Goal: Task Accomplishment & Management: Use online tool/utility

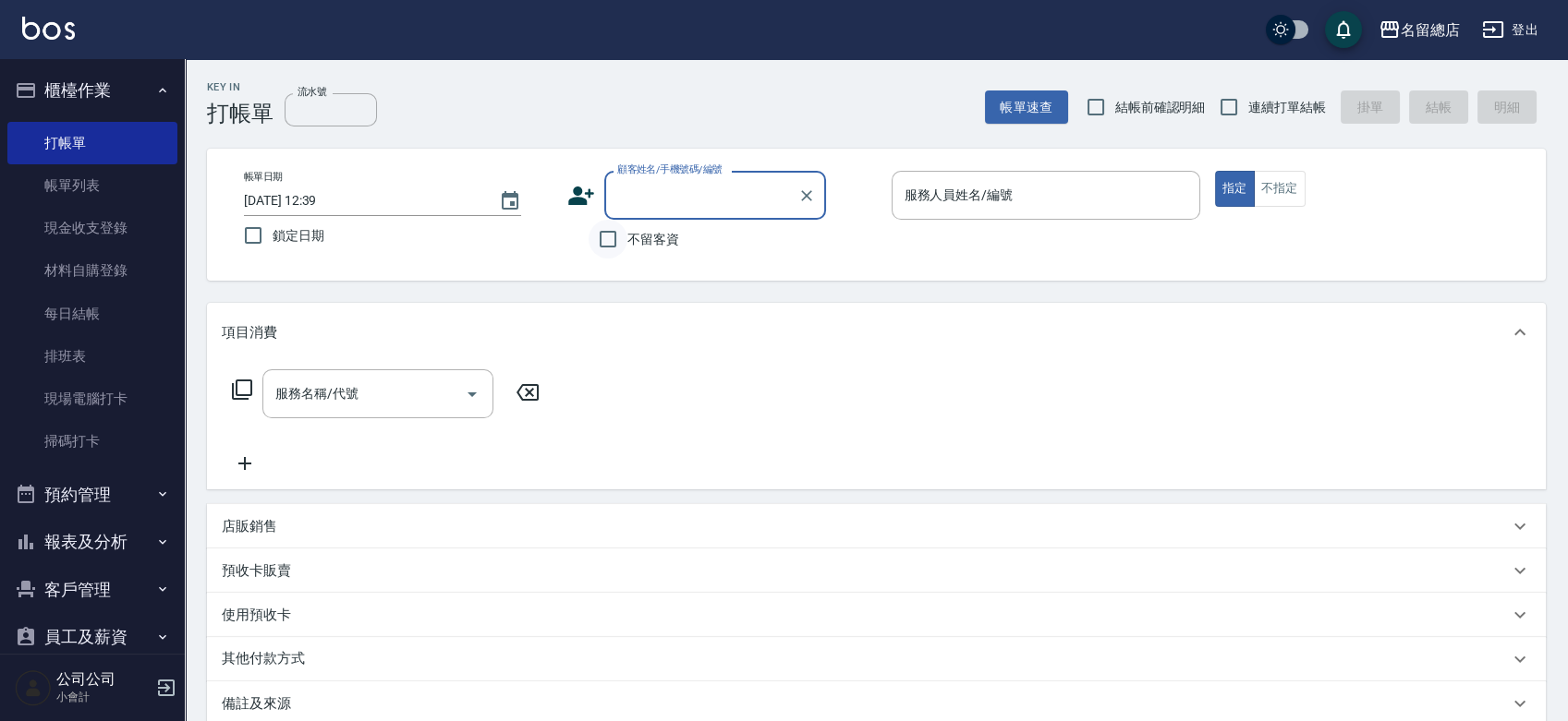
click at [618, 241] on input "不留客資" at bounding box center [607, 238] width 39 height 39
checkbox input "true"
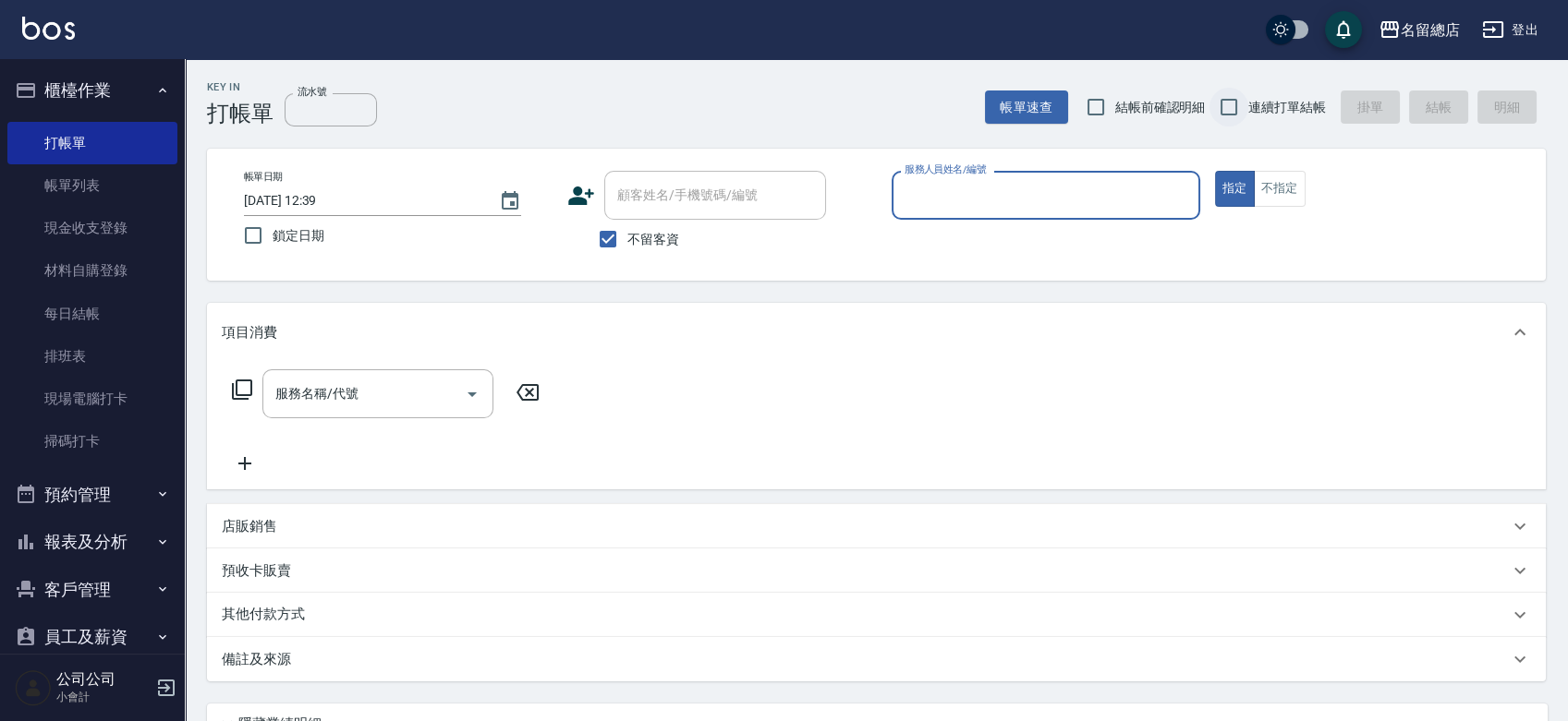
click at [1226, 99] on input "連續打單結帳" at bounding box center [1229, 106] width 39 height 39
checkbox input "true"
click at [1095, 210] on input "服務人員姓名/編號" at bounding box center [1045, 196] width 292 height 32
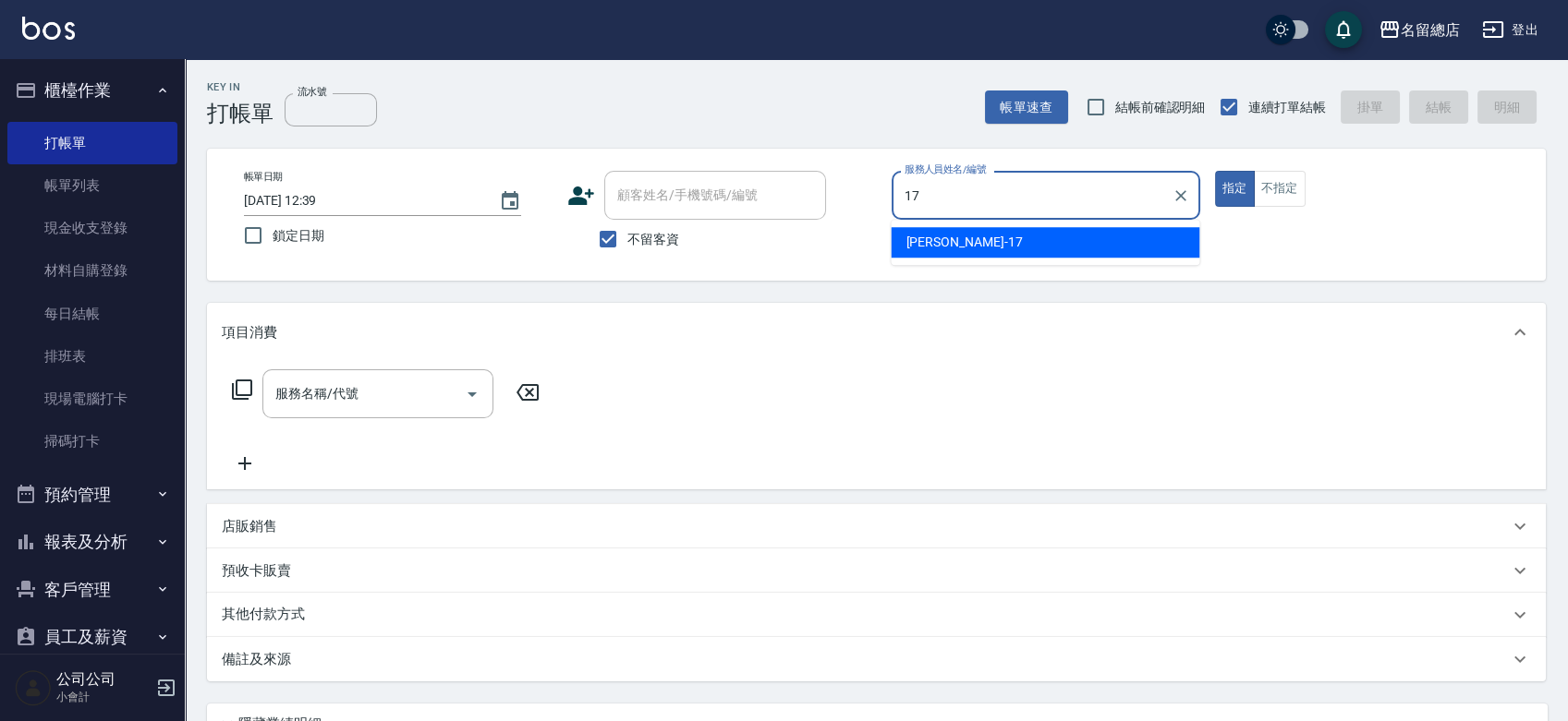
type input "Peter-17"
type button "true"
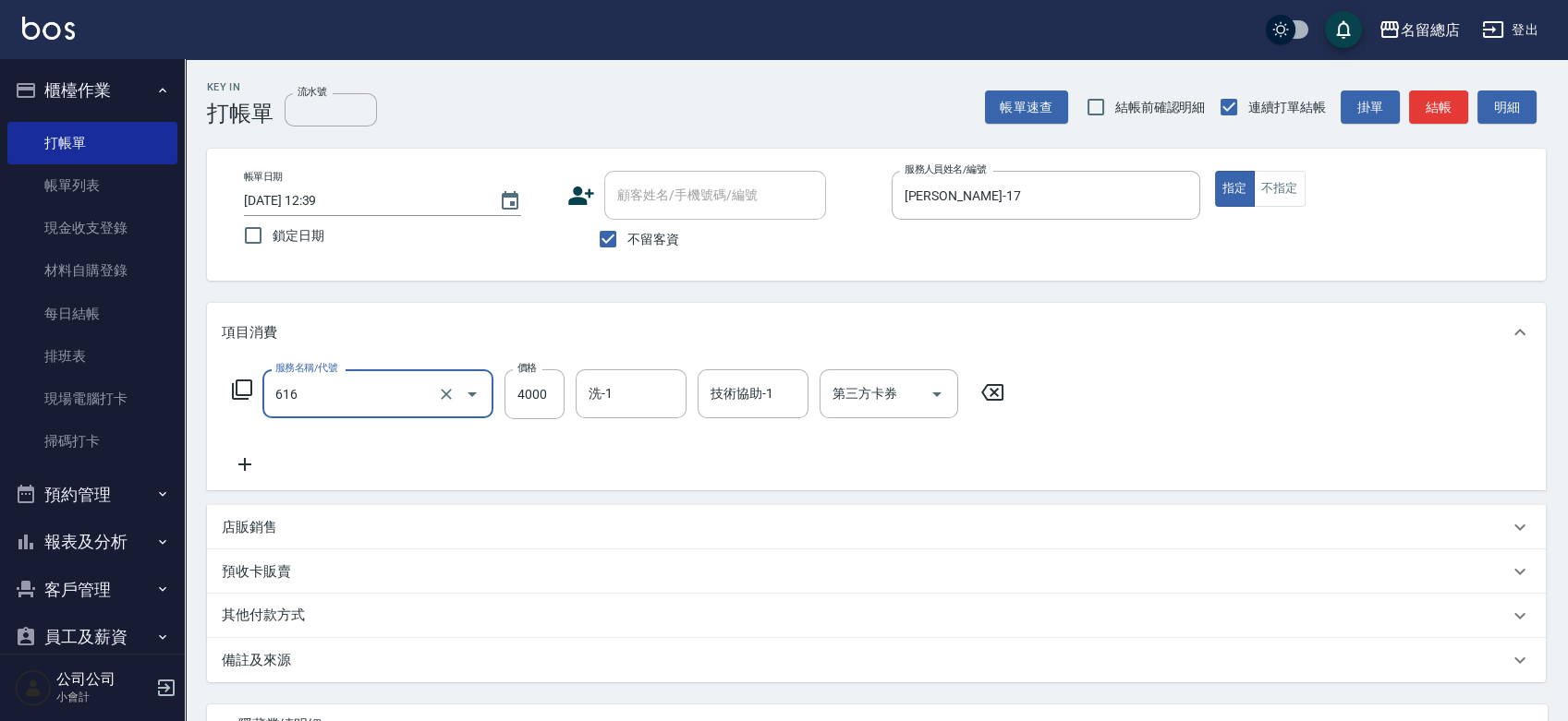
type input "自備接髮(616)"
type input "600"
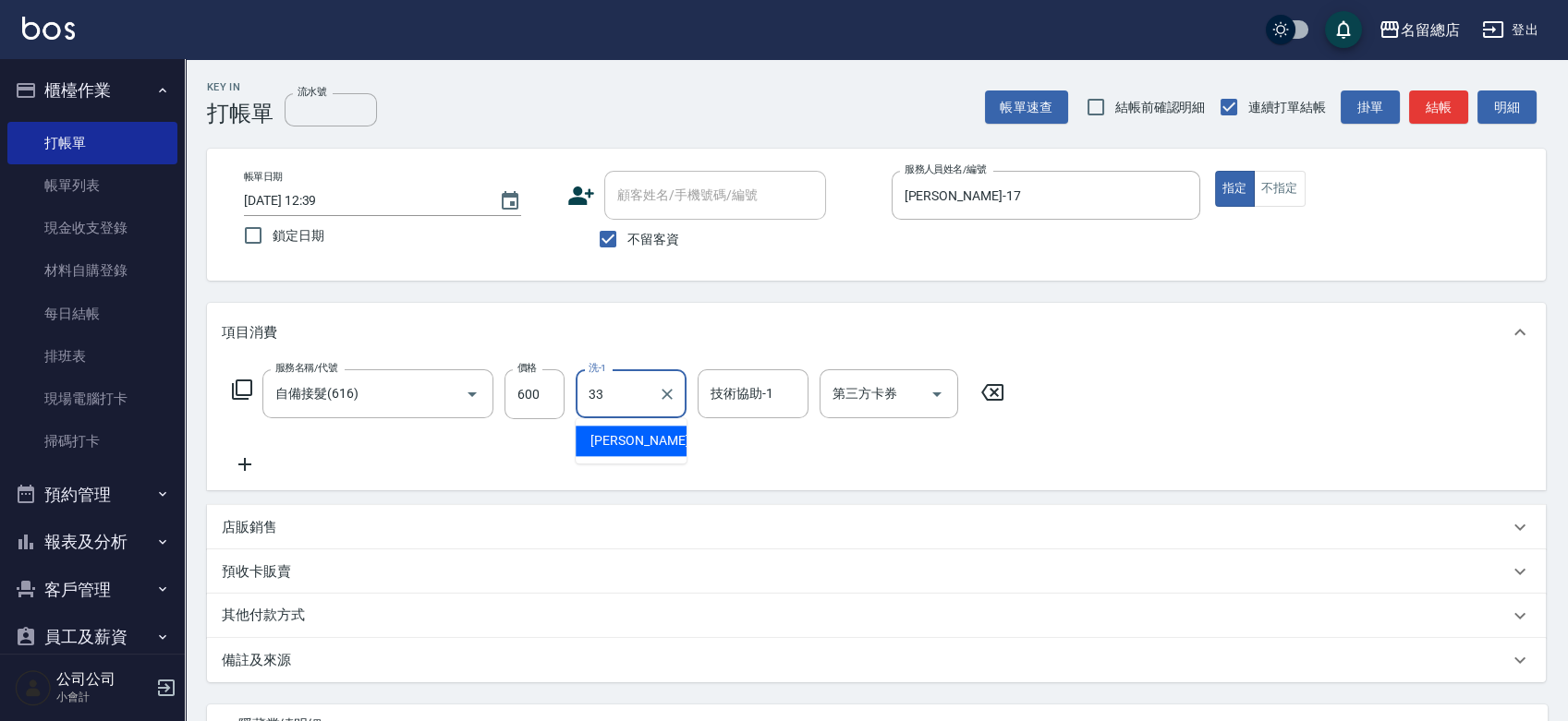
type input "蔡㚥晴-33"
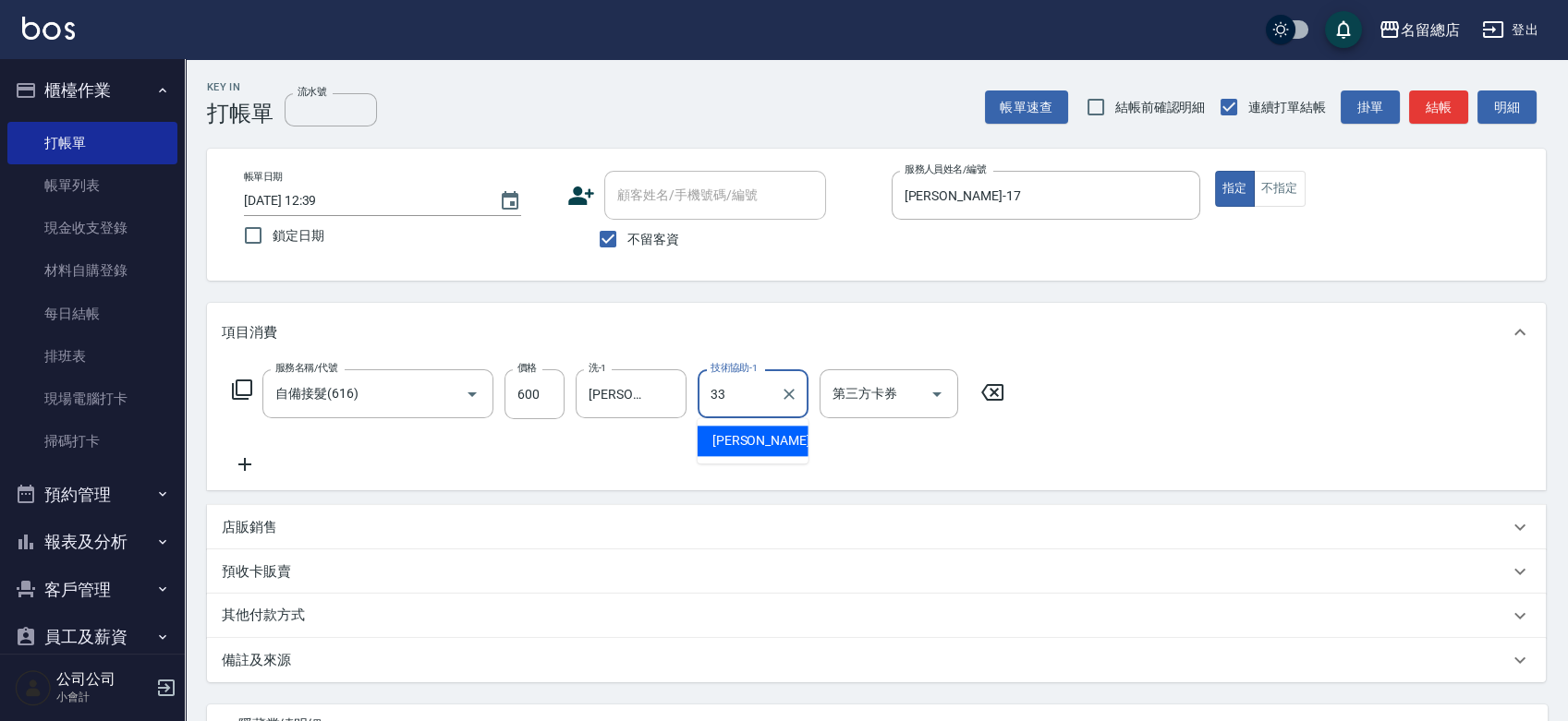
type input "蔡㚥晴-33"
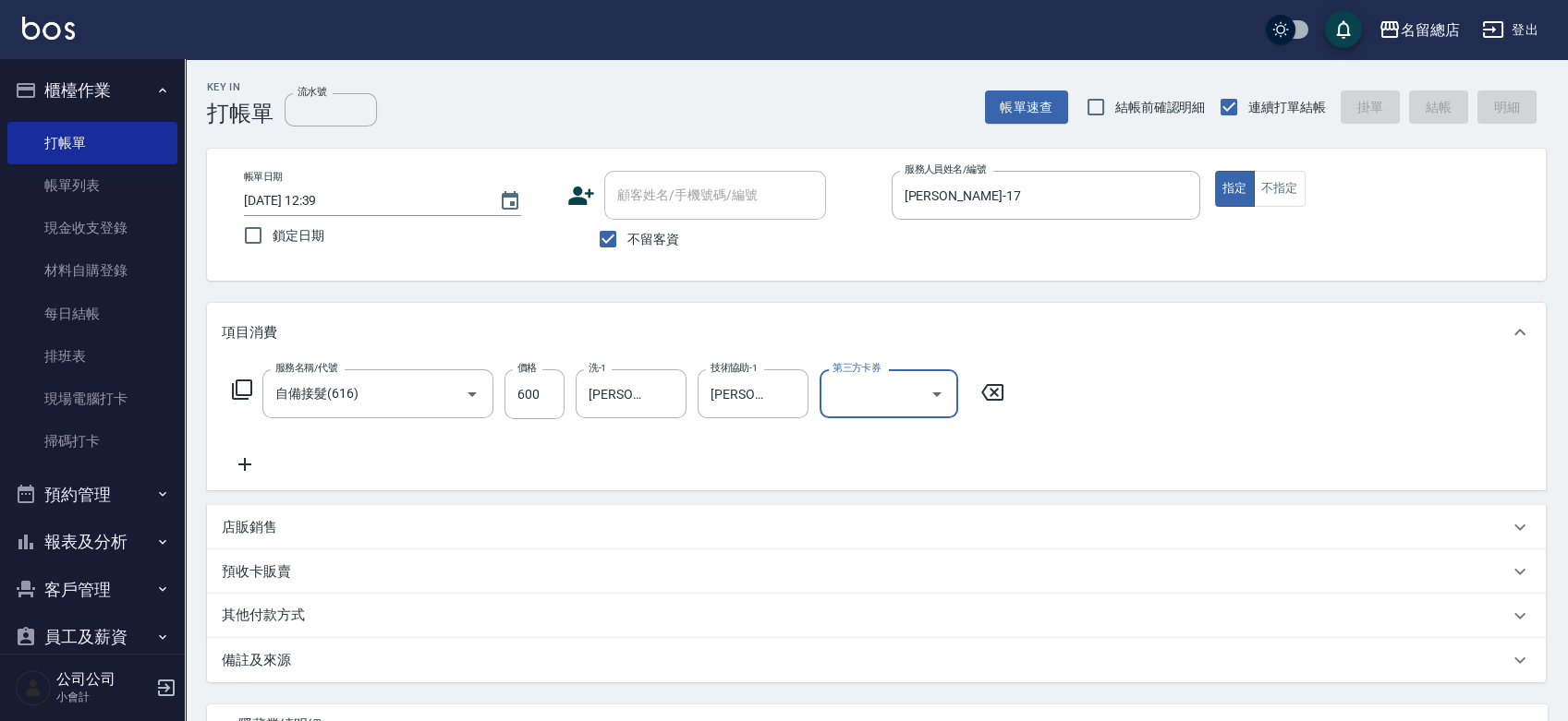
type input "2025/09/19 14:20"
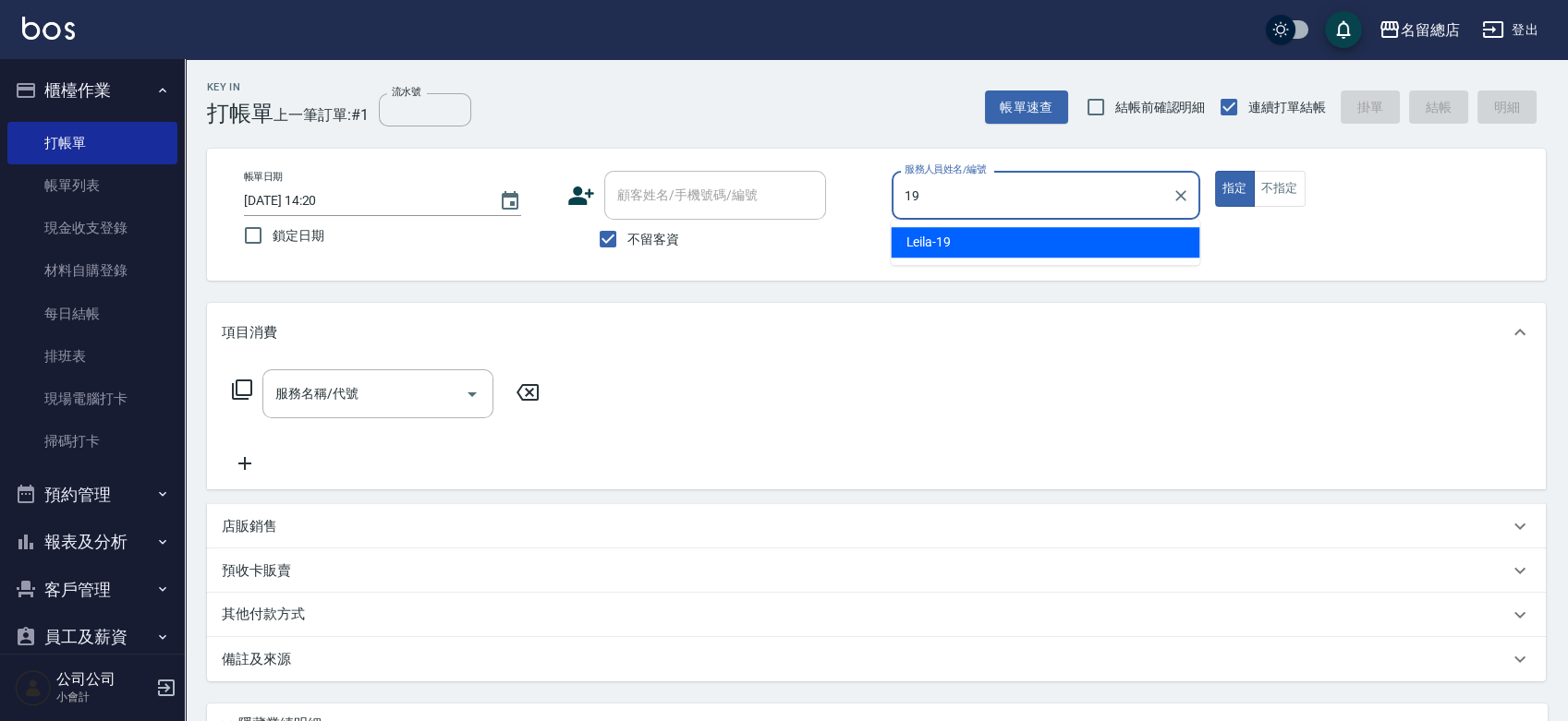
type input "Leila-19"
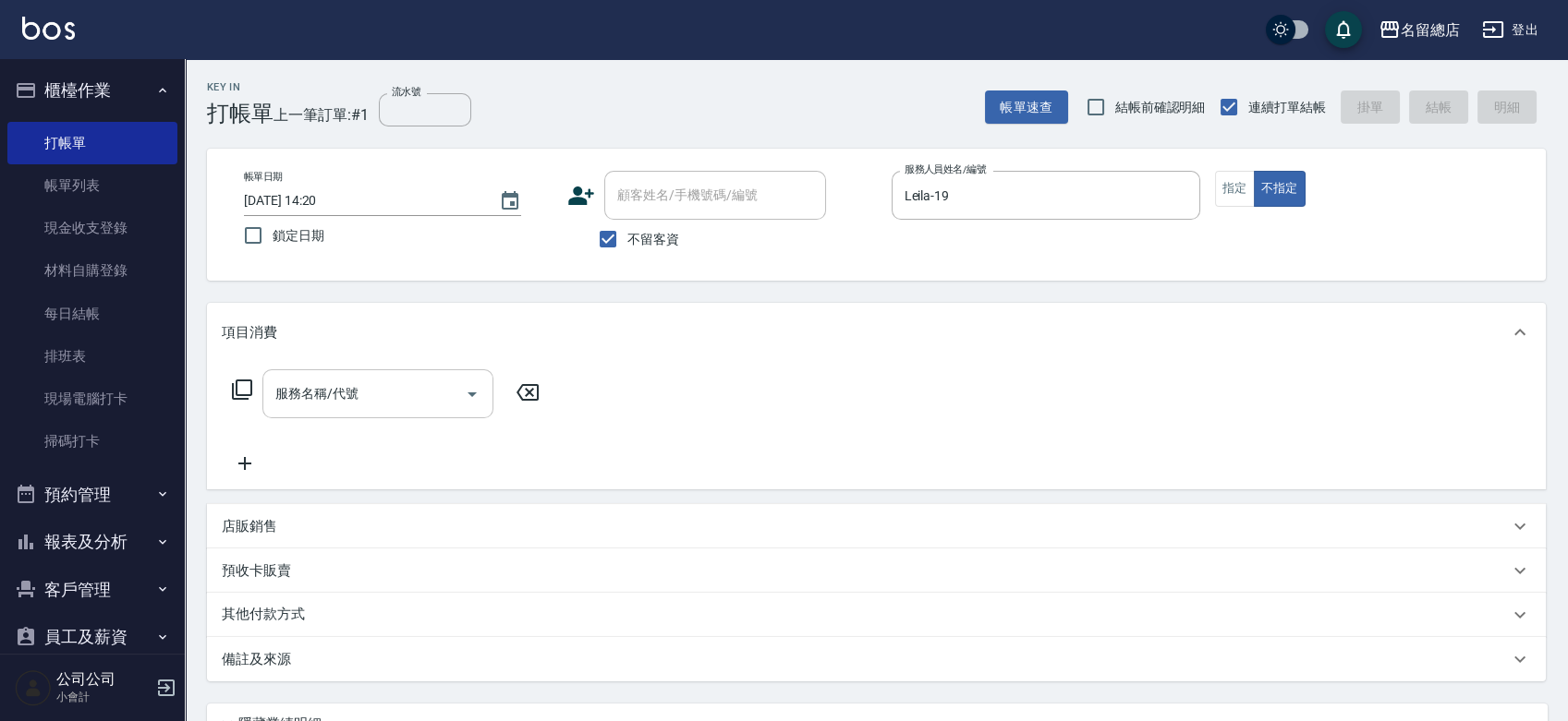
click at [419, 368] on div "服務名稱/代號 服務名稱/代號" at bounding box center [876, 426] width 1339 height 127
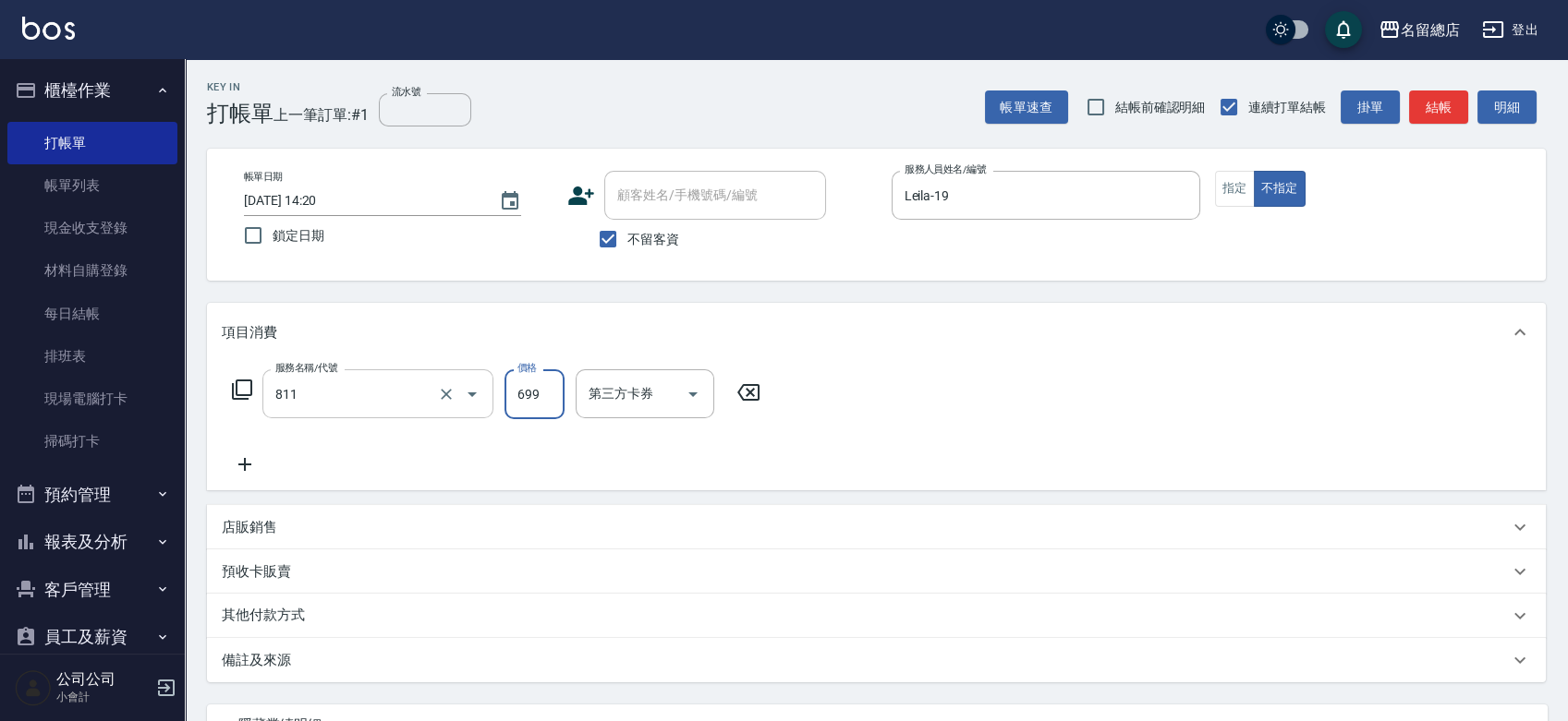
type input "洗+剪(811)"
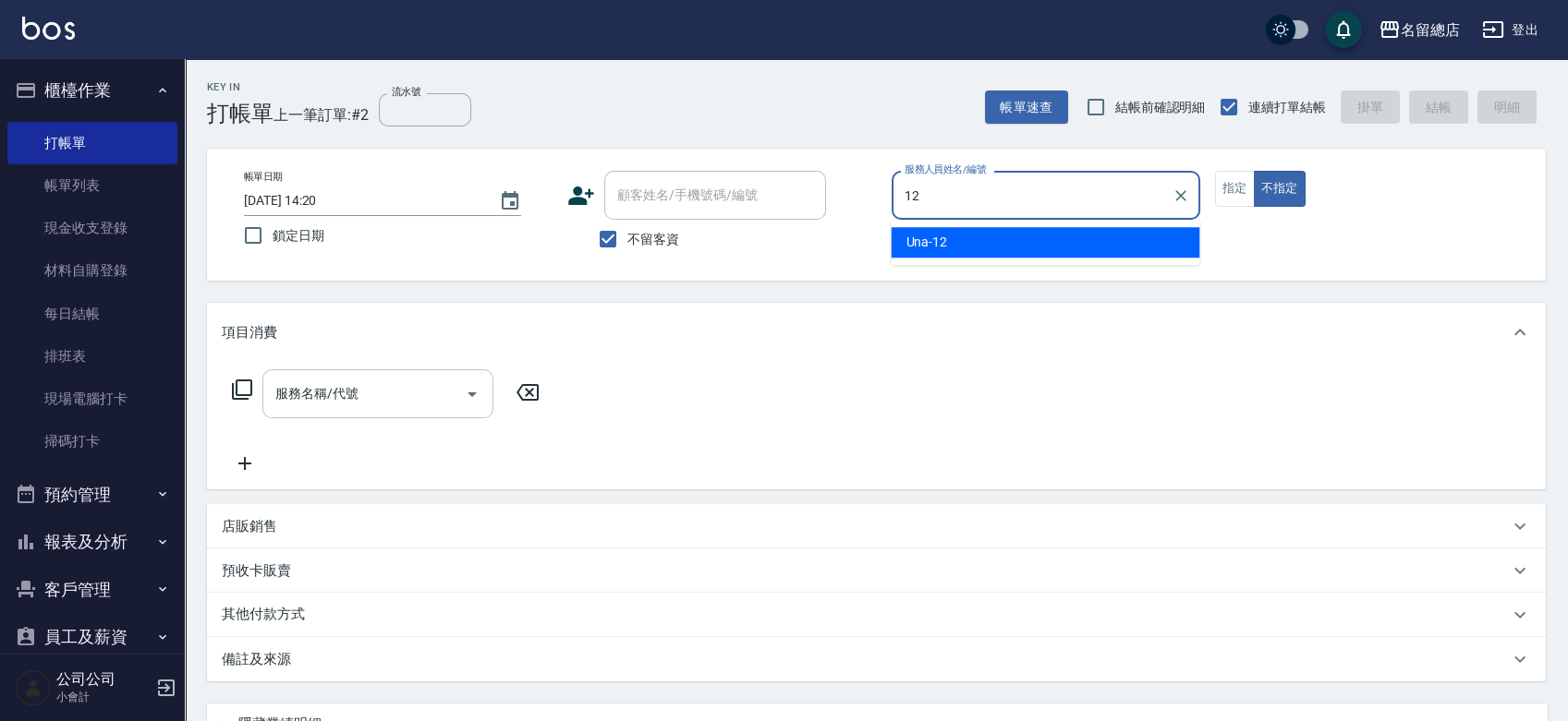
type input "Una-12"
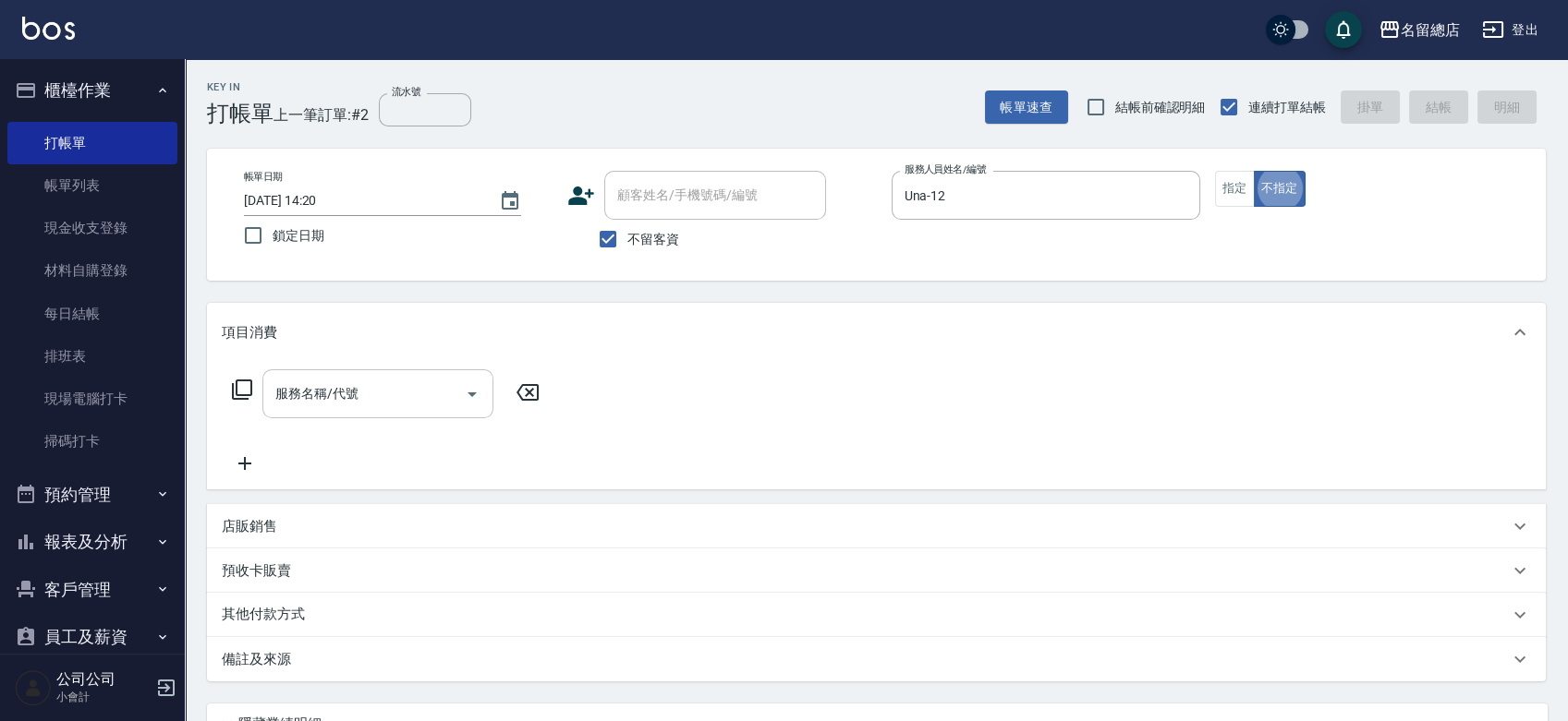
type button "false"
click at [385, 380] on input "服務名稱/代號" at bounding box center [364, 394] width 186 height 32
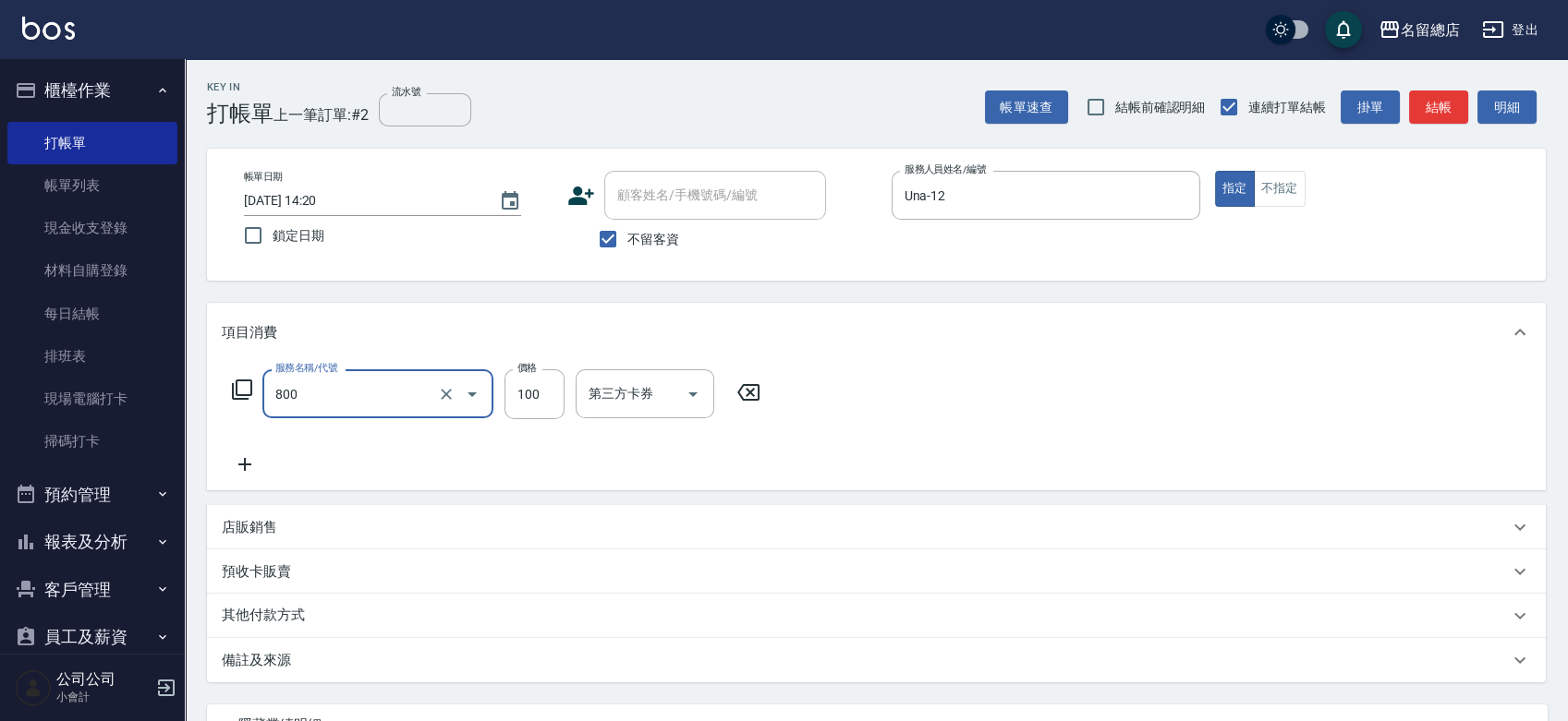
type input "梳髮(800)"
type input "300"
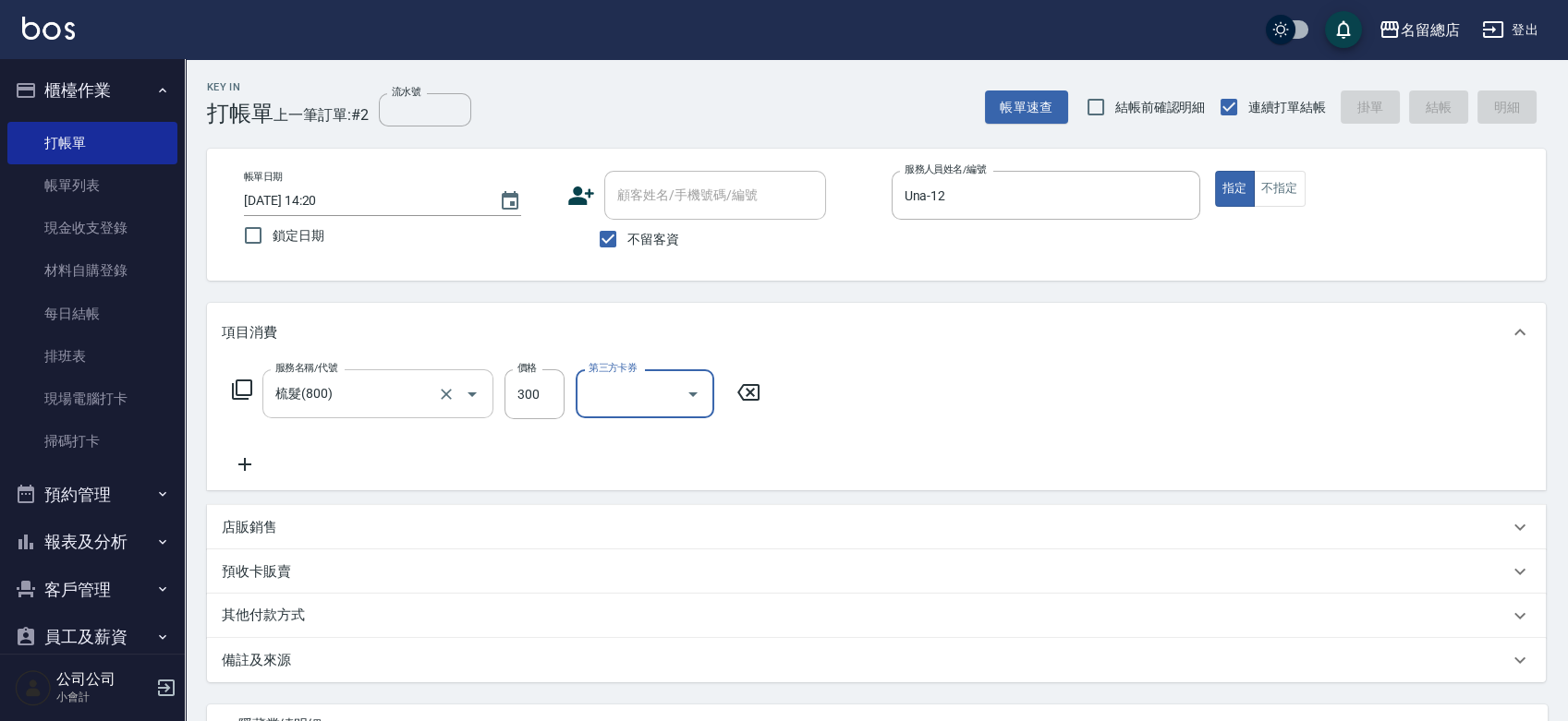
type input "2025/09/19 14:21"
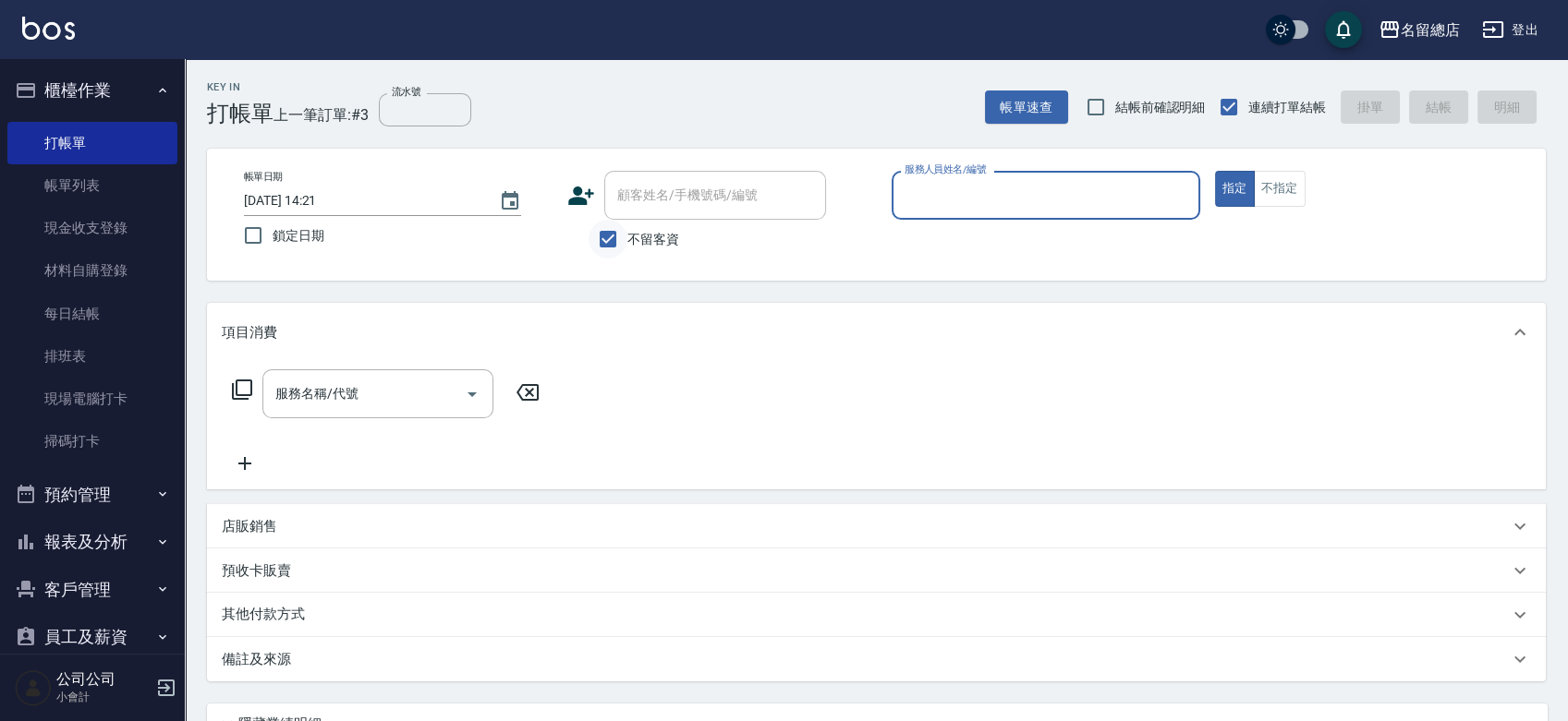
click at [618, 241] on input "不留客資" at bounding box center [607, 238] width 39 height 39
checkbox input "false"
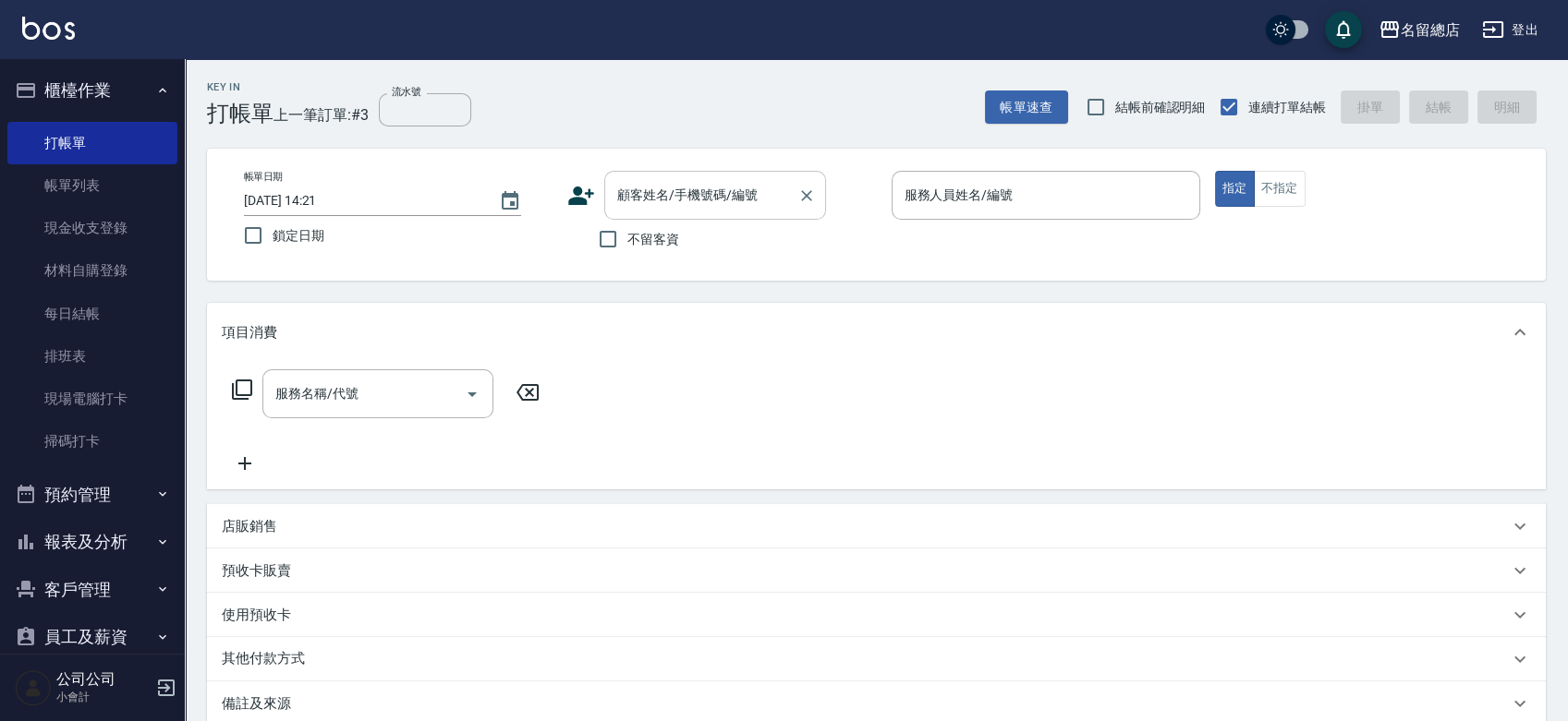
click at [646, 199] on div "顧客姓名/手機號碼/編號 顧客姓名/手機號碼/編號" at bounding box center [715, 196] width 221 height 49
type input "陳千慧/0970862596/null"
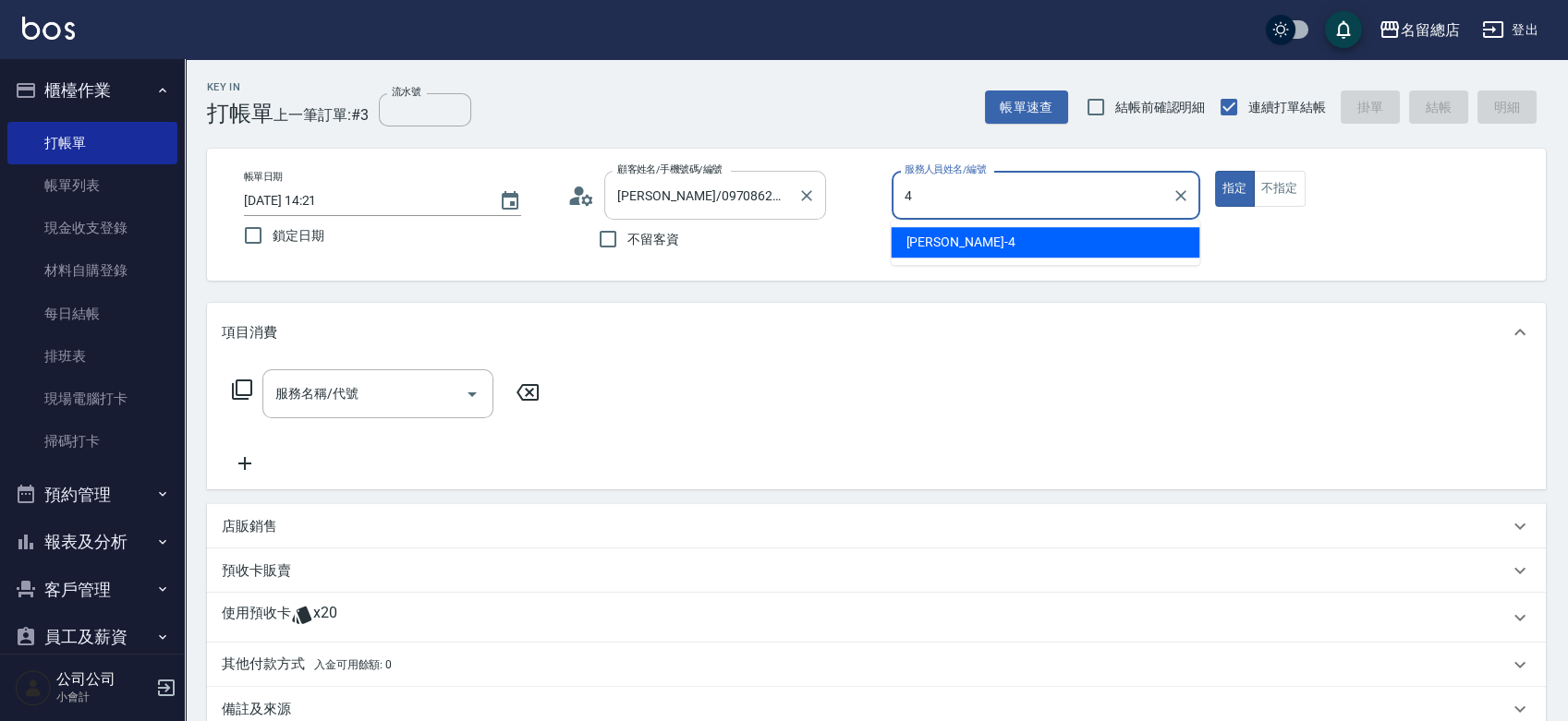
type input "Amy-4"
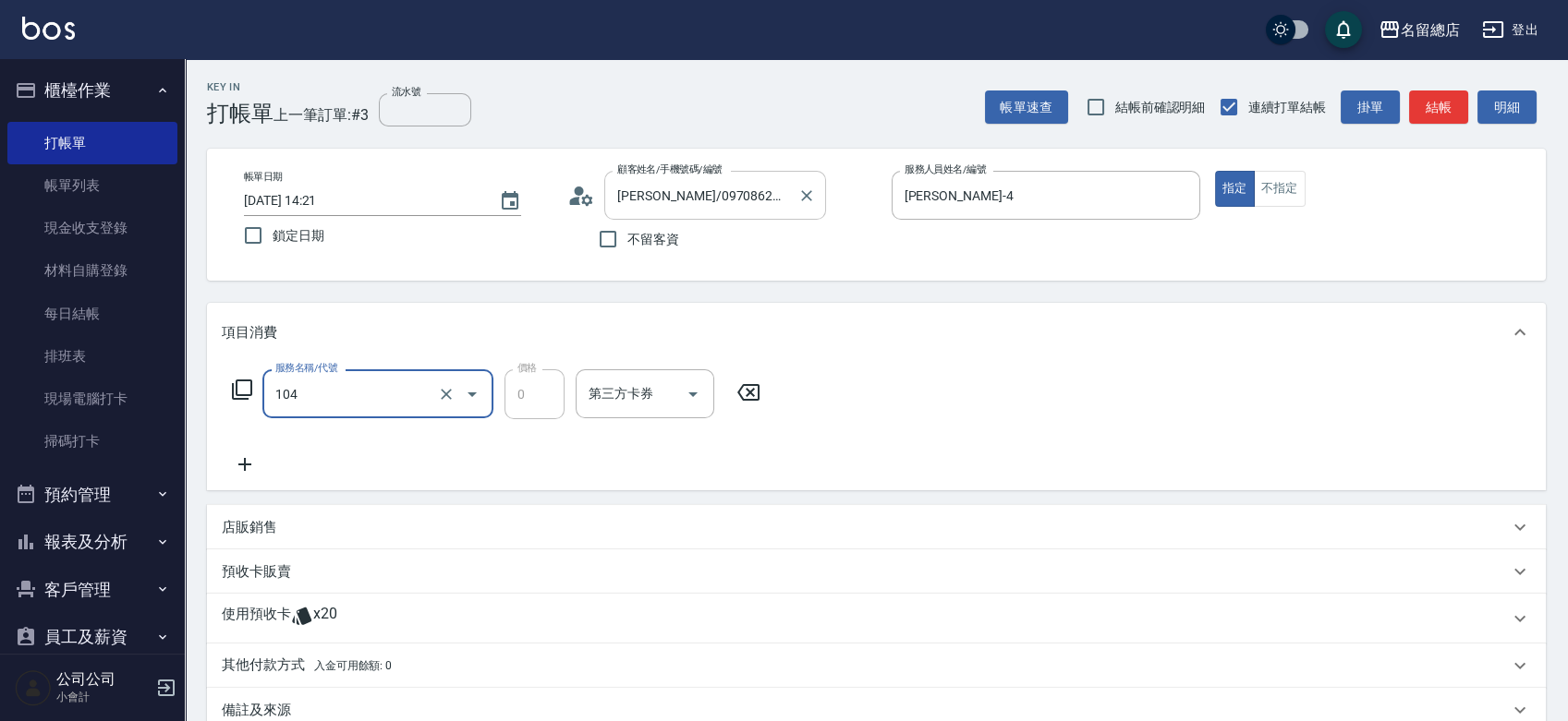
type input "頭皮蓋卡2點(104)"
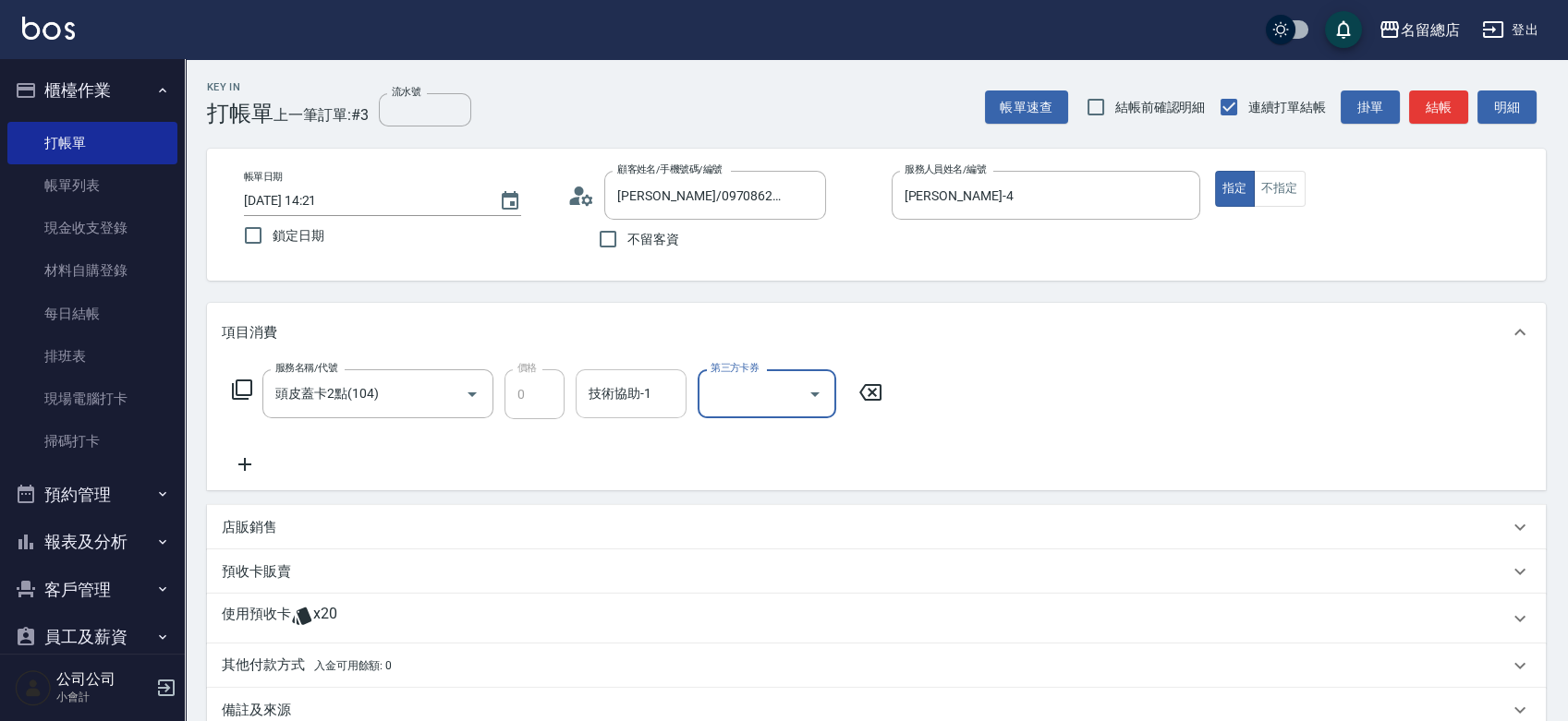
click at [604, 392] on input "技術協助-1" at bounding box center [631, 394] width 94 height 32
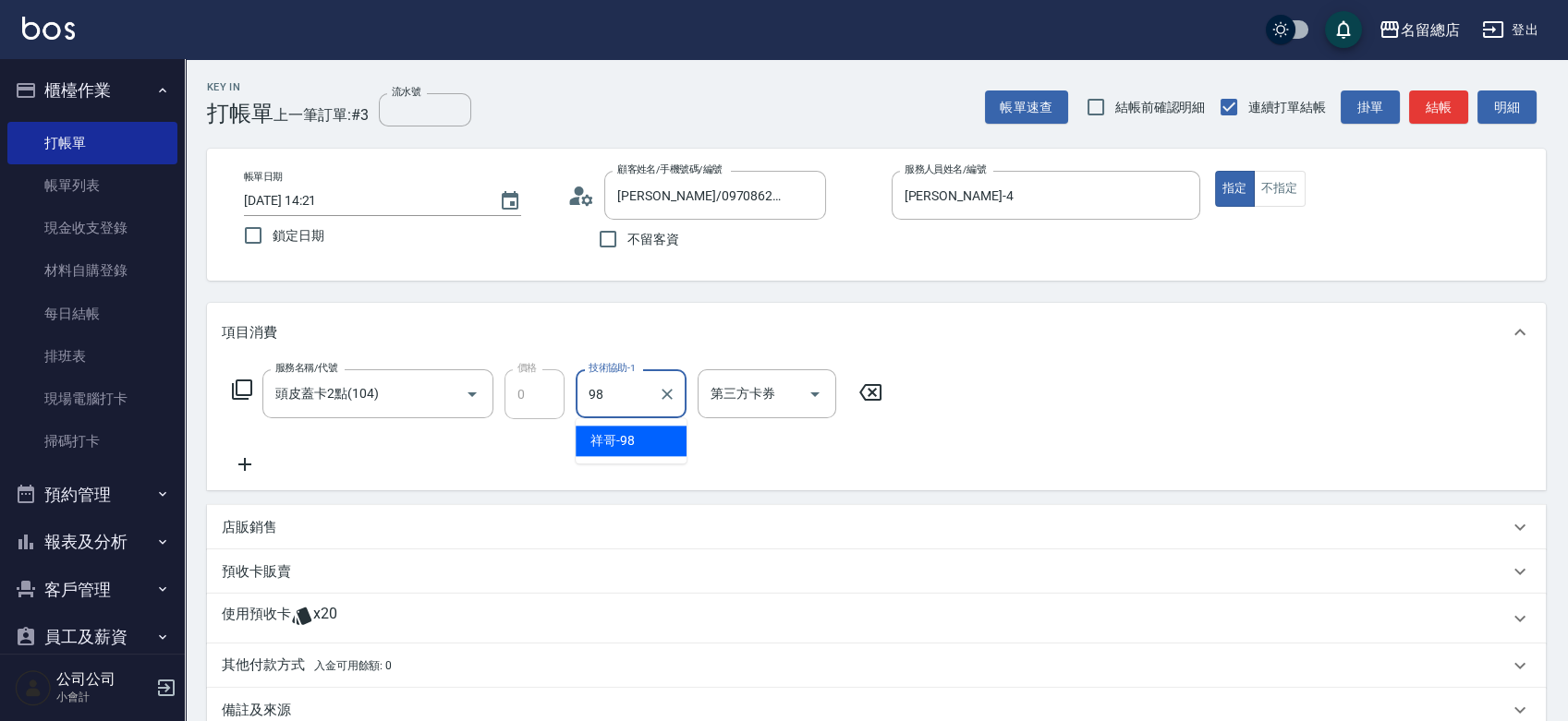
type input "祥哥-98"
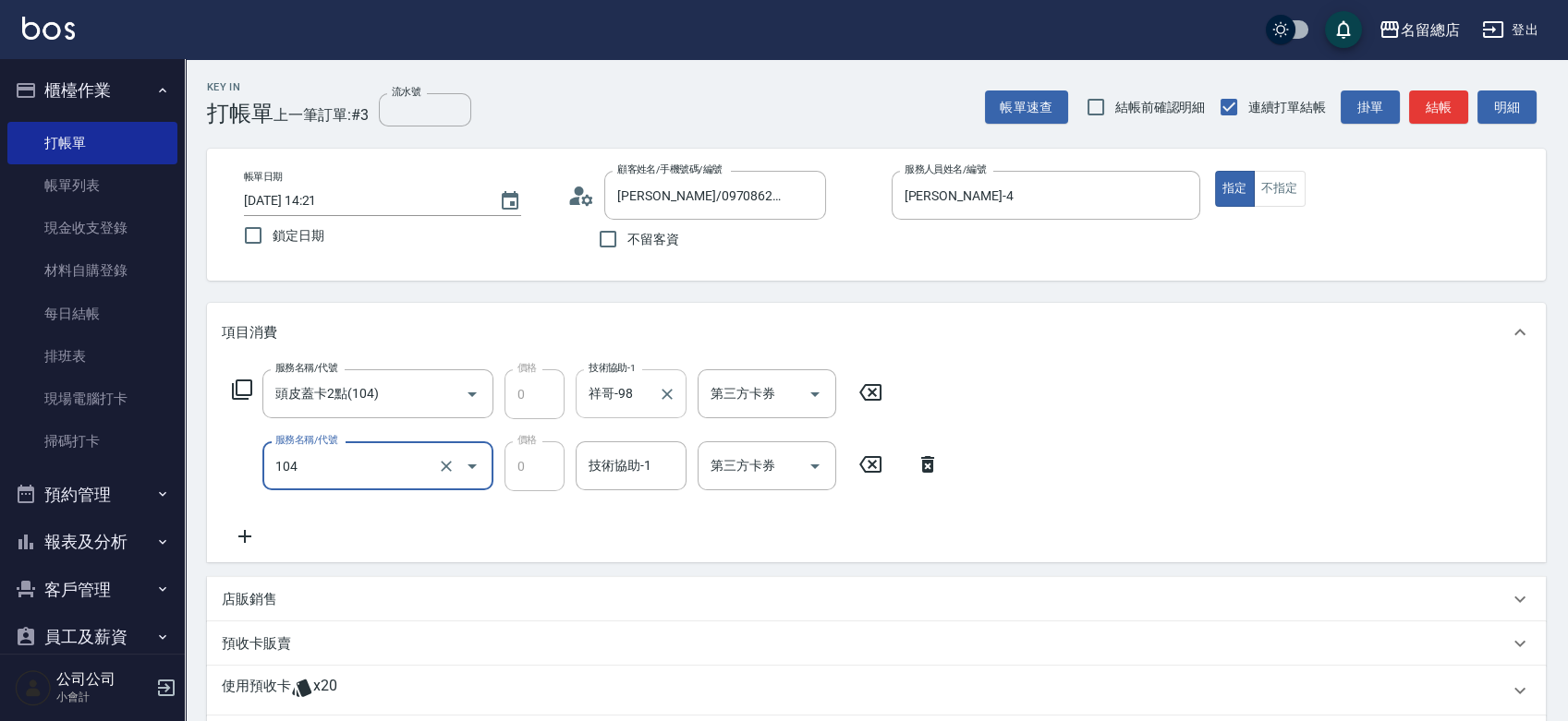
type input "頭皮蓋卡2點(104)"
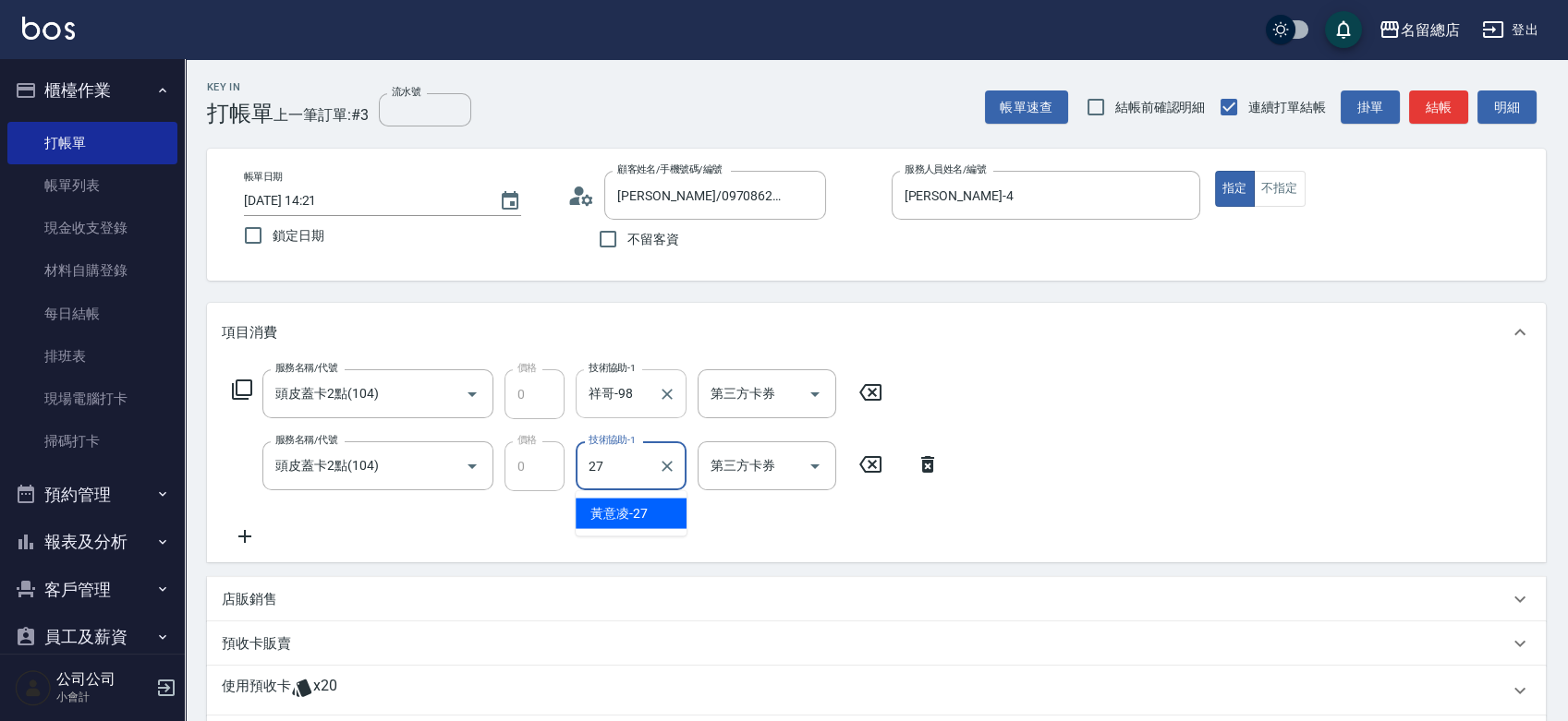
type input "黃意凌-27"
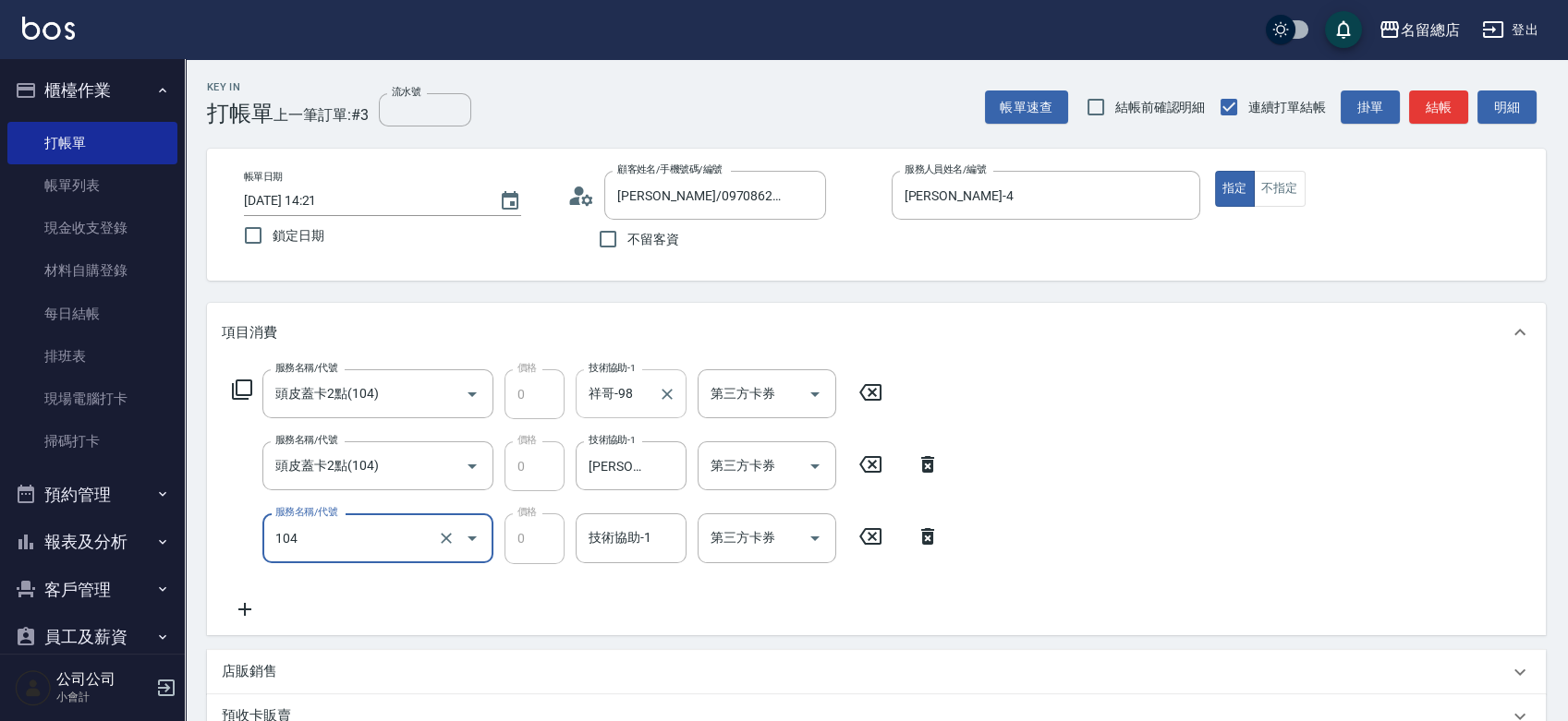
type input "頭皮蓋卡2點(104)"
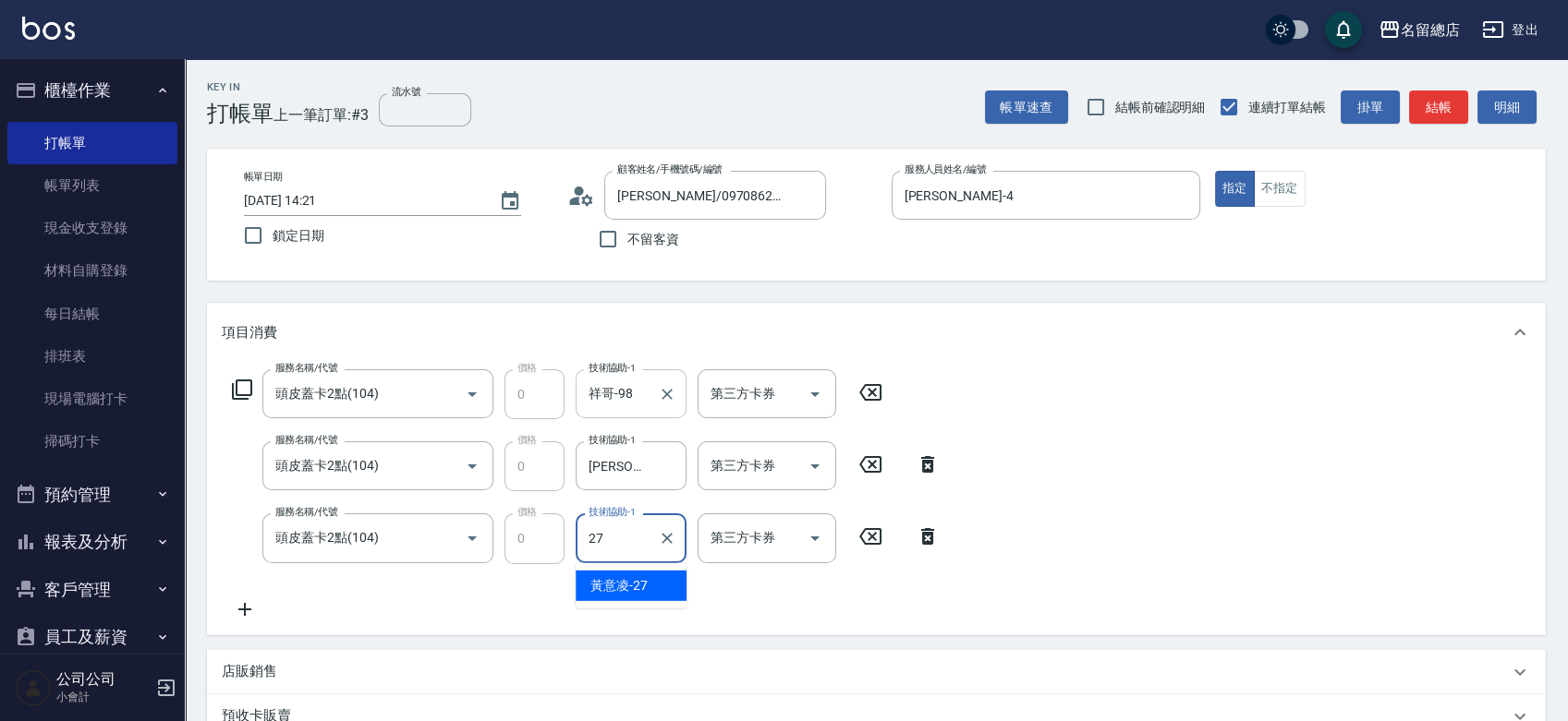
type input "黃意凌-27"
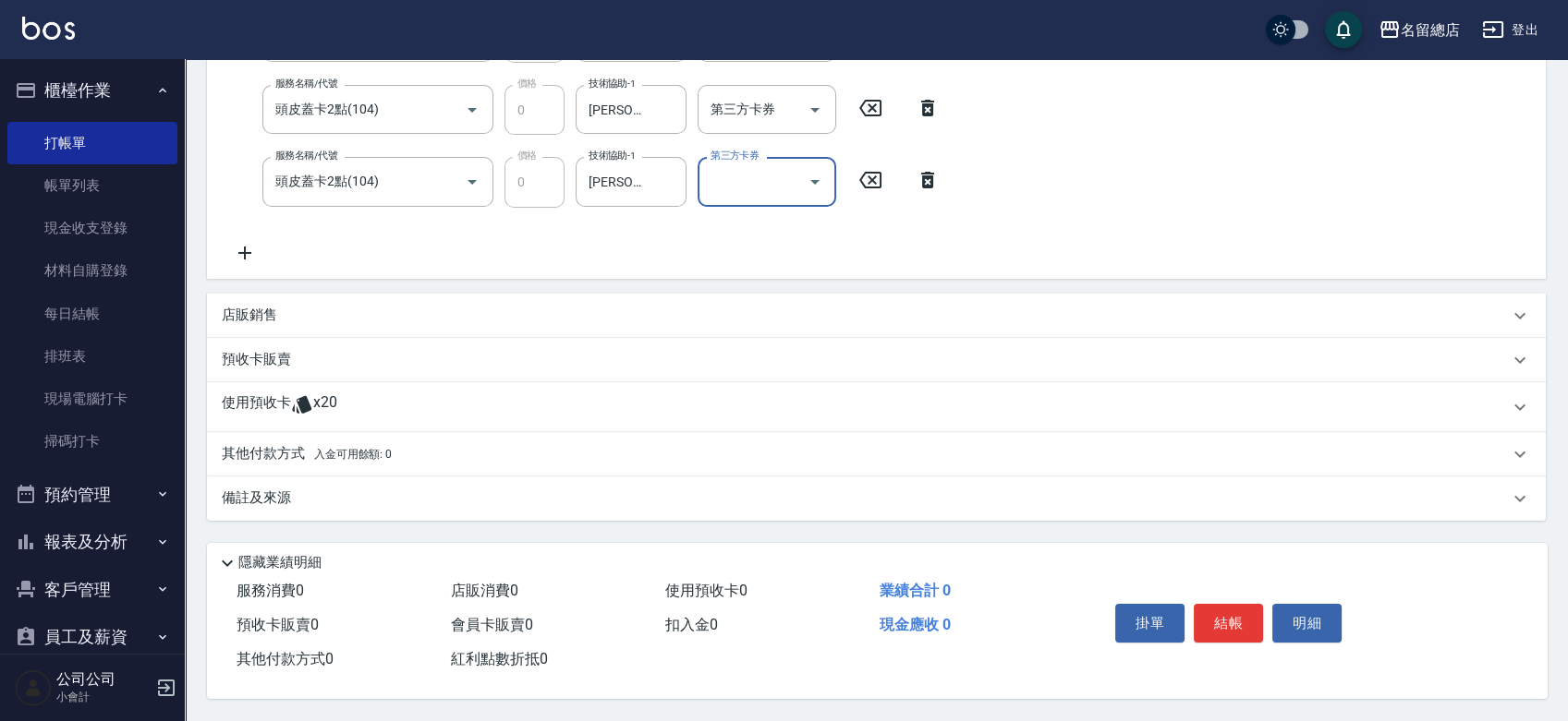
scroll to position [361, 0]
click at [342, 407] on div "使用預收卡 x20" at bounding box center [865, 407] width 1288 height 28
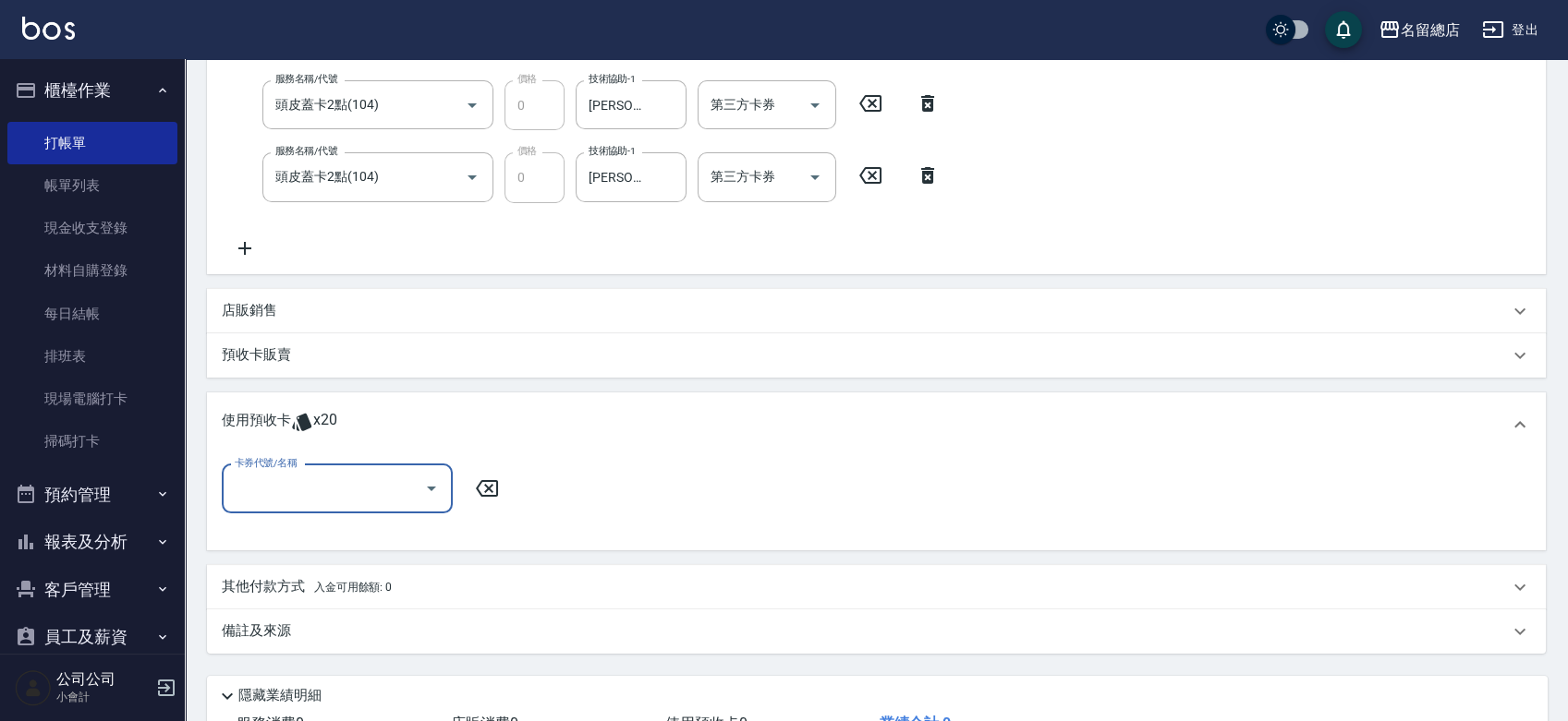
scroll to position [0, 0]
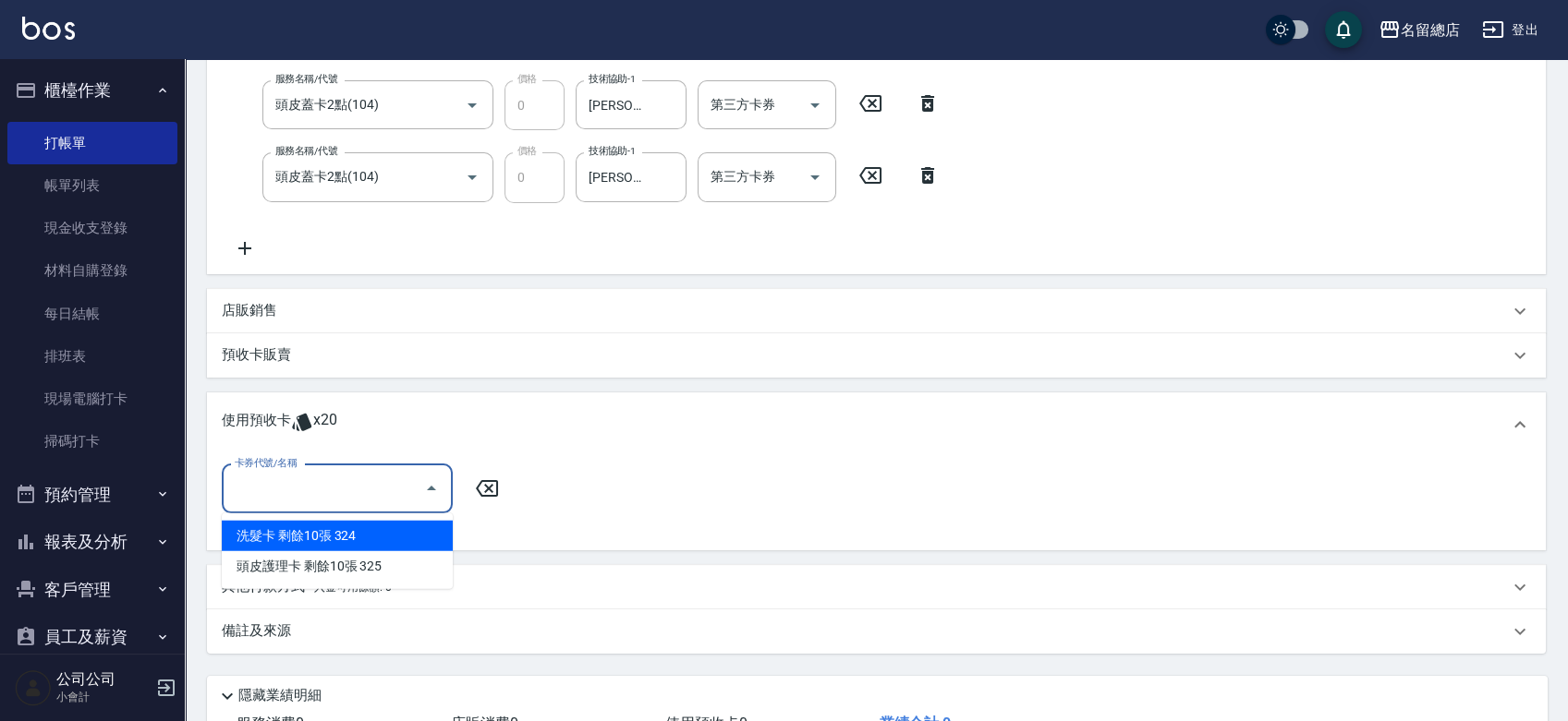
click at [341, 486] on input "卡券代號/名稱" at bounding box center [323, 489] width 186 height 32
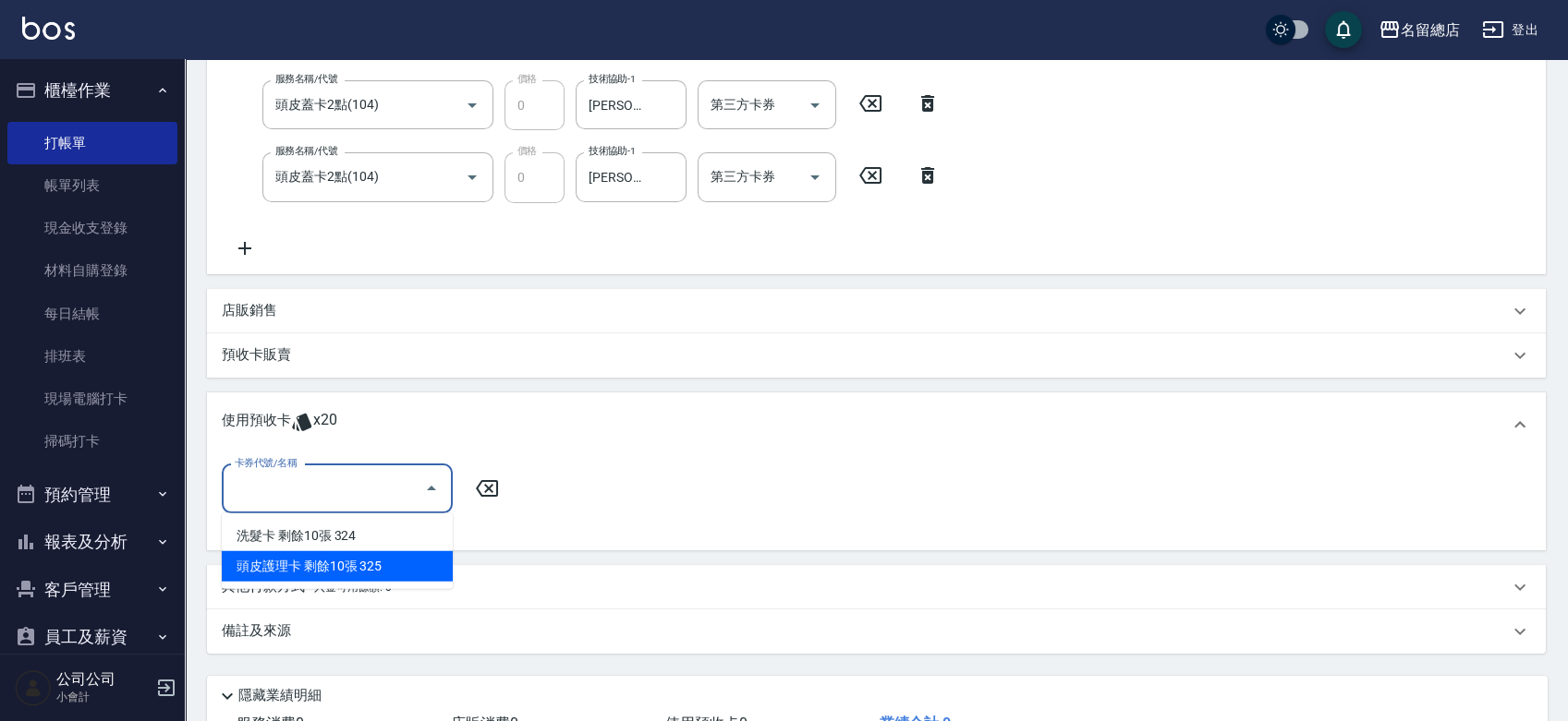
click at [368, 566] on div "頭皮護理卡 剩餘10張 325" at bounding box center [336, 567] width 231 height 30
type input "頭皮護理卡 325"
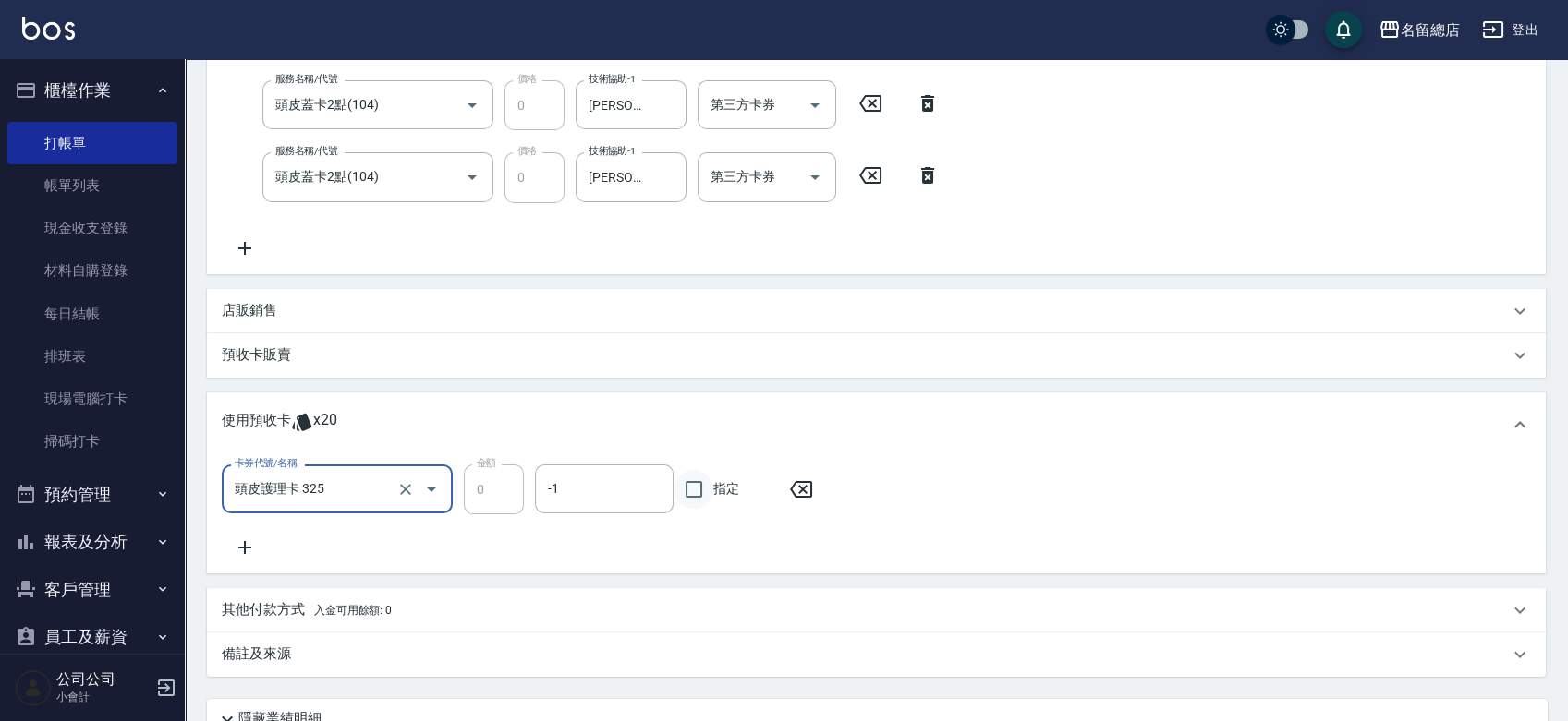
click at [708, 490] on input "指定" at bounding box center [694, 489] width 39 height 39
checkbox input "true"
click at [247, 535] on div "卡券代號/名稱 頭皮護理卡 325 卡券代號/名稱 金額 0 金額 -1 -1 指定" at bounding box center [876, 511] width 1310 height 94
click at [248, 540] on icon at bounding box center [244, 547] width 47 height 22
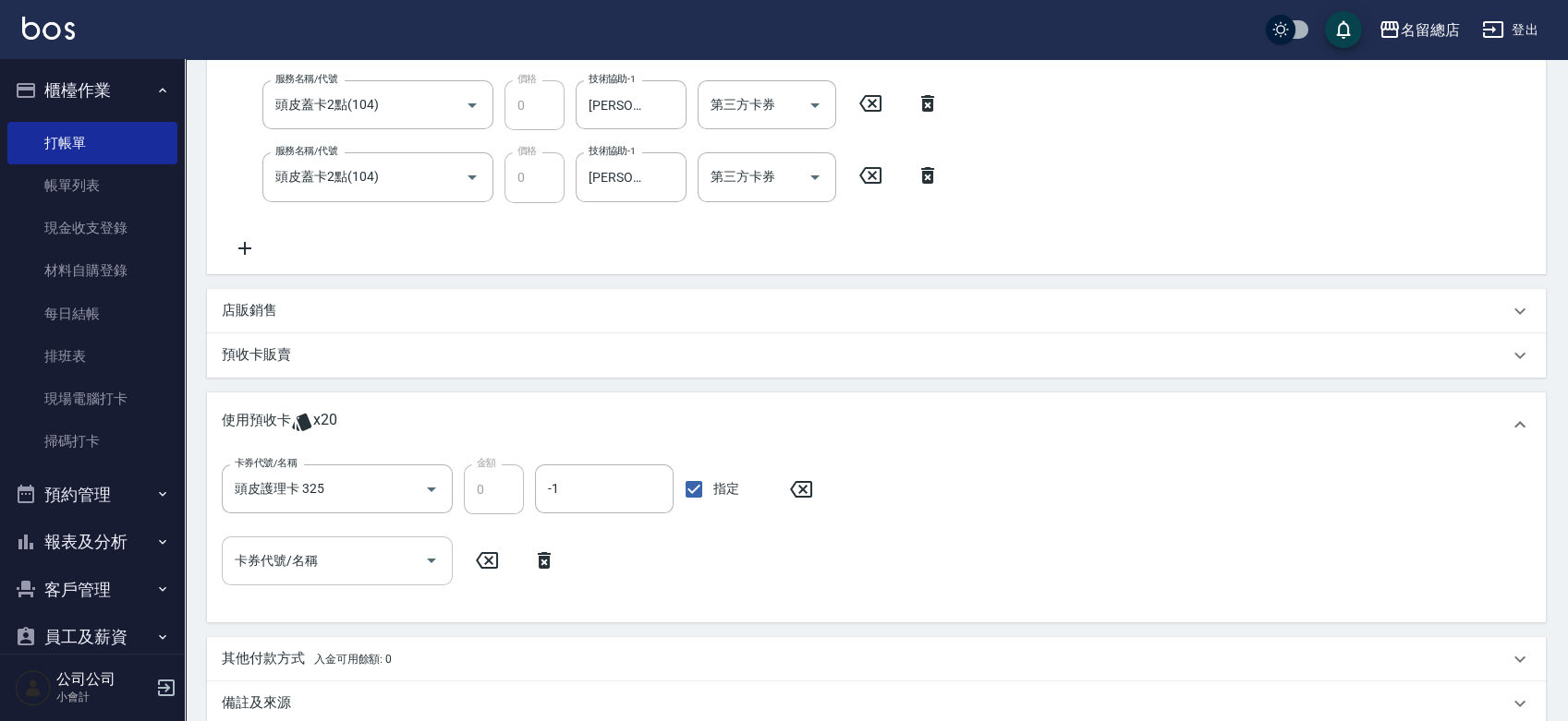
click at [281, 557] on input "卡券代號/名稱" at bounding box center [323, 561] width 186 height 32
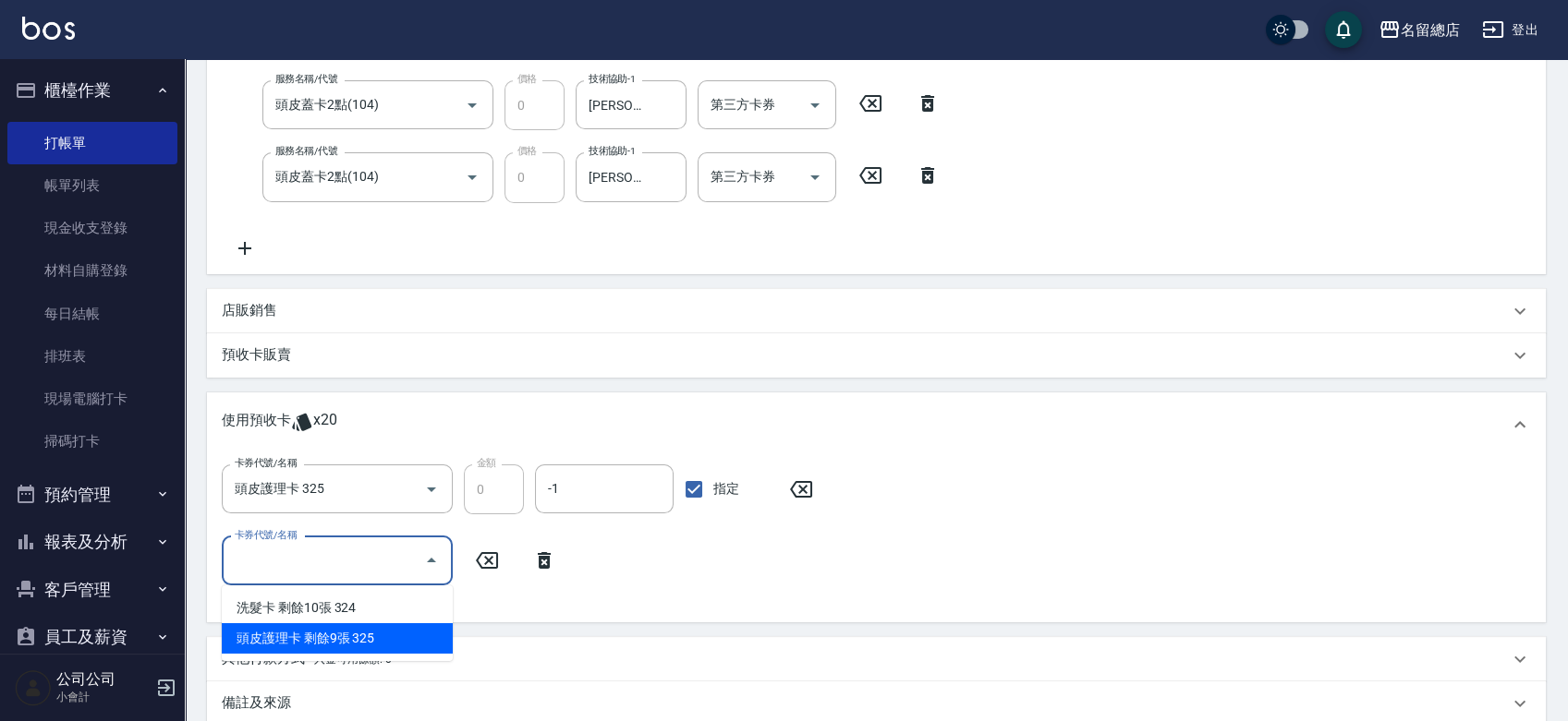
click at [326, 643] on div "頭皮護理卡 剩餘9張 325" at bounding box center [336, 638] width 231 height 30
type input "頭皮護理卡 325"
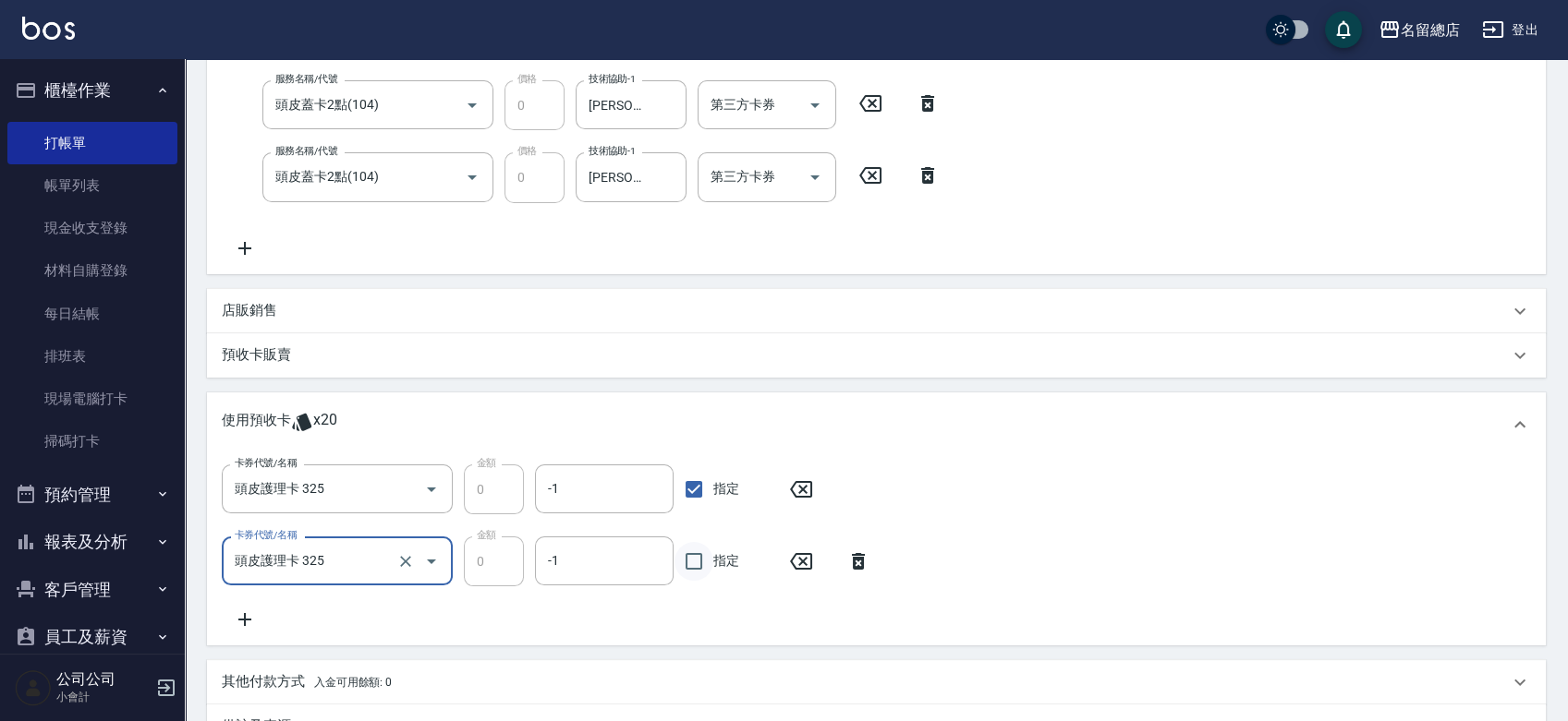
click at [697, 567] on input "指定" at bounding box center [694, 561] width 39 height 39
checkbox input "true"
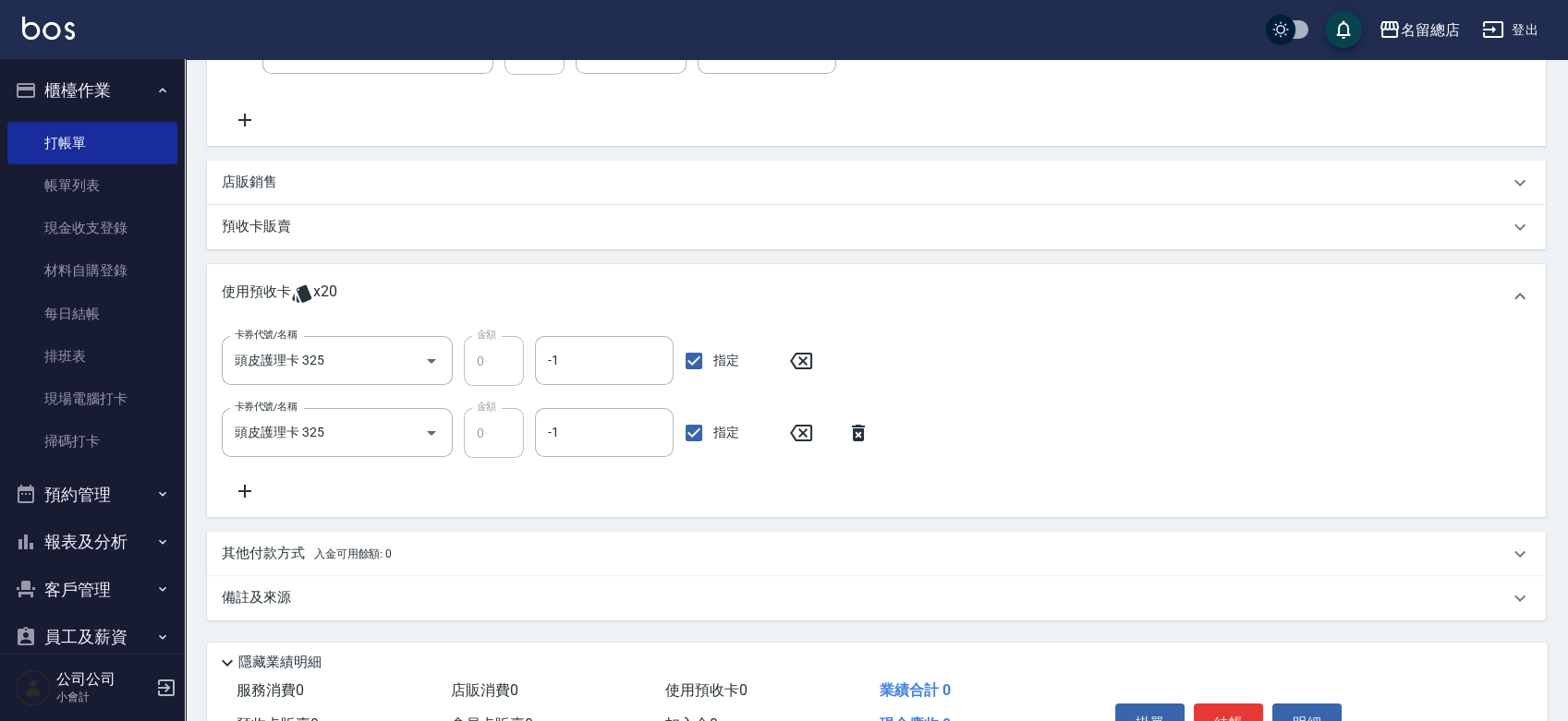
scroll to position [566, 0]
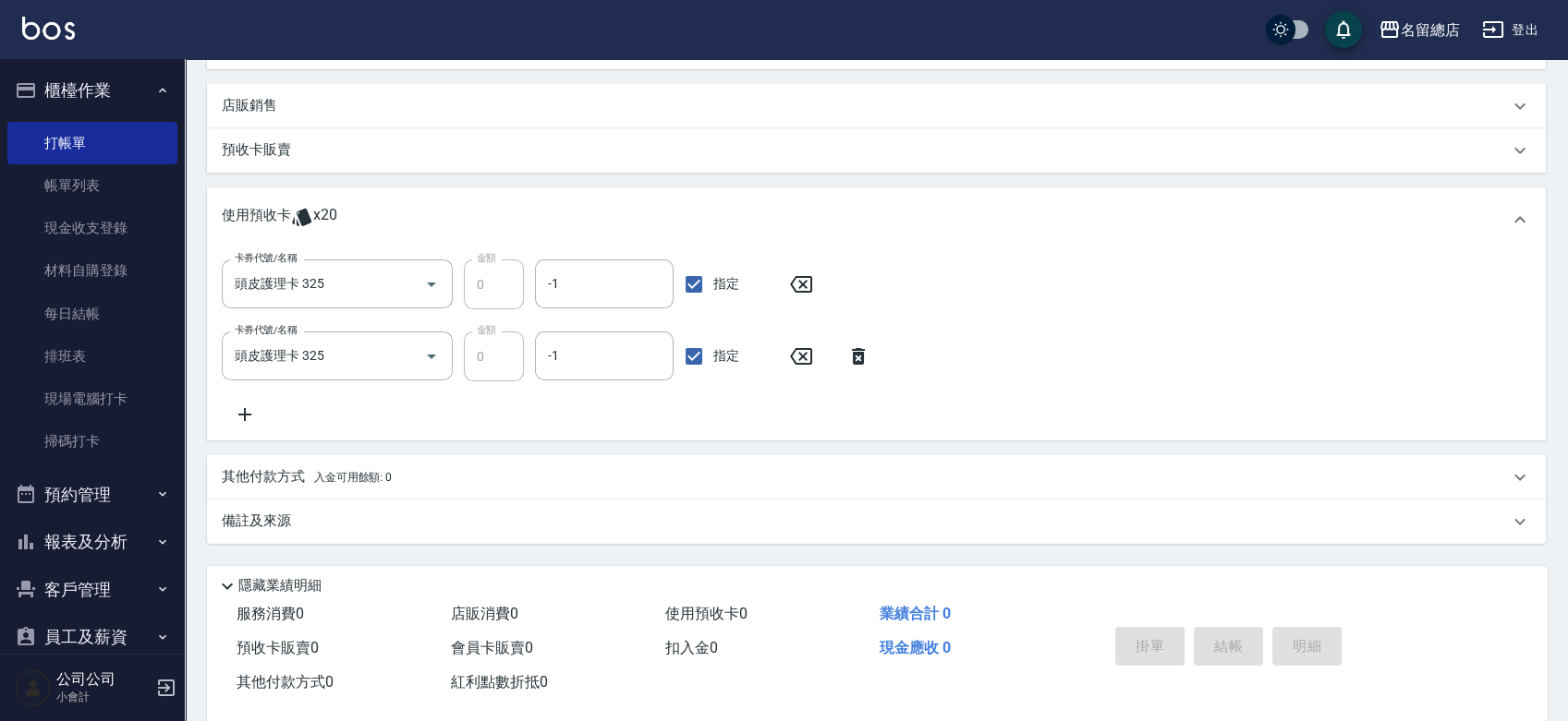
type input "2025/09/19 14:22"
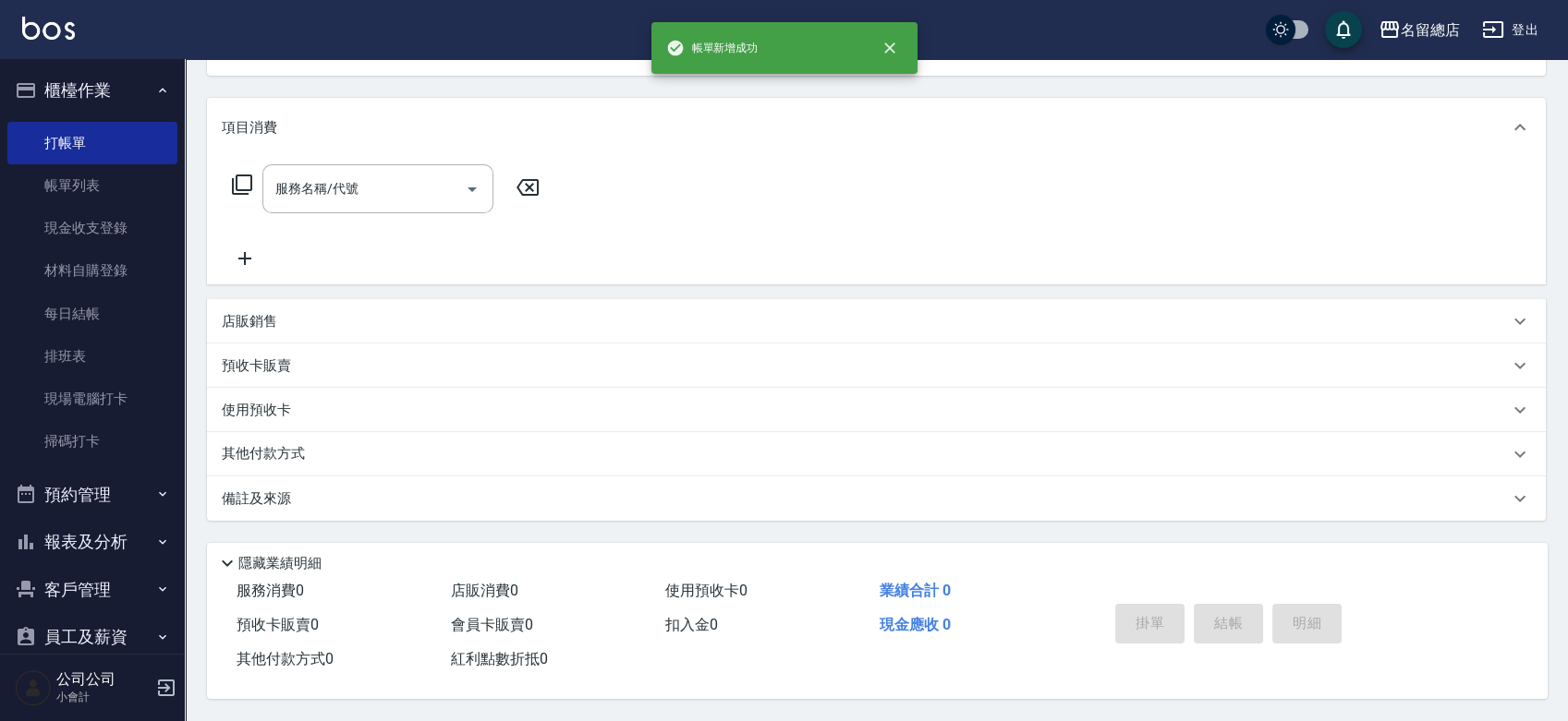
scroll to position [0, 0]
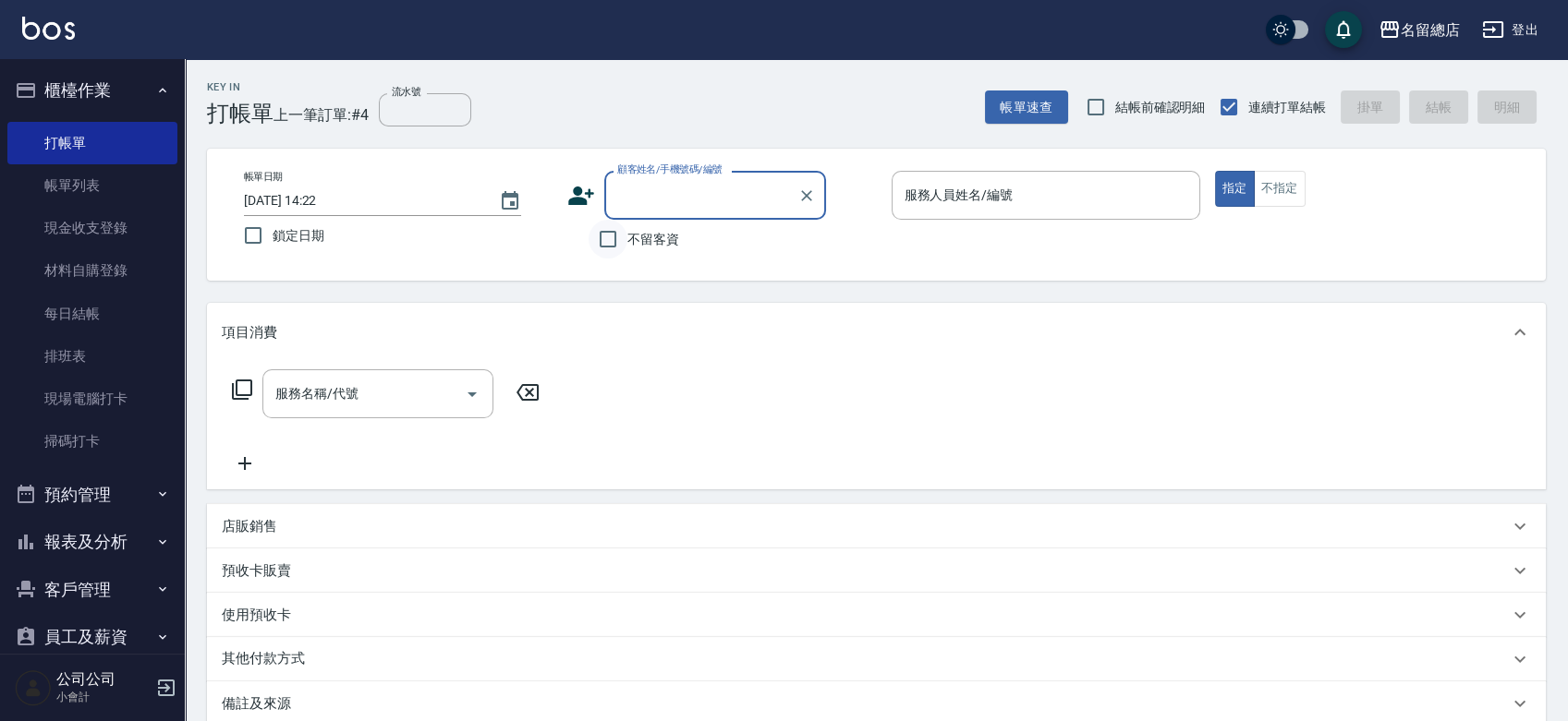
click at [614, 264] on div "帳單日期 2025/09/19 14:22 鎖定日期 顧客姓名/手機號碼/編號 顧客姓名/手機號碼/編號 不留客資 服務人員姓名/編號 服務人員姓名/編號 指…" at bounding box center [876, 215] width 1339 height 132
click at [614, 242] on input "不留客資" at bounding box center [607, 238] width 39 height 39
checkbox input "true"
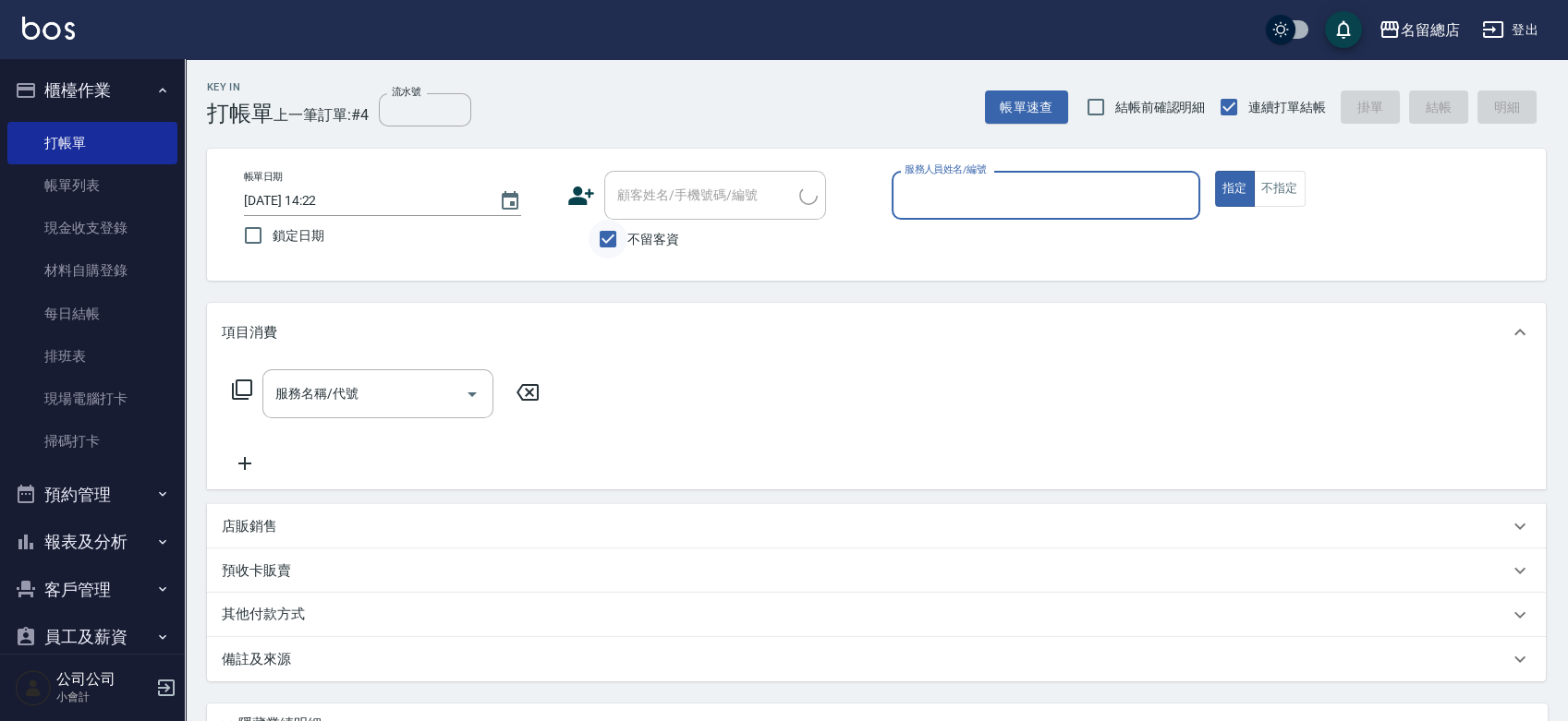
type input "杜麗玉/0939353555/"
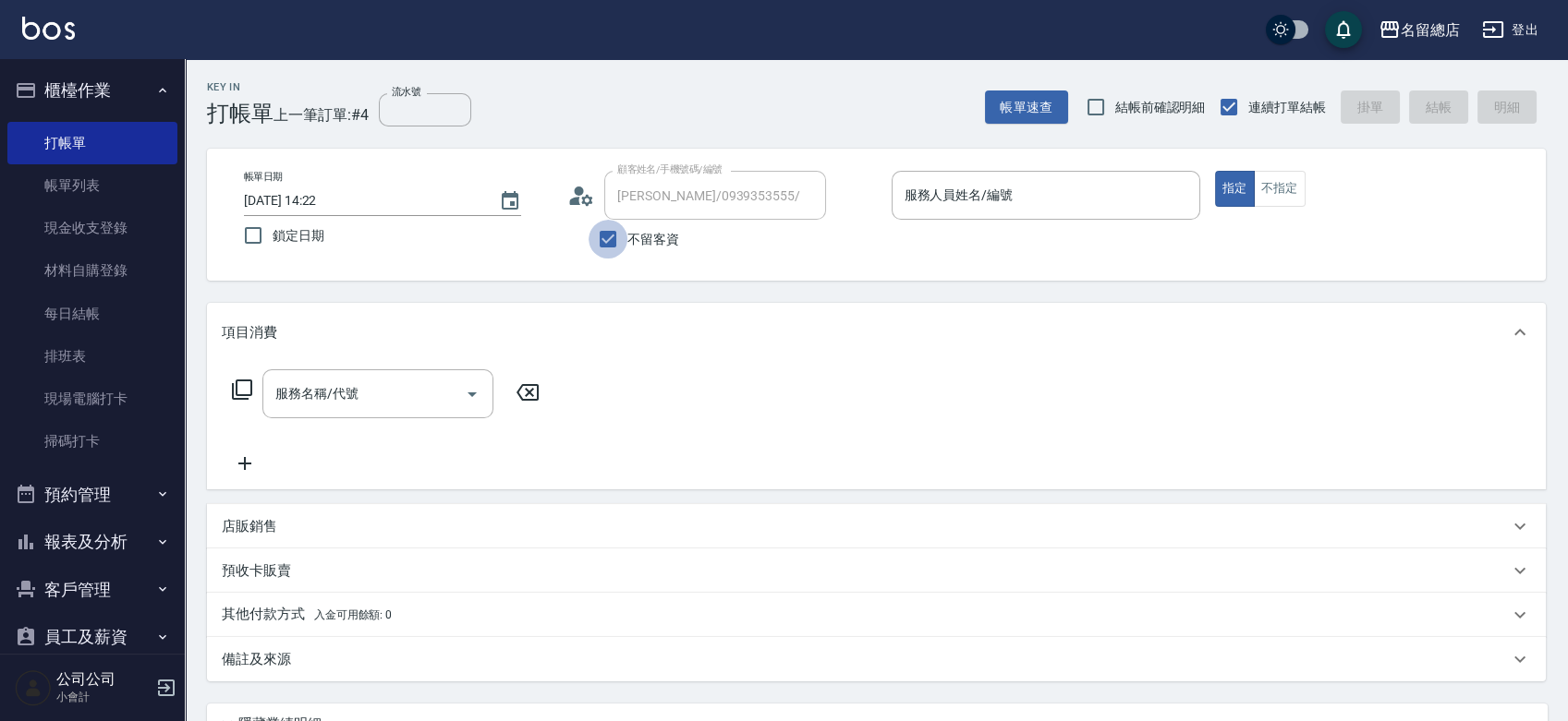
click at [615, 243] on input "不留客資" at bounding box center [607, 238] width 39 height 39
checkbox input "false"
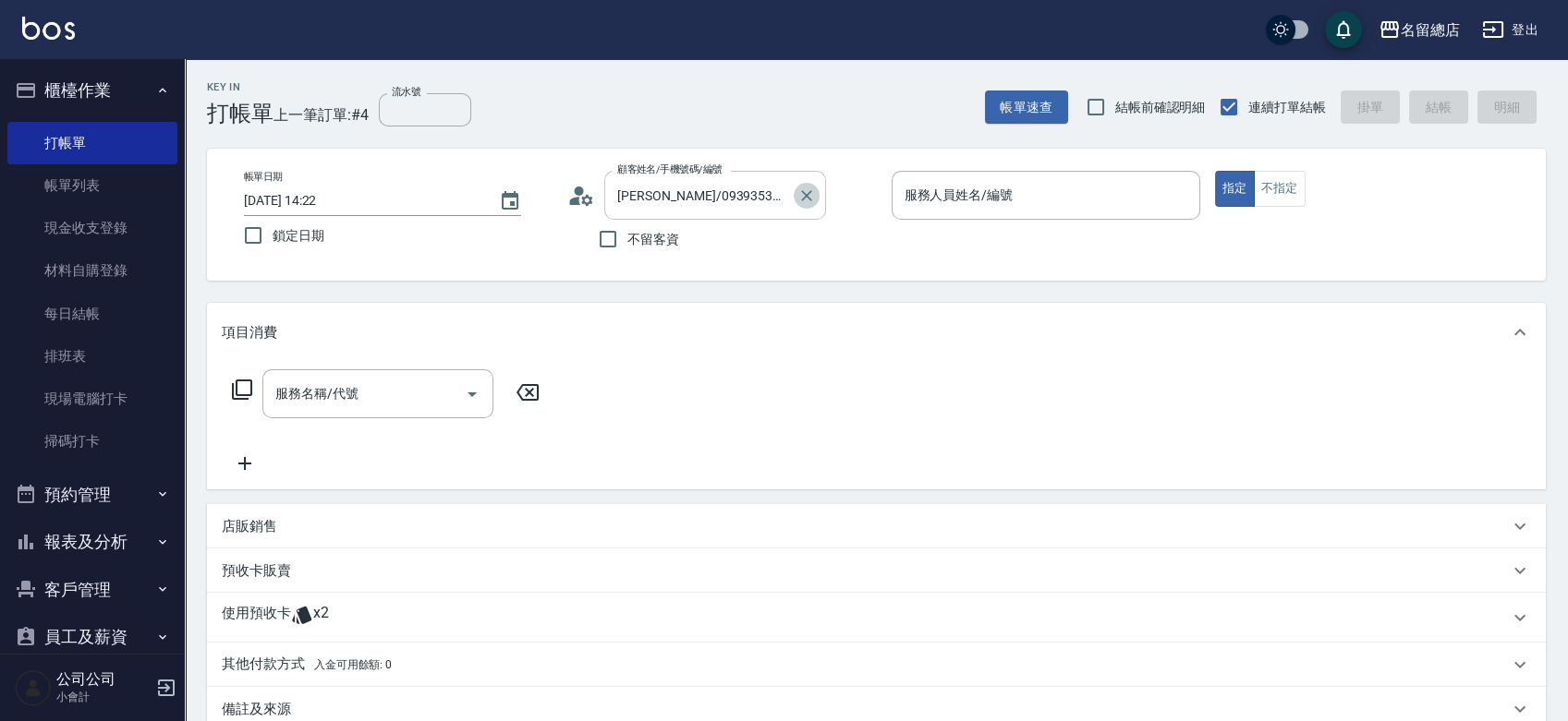
drag, startPoint x: 798, startPoint y: 190, endPoint x: 707, endPoint y: 195, distance: 91.1
click at [798, 190] on icon "Clear" at bounding box center [806, 195] width 18 height 18
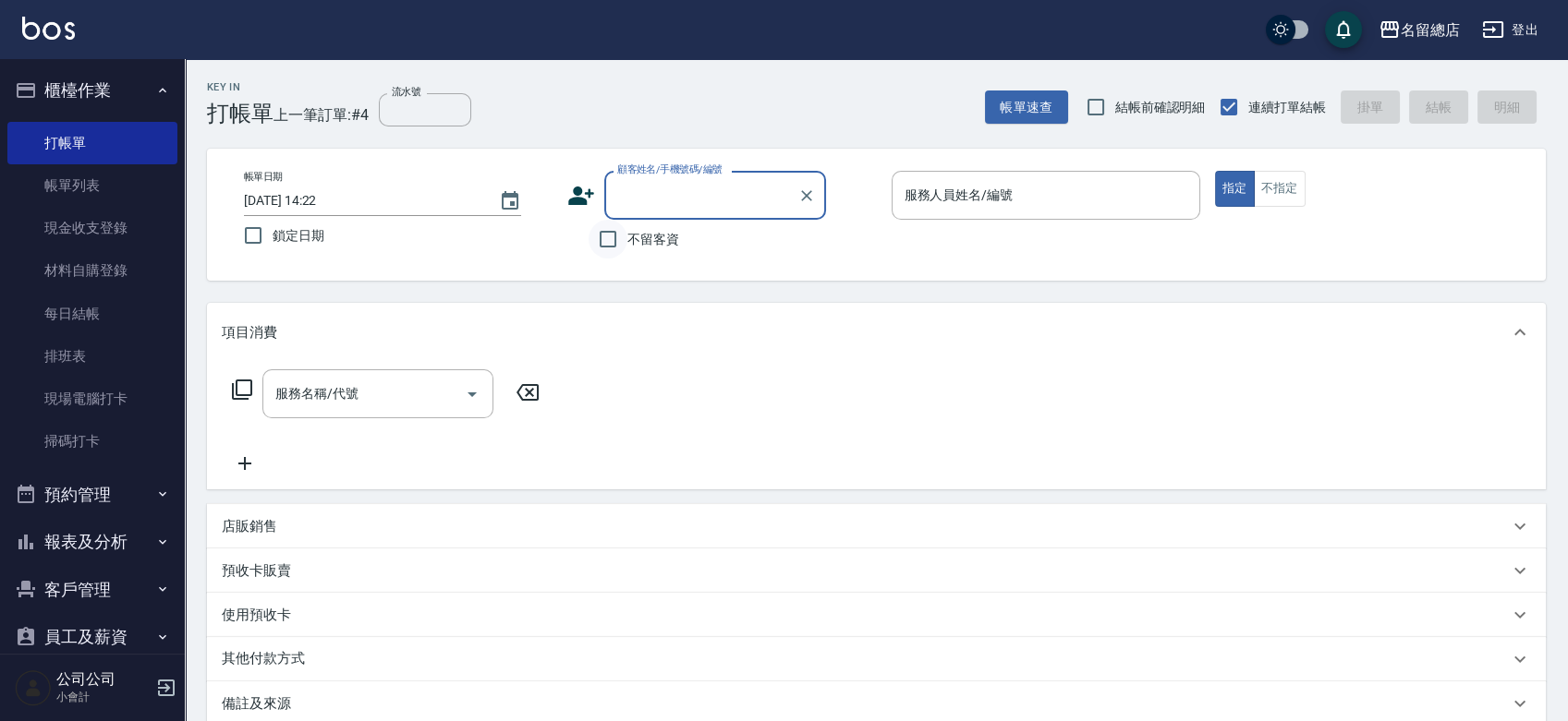
click at [602, 235] on input "不留客資" at bounding box center [607, 238] width 39 height 39
checkbox input "true"
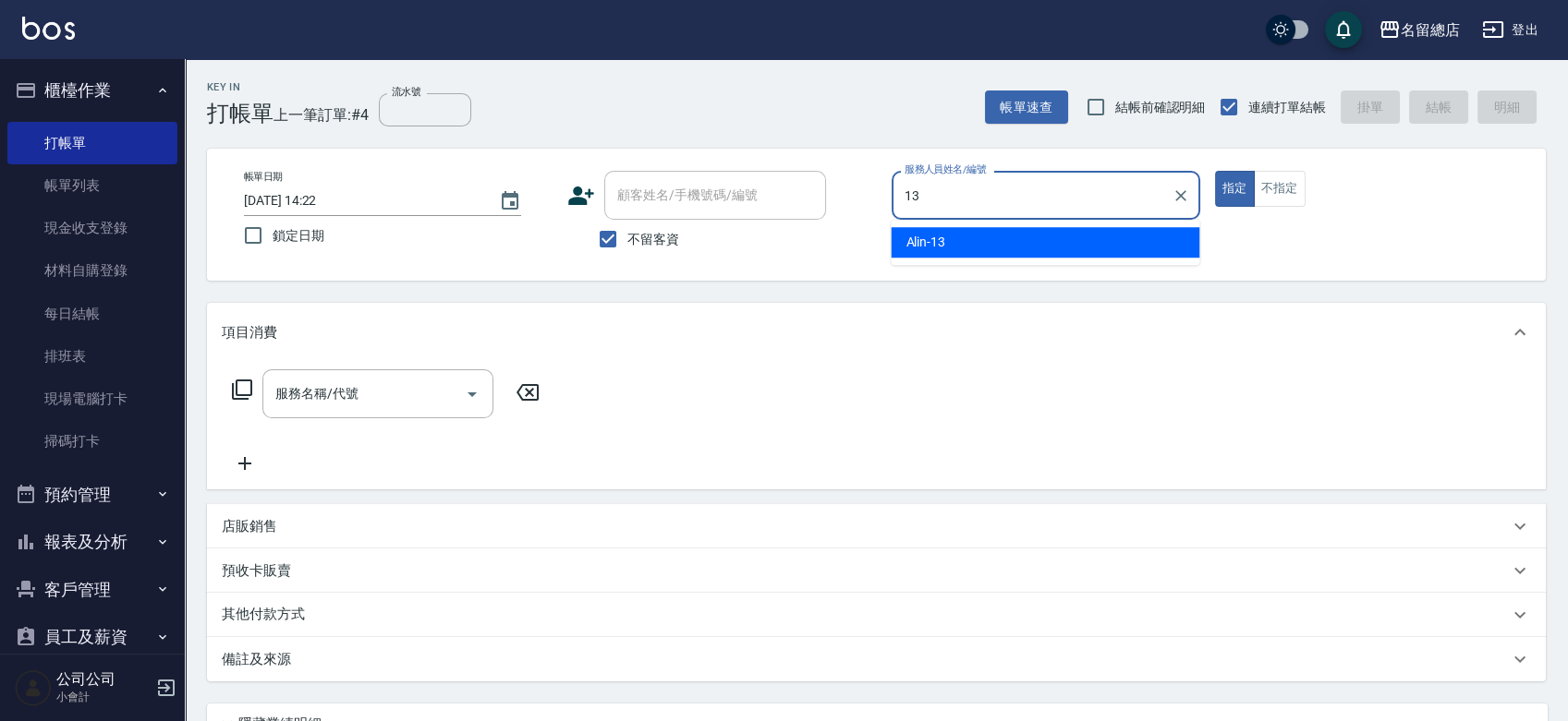
type input "Alin-13"
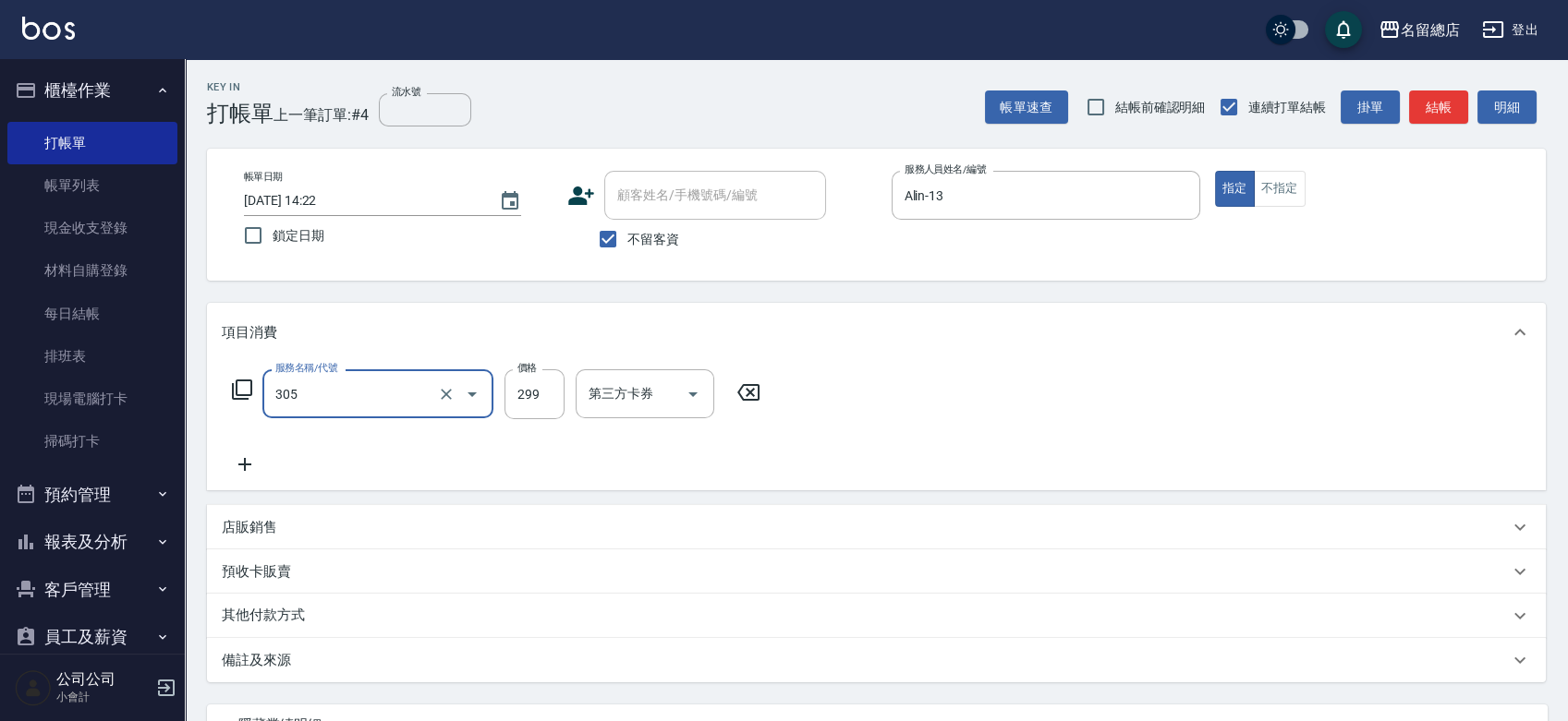
type input "剪髮(305)"
type input "400"
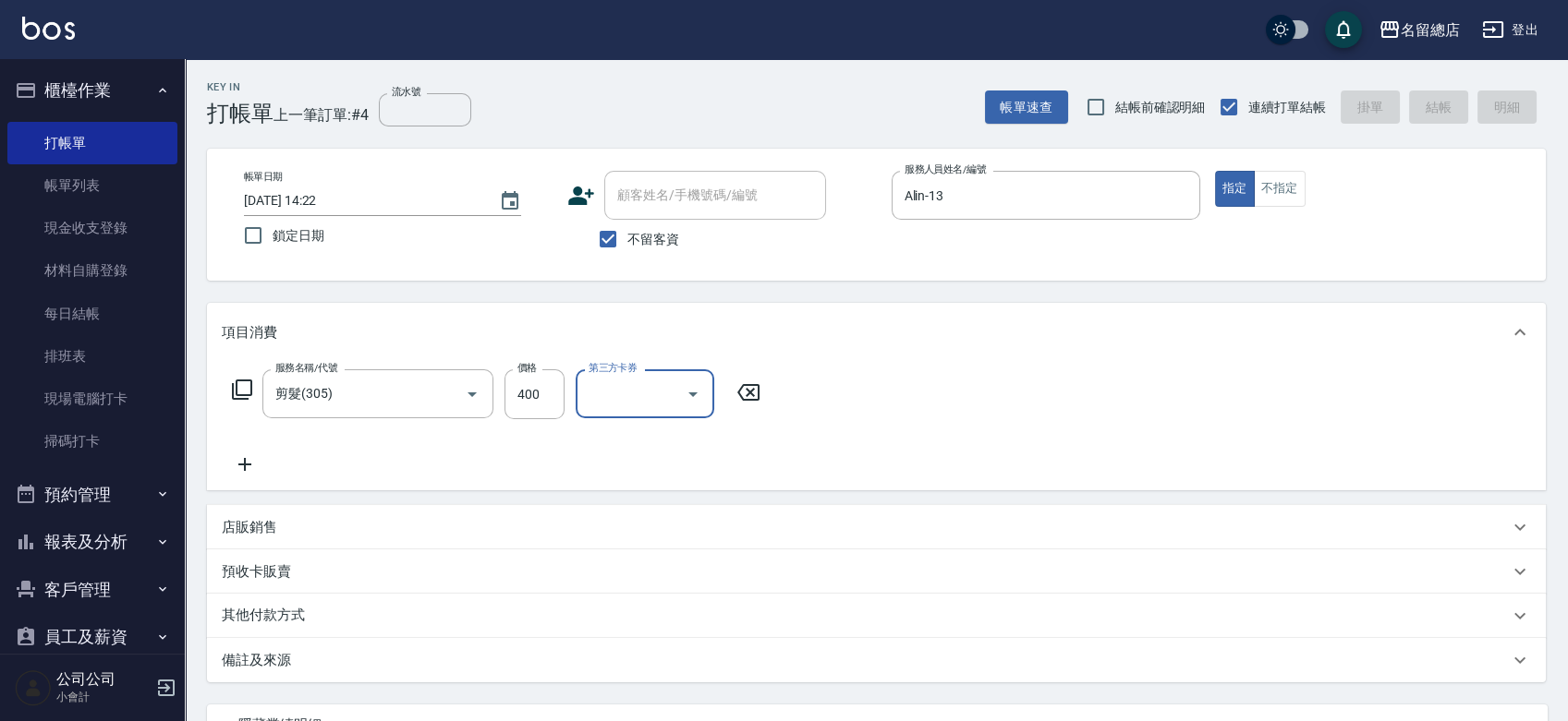
type input "2025/09/19 14:23"
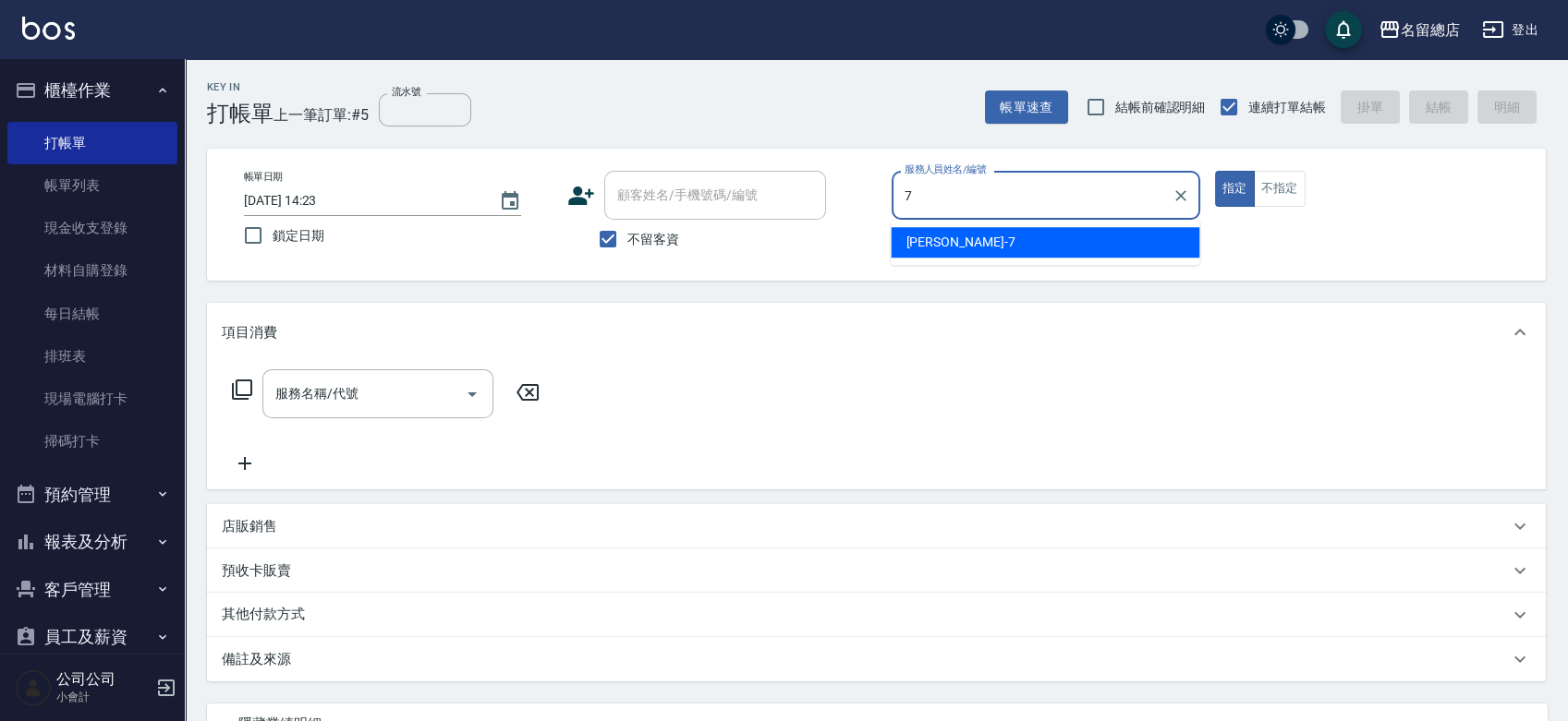
type input "Mick-7"
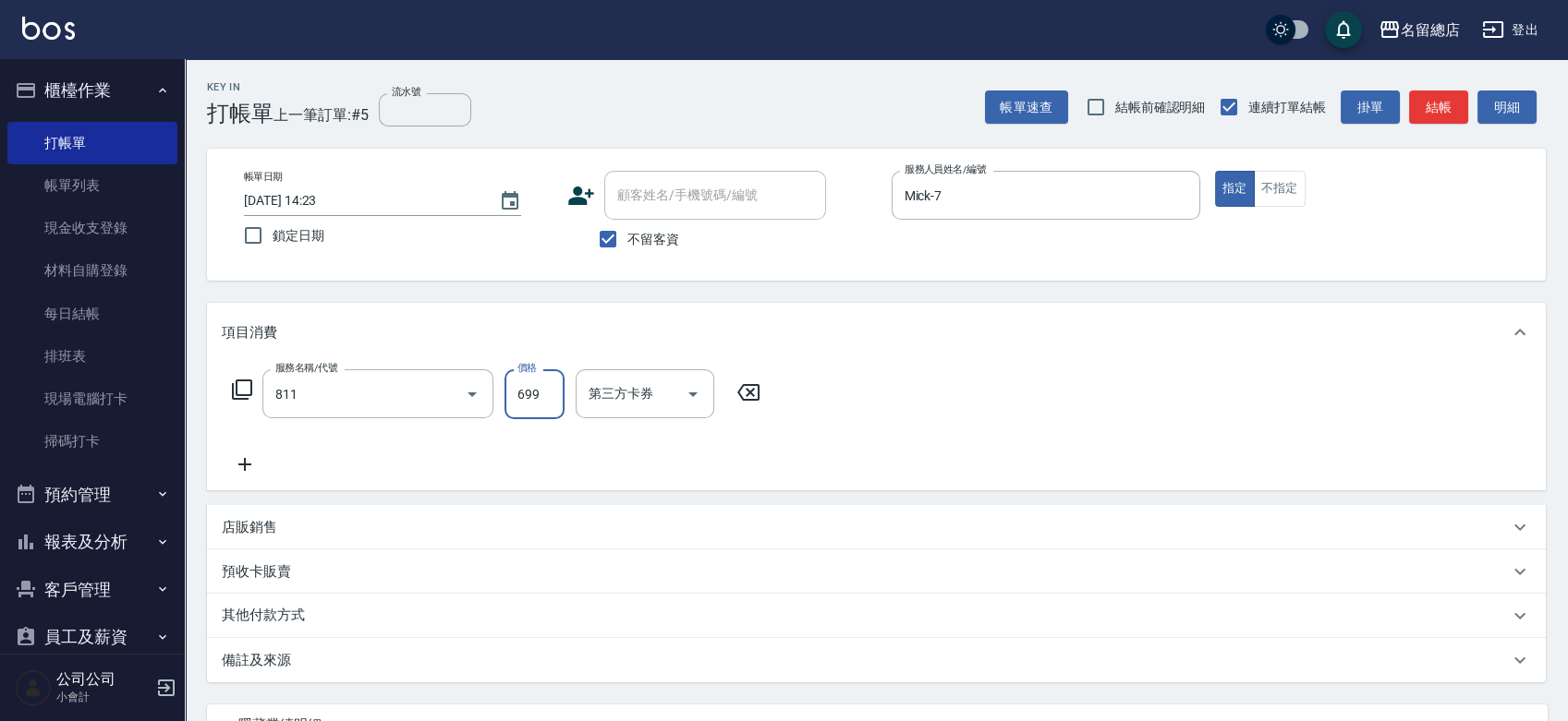
type input "洗+剪(811)"
type input "700"
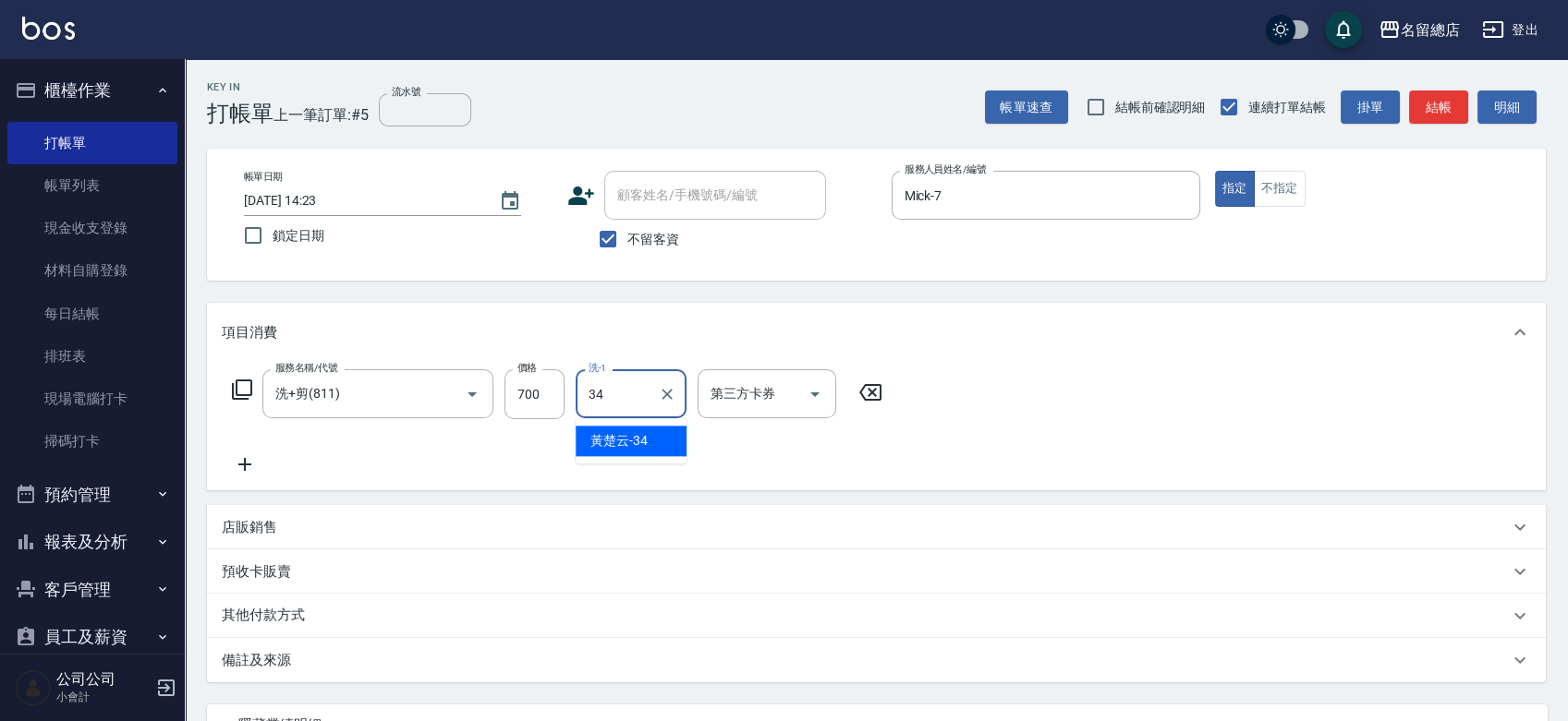
type input "黃楚云-34"
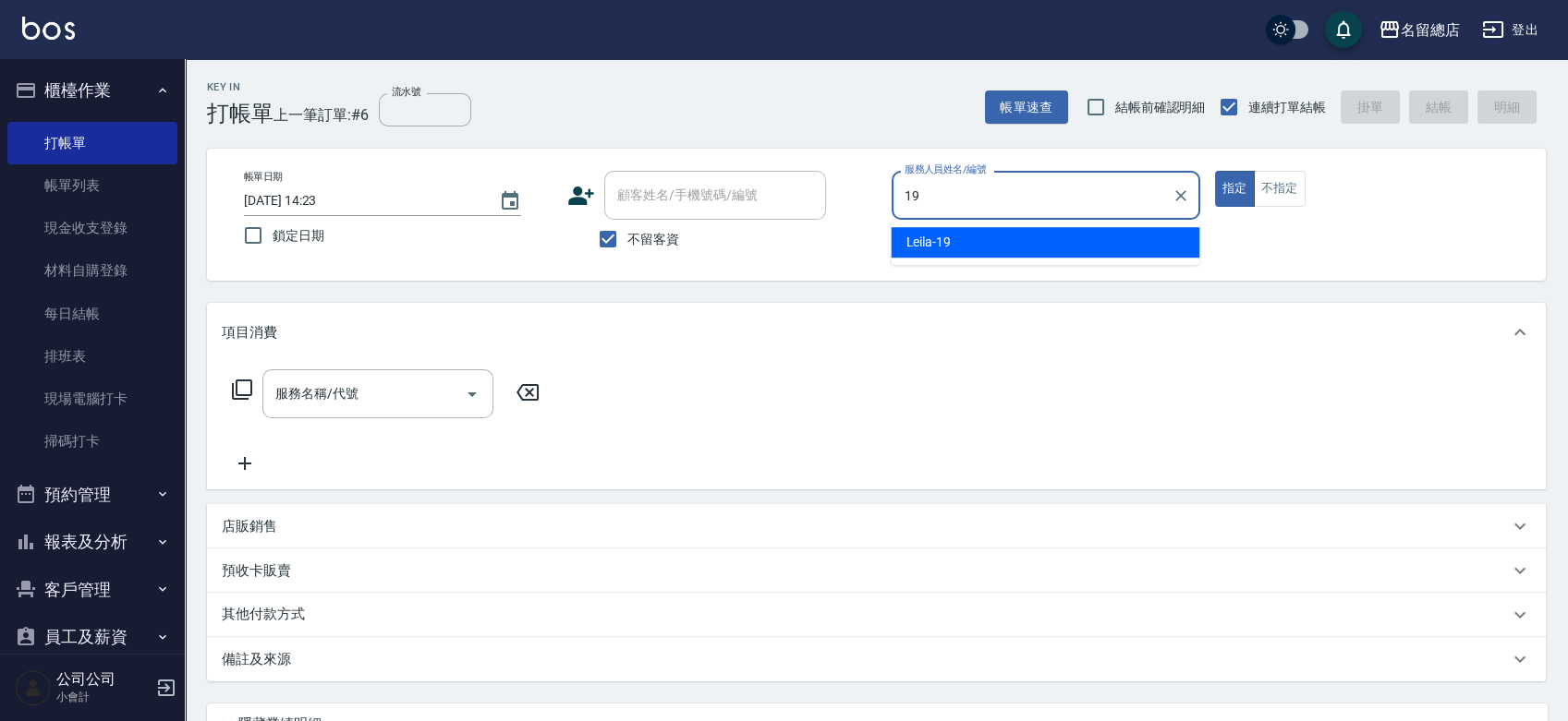
type input "Leila-19"
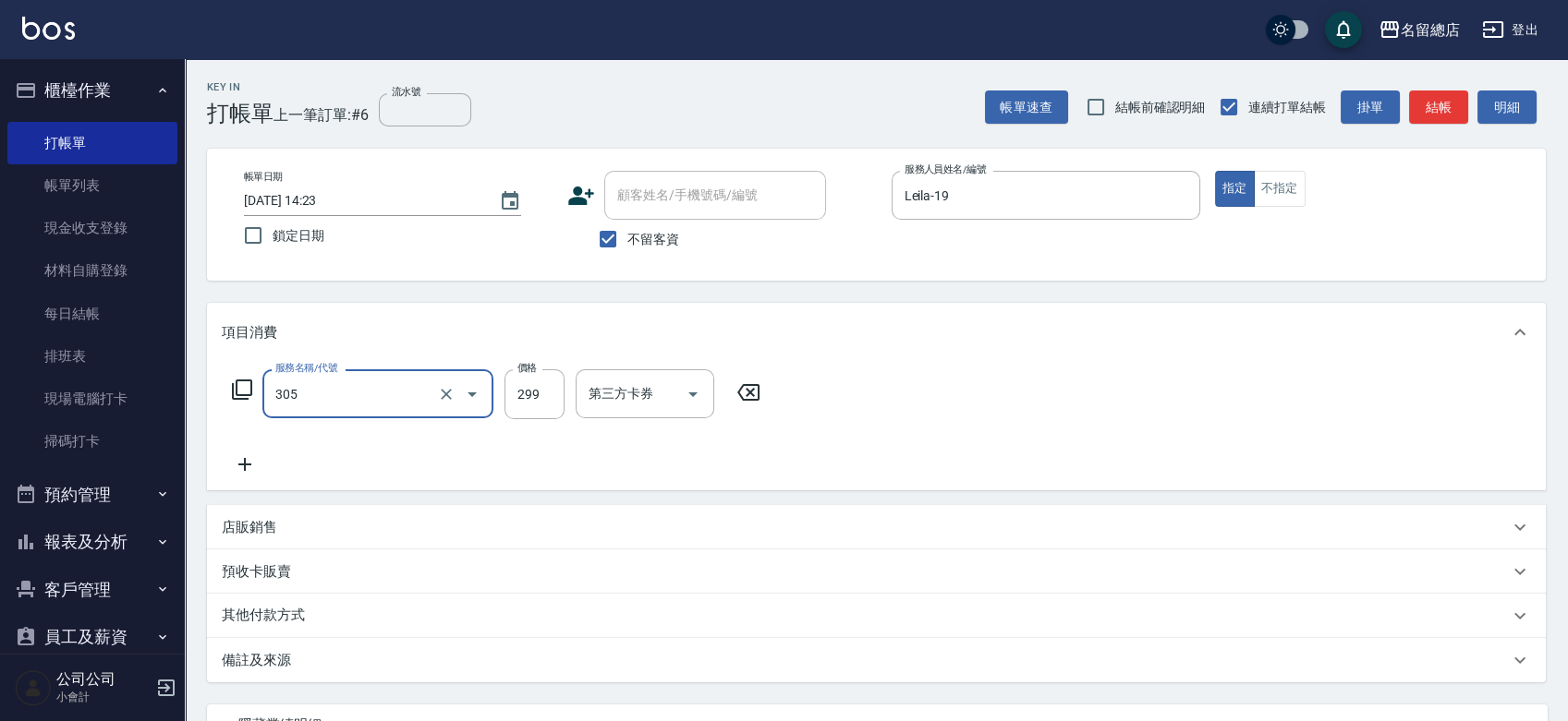
type input "剪髮(305)"
type input "300"
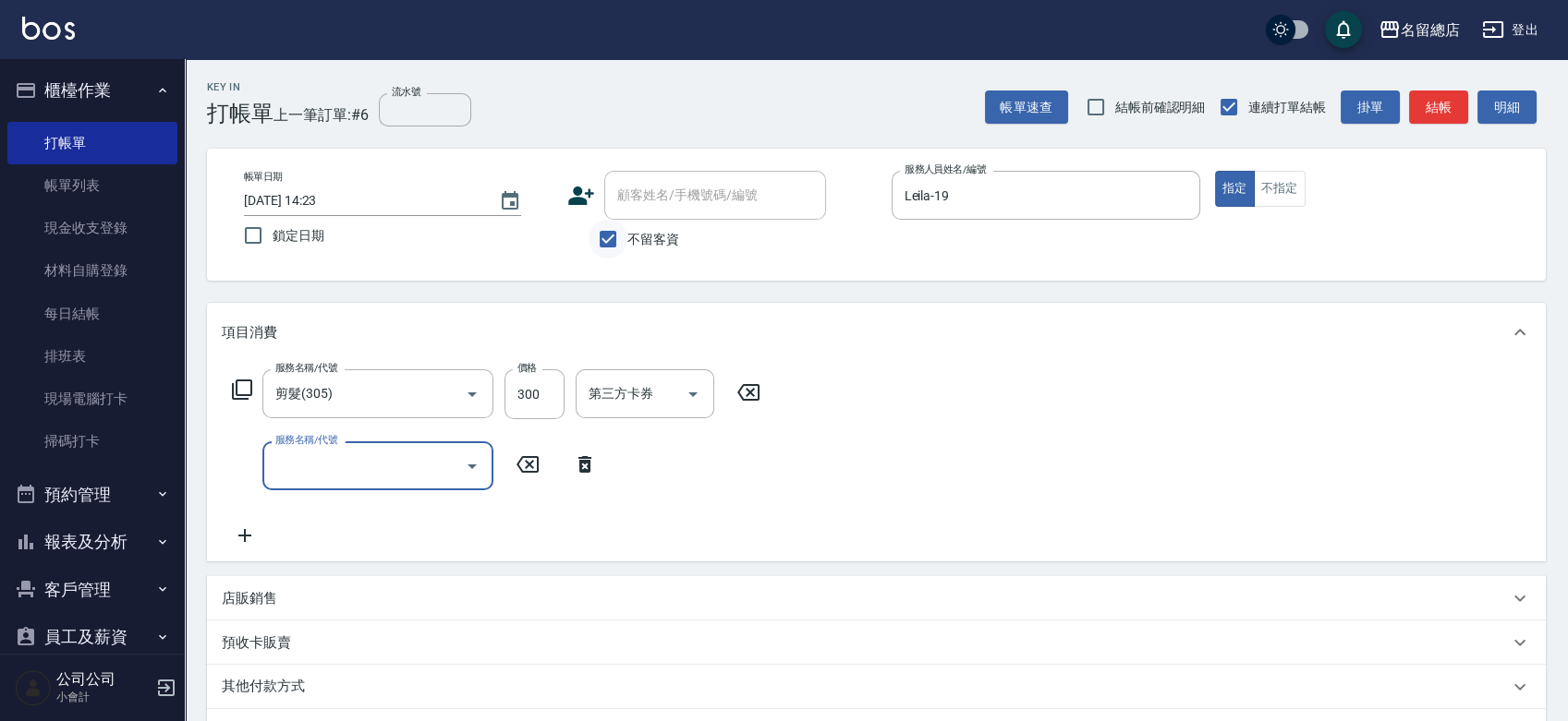
click at [609, 237] on input "不留客資" at bounding box center [607, 238] width 39 height 39
checkbox input "false"
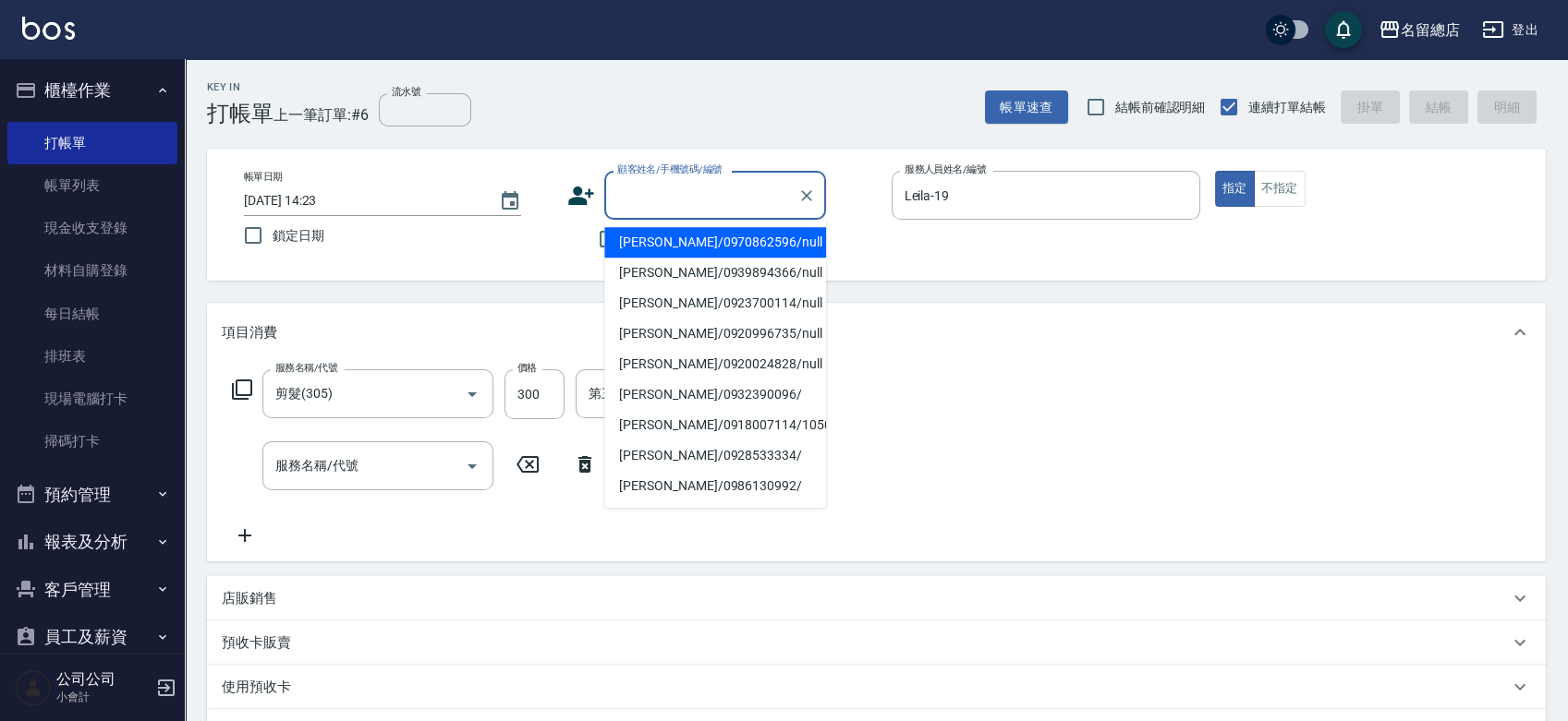
click at [632, 190] on input "顧客姓名/手機號碼/編號" at bounding box center [701, 196] width 178 height 32
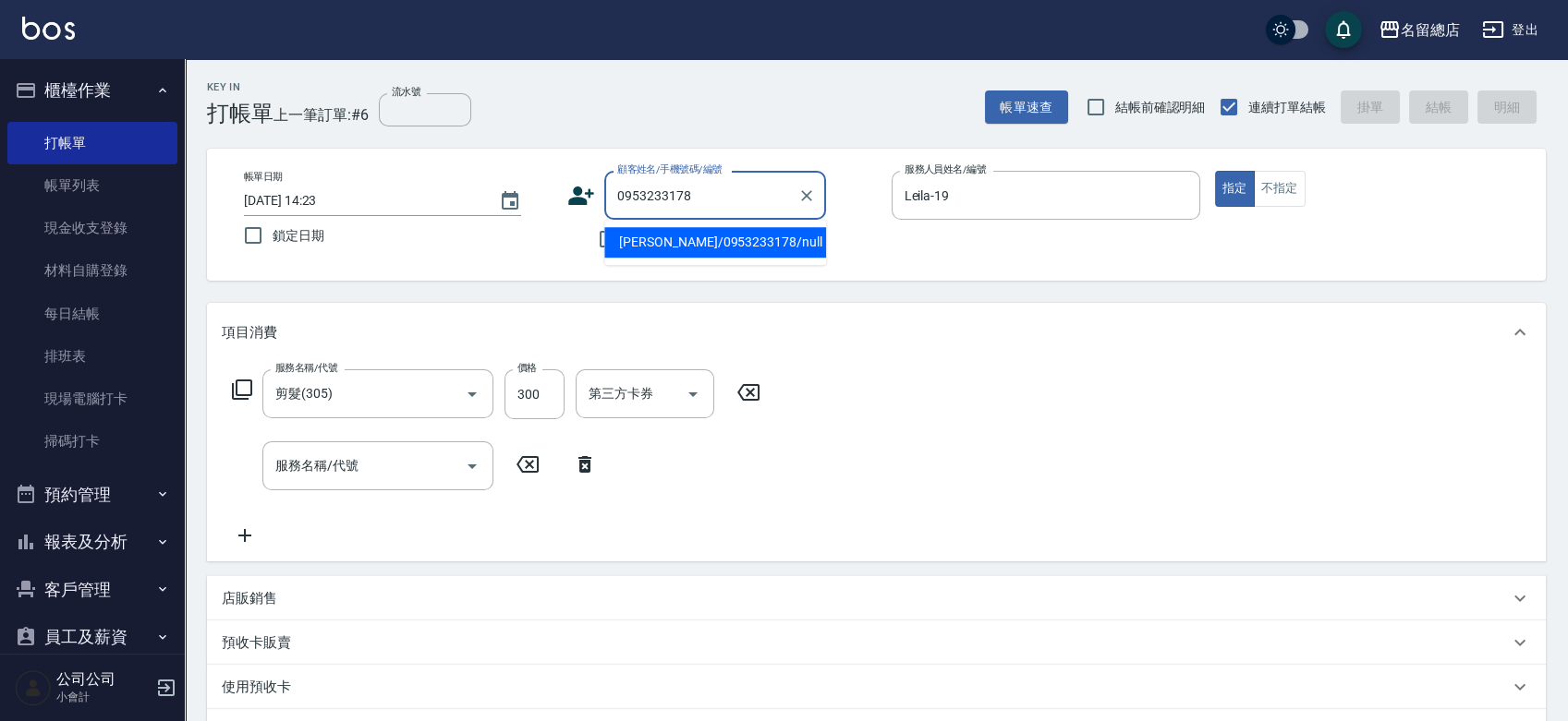
type input "曾巧巧/0953233178/null"
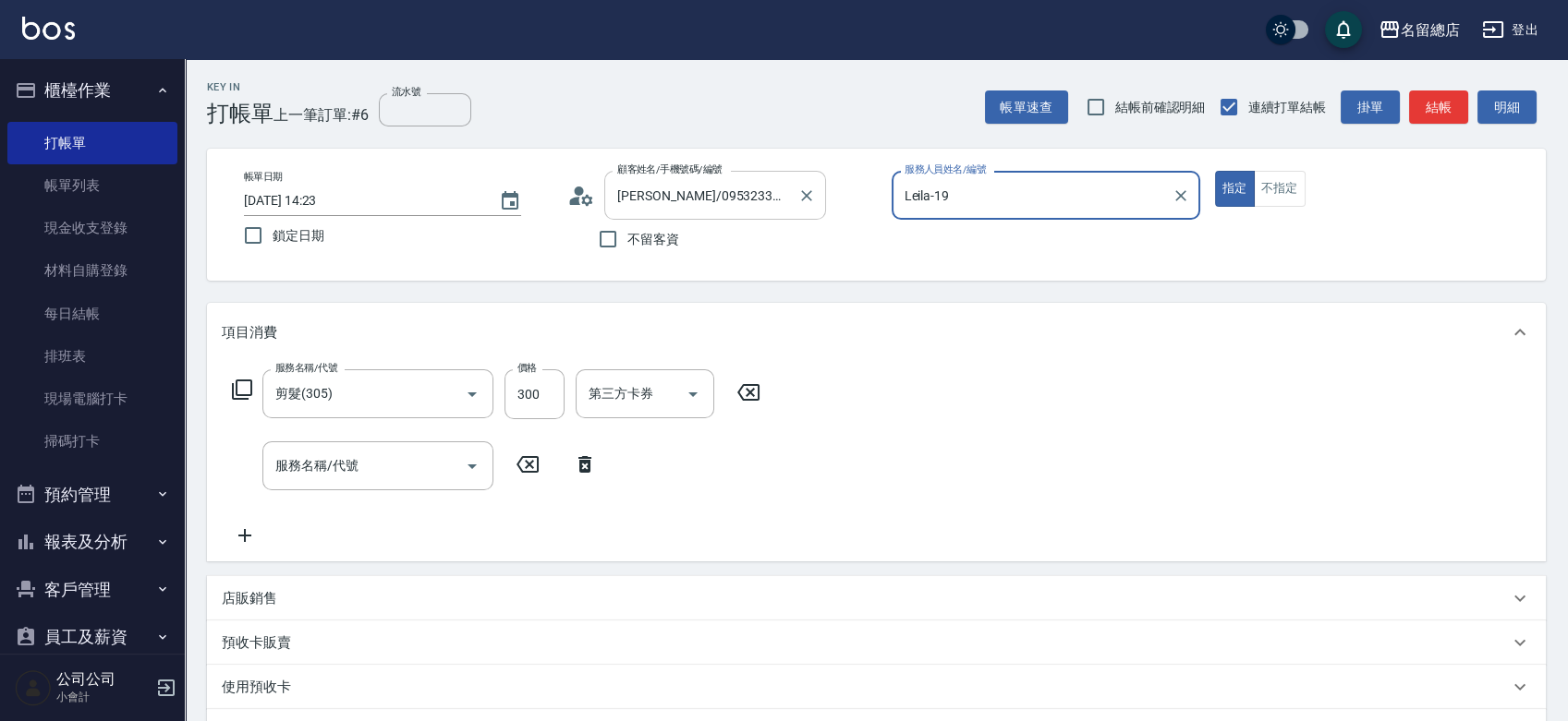
click at [1215, 171] on button "指定" at bounding box center [1235, 189] width 40 height 36
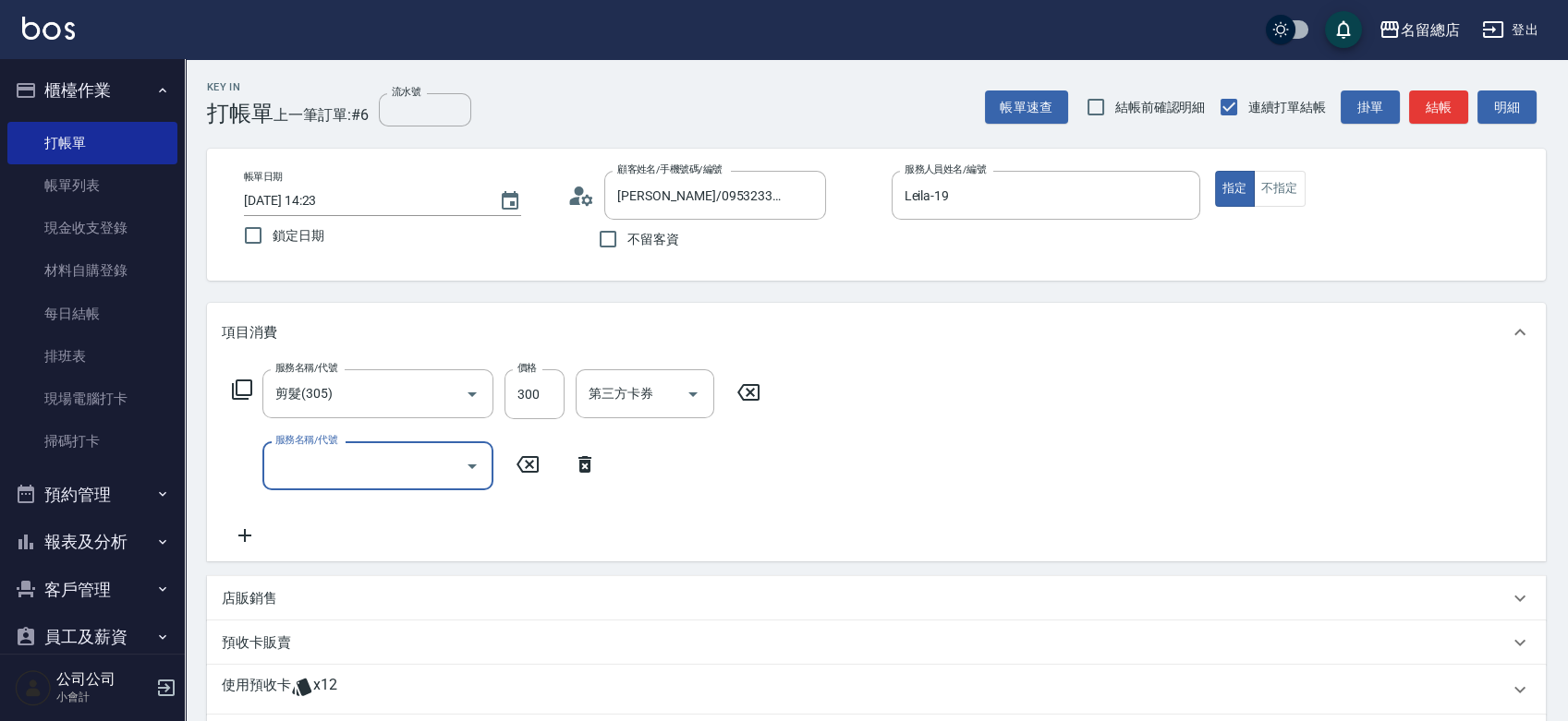
click at [320, 686] on span "x12" at bounding box center [325, 690] width 24 height 28
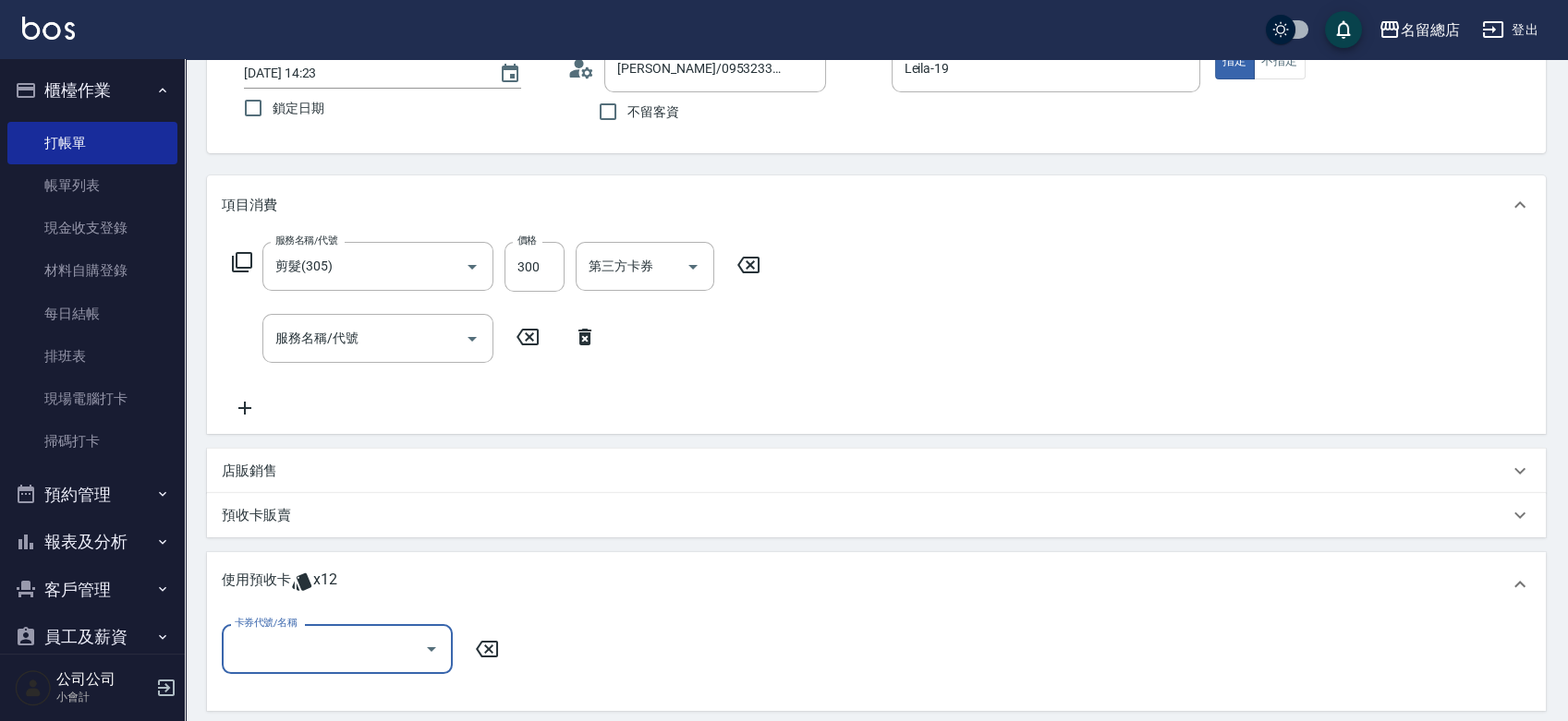
scroll to position [205, 0]
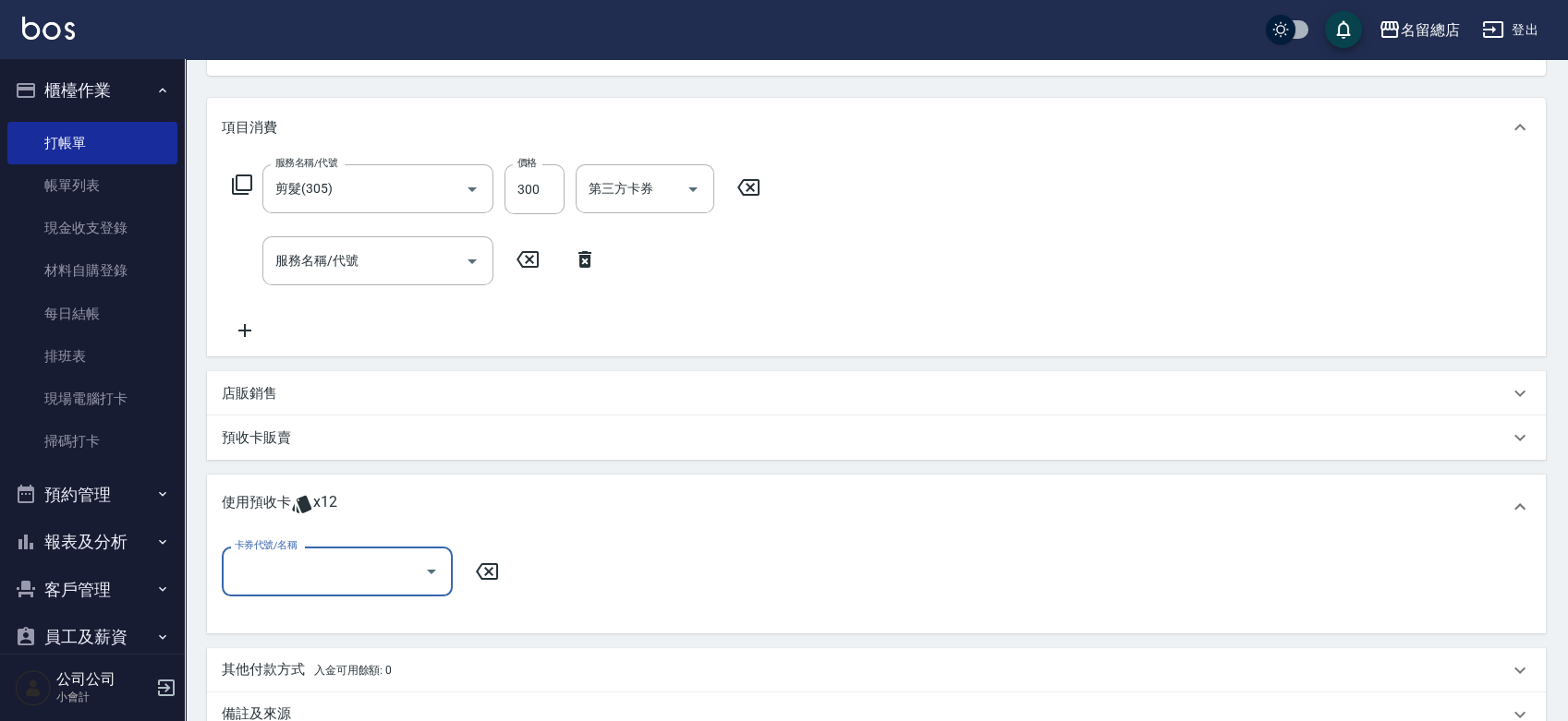
click at [288, 562] on input "卡券代號/名稱" at bounding box center [323, 571] width 186 height 32
click at [333, 648] on div "洗髮卡 剩餘9張 321" at bounding box center [336, 650] width 231 height 30
type input "洗髮卡 321"
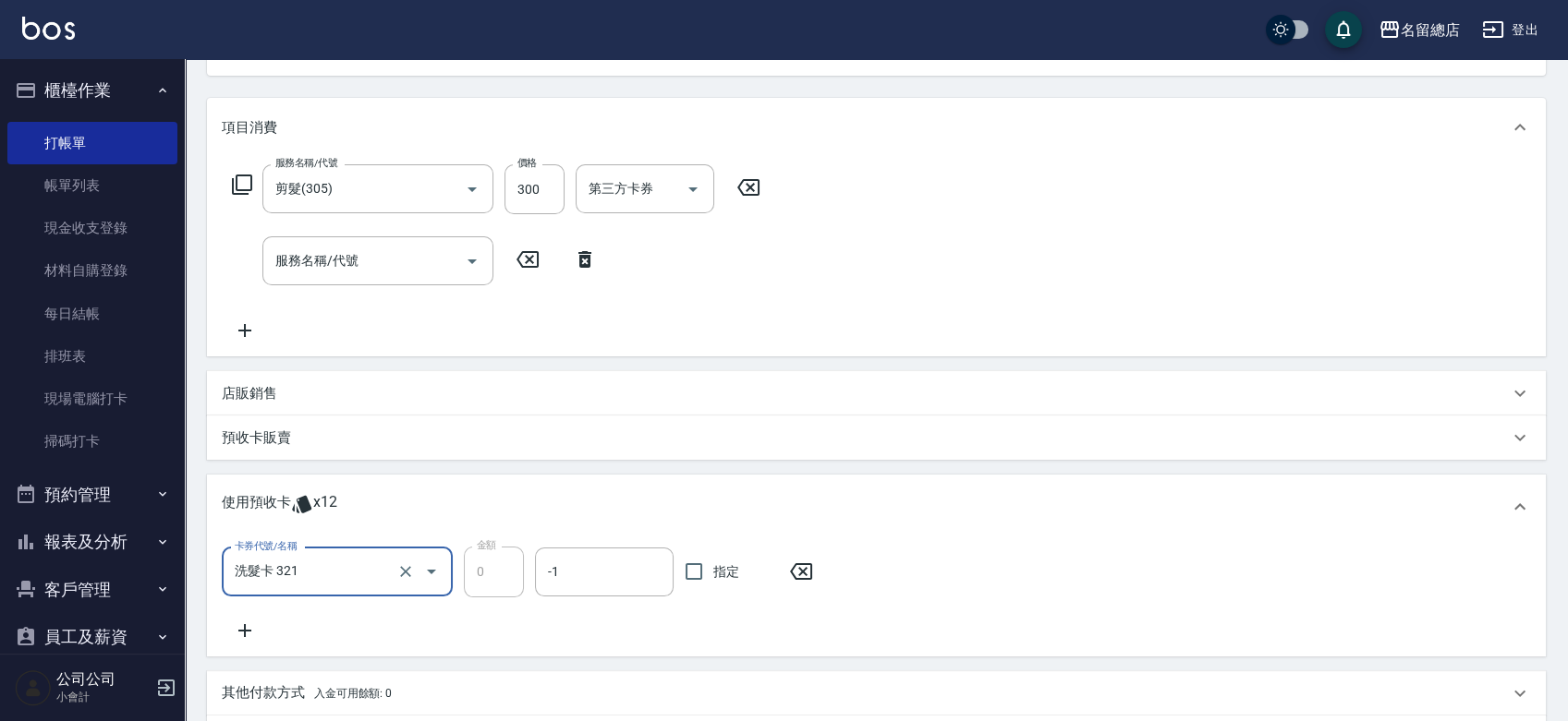
click at [719, 575] on span "指定" at bounding box center [726, 572] width 26 height 19
click at [714, 575] on input "指定" at bounding box center [694, 571] width 39 height 39
checkbox input "true"
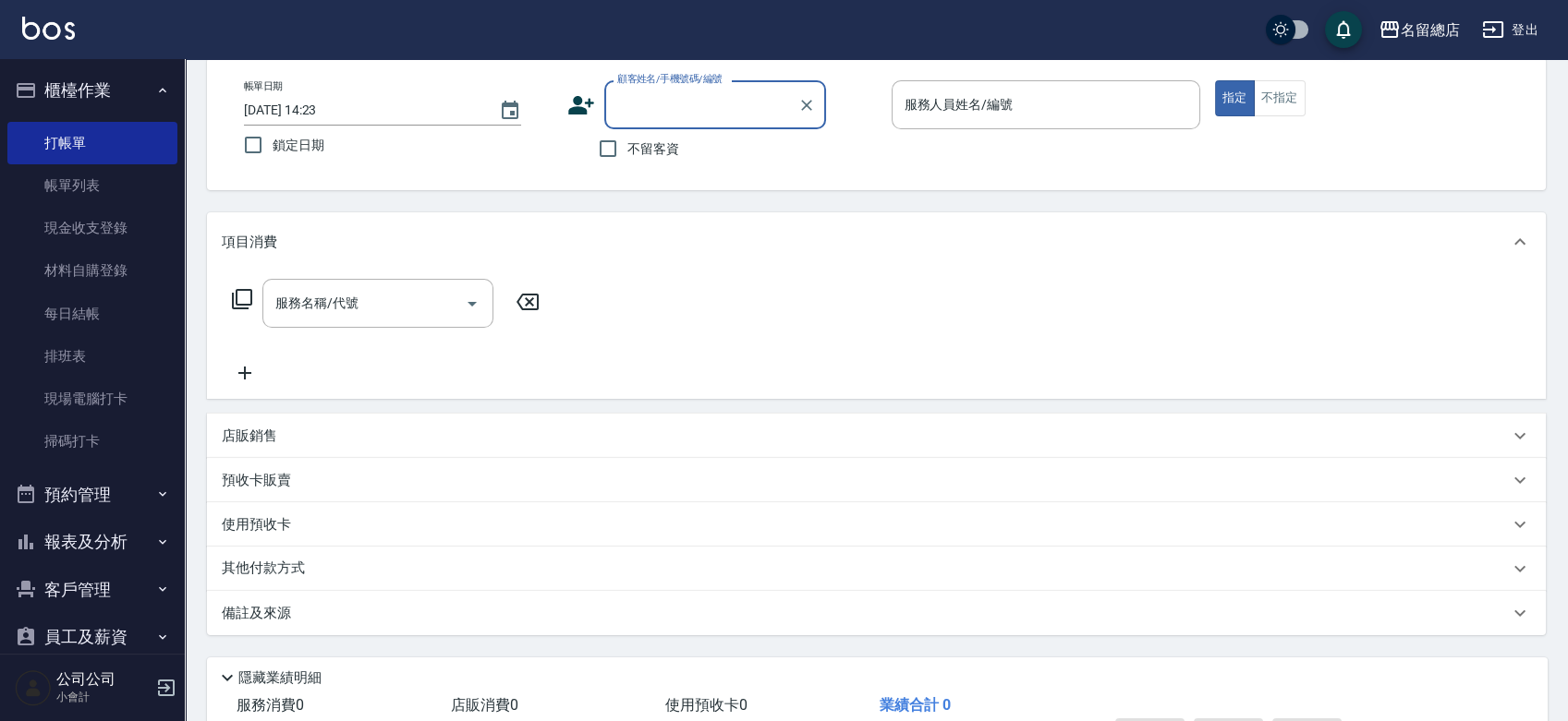
scroll to position [0, 0]
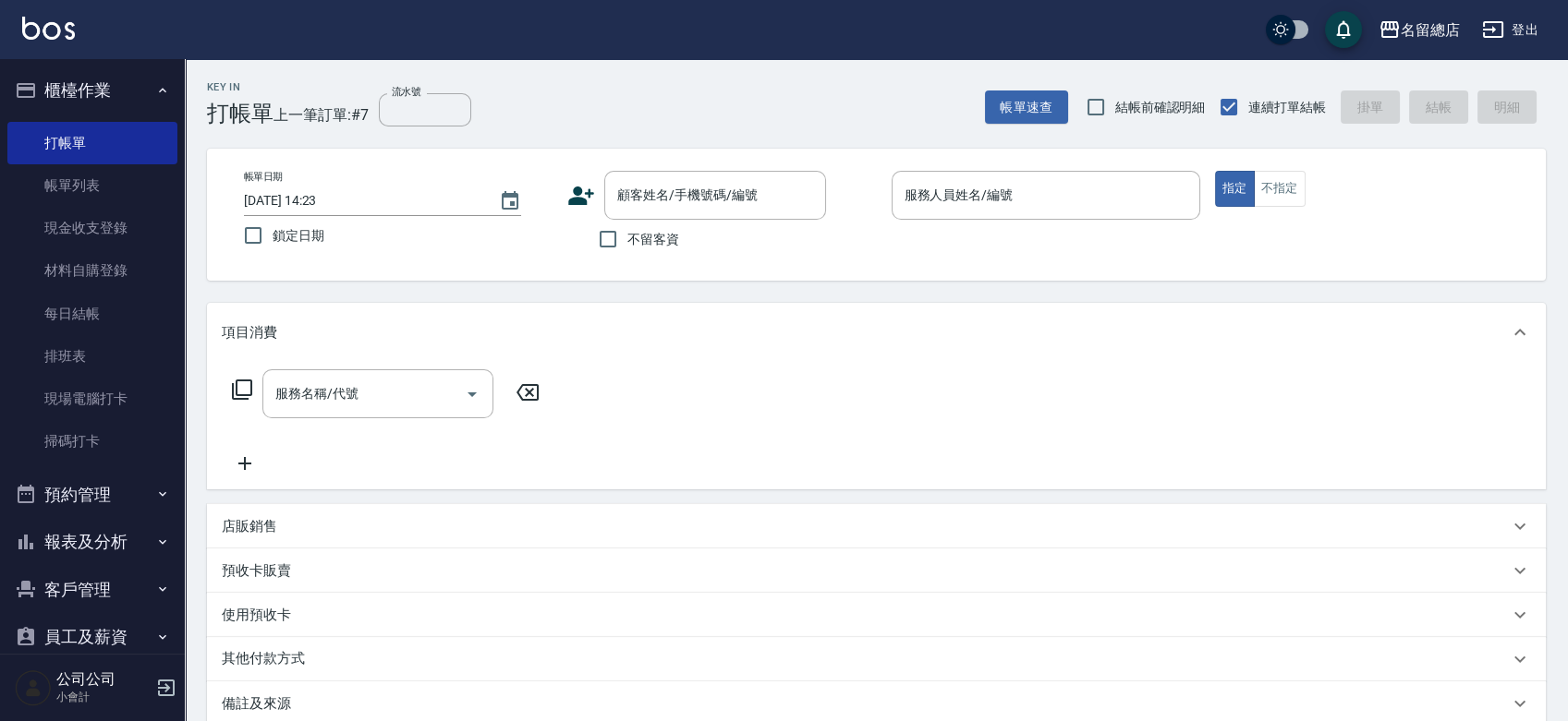
click at [631, 233] on span "不留客資" at bounding box center [653, 239] width 51 height 19
click at [627, 233] on input "不留客資" at bounding box center [607, 238] width 39 height 39
checkbox input "true"
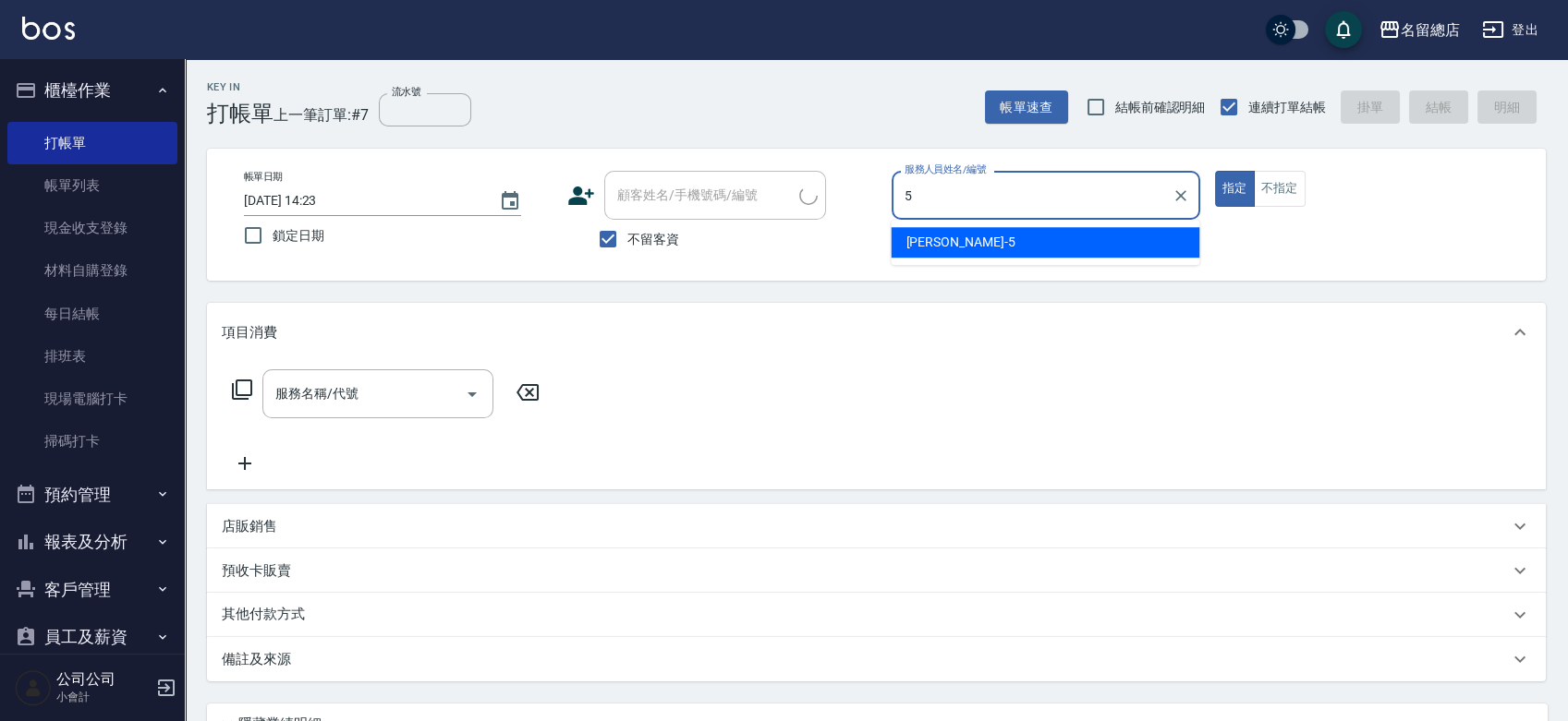
type input "Kelly-5"
type input "杜麗玉/0939353555/"
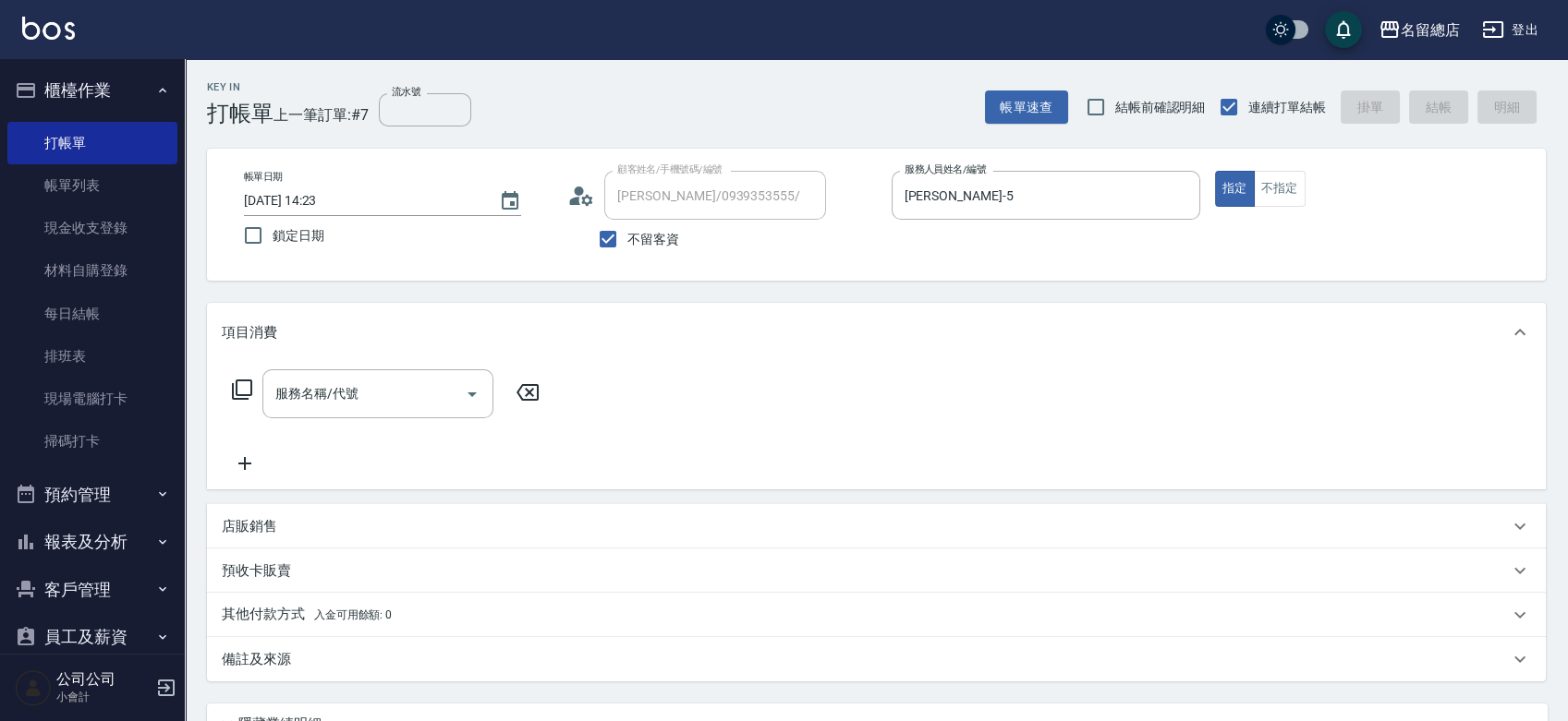
click at [650, 234] on span "不留客資" at bounding box center [653, 239] width 51 height 19
click at [627, 234] on input "不留客資" at bounding box center [607, 238] width 39 height 39
checkbox input "false"
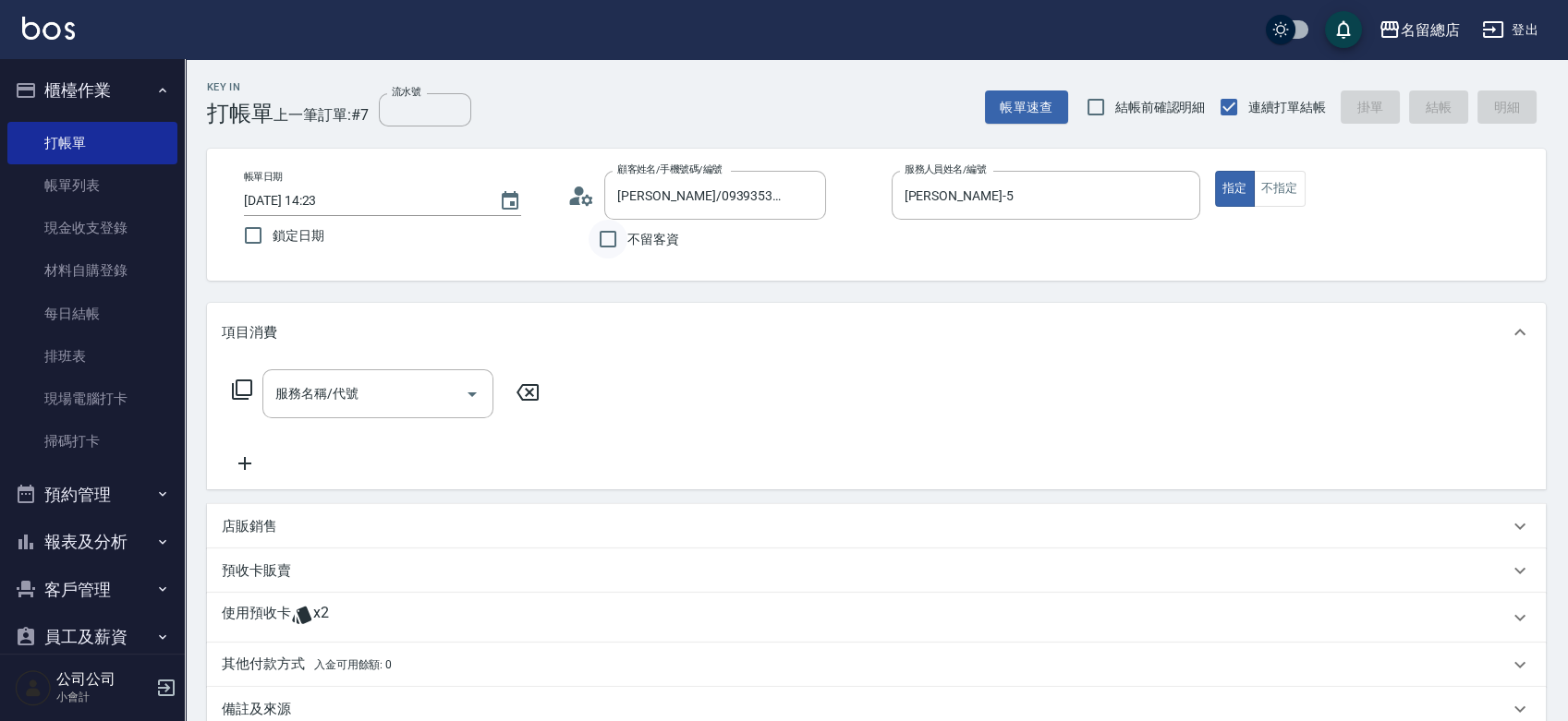
click at [812, 194] on icon "Clear" at bounding box center [806, 195] width 18 height 18
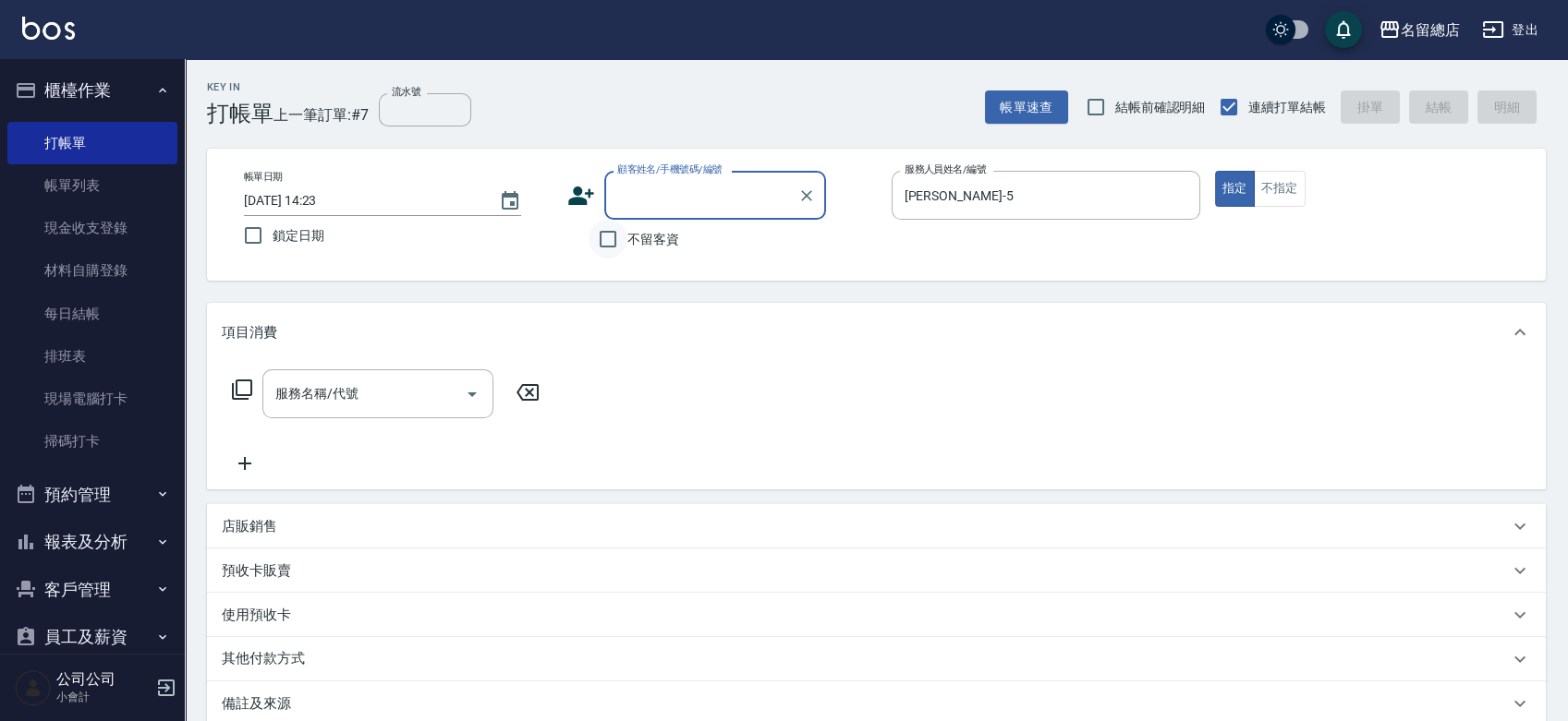
click at [616, 240] on input "不留客資" at bounding box center [607, 238] width 39 height 39
checkbox input "true"
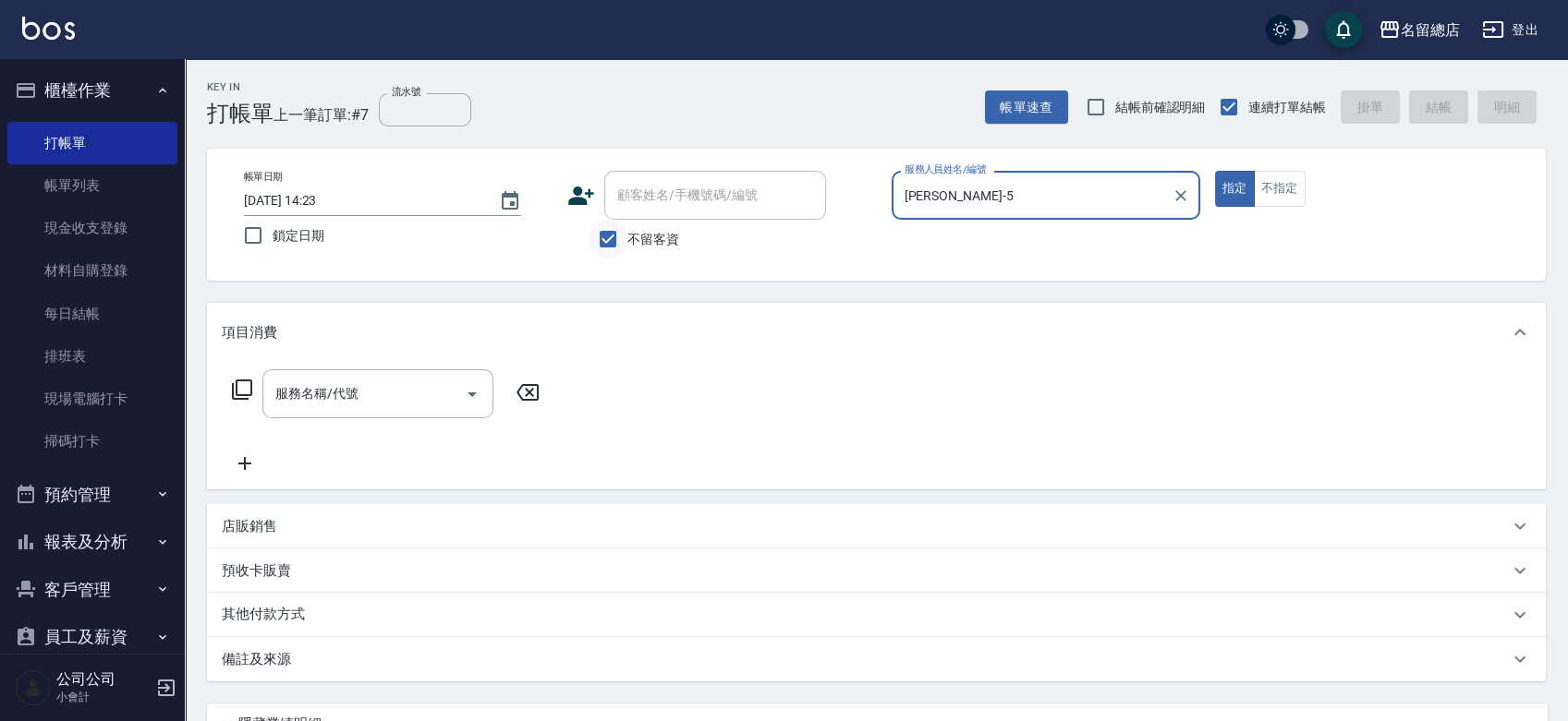
click at [1215, 171] on button "指定" at bounding box center [1235, 189] width 40 height 36
drag, startPoint x: 437, startPoint y: 367, endPoint x: 430, endPoint y: 379, distance: 13.9
click at [436, 367] on div "服務名稱/代號 服務名稱/代號" at bounding box center [876, 426] width 1339 height 127
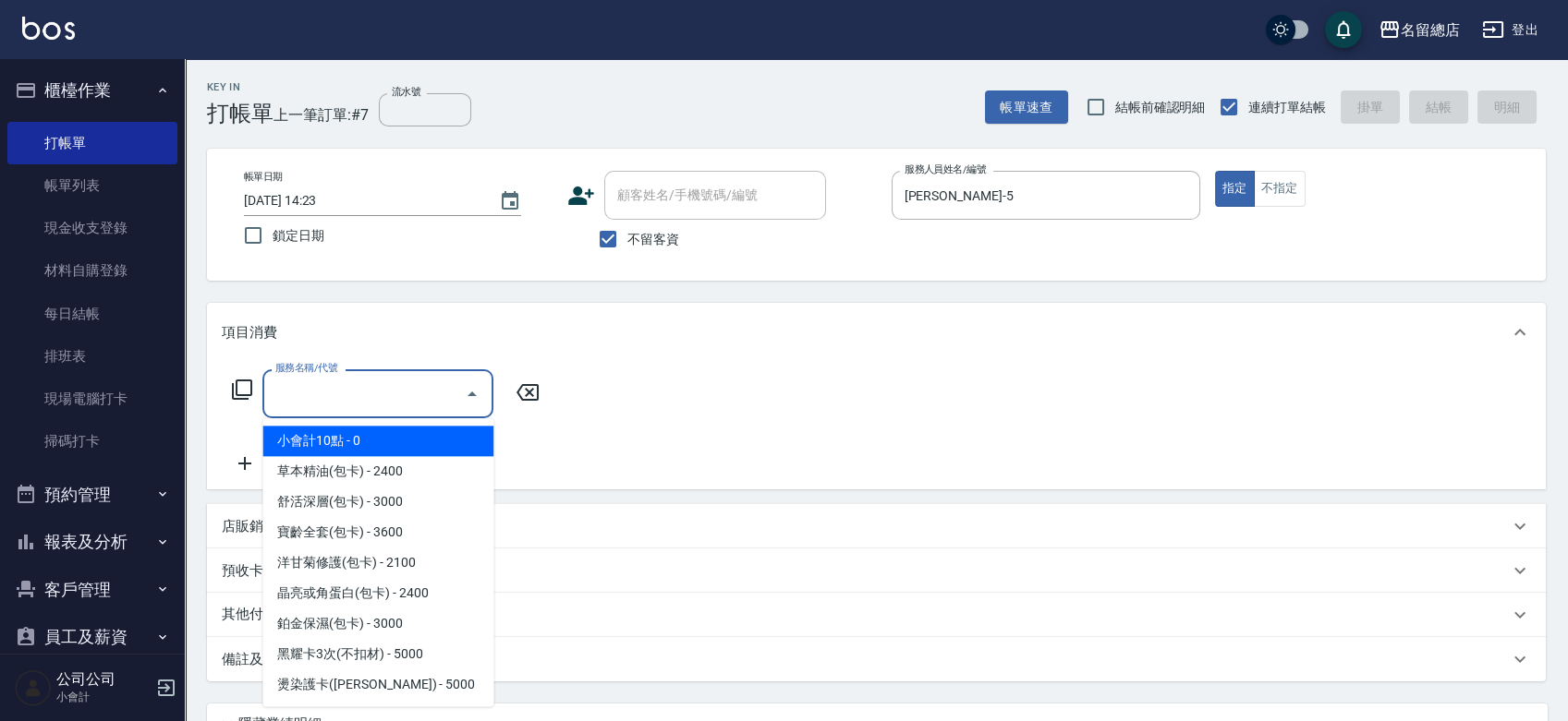
click at [413, 391] on input "服務名稱/代號" at bounding box center [364, 394] width 186 height 32
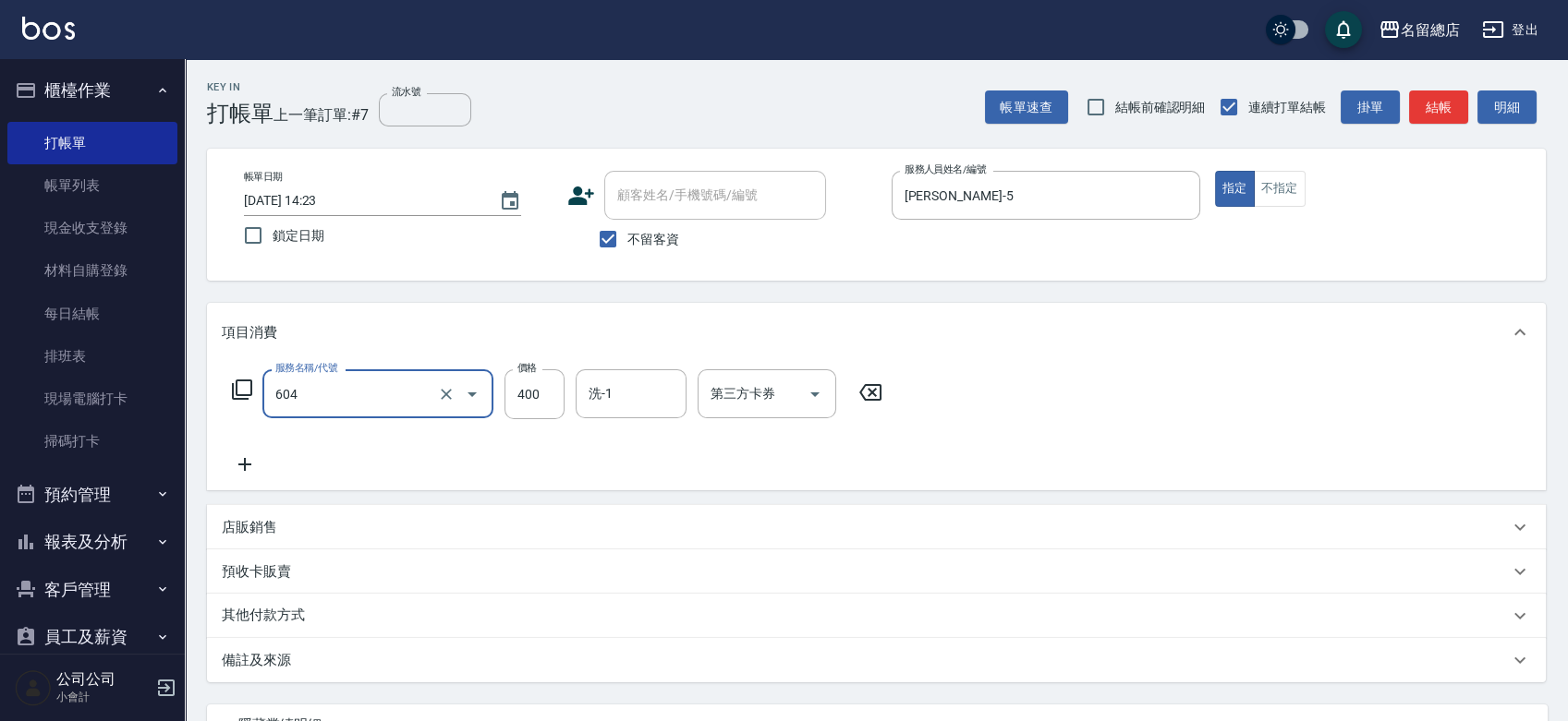
type input "健康洗髮(604)"
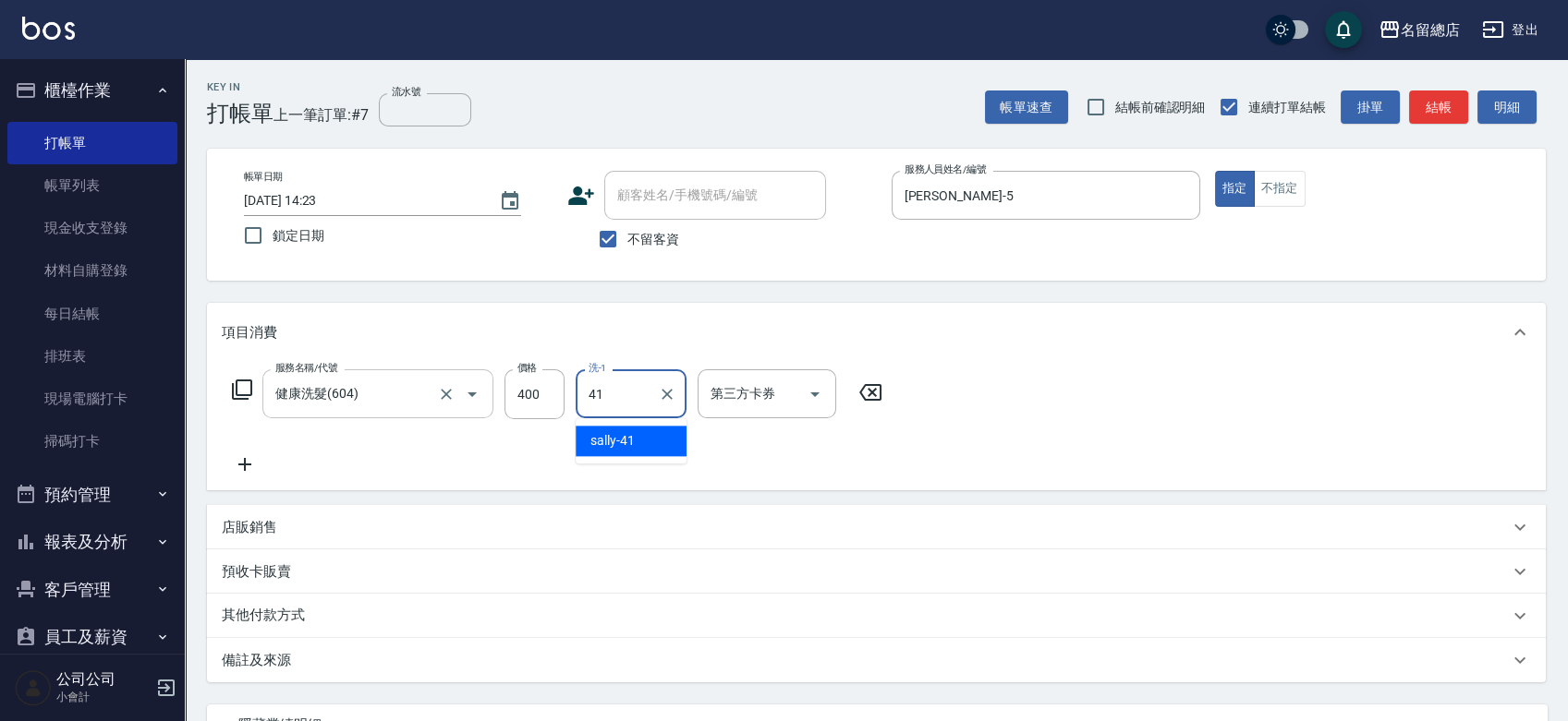
type input "sally-41"
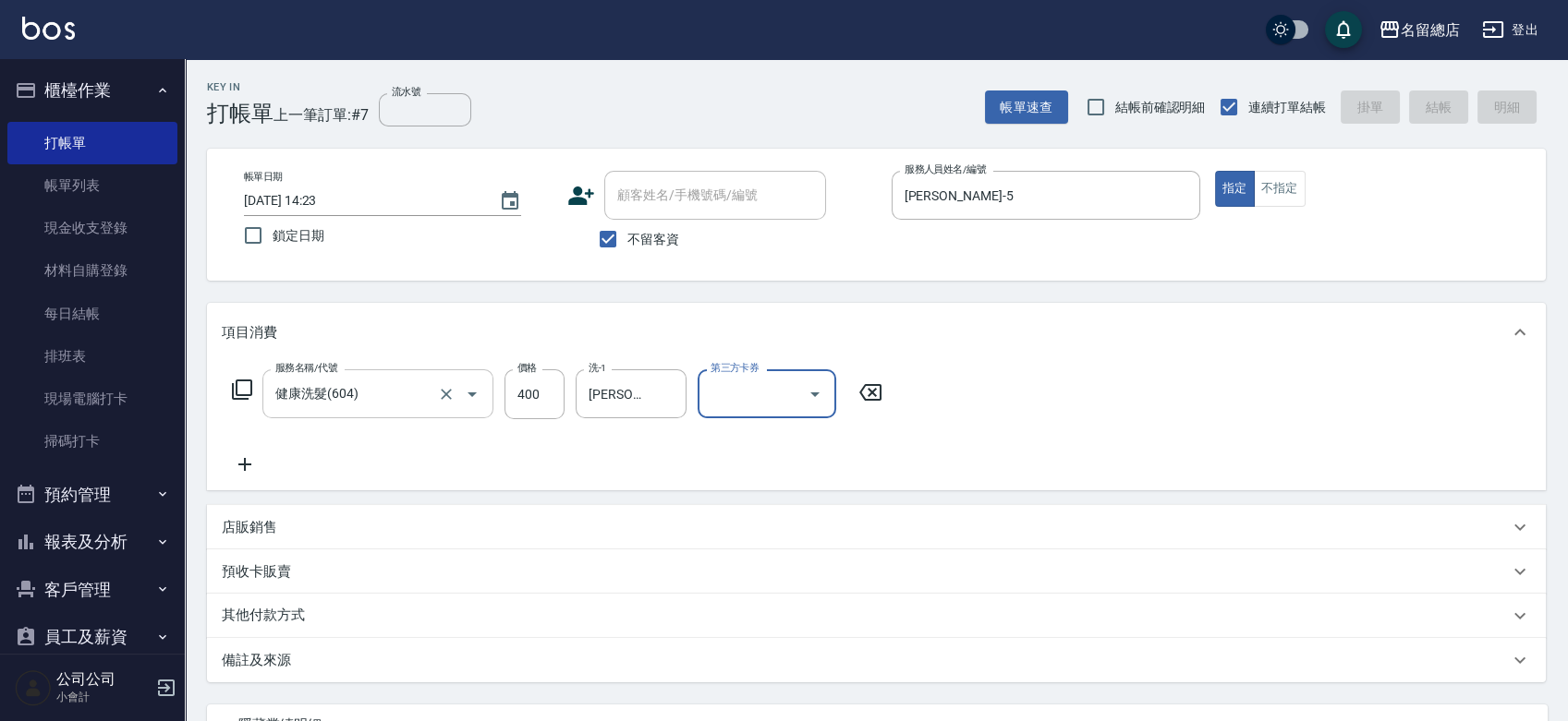
type input "2025/09/19 14:24"
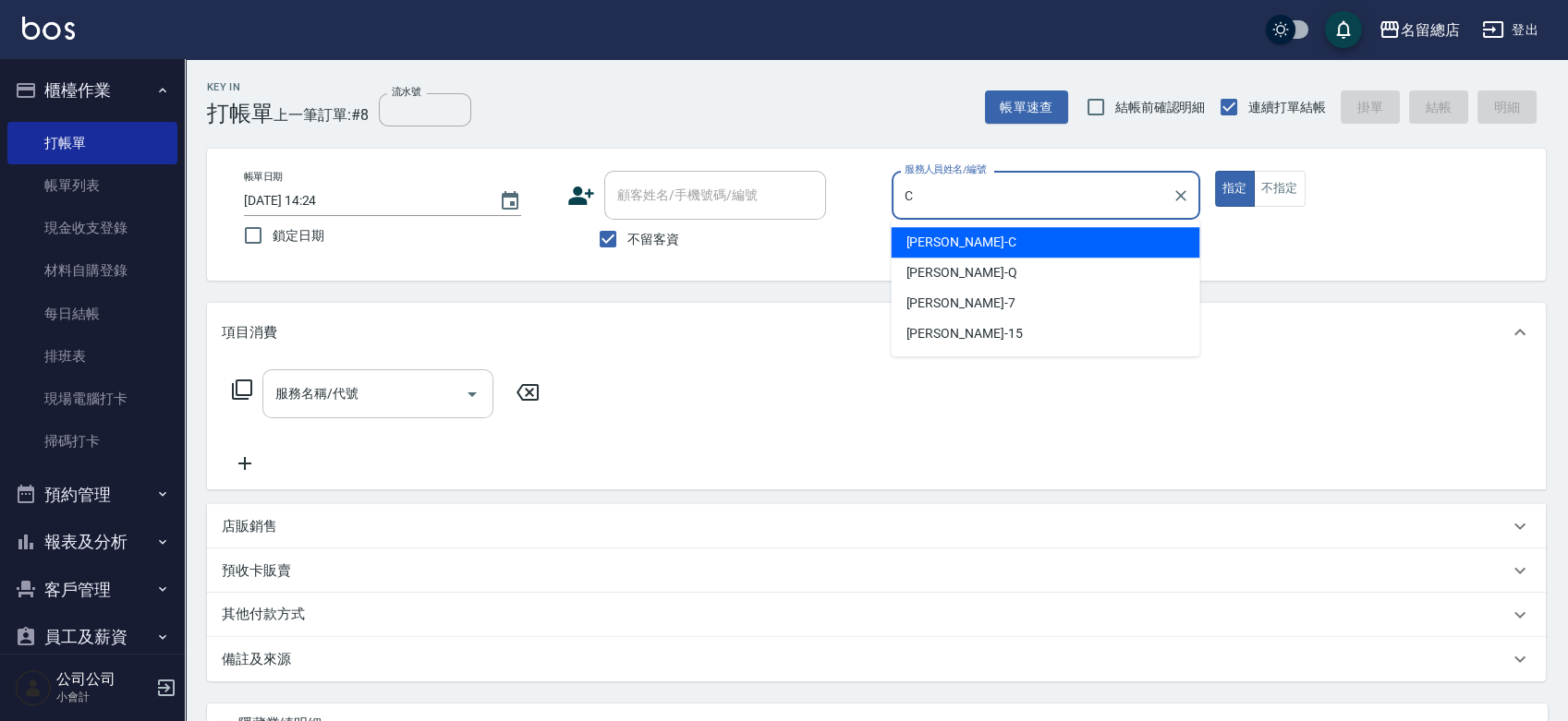
type input "麗花鄭-C"
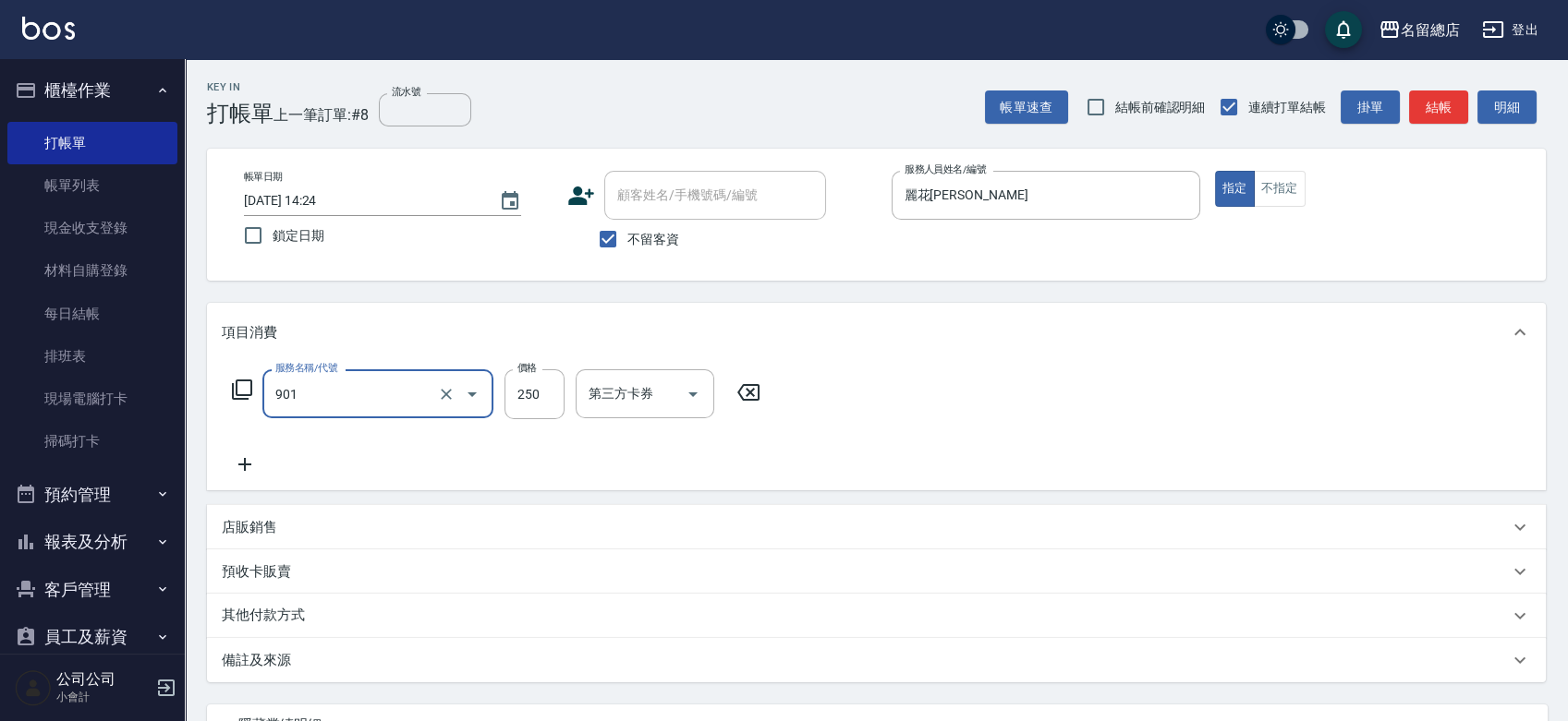
type input "手指甲女(901)"
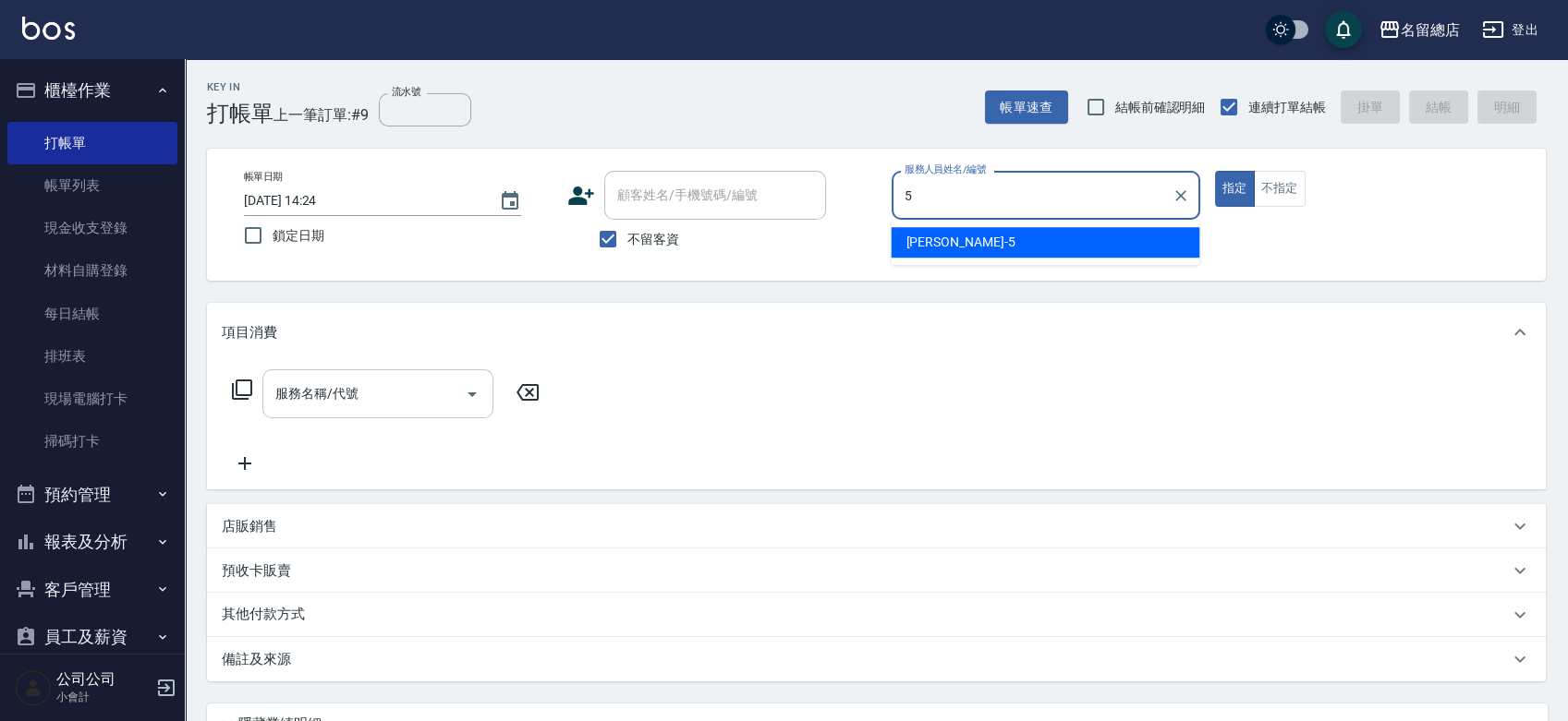
type input "Kelly-5"
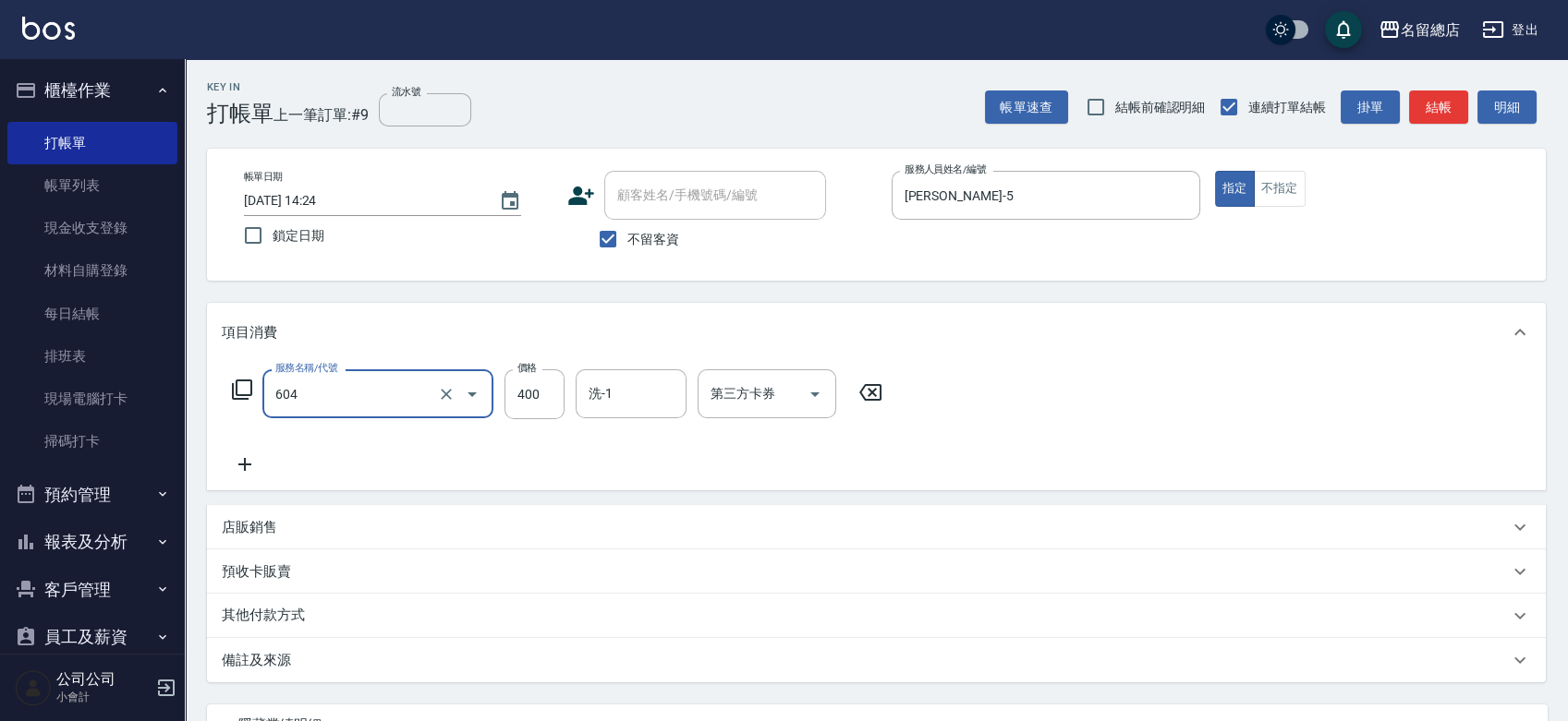
type input "健康洗髮(604)"
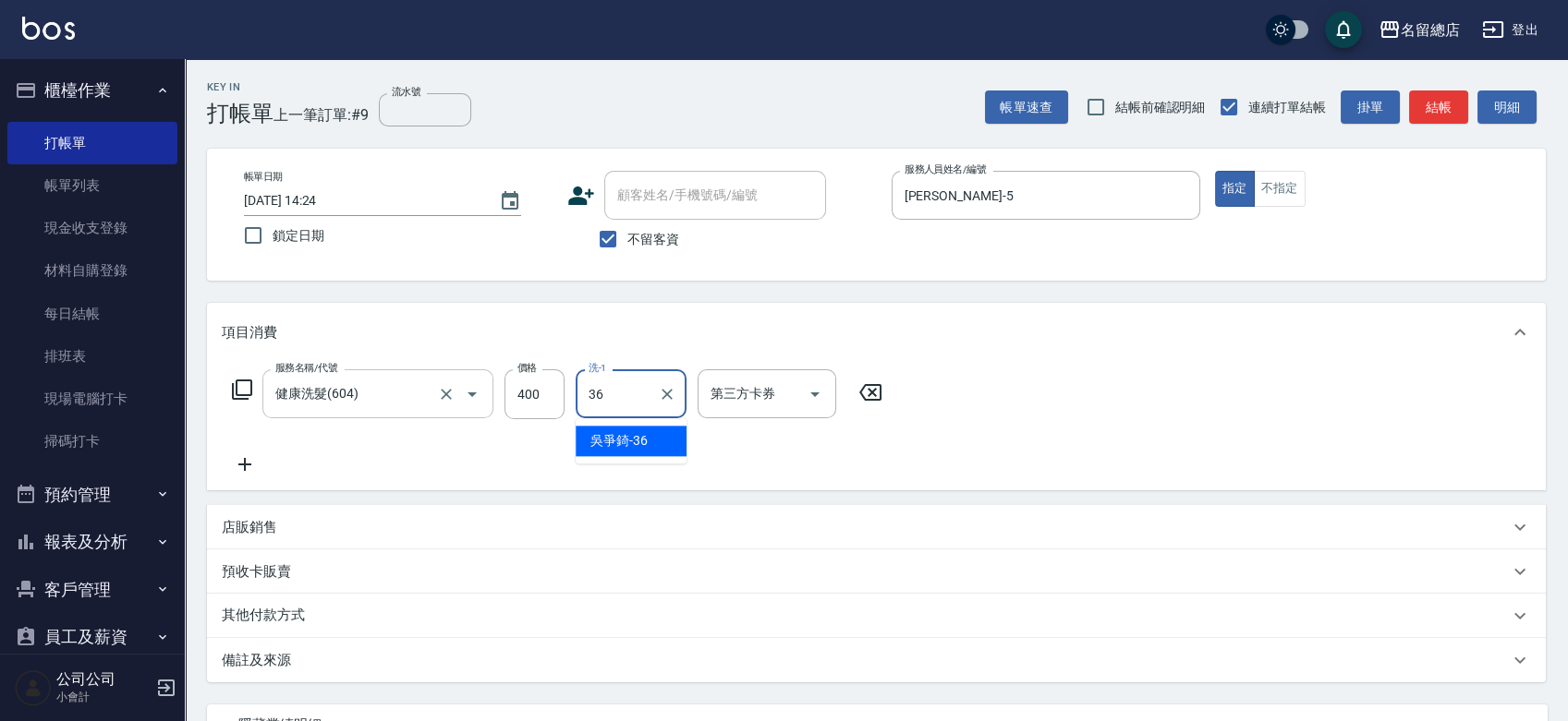
type input "吳爭錡-36"
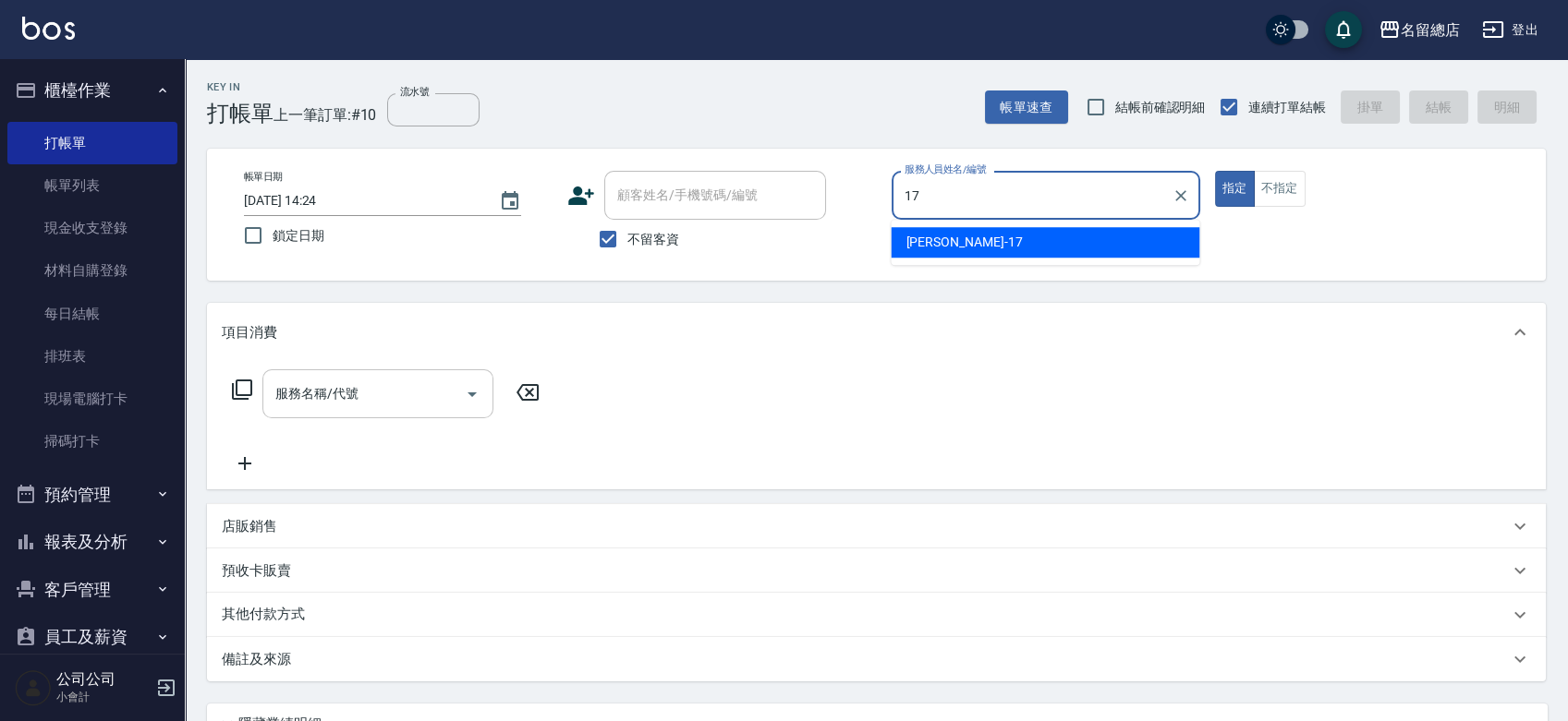
type input "Peter-17"
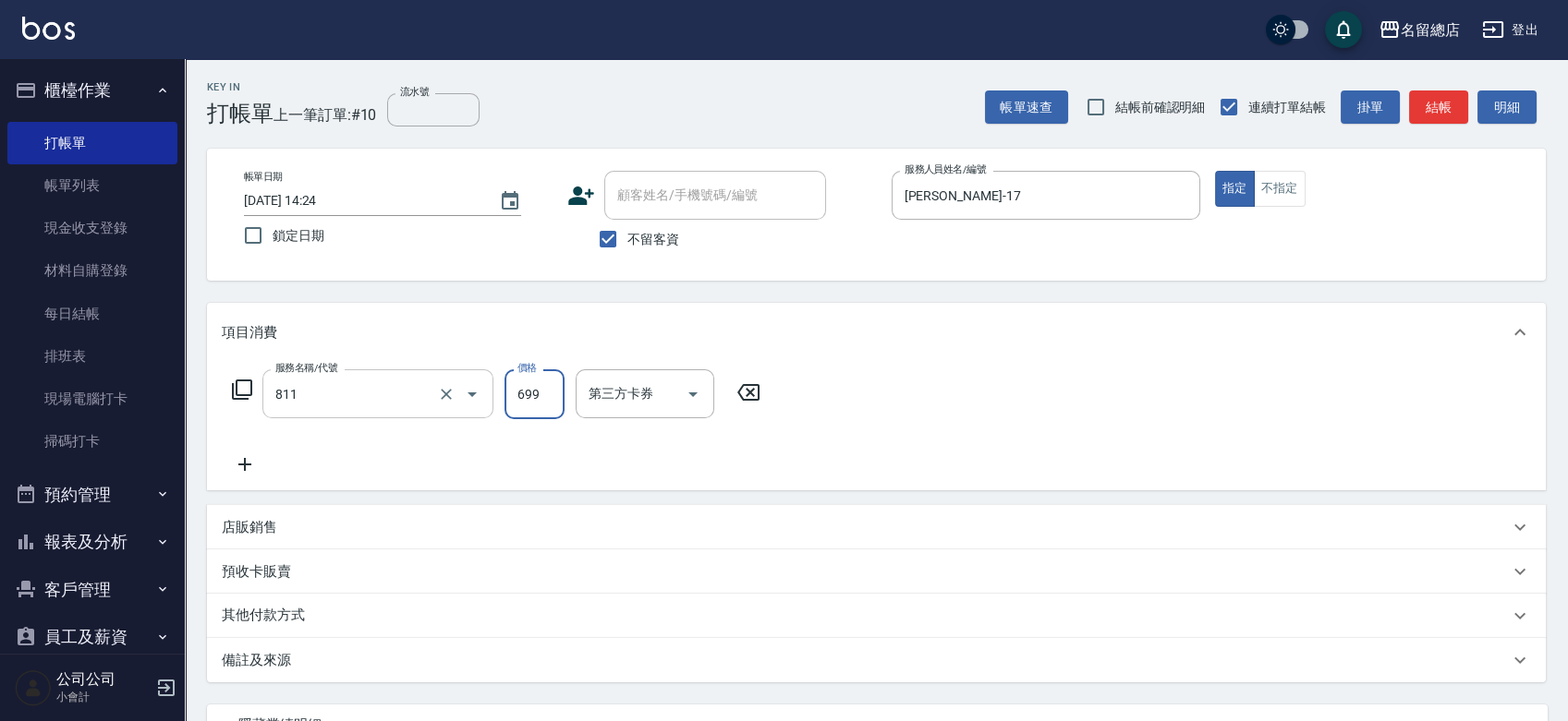
type input "洗+剪(811)"
type input "500"
type input "瑄瑄-42"
click at [284, 617] on p "其他付款方式" at bounding box center [267, 616] width 92 height 20
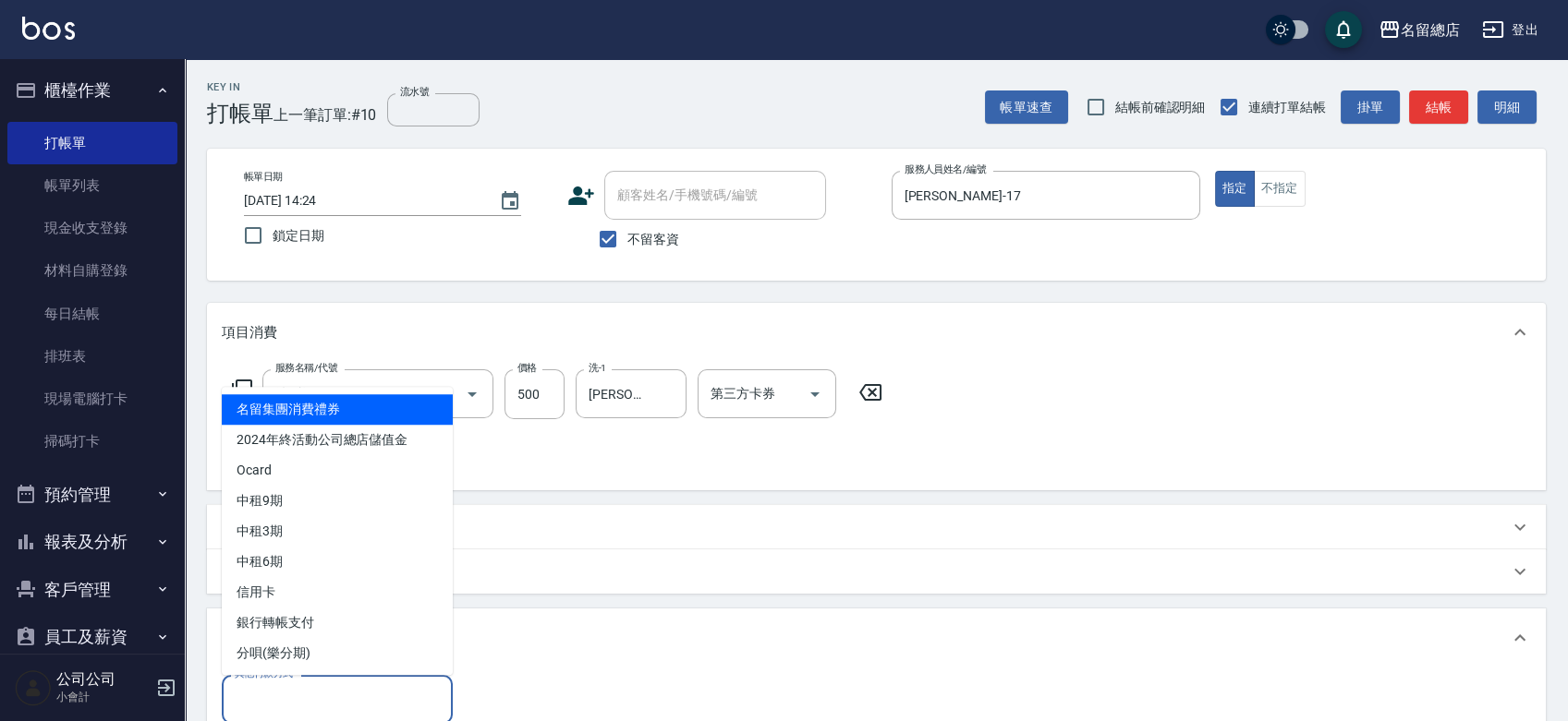
click at [309, 696] on input "其他付款方式" at bounding box center [337, 700] width 215 height 32
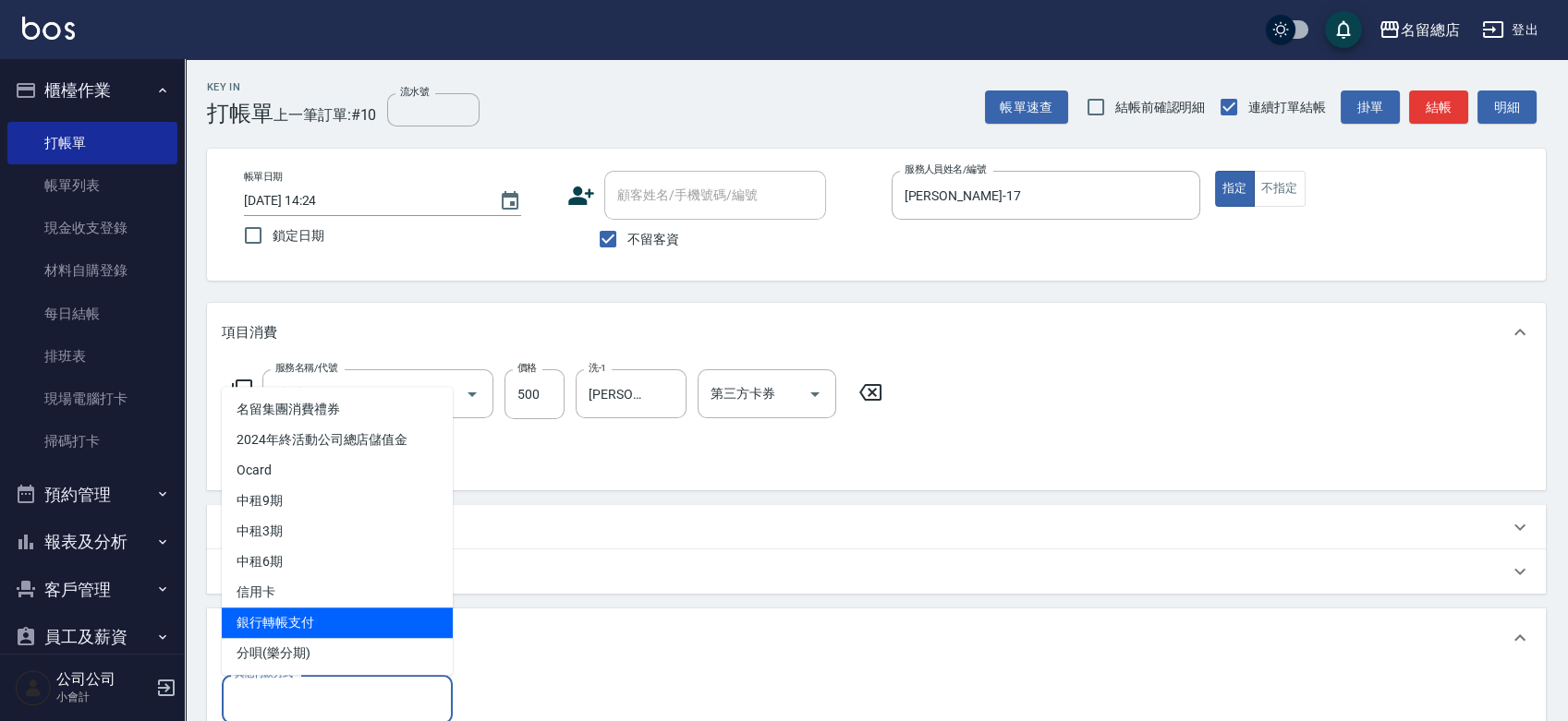
click at [312, 618] on span "銀行轉帳支付" at bounding box center [336, 623] width 231 height 30
type input "銀行轉帳支付"
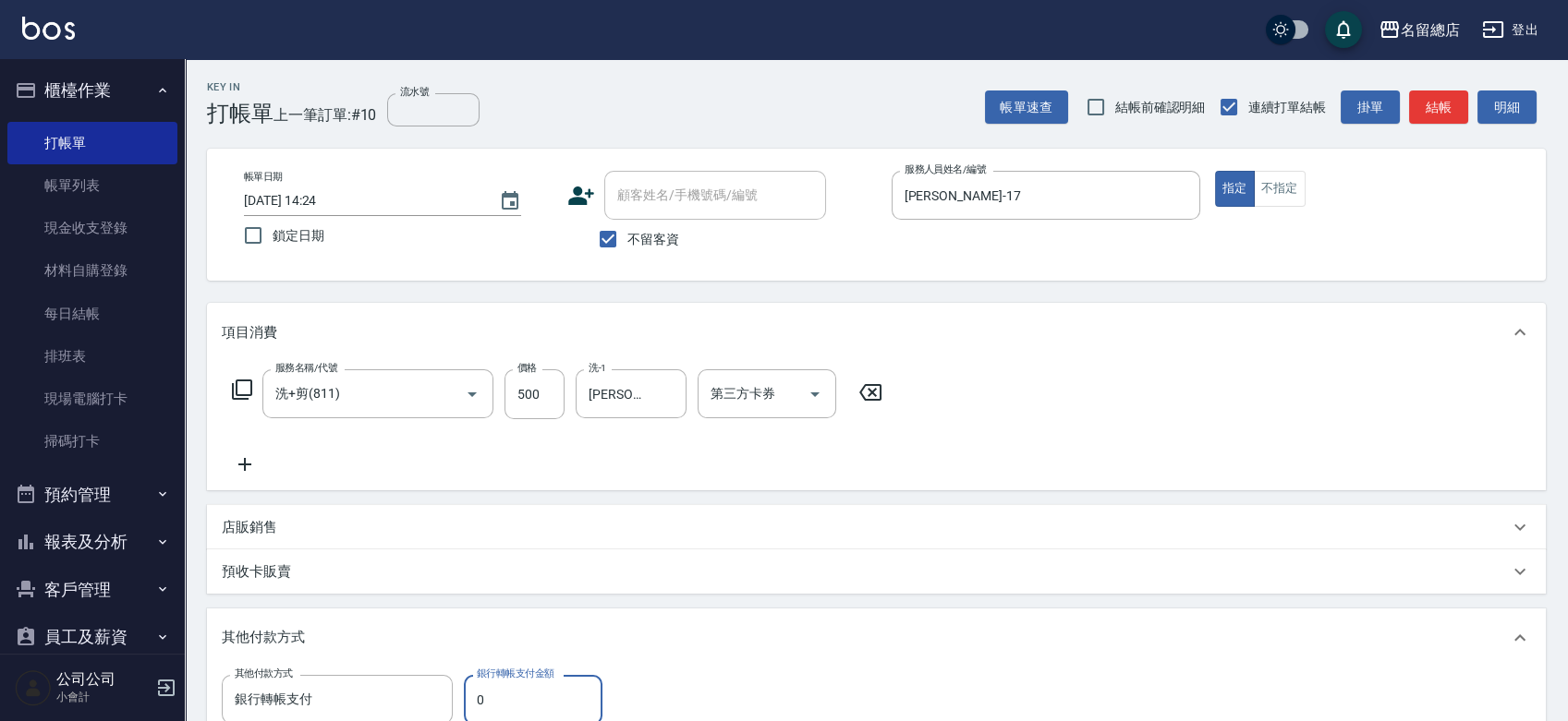
scroll to position [4, 0]
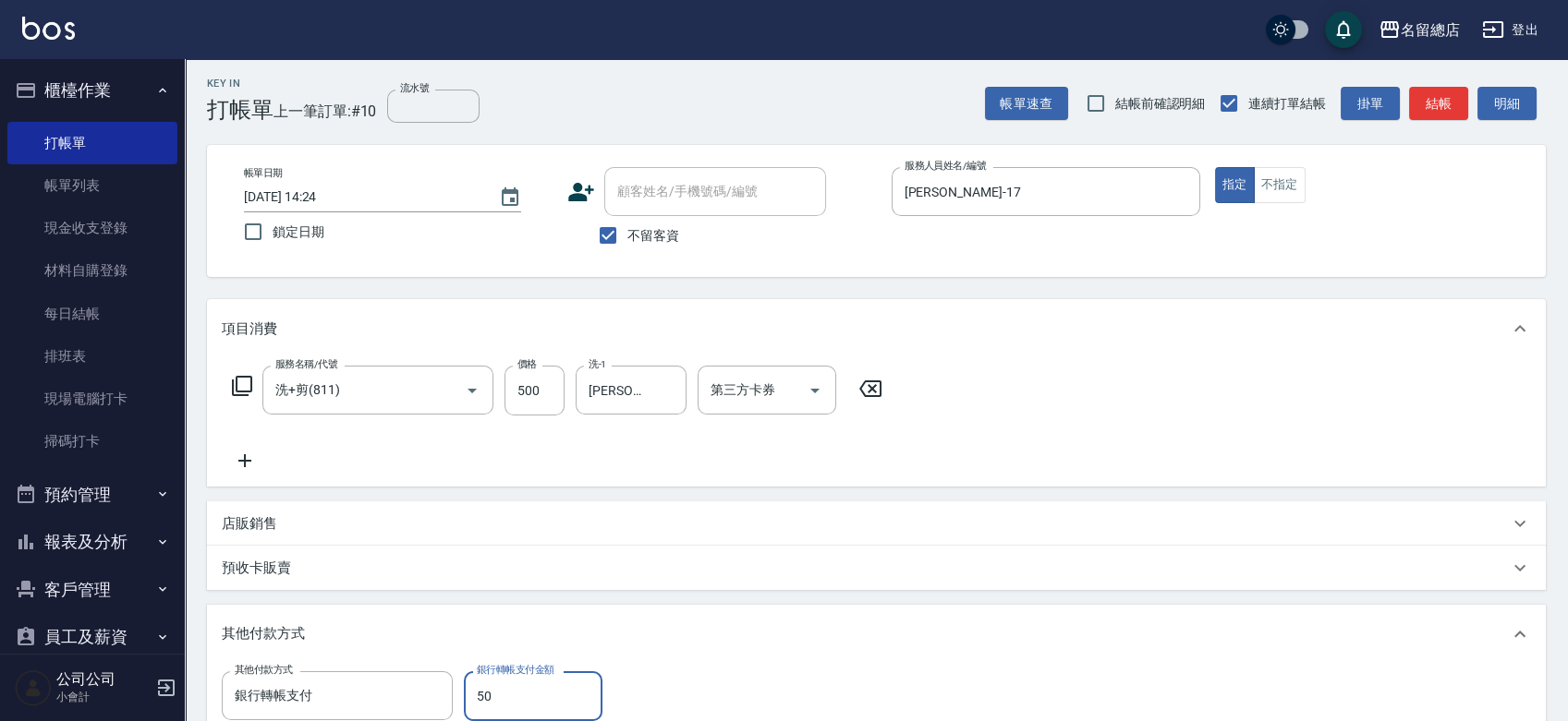
type input "500"
type input "2025/09/19 14:25"
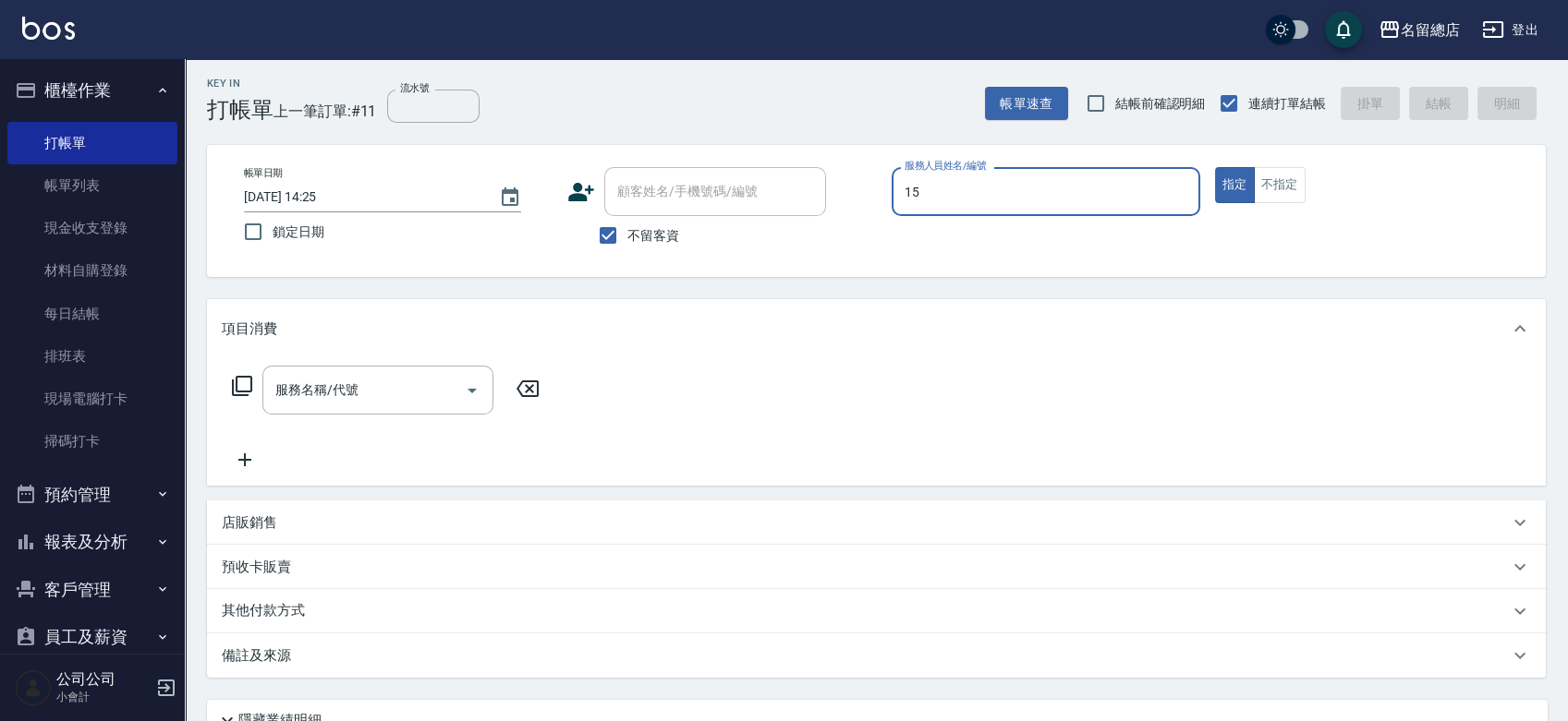
type input "Michelle-15"
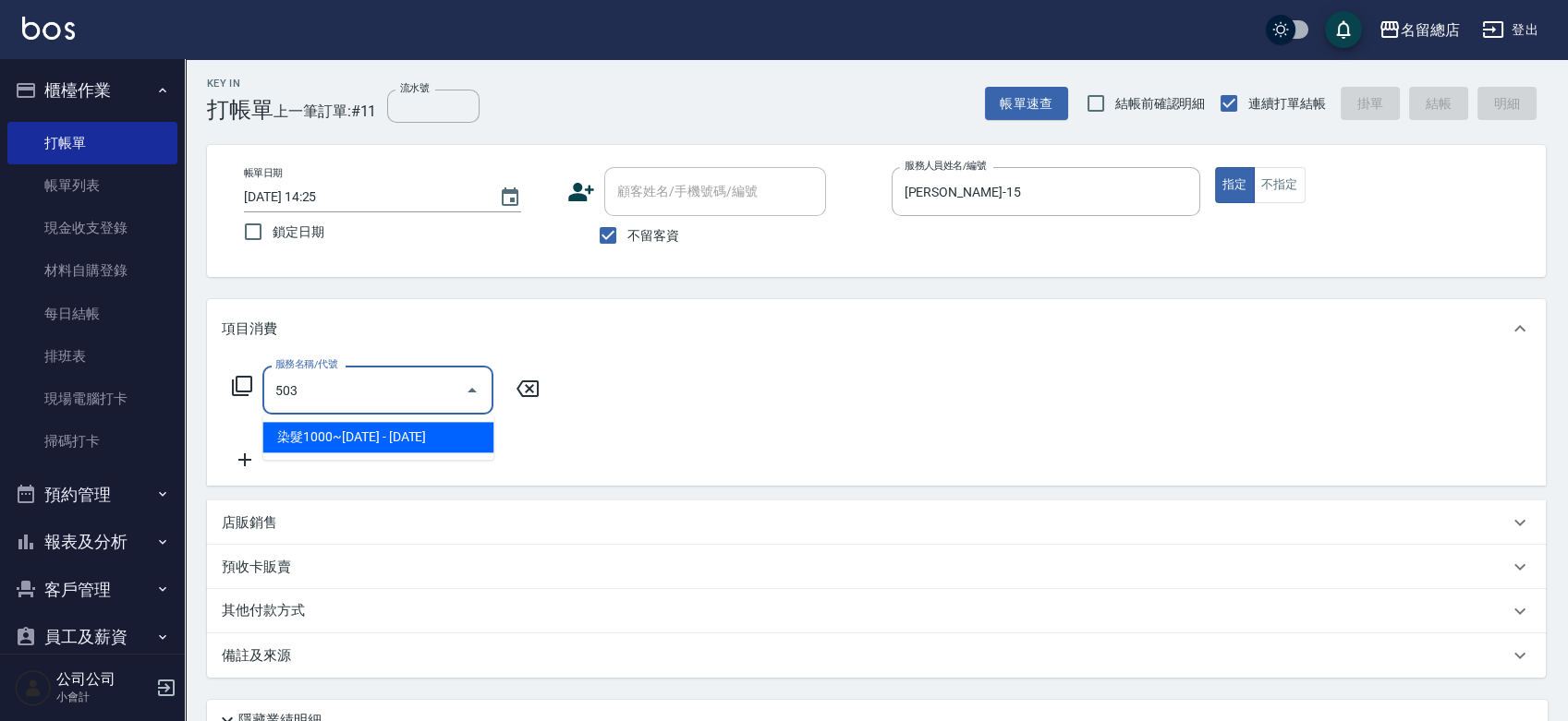
type input "染髮1000~1499(503)"
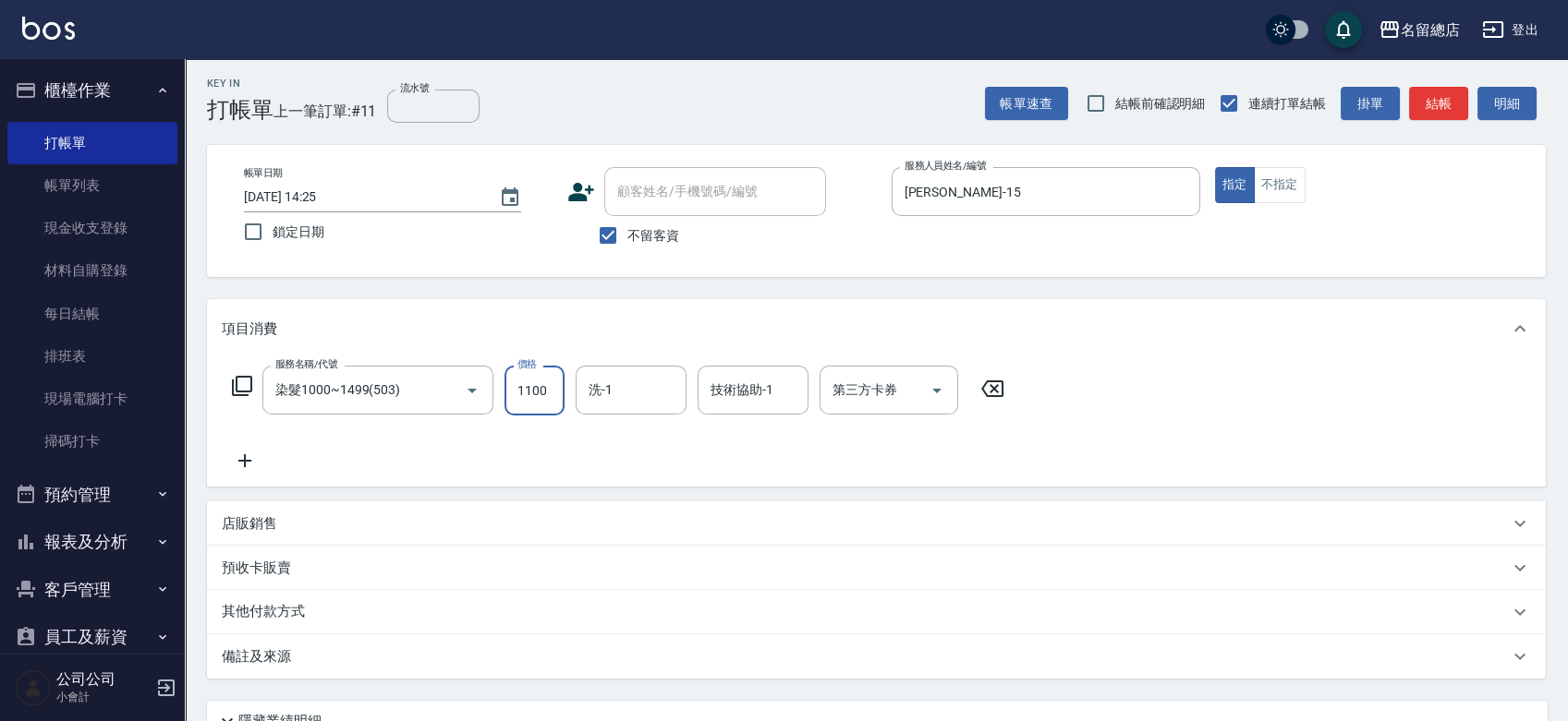
type input "1100"
type input "游之語-48"
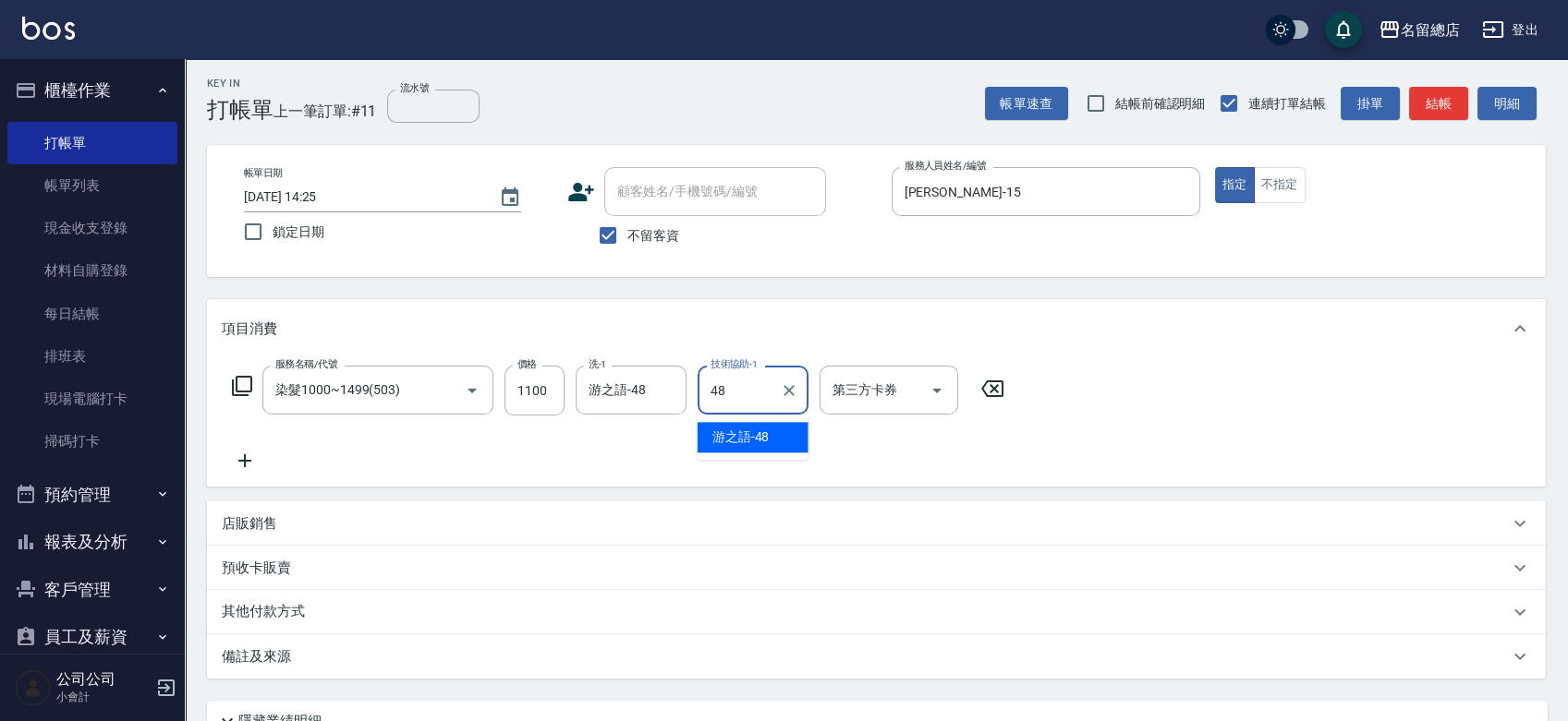
type input "游之語-48"
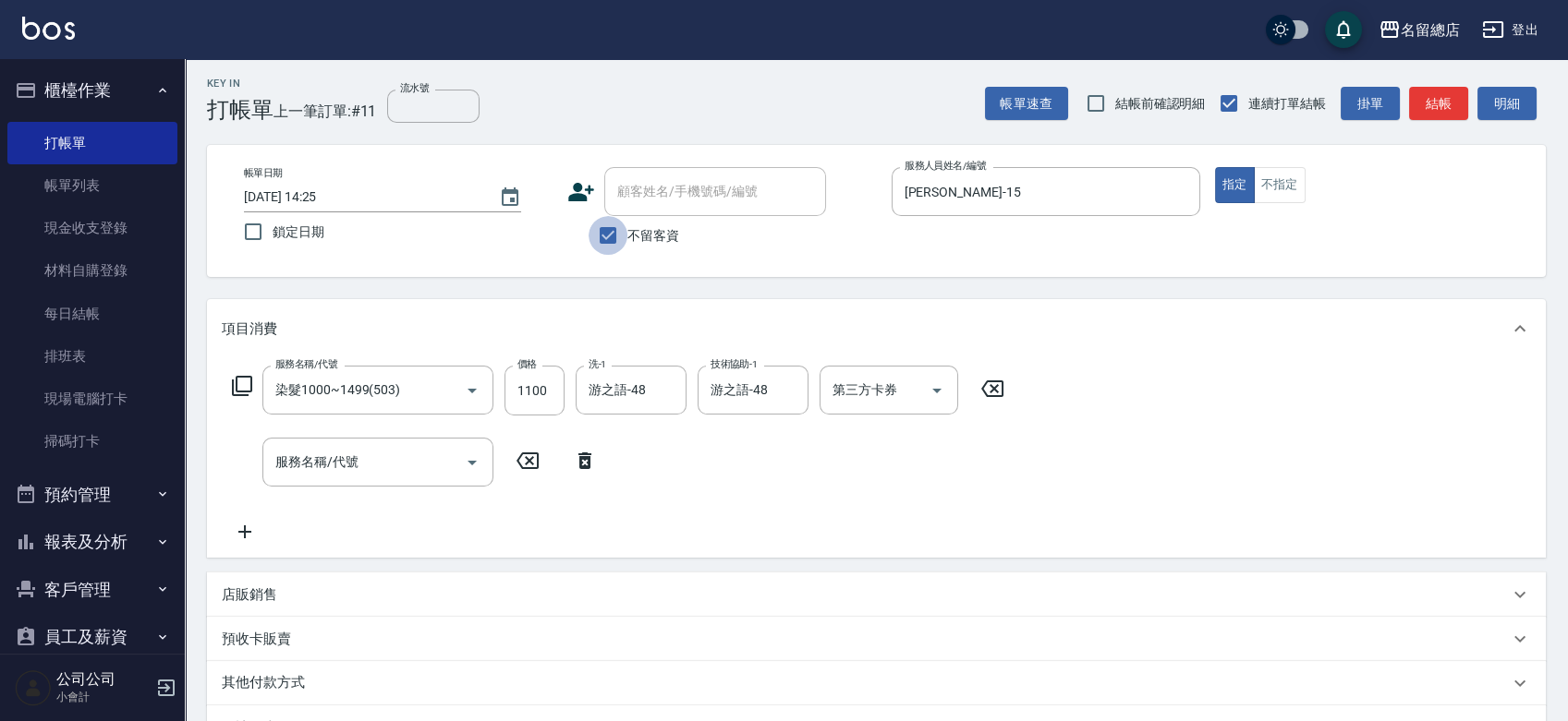
click at [607, 227] on input "不留客資" at bounding box center [607, 236] width 39 height 39
checkbox input "false"
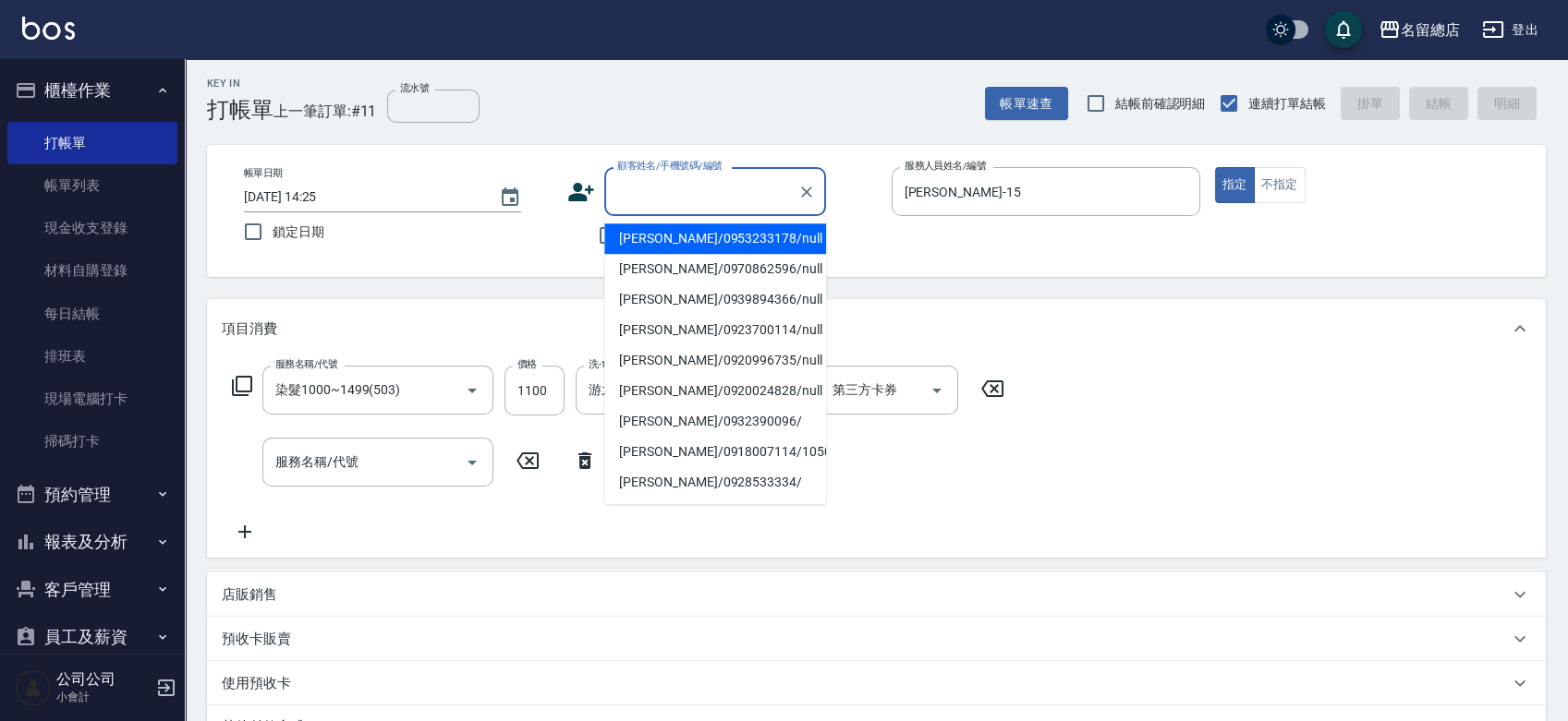
click at [645, 192] on div "顧客姓名/手機號碼/編號 顧客姓名/手機號碼/編號" at bounding box center [715, 192] width 221 height 49
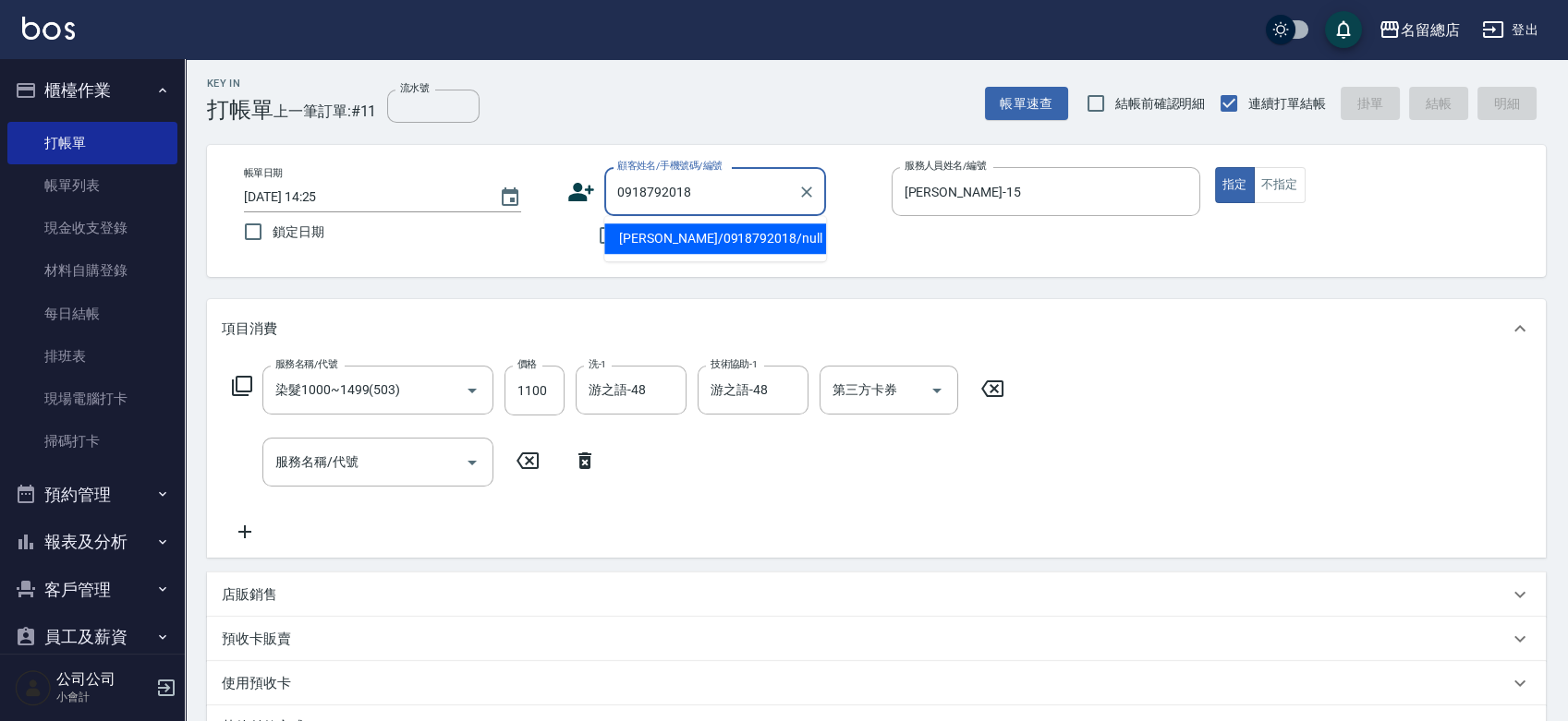
type input "钱唐淑芬/0918792018/null"
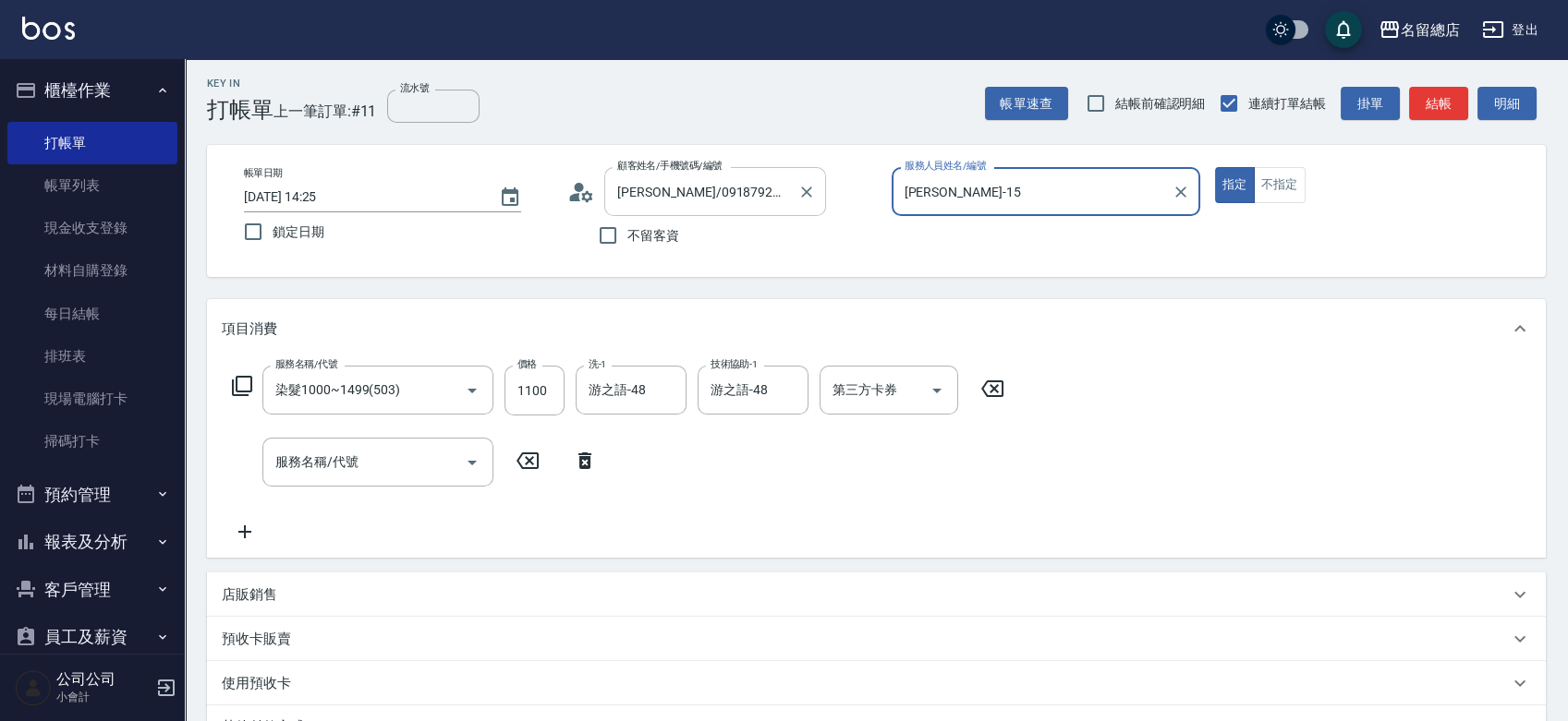
click at [1215, 167] on button "指定" at bounding box center [1235, 185] width 40 height 36
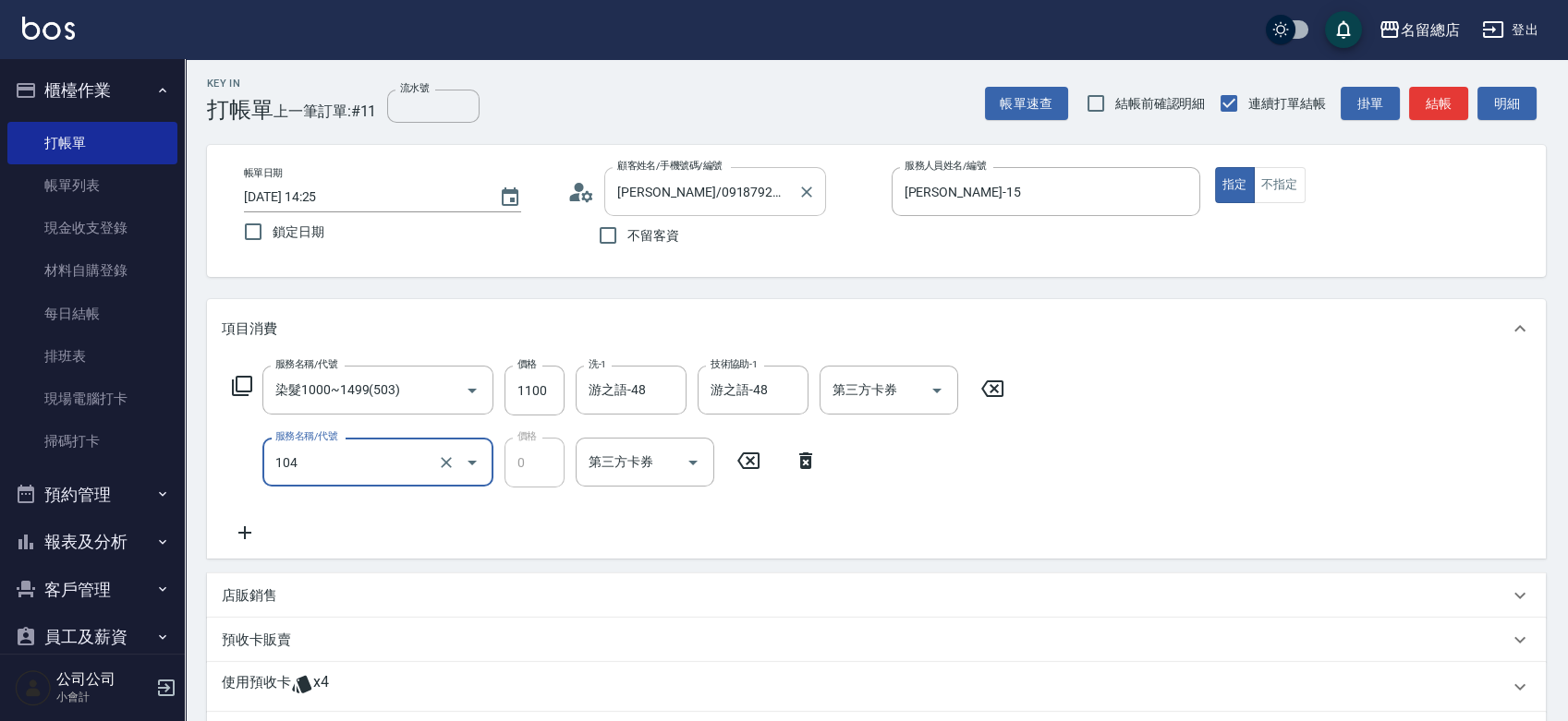
type input "頭皮蓋卡2點(104)"
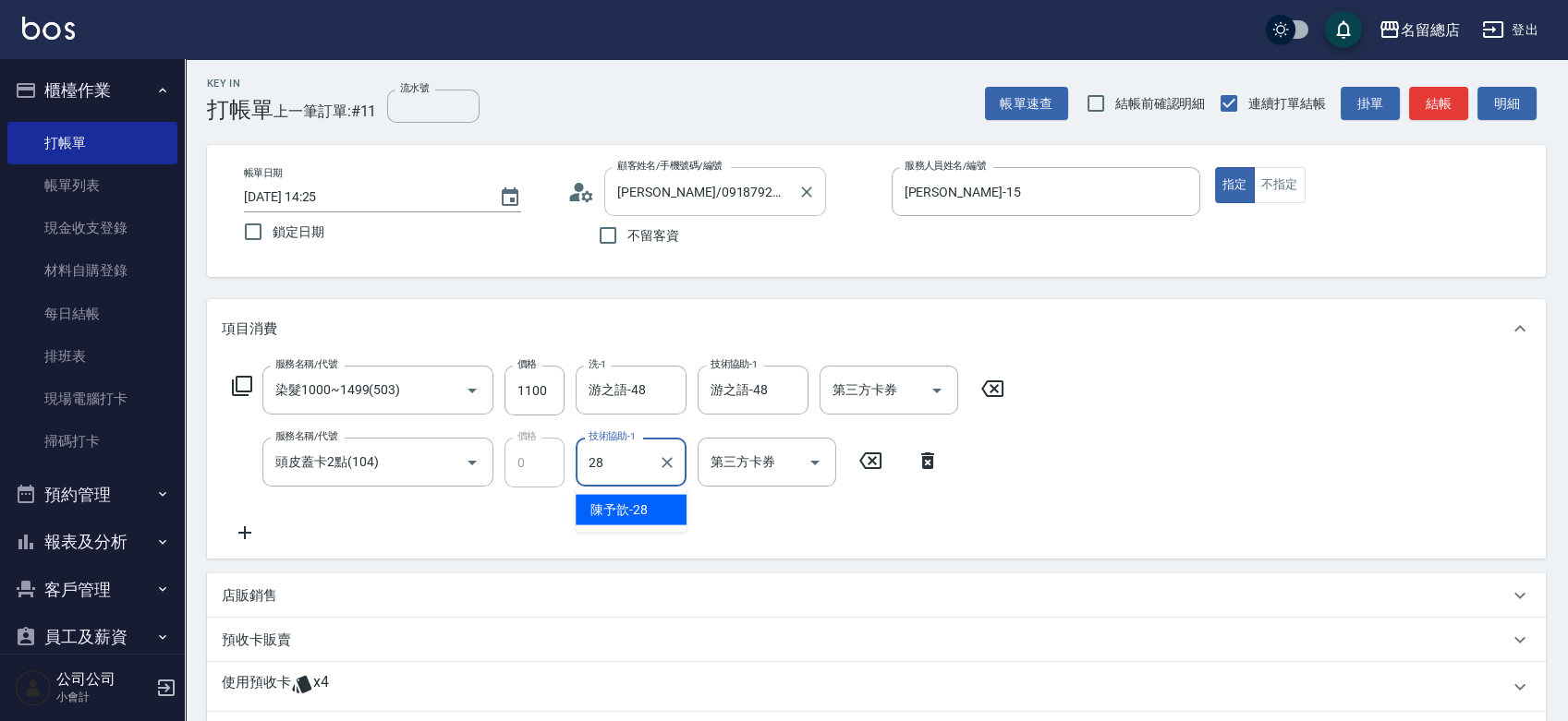
type input "陳予歆-28"
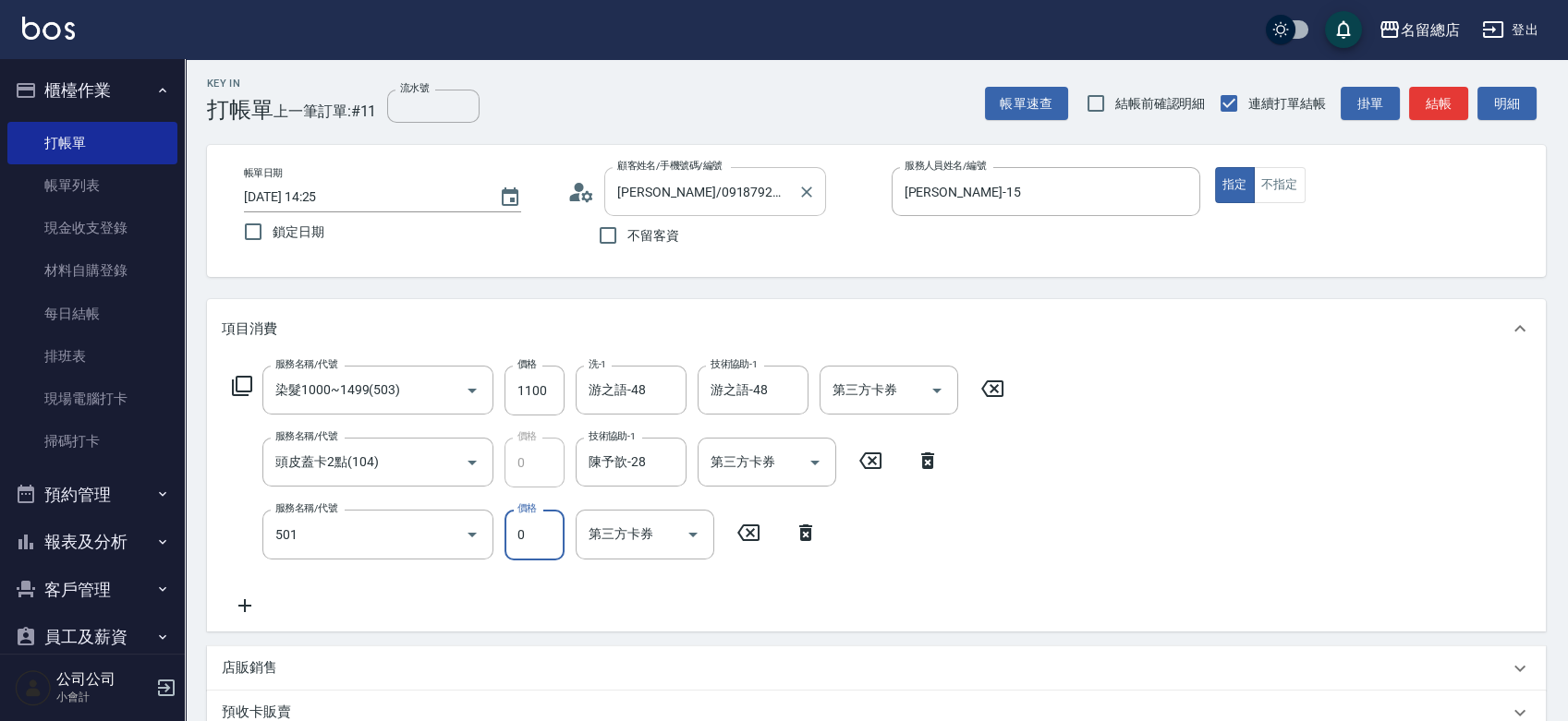
type input "2段蓋卡1300以上(501)"
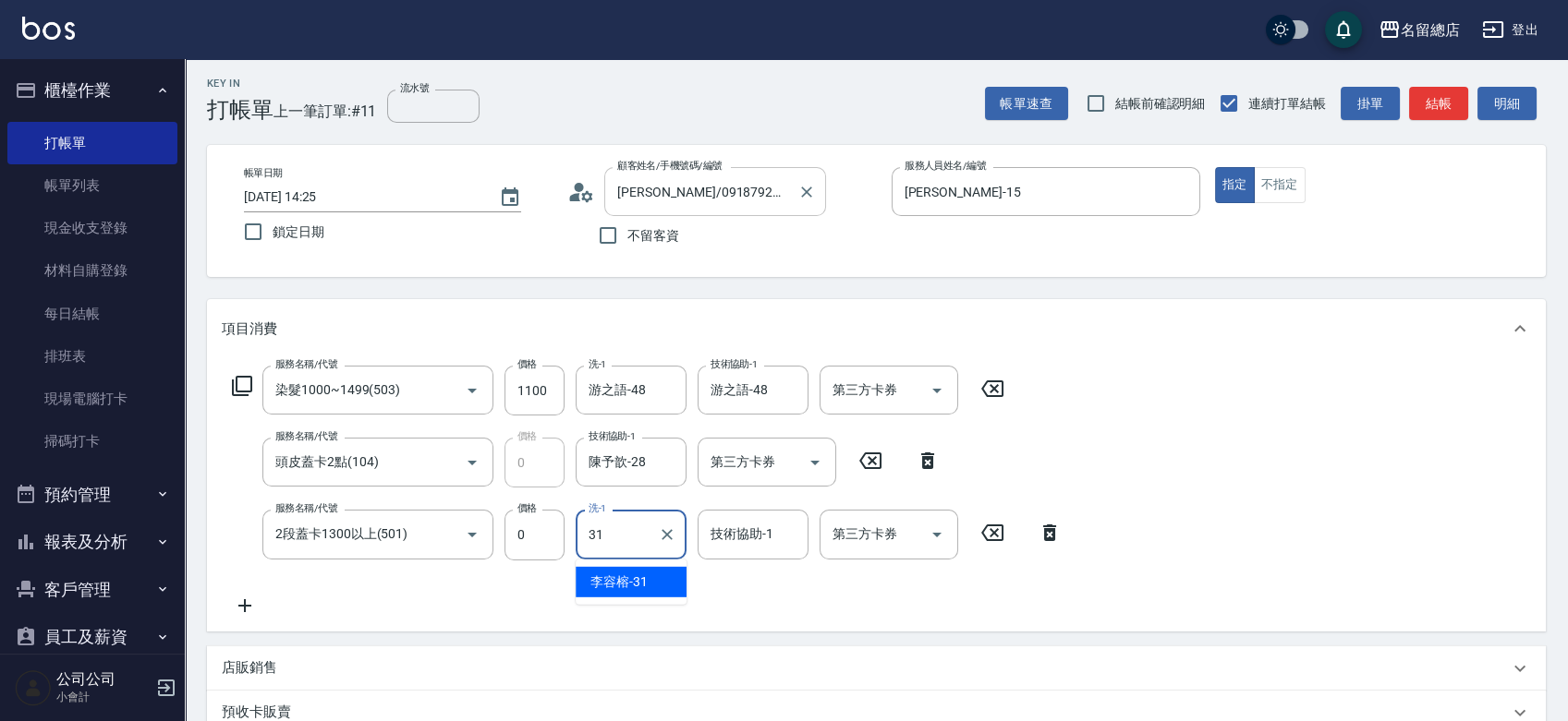
type input "李容榕-31"
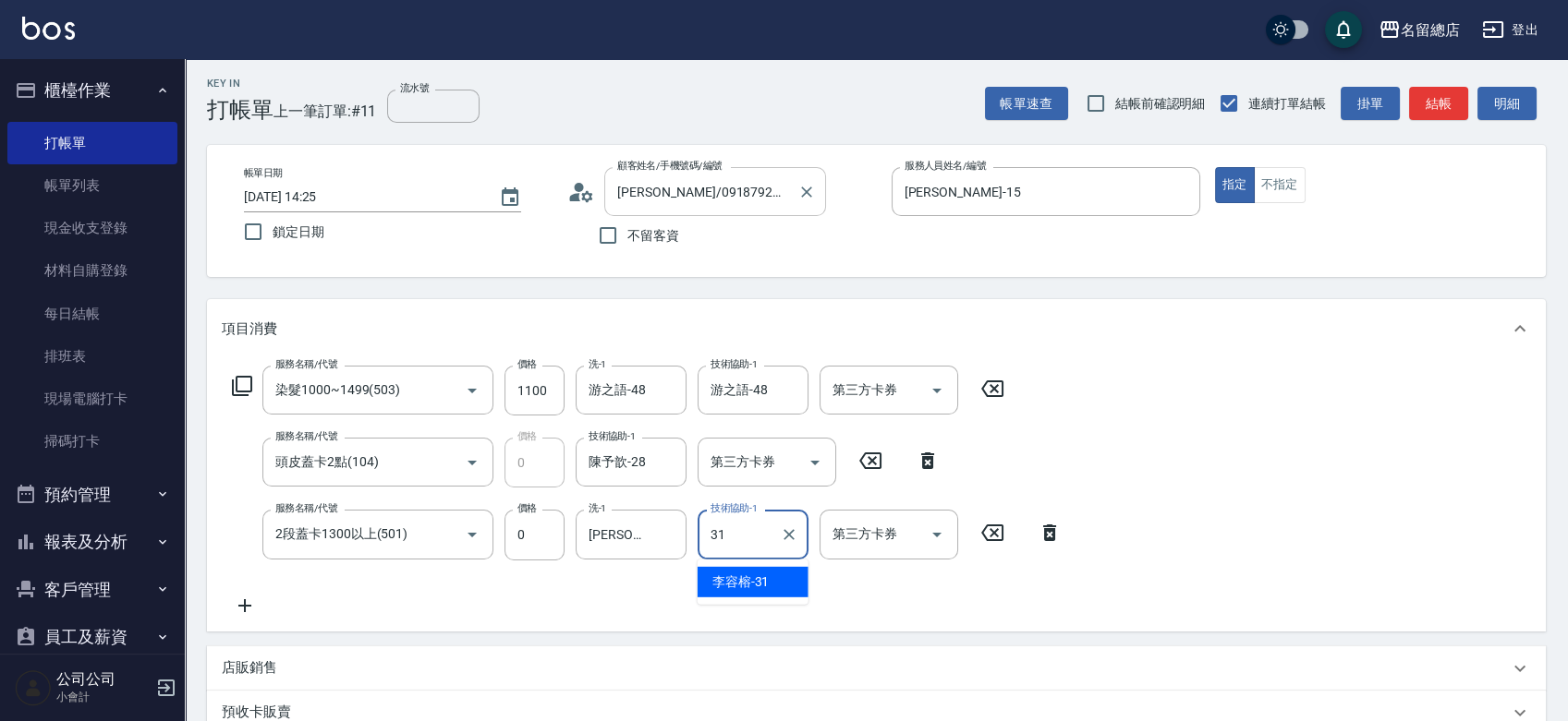
type input "李容榕-31"
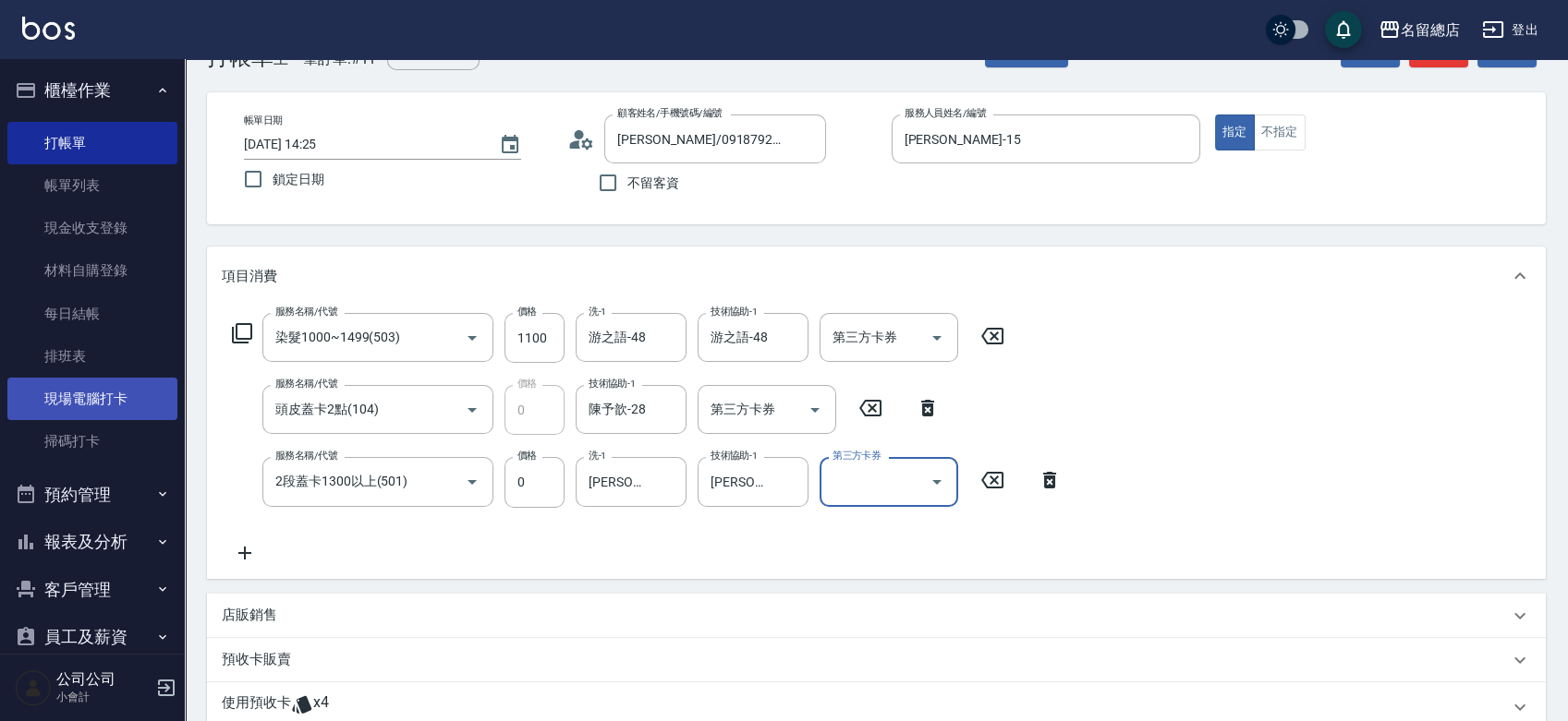
scroll to position [312, 0]
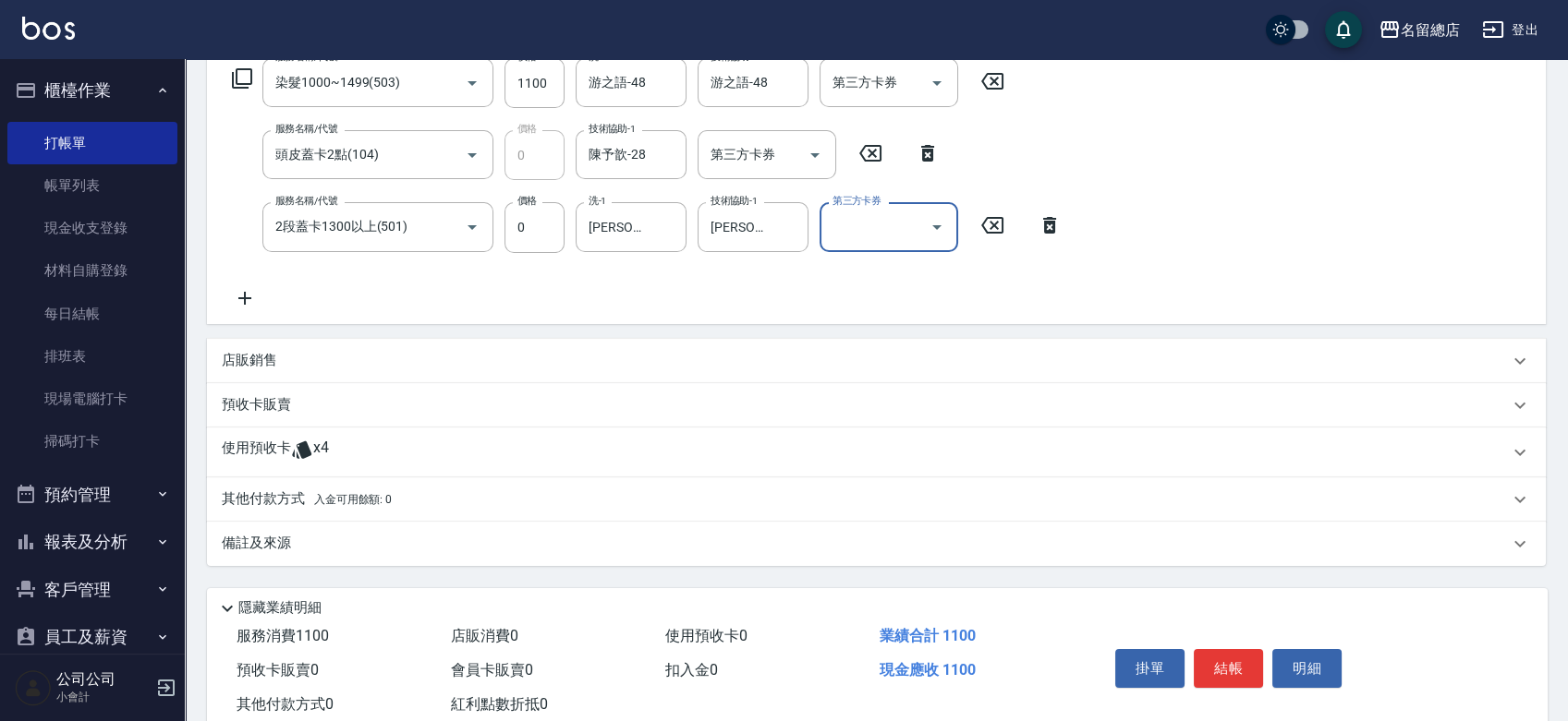
click at [274, 462] on p "使用預收卡" at bounding box center [256, 452] width 69 height 28
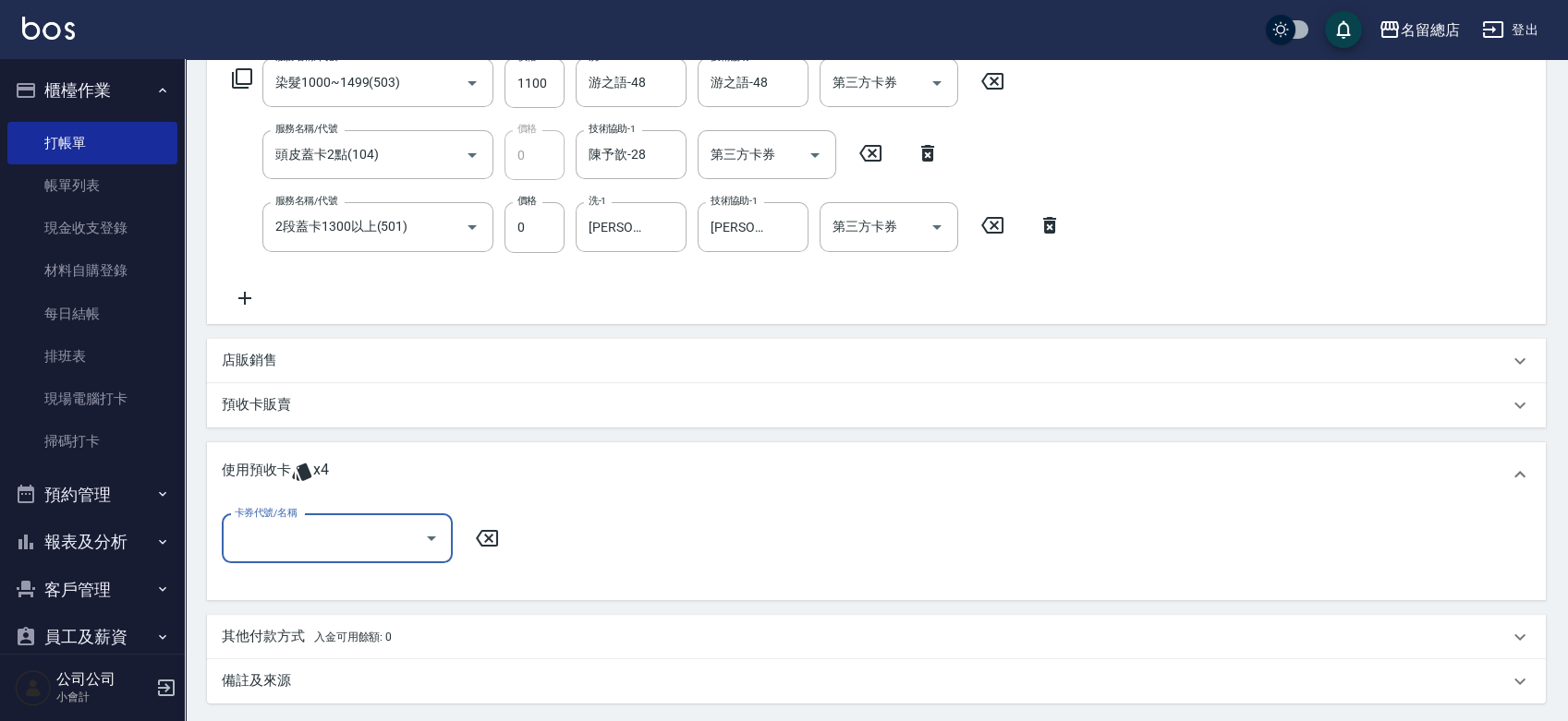
scroll to position [0, 0]
click at [305, 530] on input "卡券代號/名稱" at bounding box center [323, 539] width 186 height 32
click at [357, 584] on div "二段自備卡 剩餘4張 9214" at bounding box center [336, 586] width 231 height 30
type input "二段自備卡 9214"
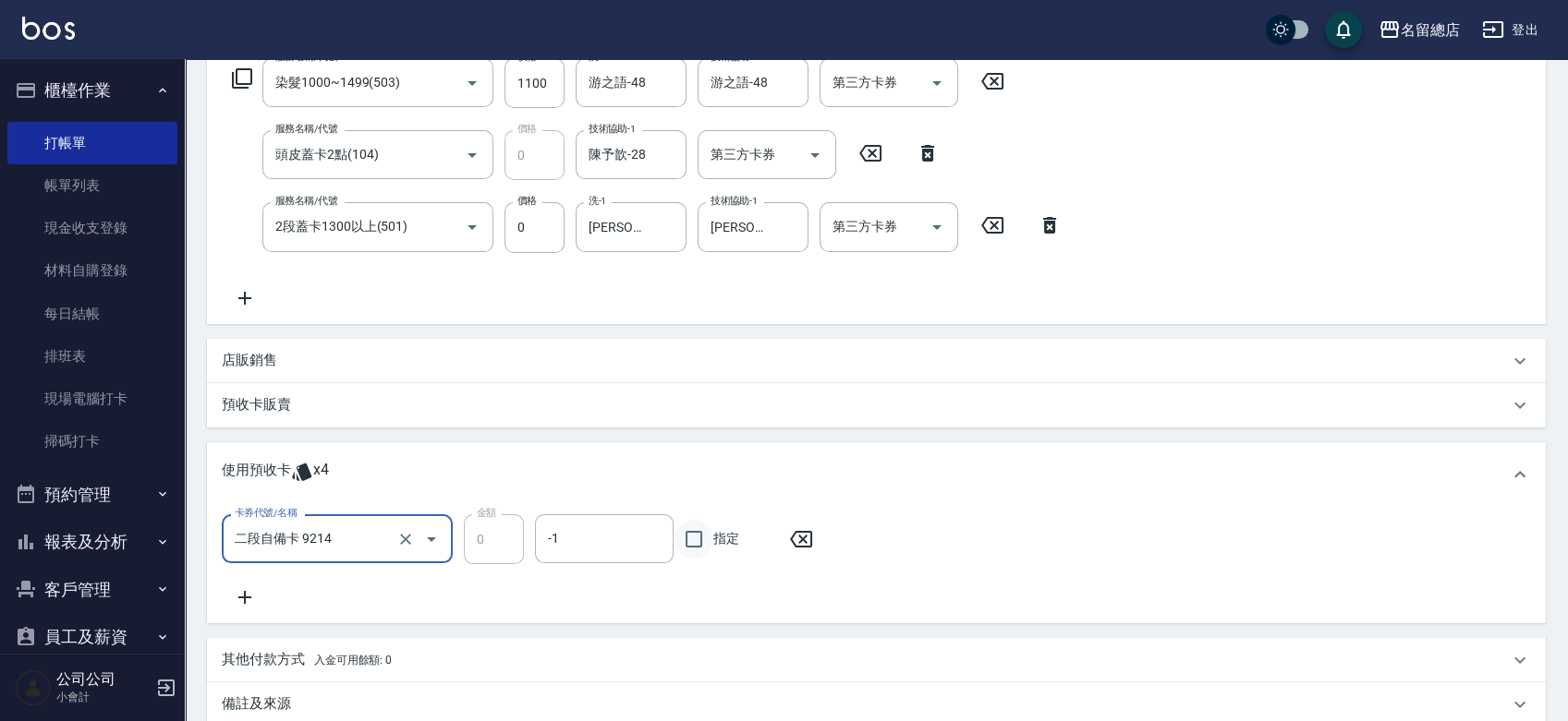
drag, startPoint x: 730, startPoint y: 542, endPoint x: 698, endPoint y: 538, distance: 32.2
click at [730, 543] on span "指定" at bounding box center [726, 539] width 26 height 19
click at [714, 543] on input "指定" at bounding box center [694, 539] width 39 height 39
checkbox input "true"
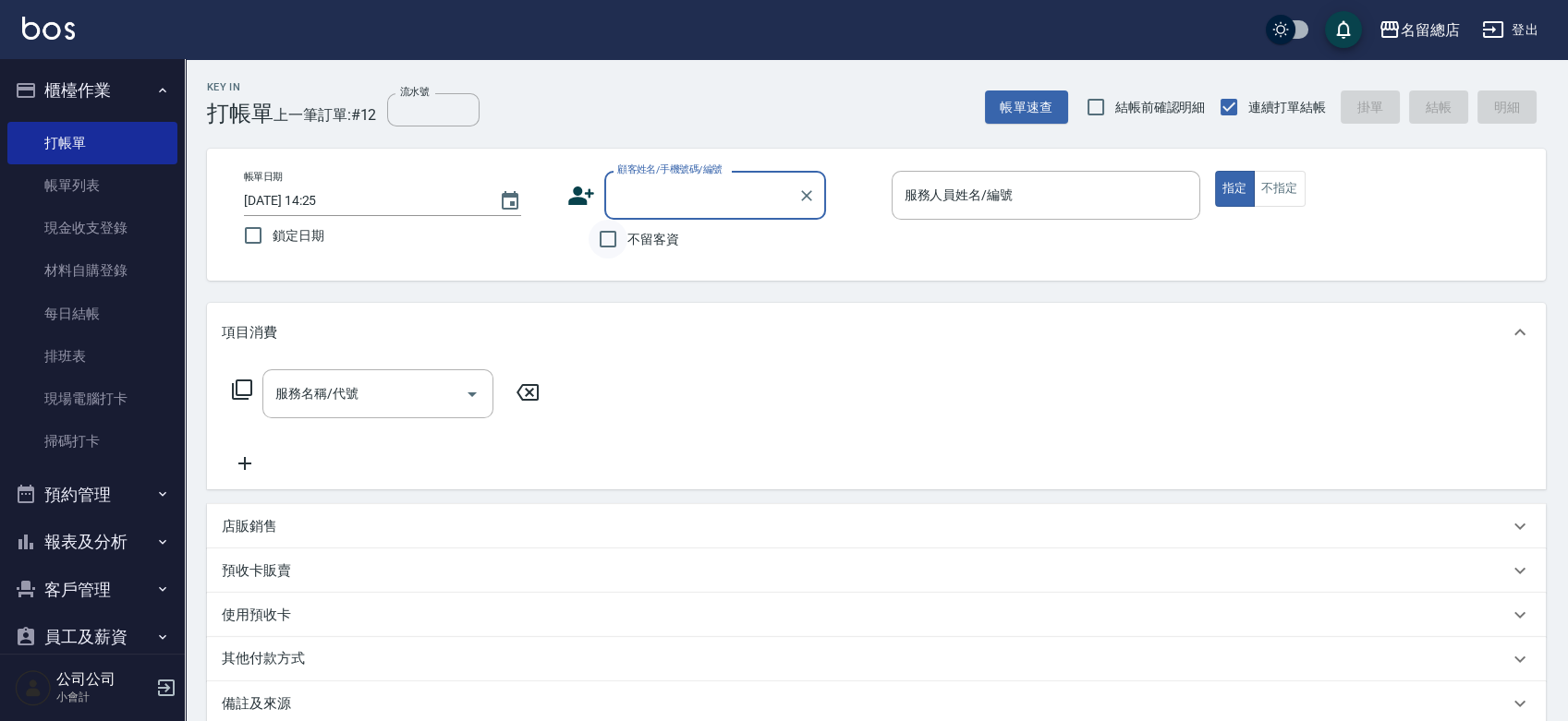
click at [597, 242] on input "不留客資" at bounding box center [607, 238] width 39 height 39
checkbox input "true"
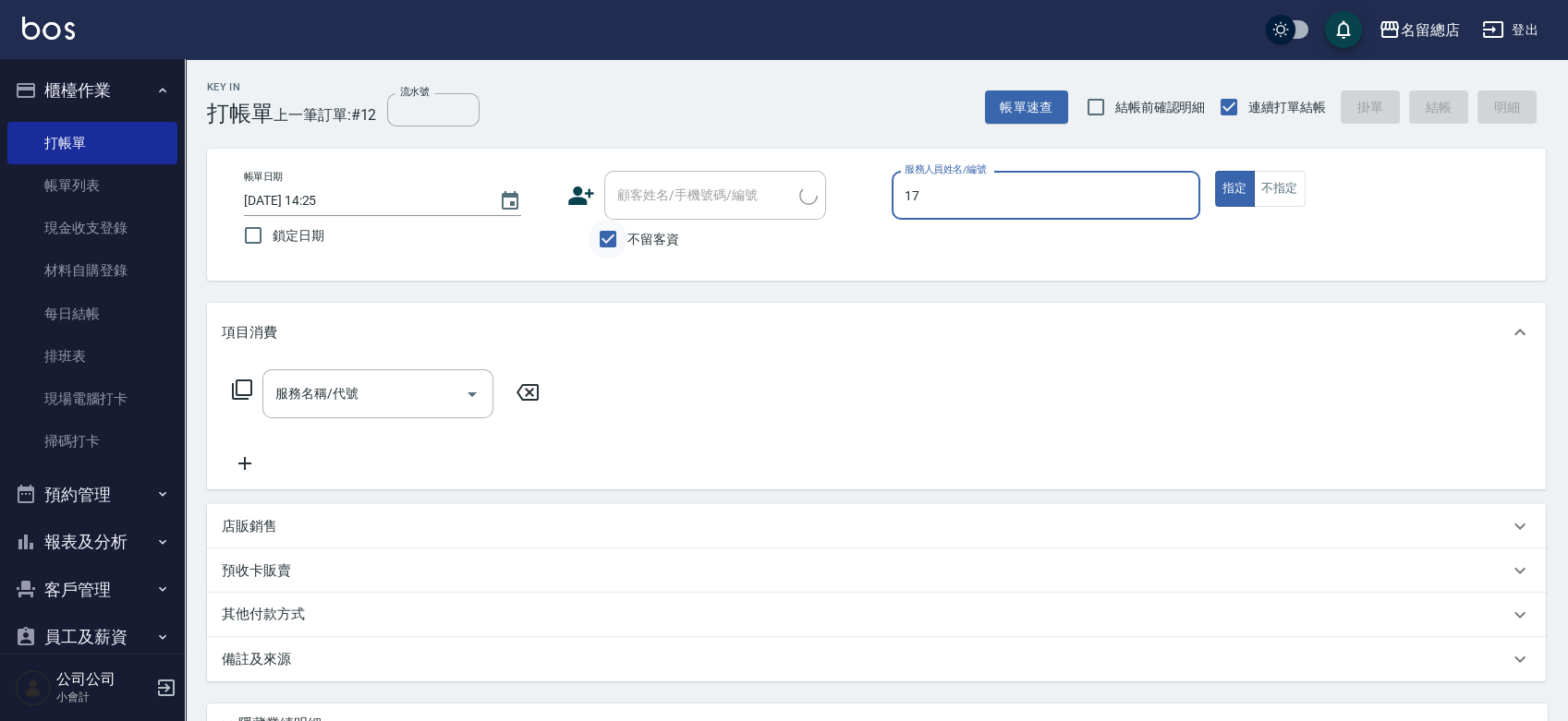
type input "177"
type input "薛文華/0932198429/"
type input "177"
click at [1215, 171] on button "指定" at bounding box center [1235, 189] width 40 height 36
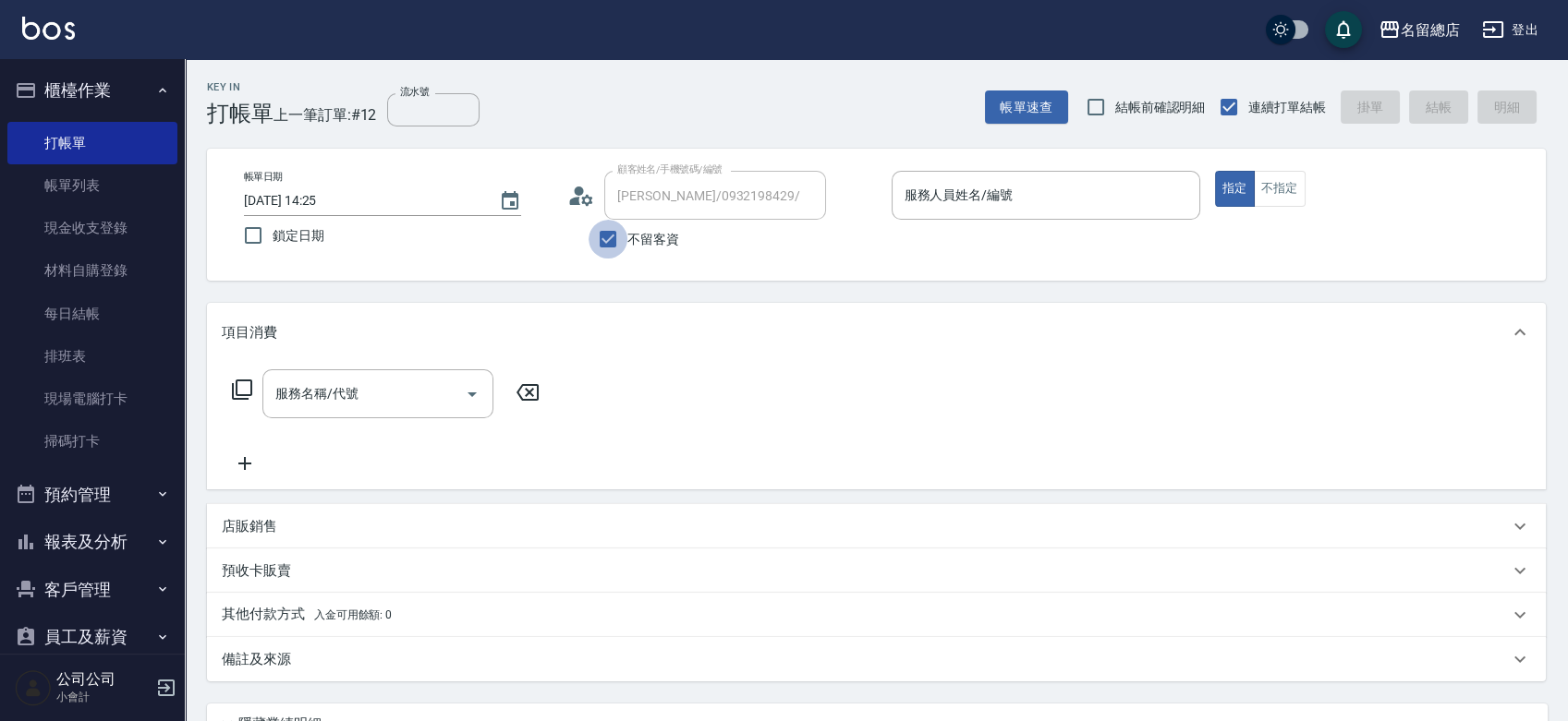
click at [613, 247] on input "不留客資" at bounding box center [607, 238] width 39 height 39
checkbox input "false"
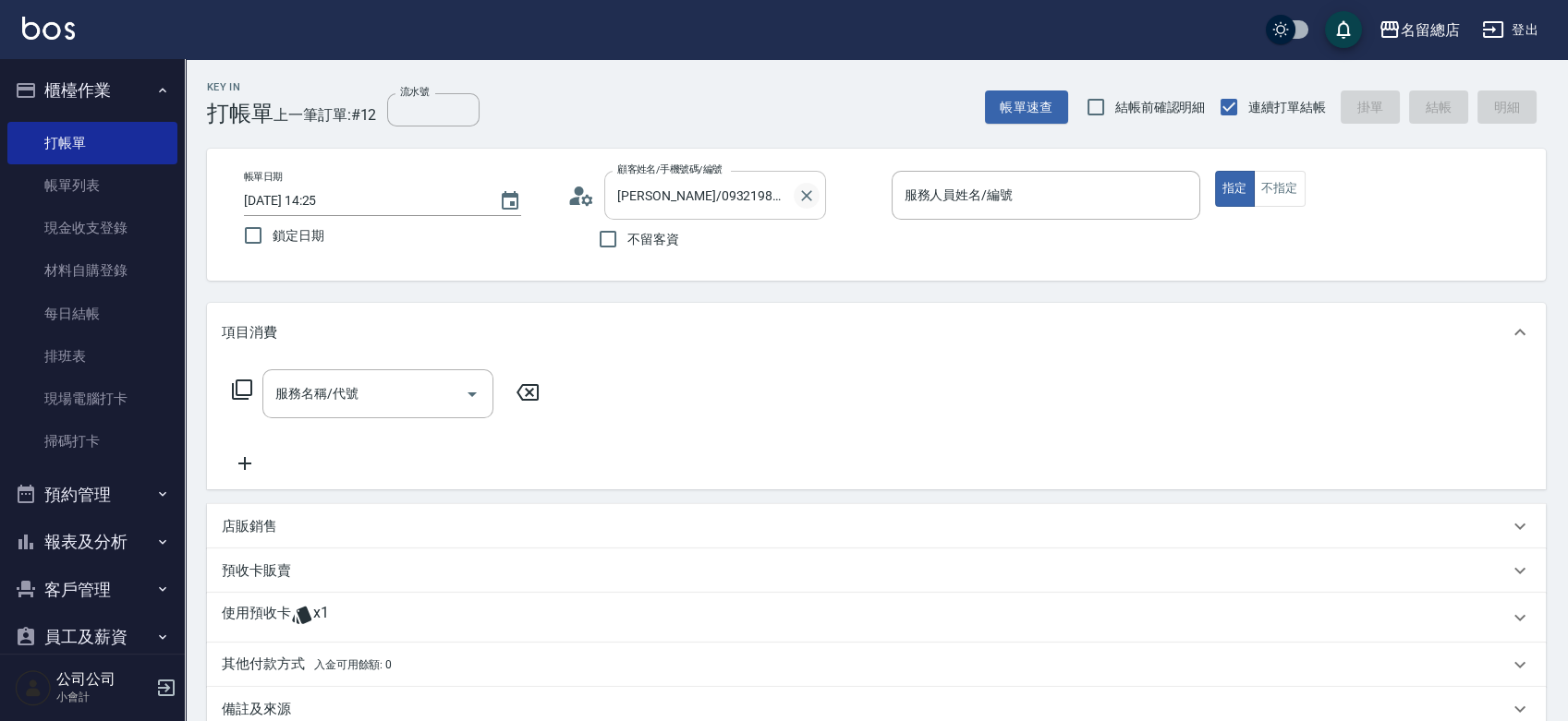
click at [804, 191] on icon "Clear" at bounding box center [807, 196] width 11 height 11
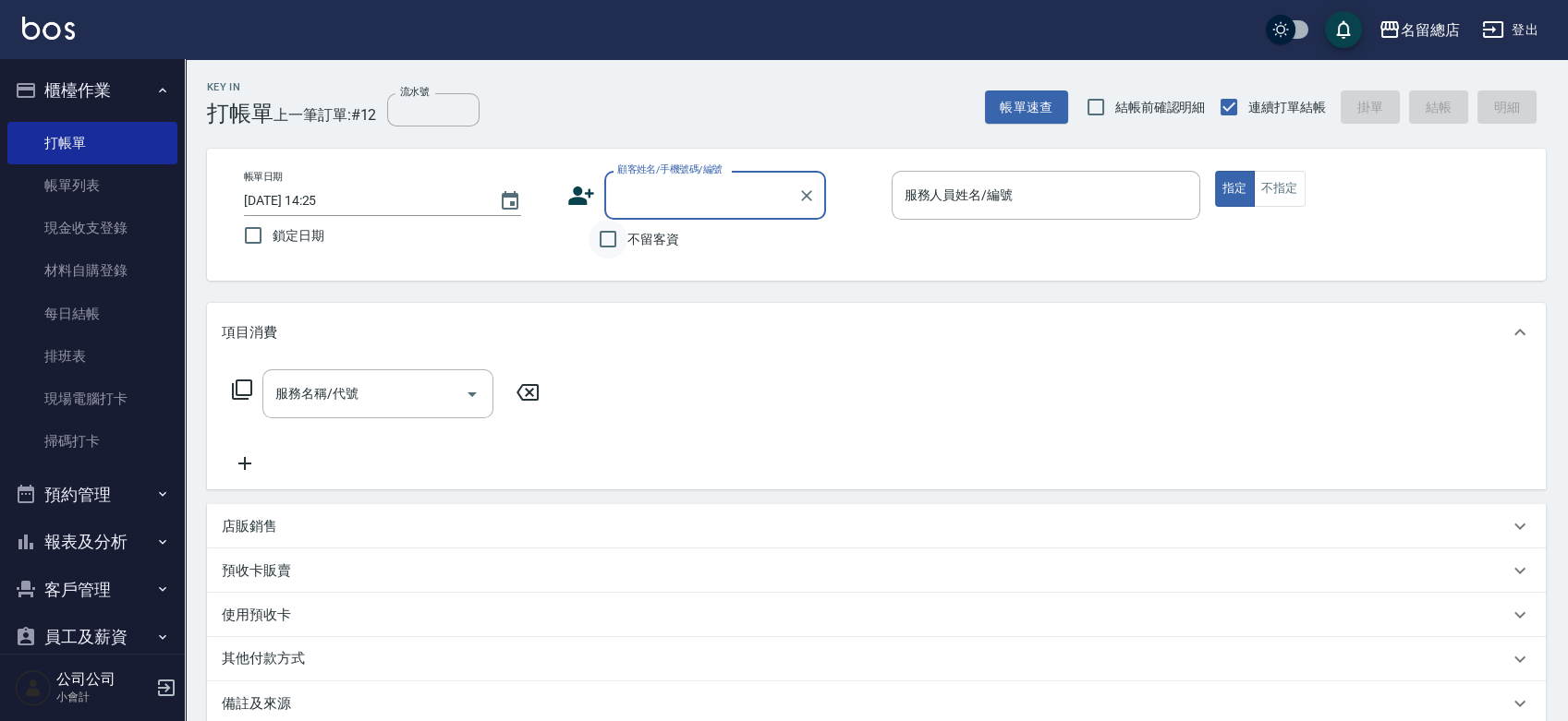
click at [600, 242] on input "不留客資" at bounding box center [607, 238] width 39 height 39
checkbox input "true"
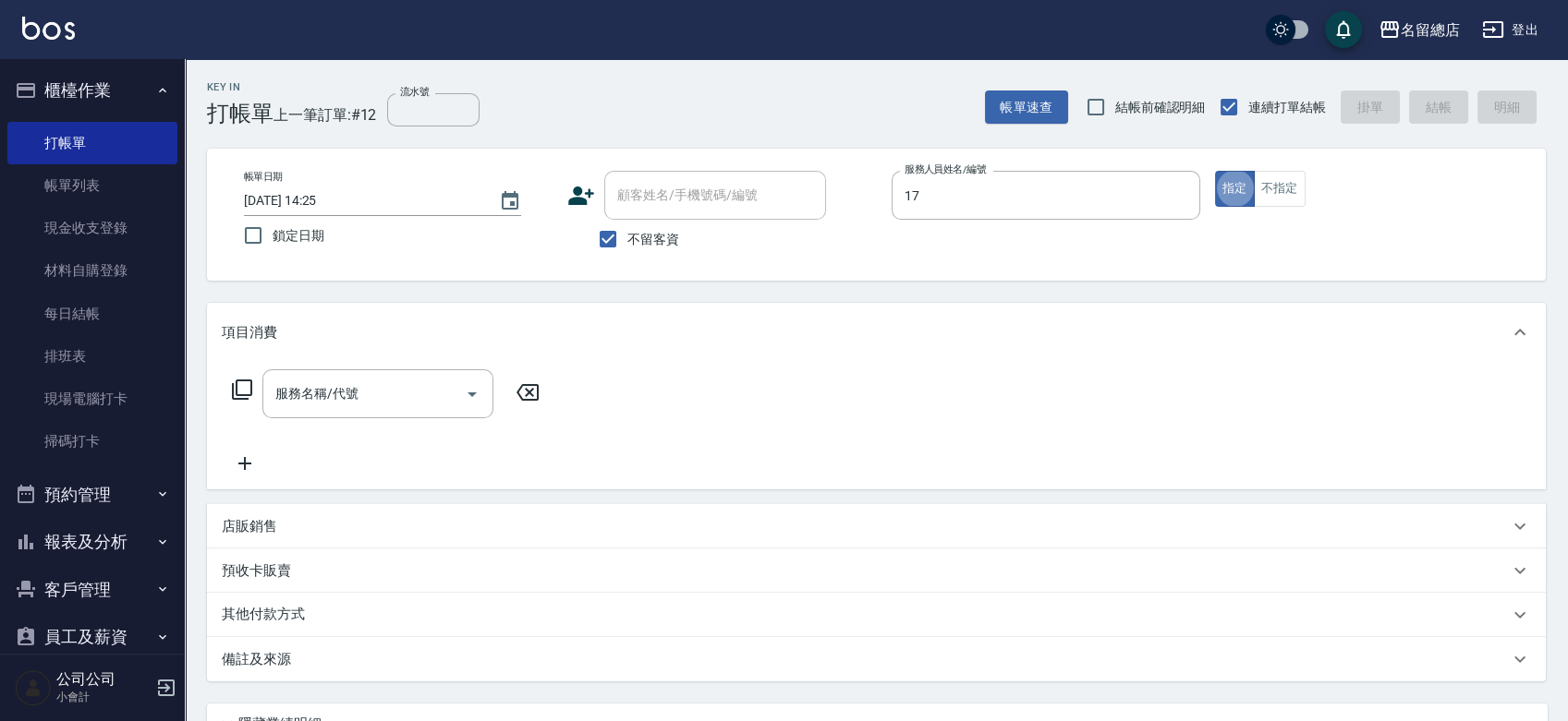
type input "Peter-17"
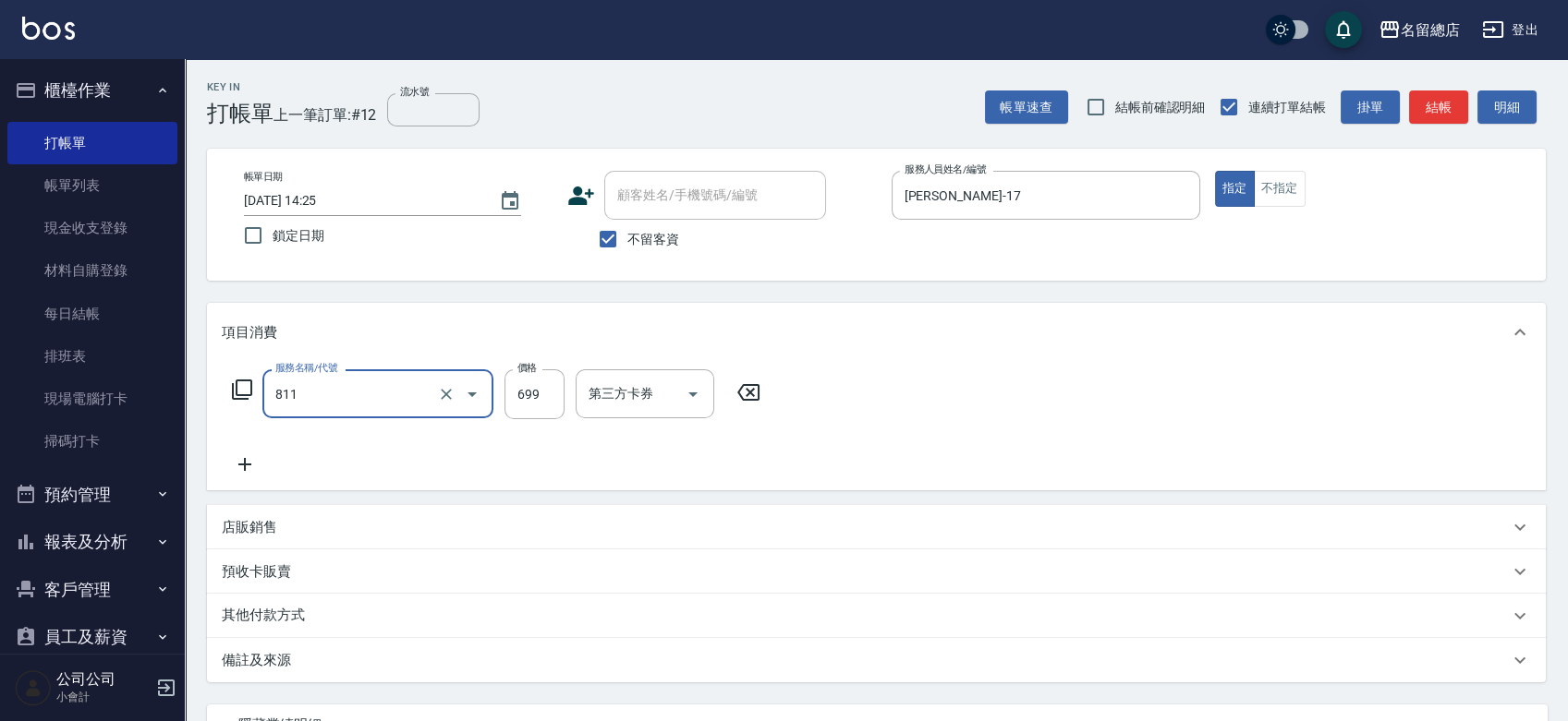
type input "洗+剪(811)"
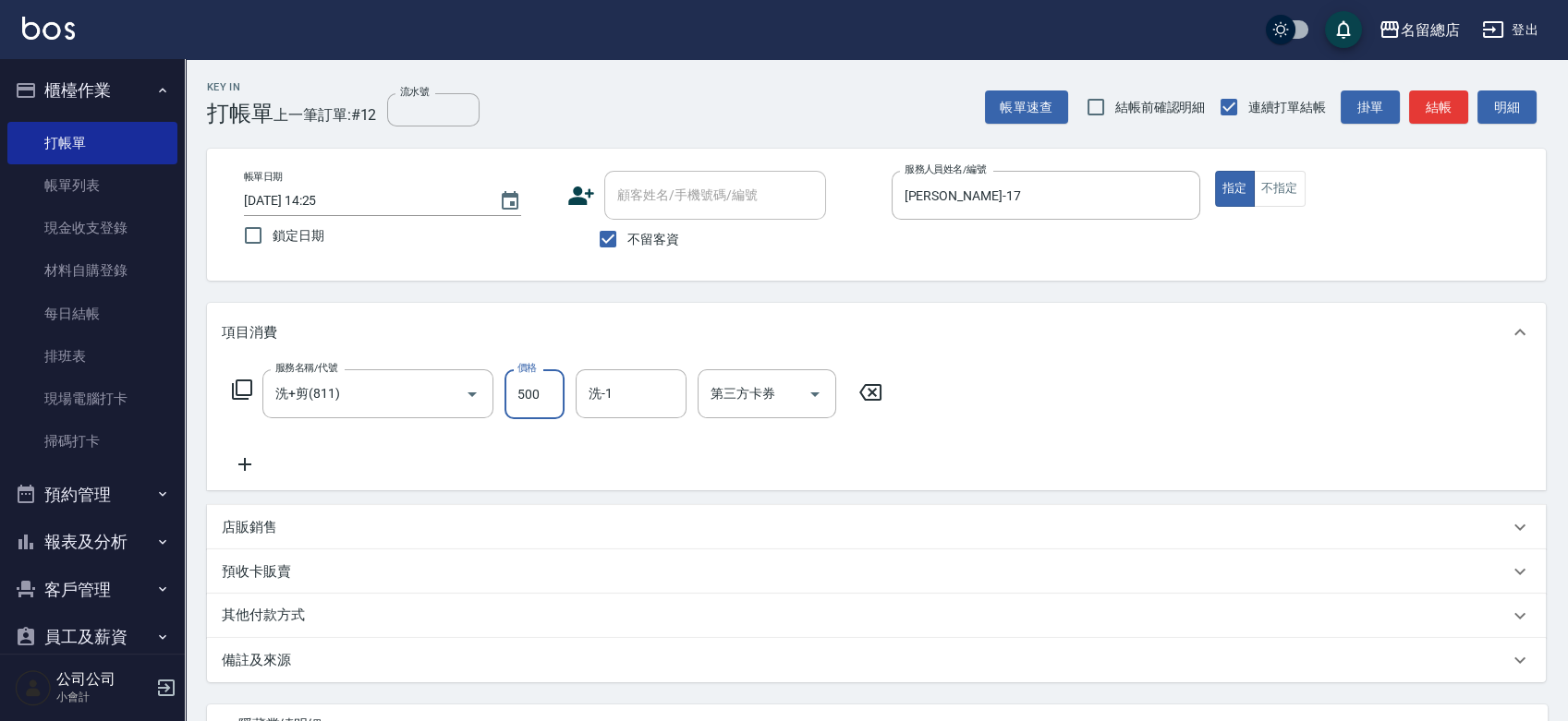
type input "500"
type input "瑄瑄-42"
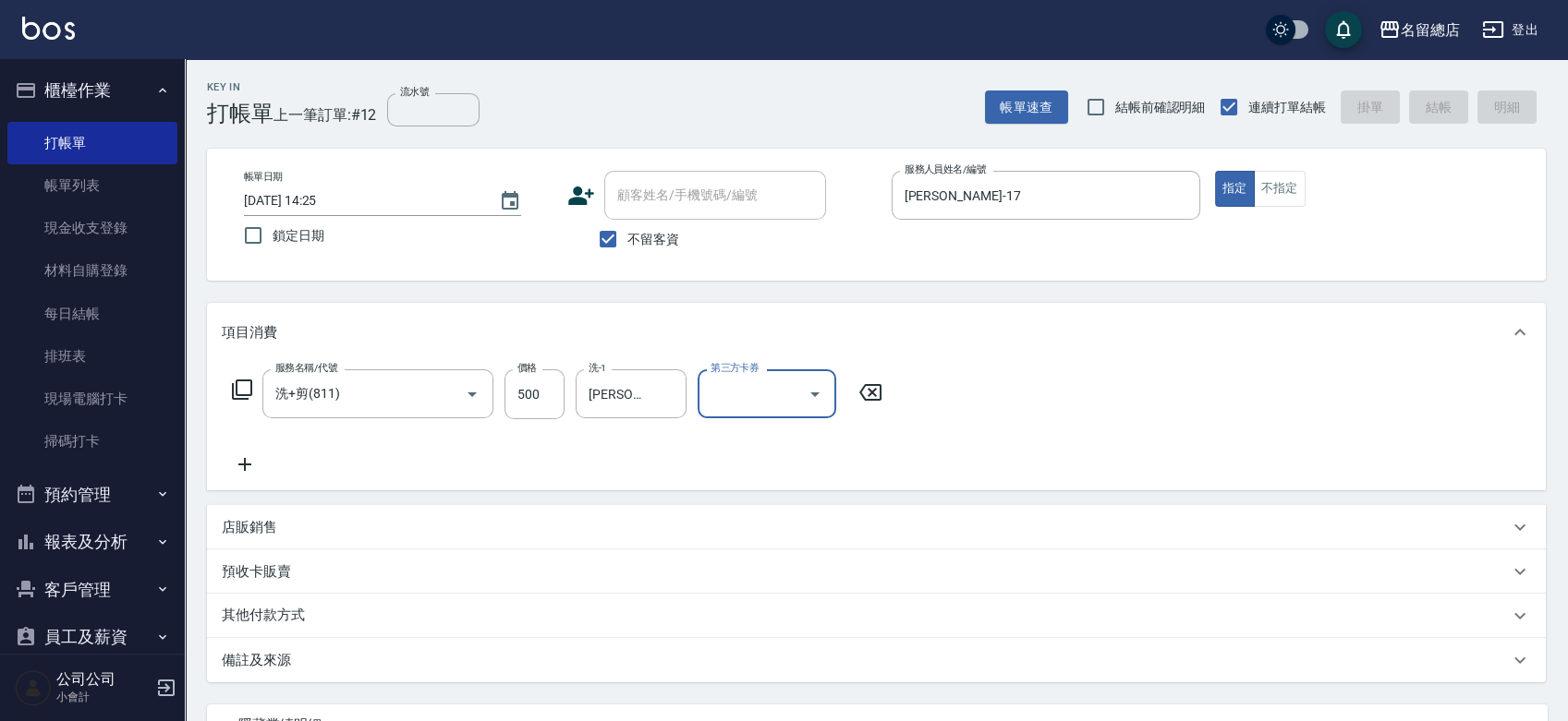
type input "2025/09/19 14:27"
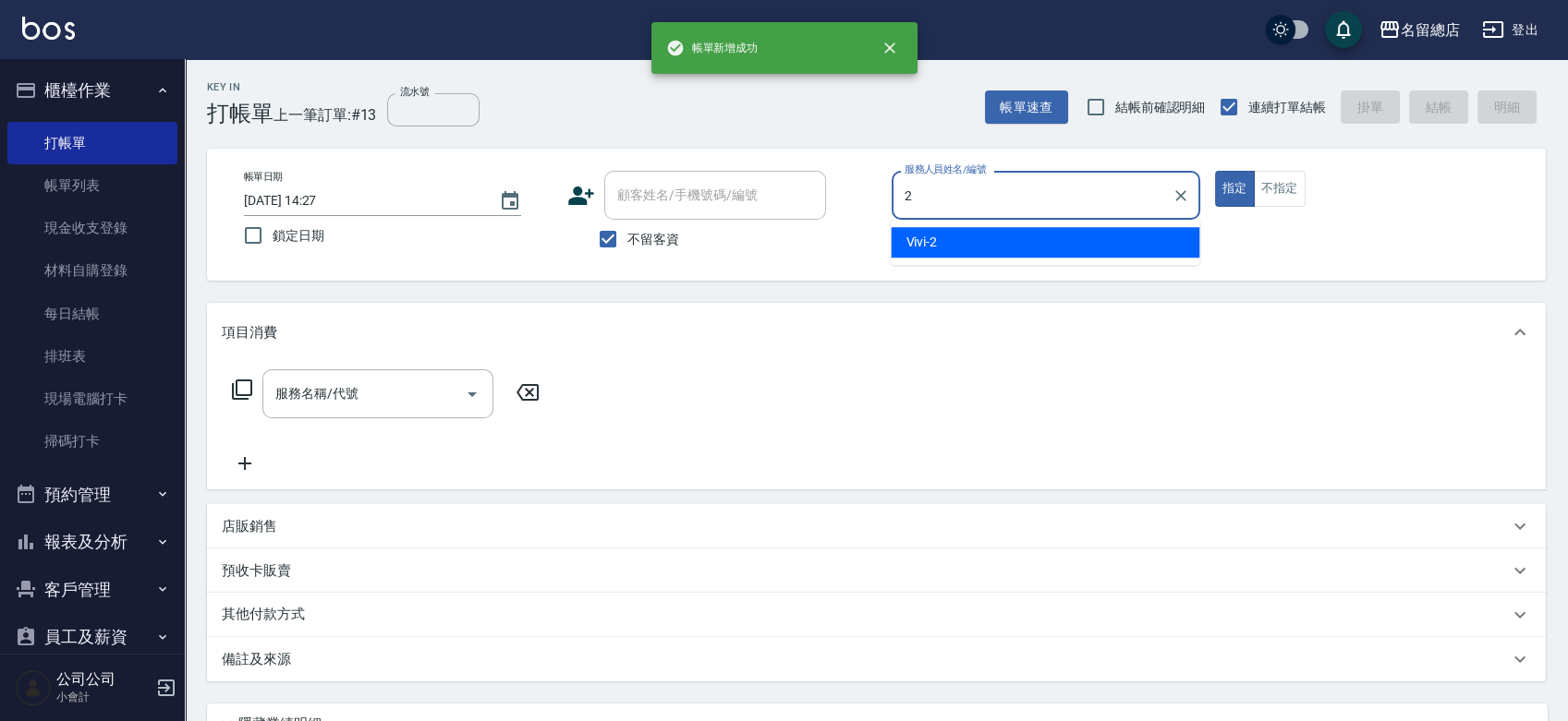
type input "Vivi-2"
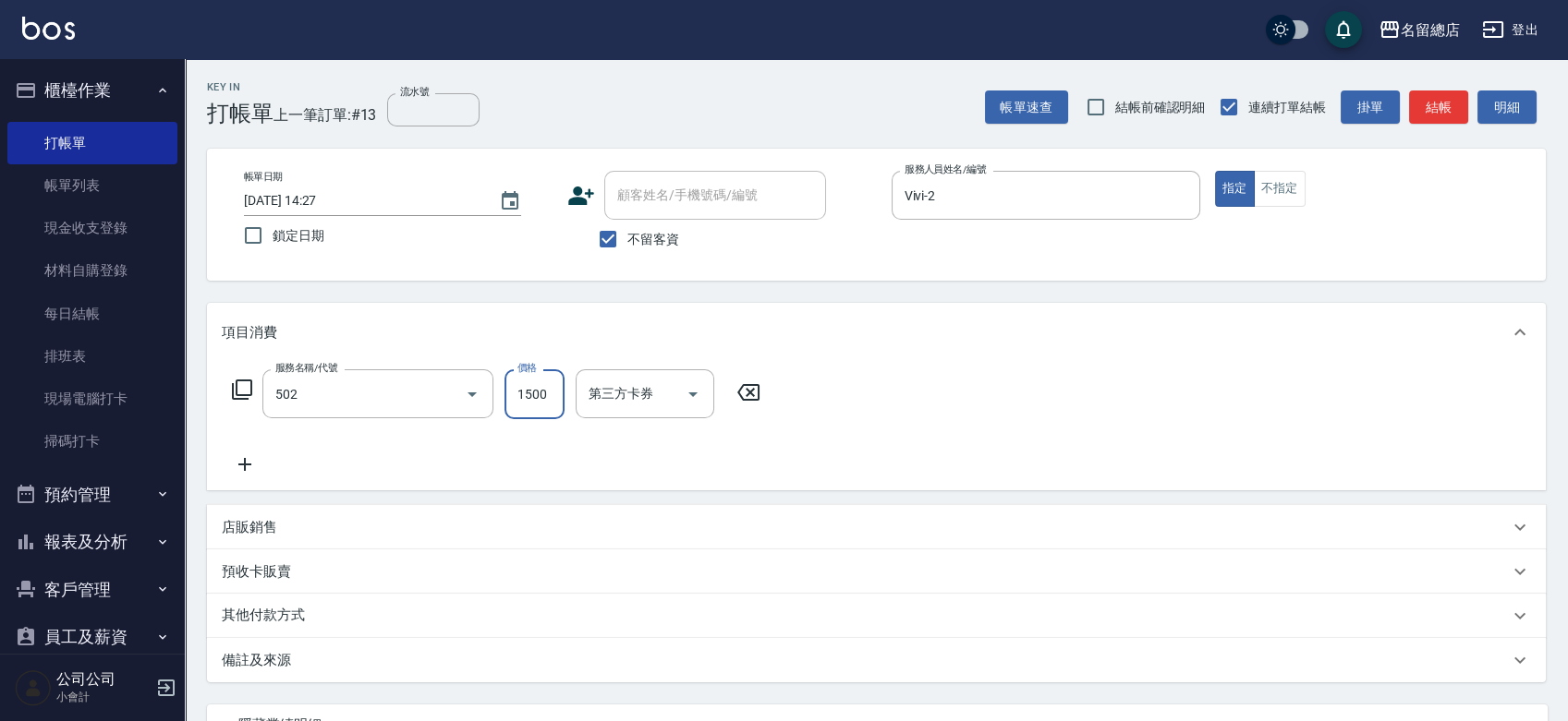
type input "染髮1500以上(502)"
type input "1800"
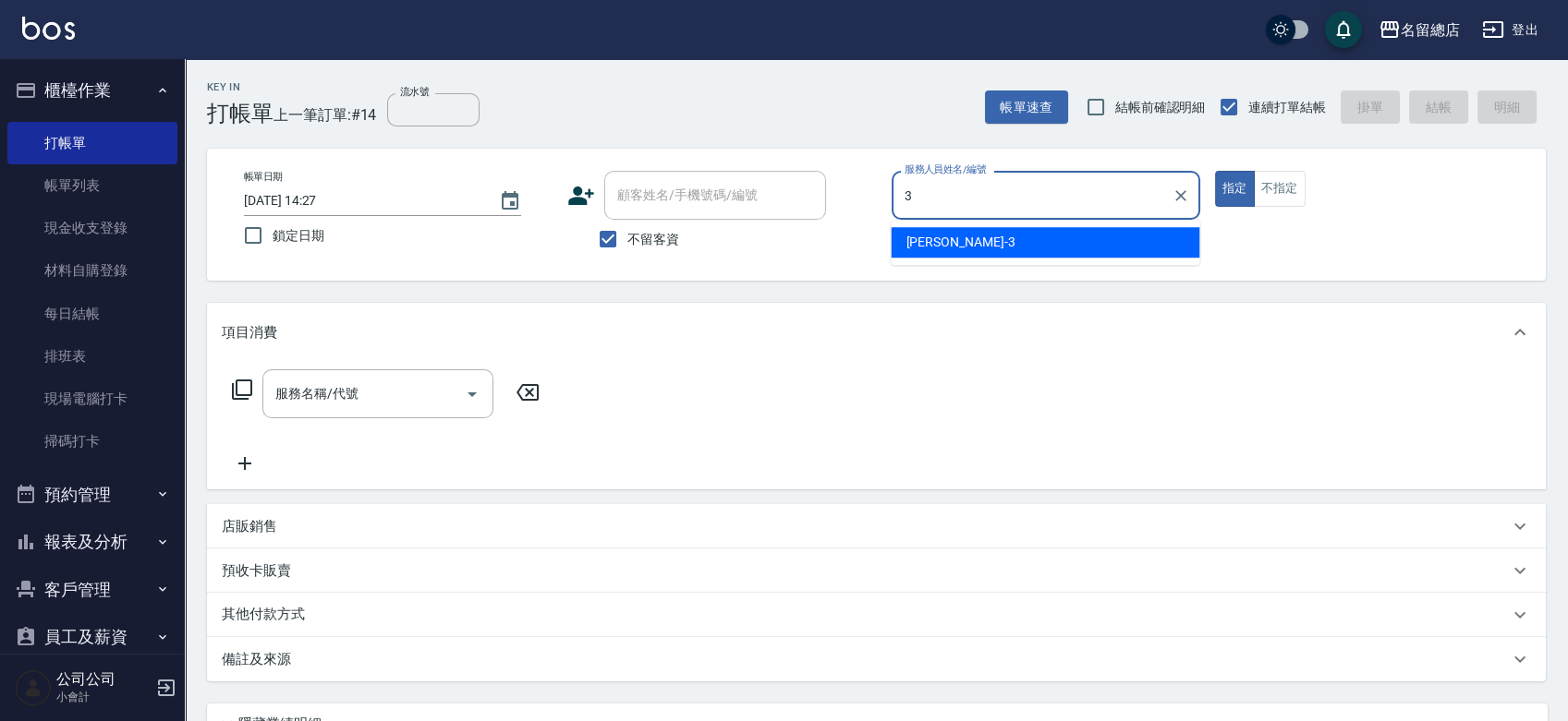
type input "芷涵-3"
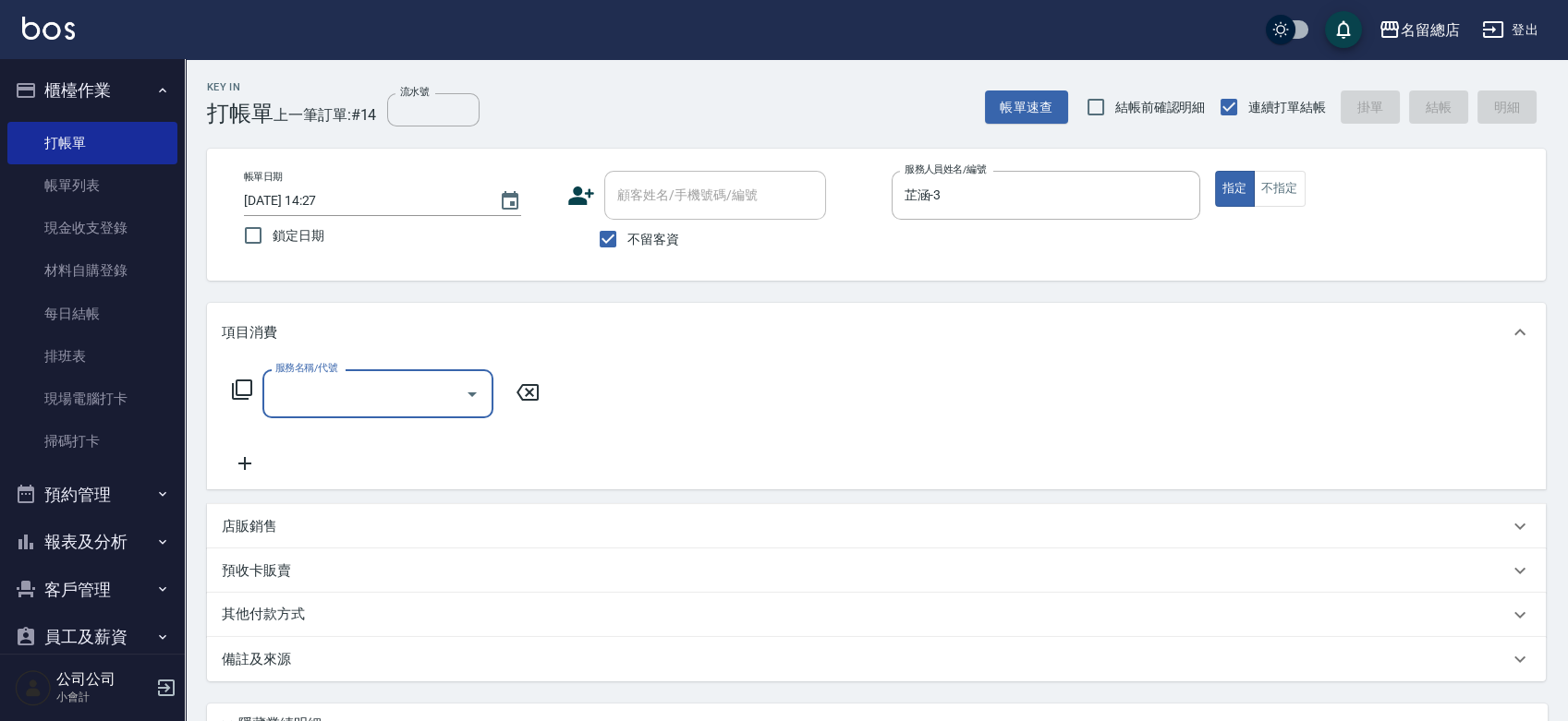
click at [1275, 184] on button "不指定" at bounding box center [1280, 189] width 51 height 36
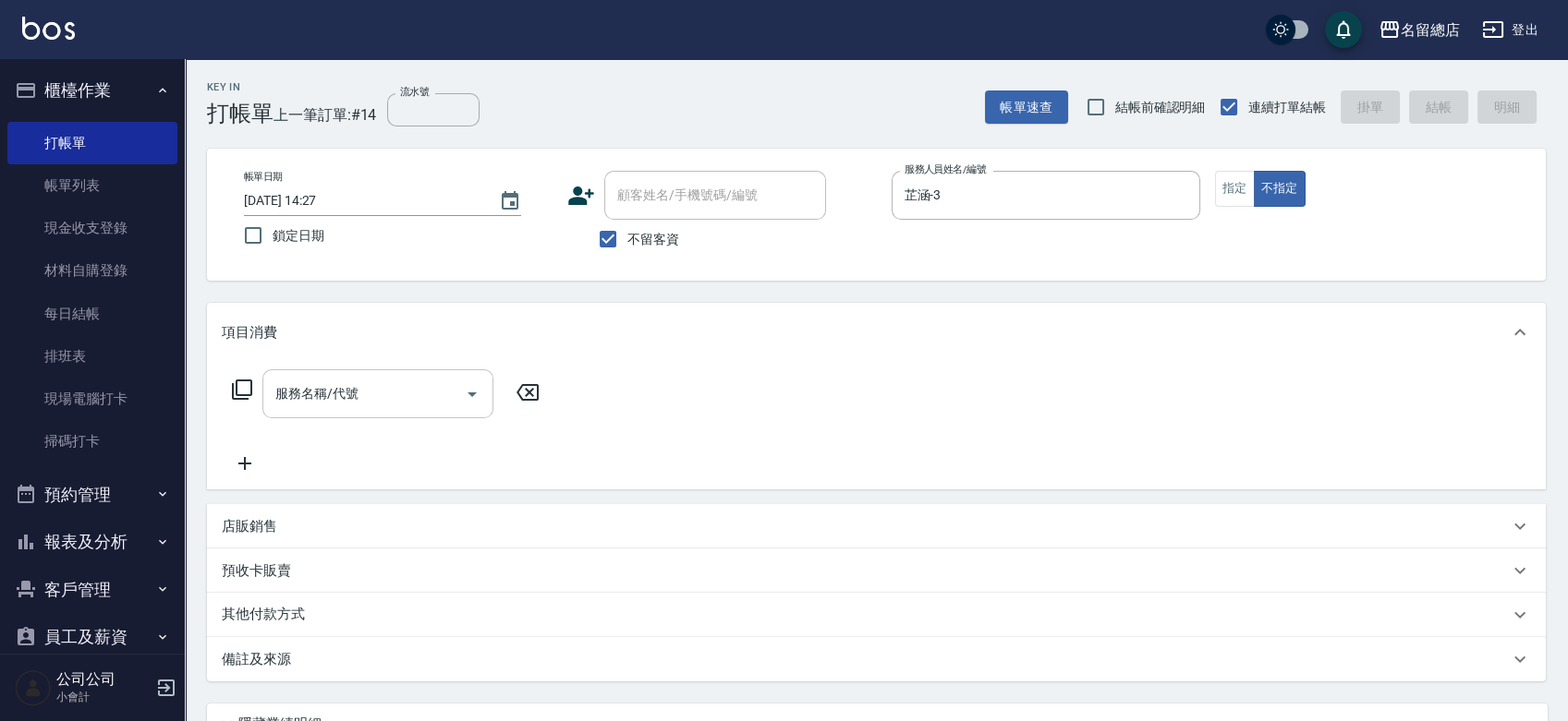
click at [346, 400] on div "服務名稱/代號 服務名稱/代號" at bounding box center [377, 394] width 231 height 49
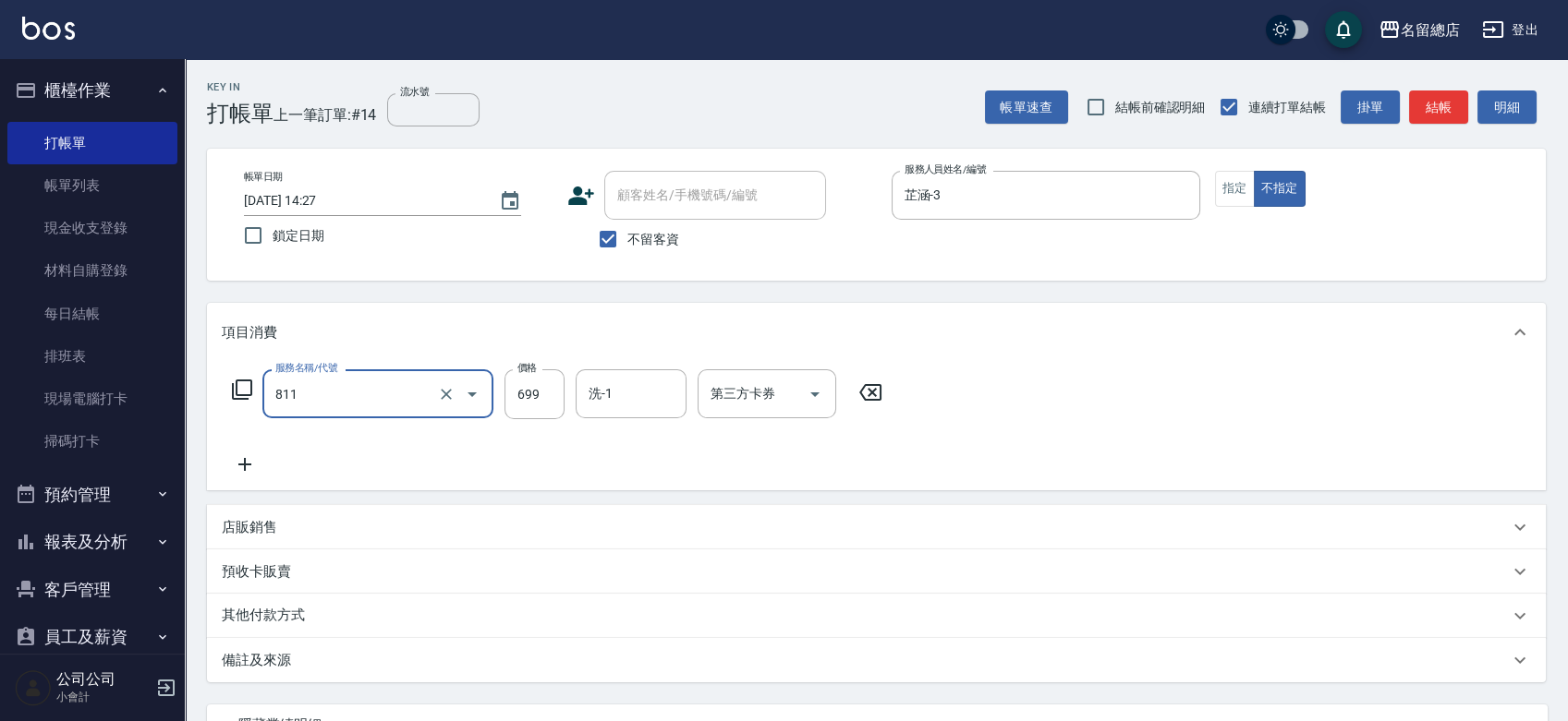
type input "洗+剪(811)"
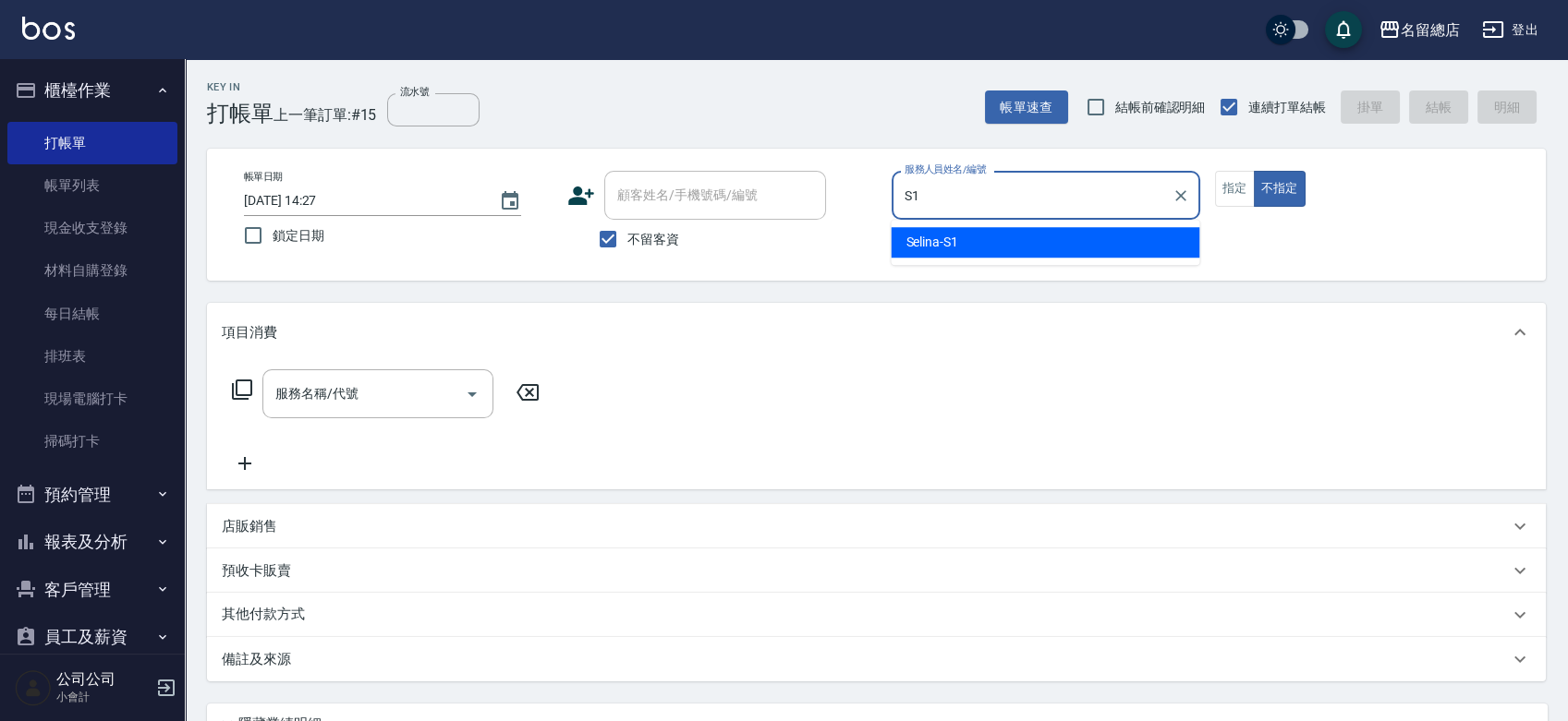
type input "Selina-S1"
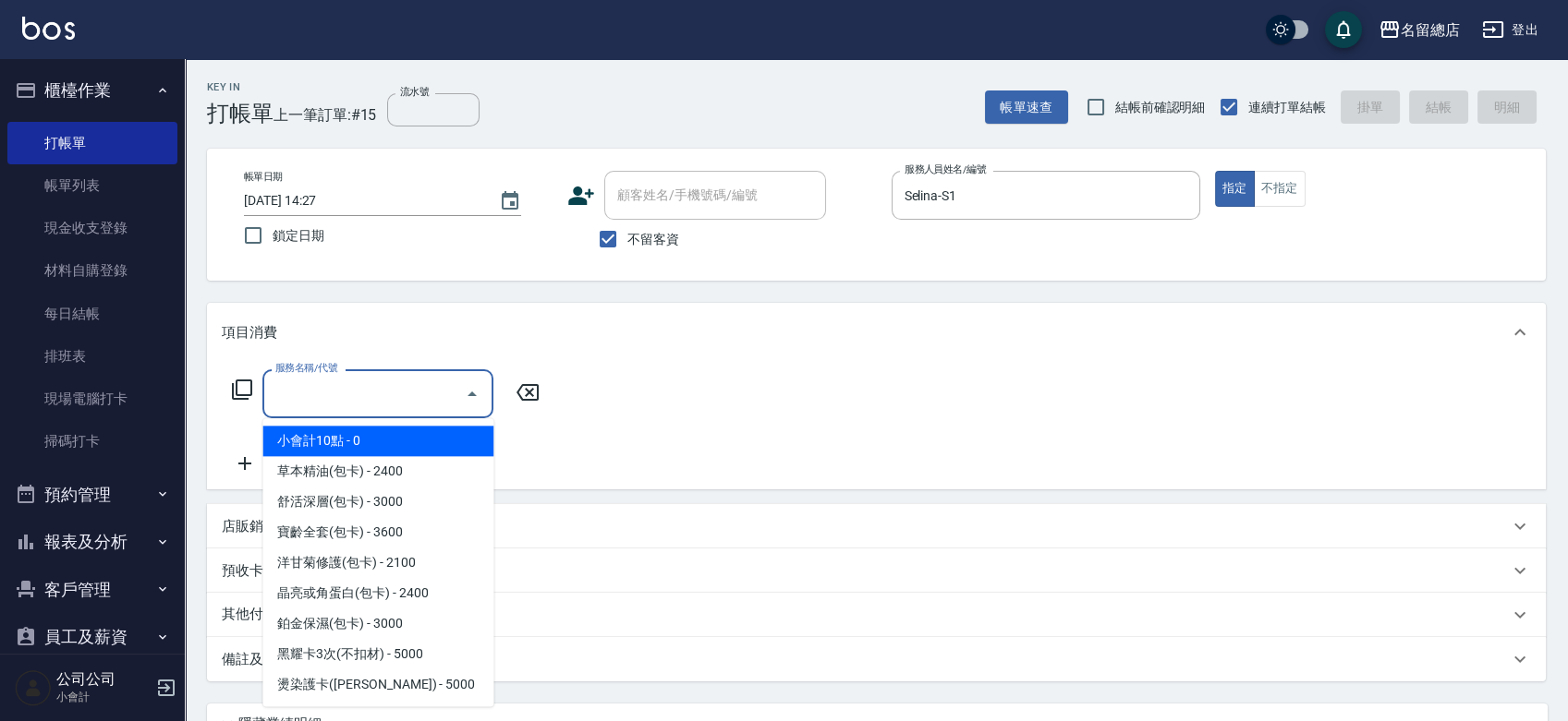
click at [383, 397] on input "服務名稱/代號" at bounding box center [364, 394] width 186 height 32
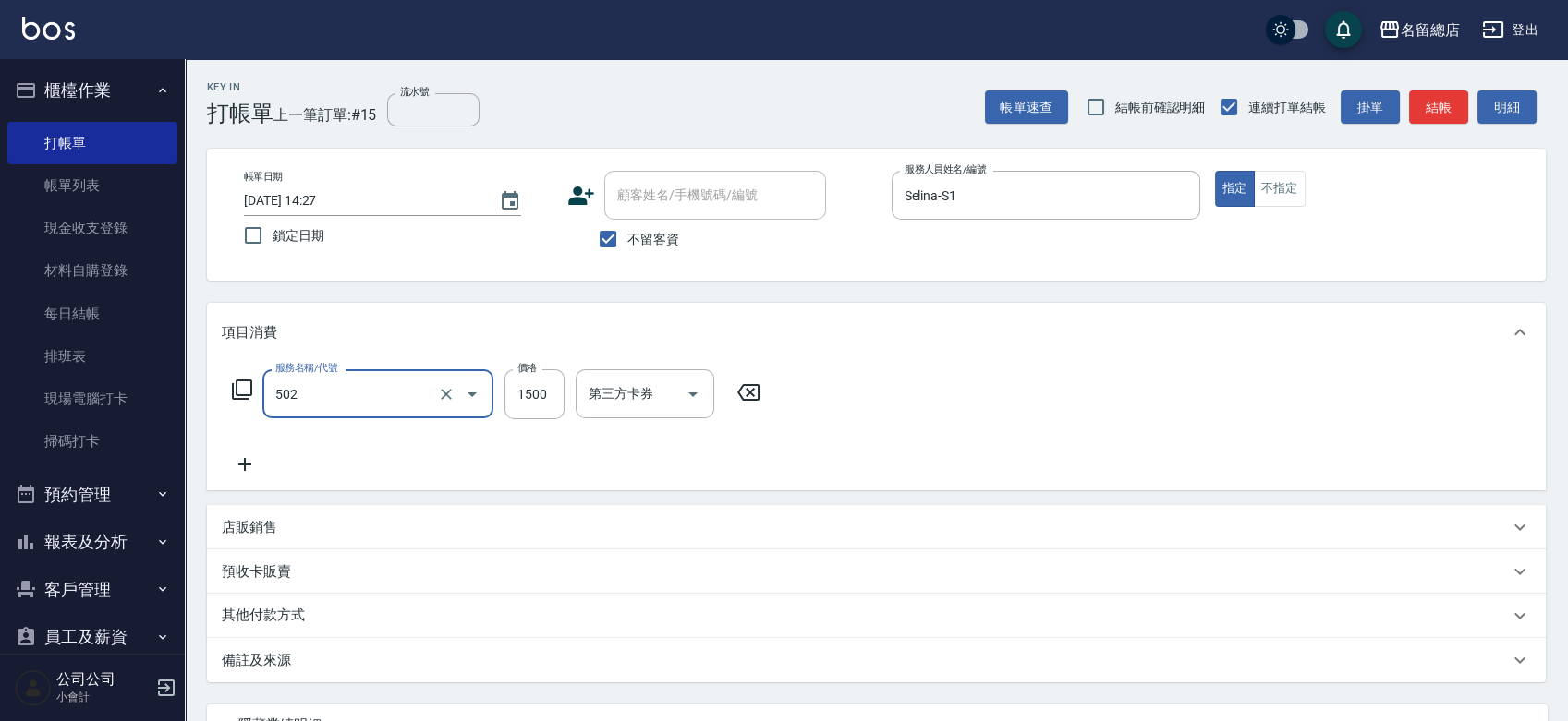
type input "染髮1500以上(502)"
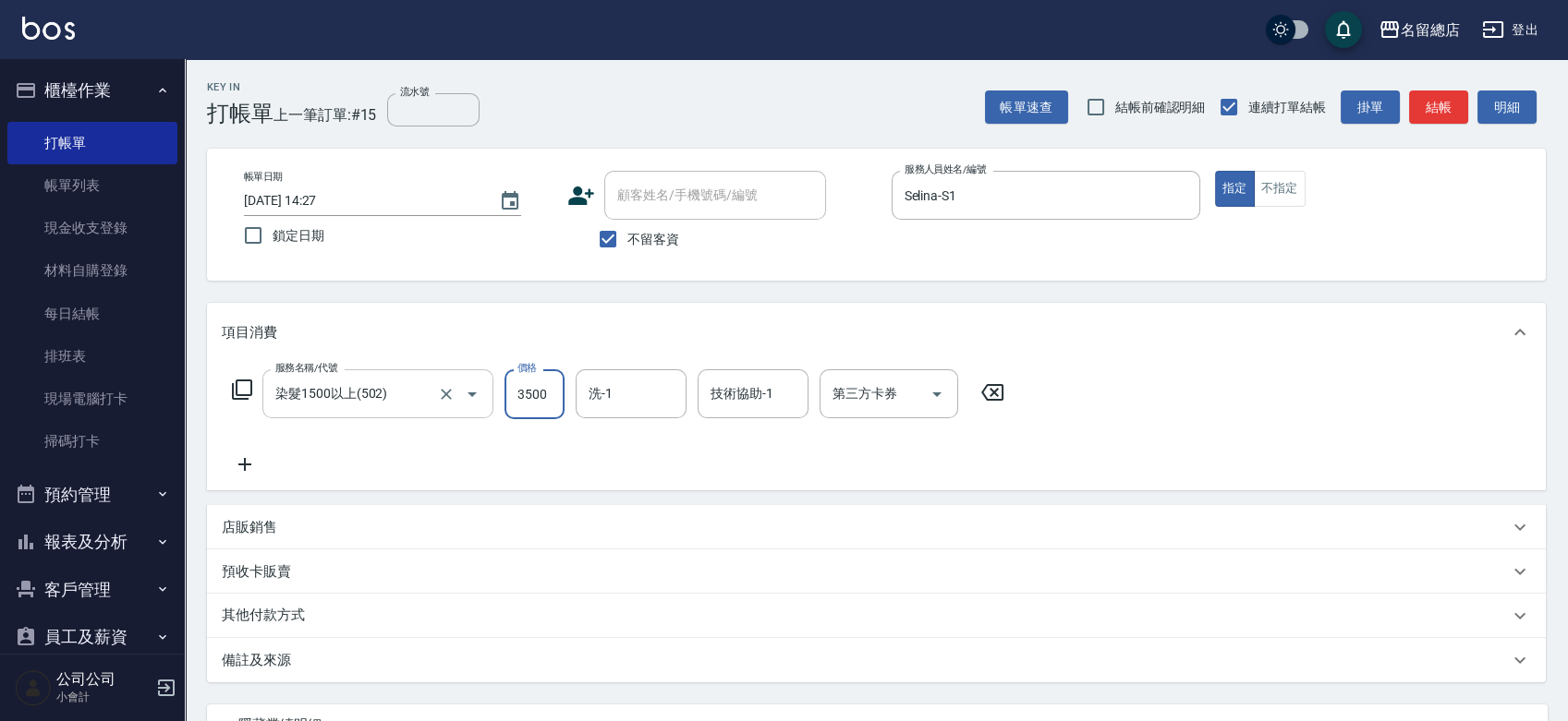
type input "3500"
click at [323, 619] on div "其他付款方式" at bounding box center [865, 616] width 1288 height 20
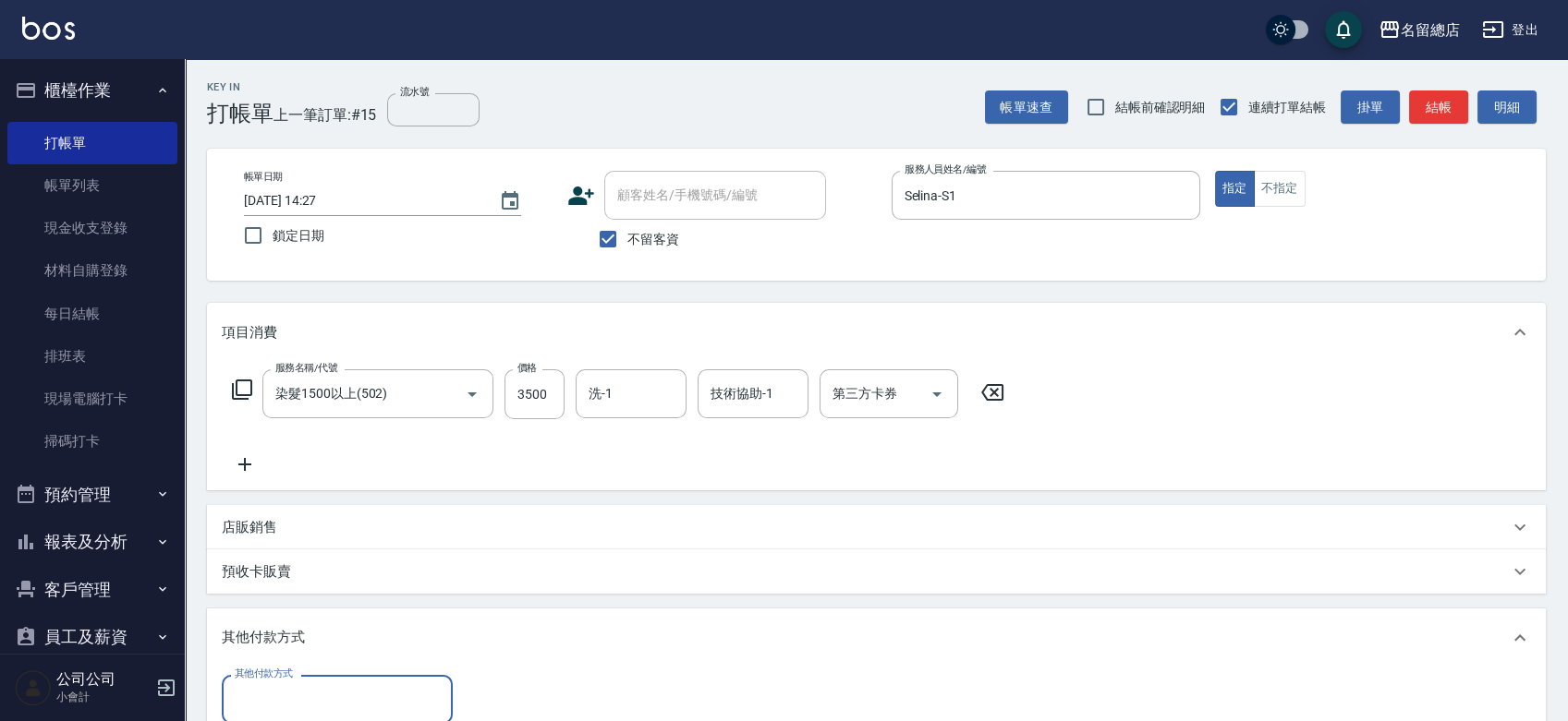
click at [317, 697] on input "其他付款方式" at bounding box center [337, 700] width 215 height 32
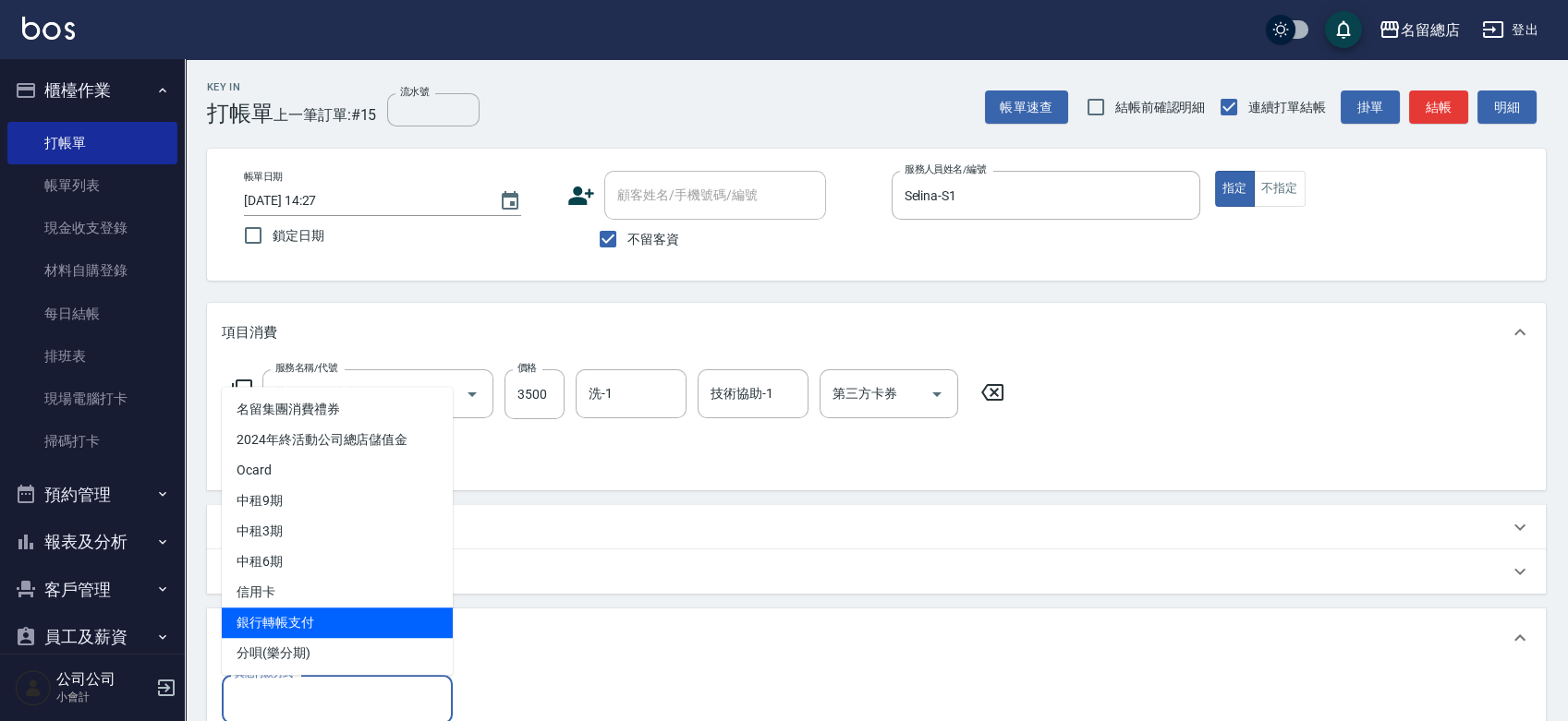
click at [272, 617] on span "銀行轉帳支付" at bounding box center [336, 623] width 231 height 30
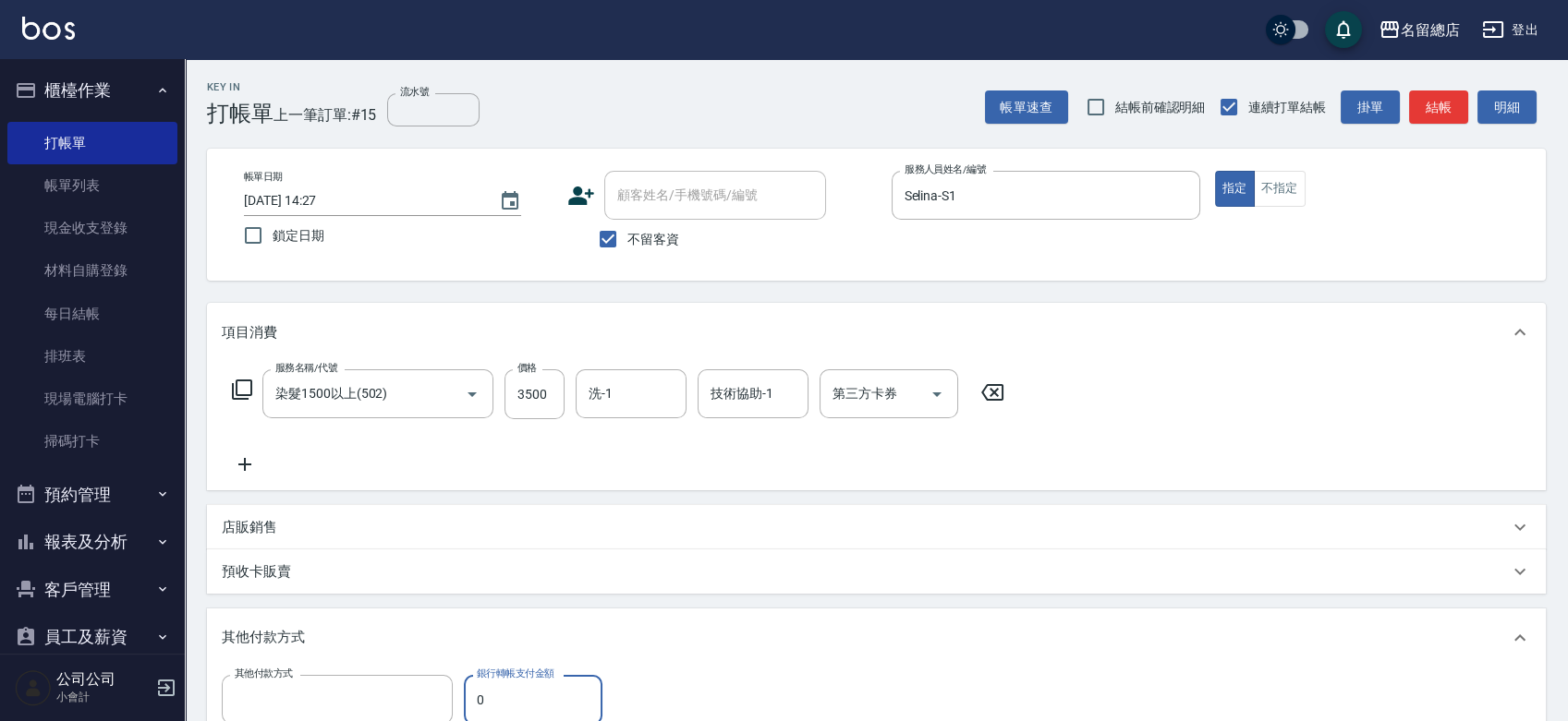
type input "銀行轉帳支付"
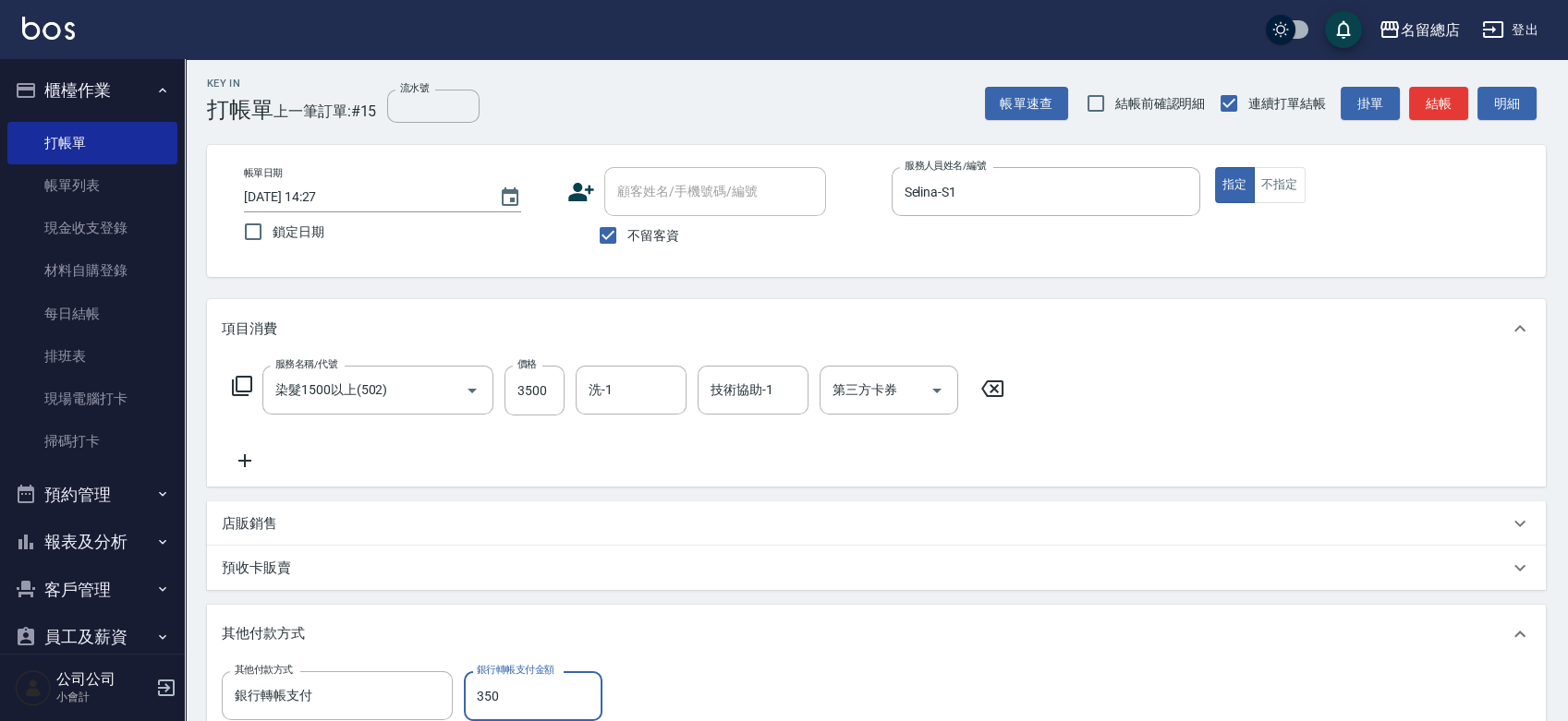
type input "3500"
type input "2025/09/19 14:28"
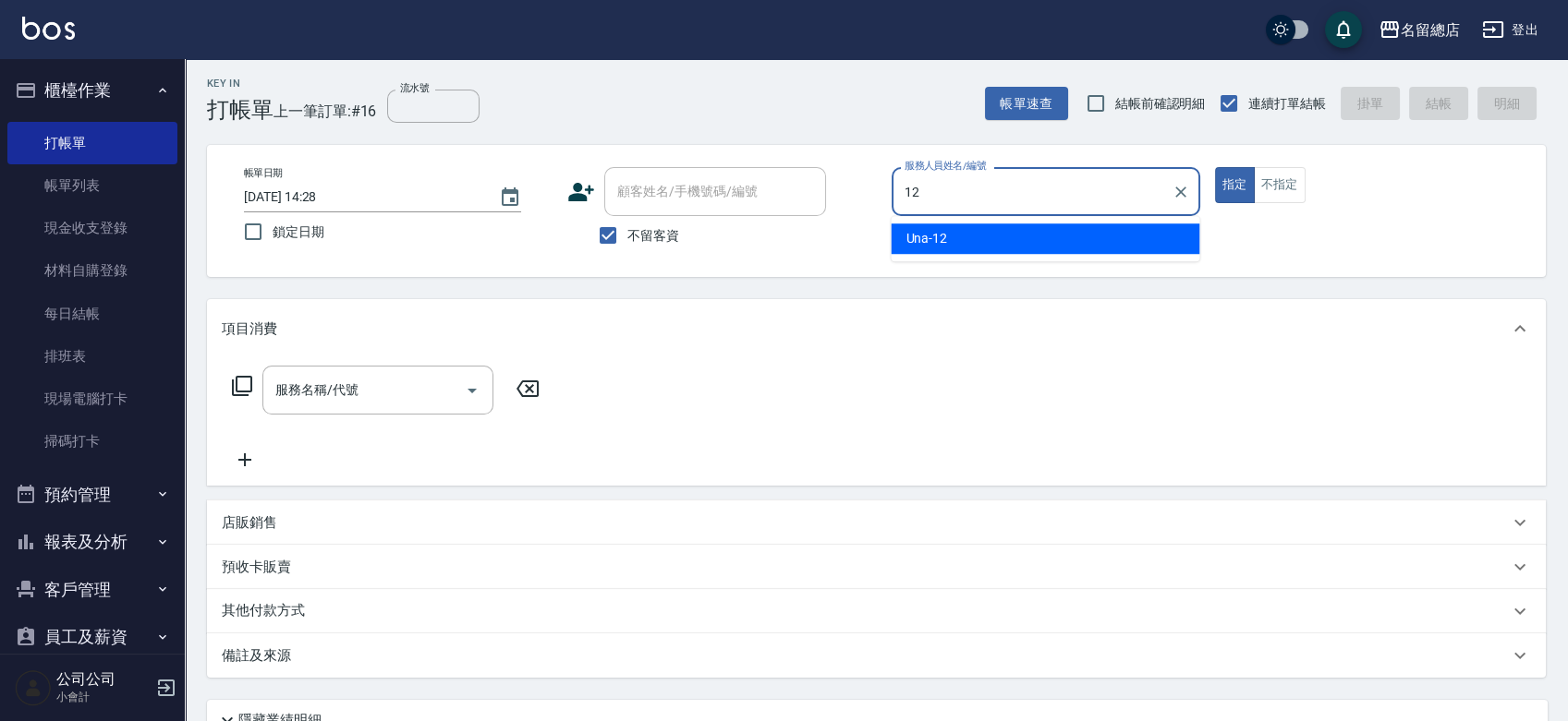
type input "Una-12"
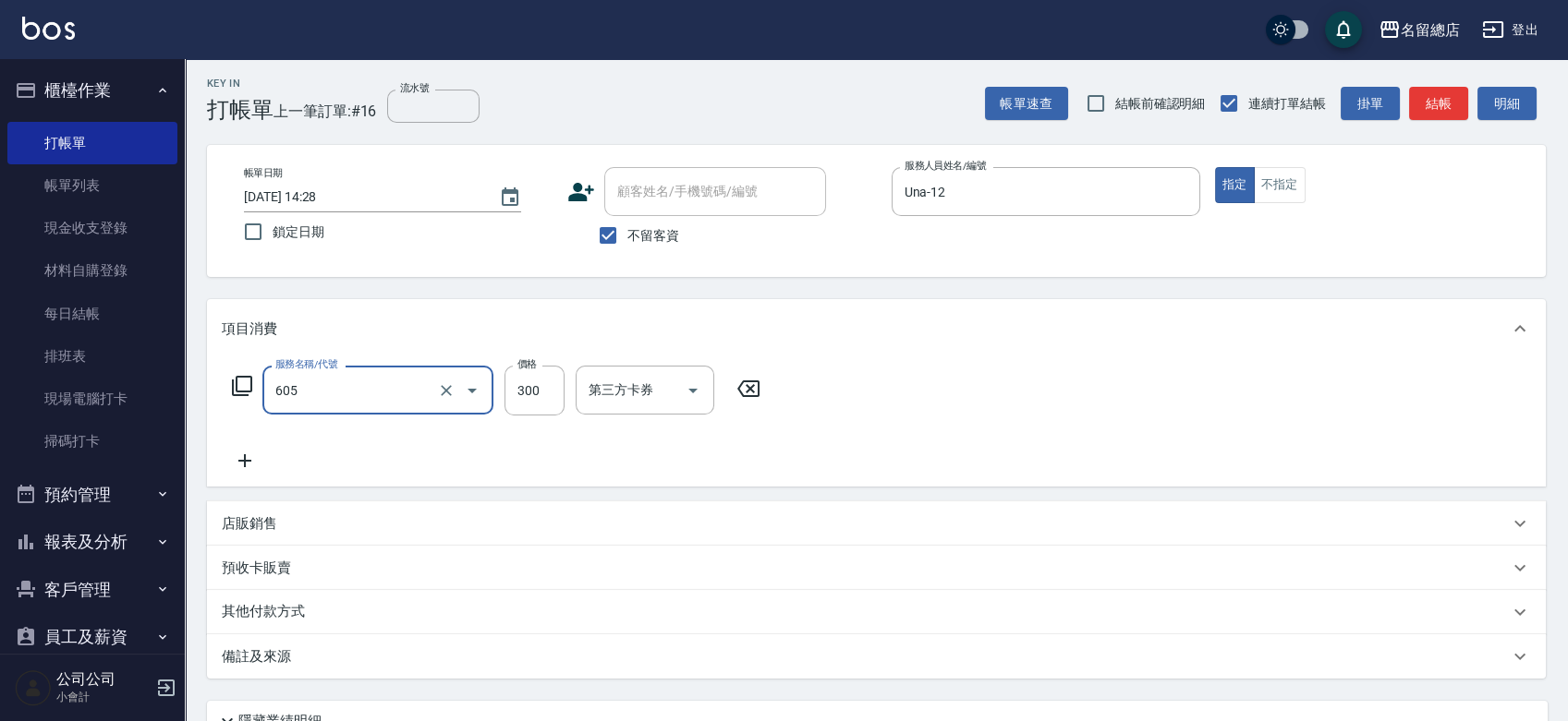
type input "洗髮 (女)(605)"
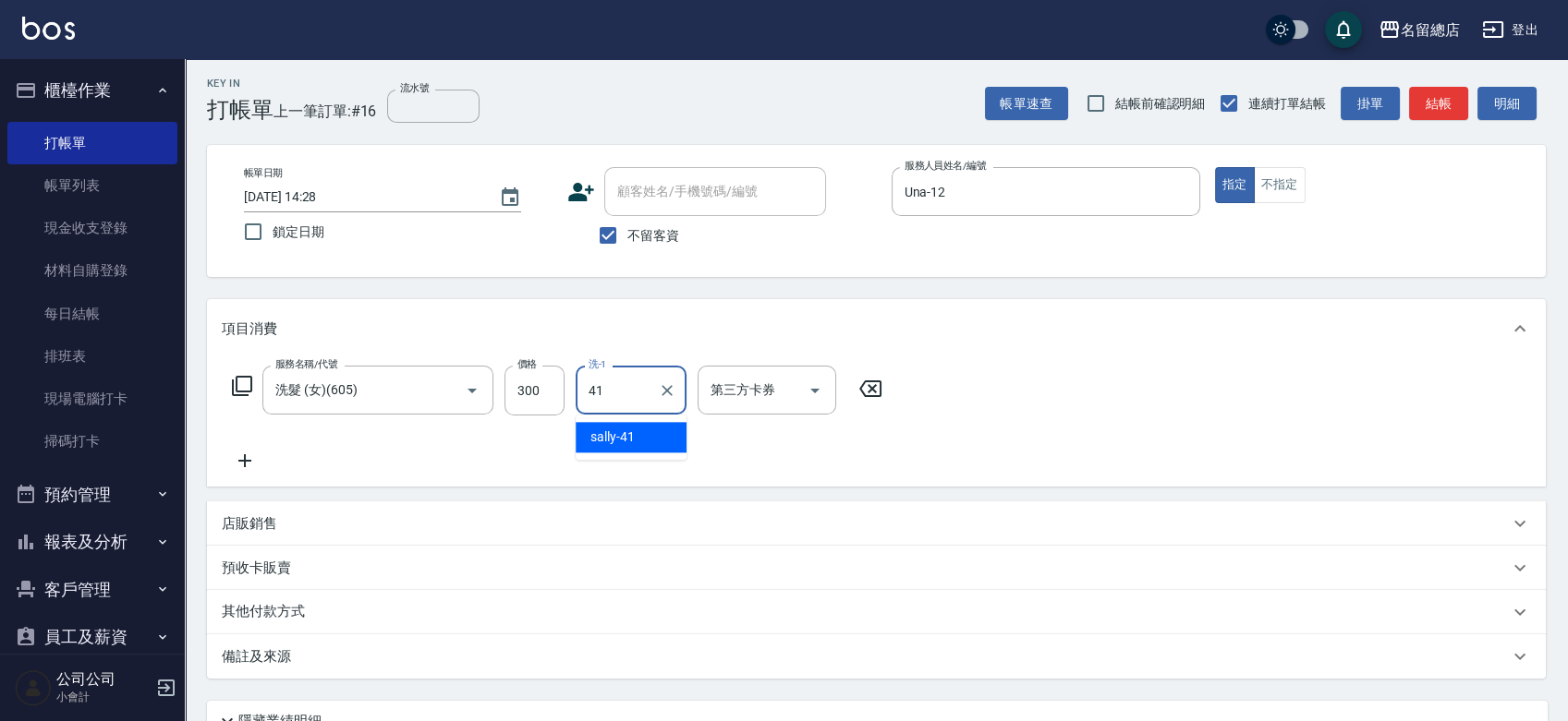
type input "sally-41"
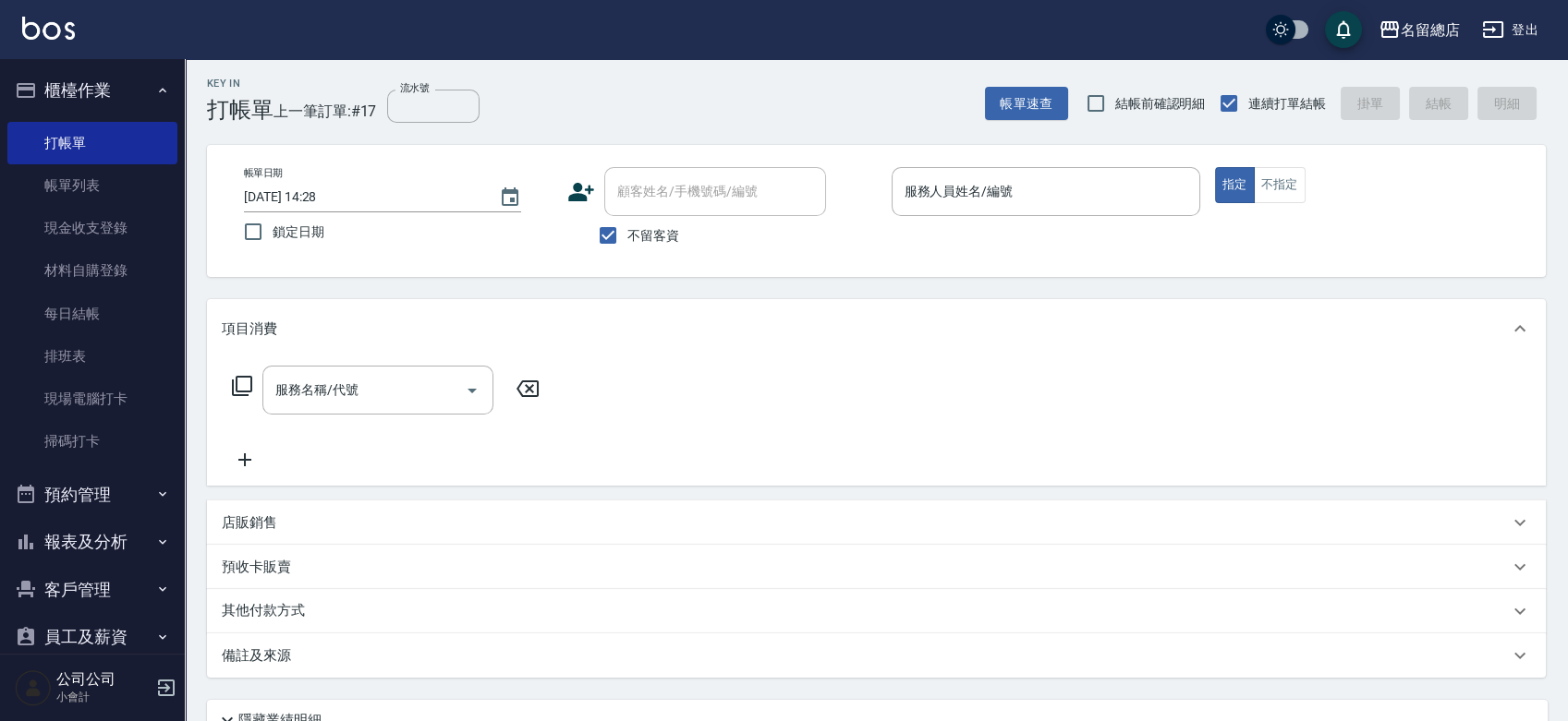
drag, startPoint x: 1164, startPoint y: 472, endPoint x: 750, endPoint y: 609, distance: 436.1
click at [1164, 472] on div "服務名稱/代號 服務名稱/代號" at bounding box center [876, 422] width 1339 height 127
click at [85, 227] on link "現金收支登錄" at bounding box center [92, 228] width 170 height 43
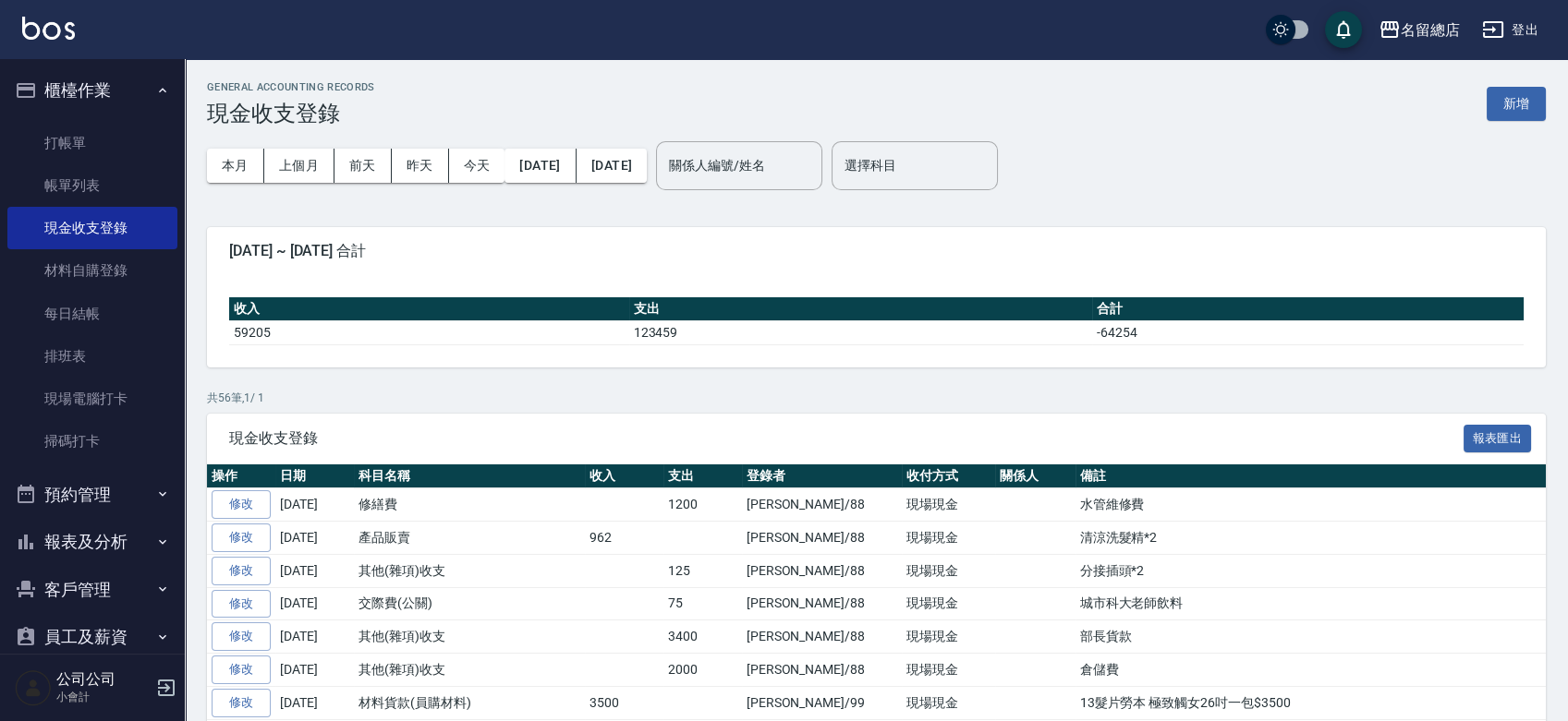
click at [1516, 97] on button "新增" at bounding box center [1517, 104] width 59 height 34
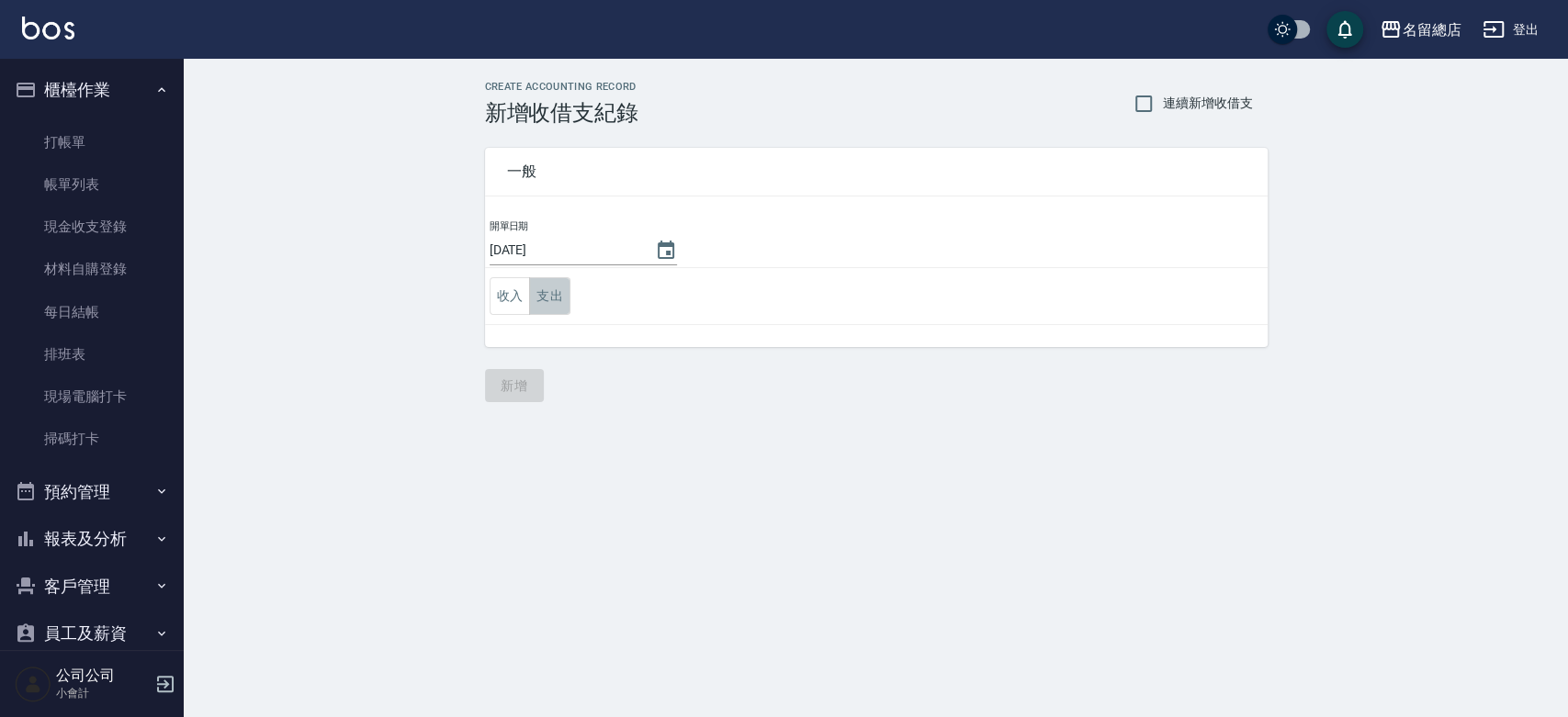
click at [549, 288] on button "支出" at bounding box center [550, 297] width 42 height 38
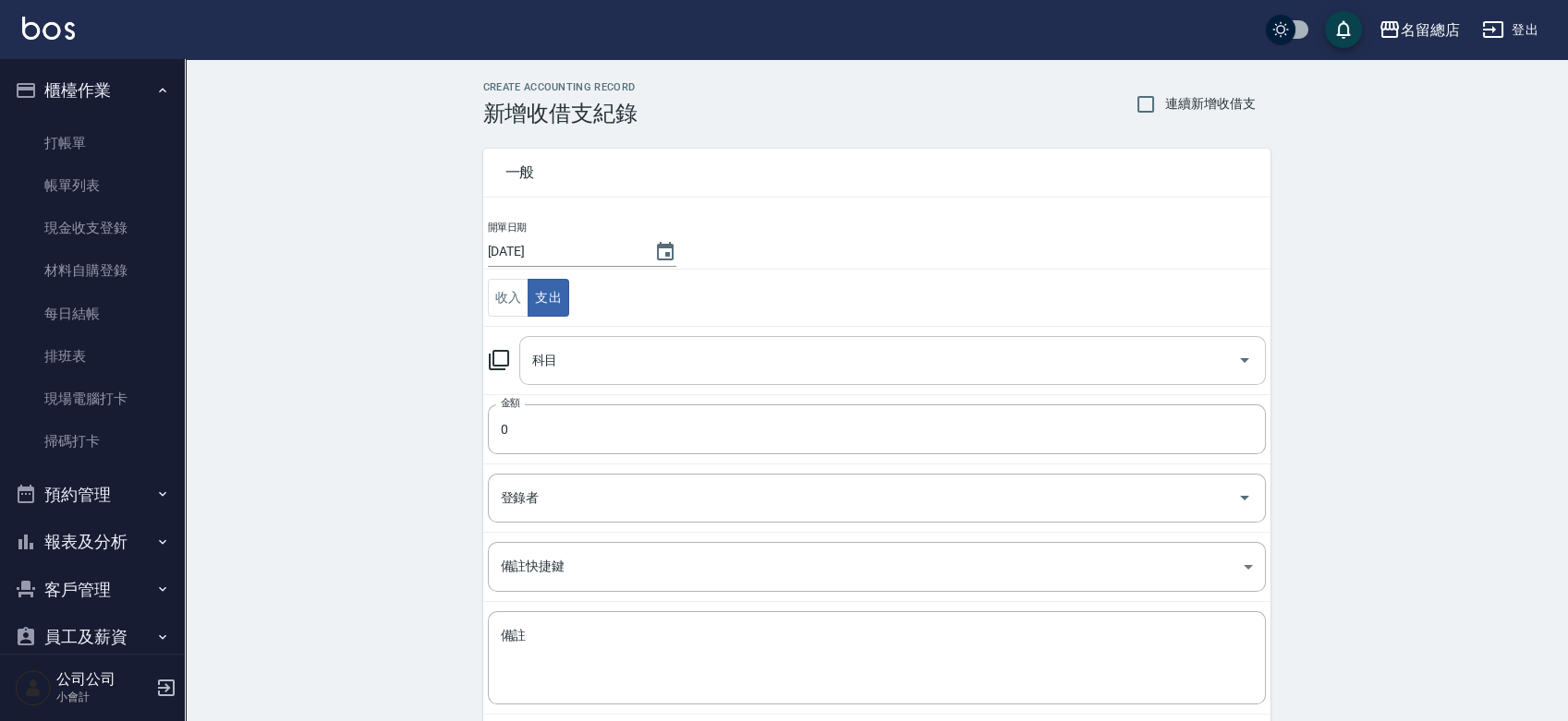
click at [609, 367] on input "科目" at bounding box center [878, 361] width 702 height 32
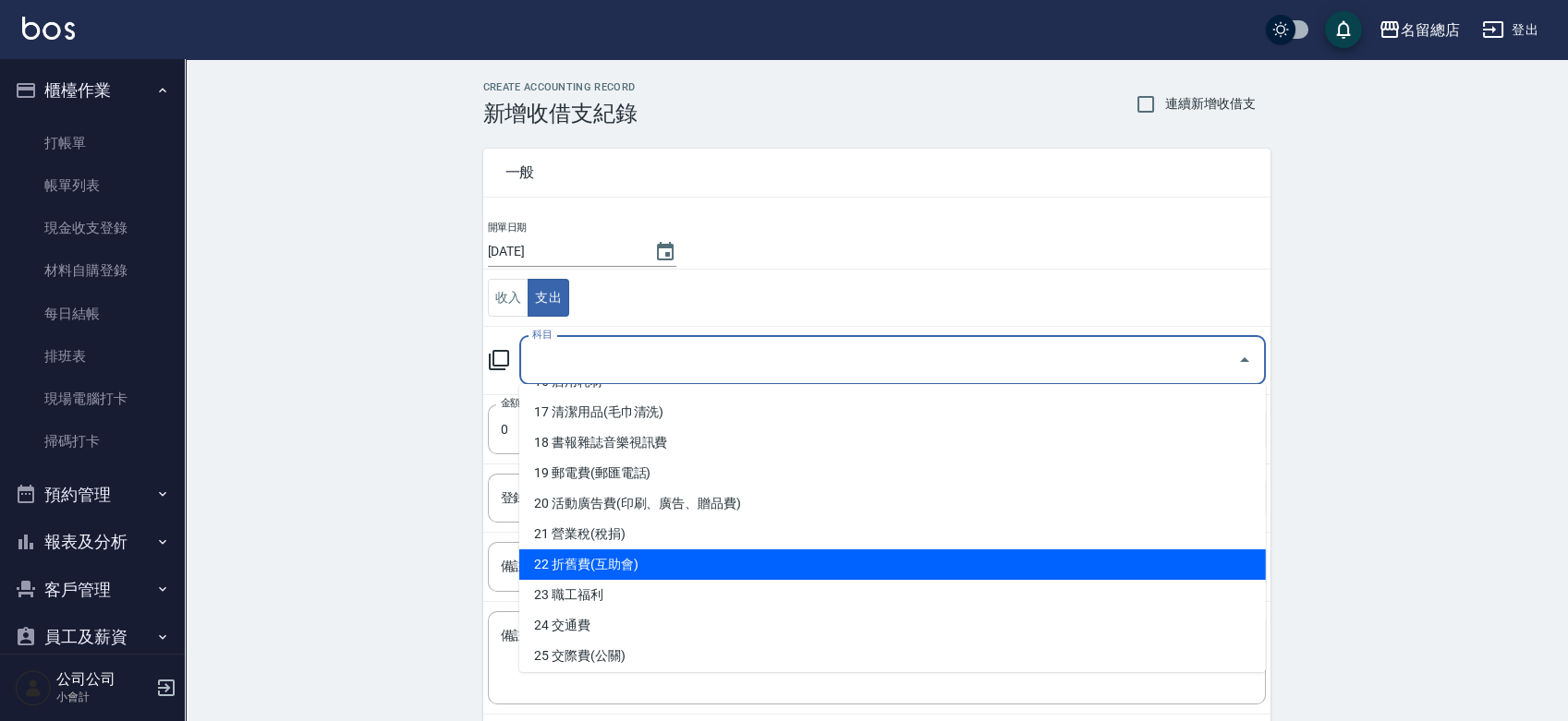
scroll to position [718, 0]
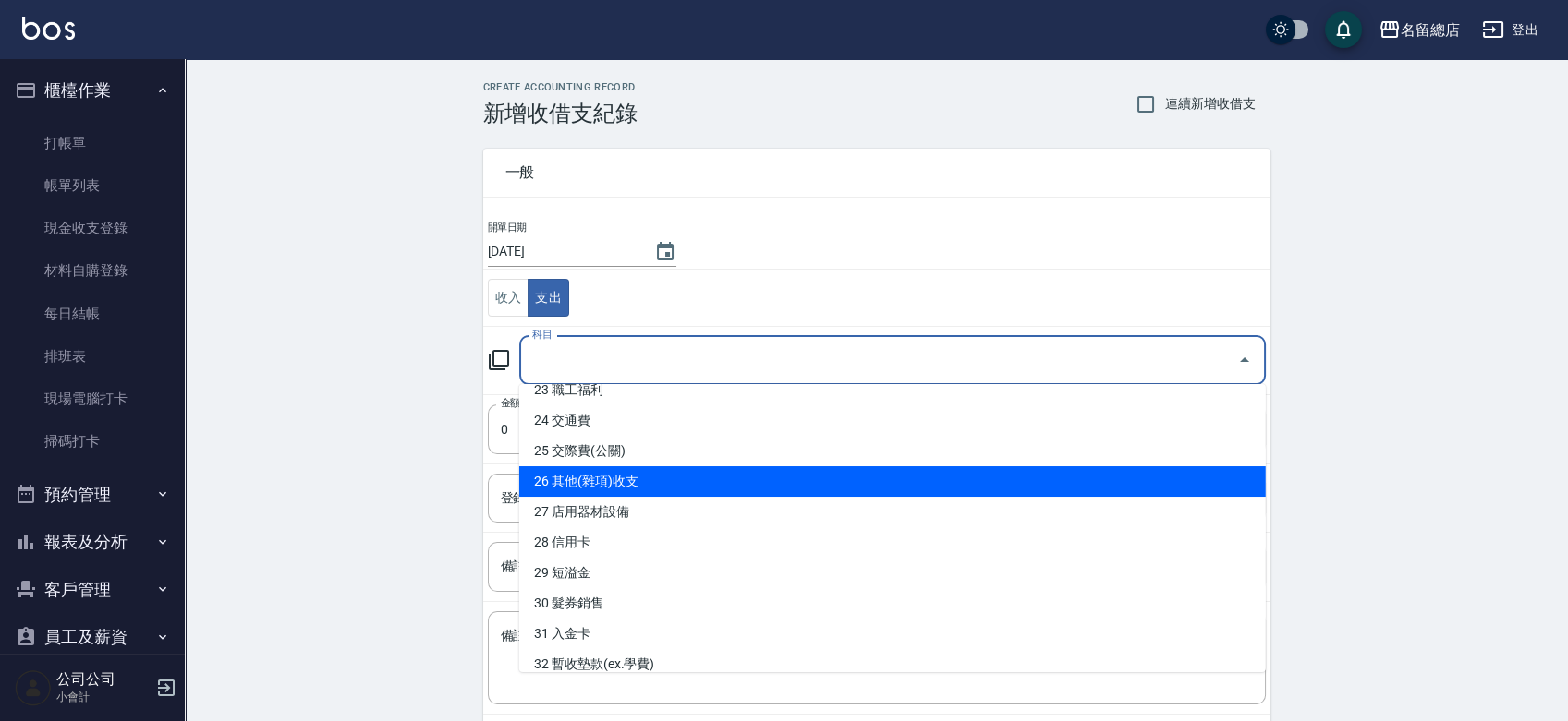
click at [621, 471] on li "26 其他(雜項)收支" at bounding box center [892, 482] width 747 height 30
type input "26 其他(雜項)收支"
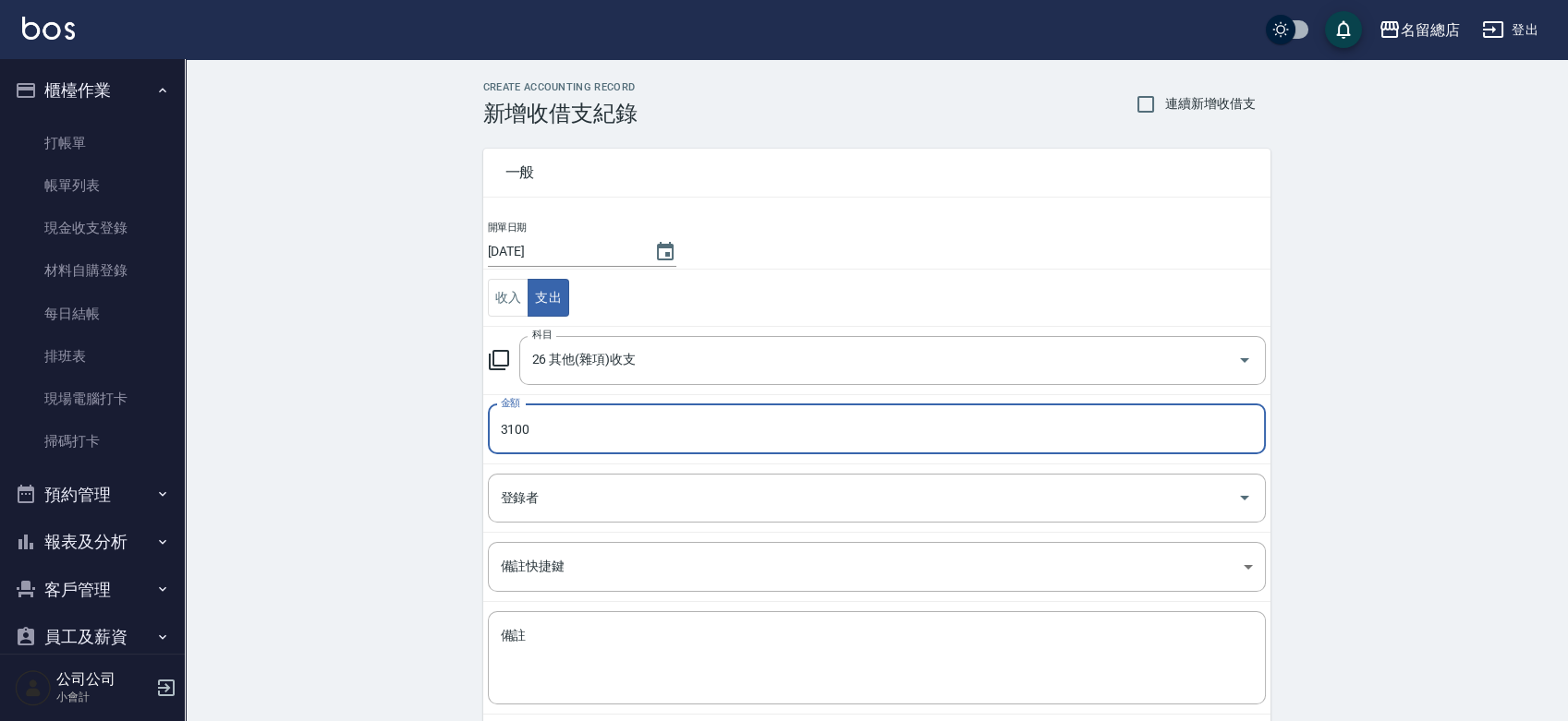
type input "3100"
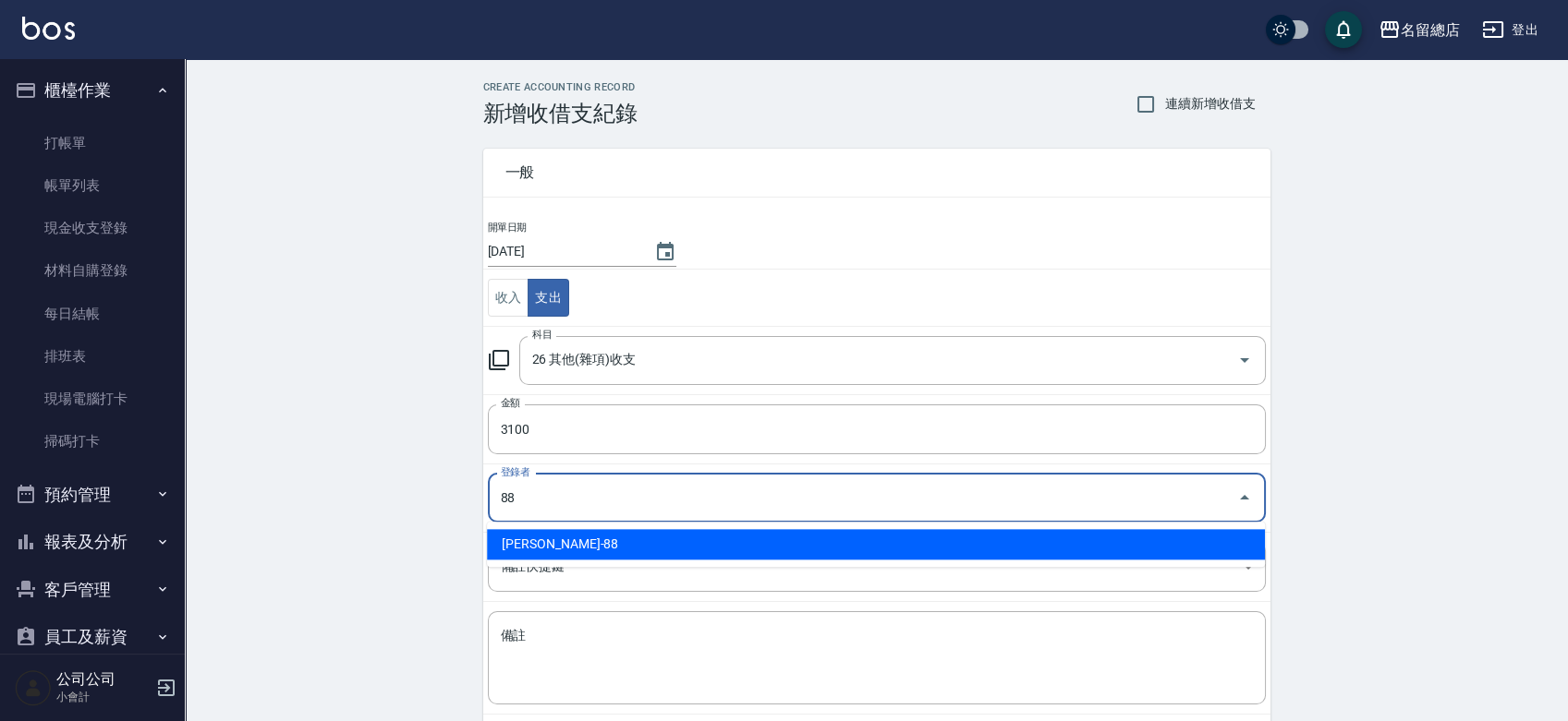
type input "簡湘芸-88"
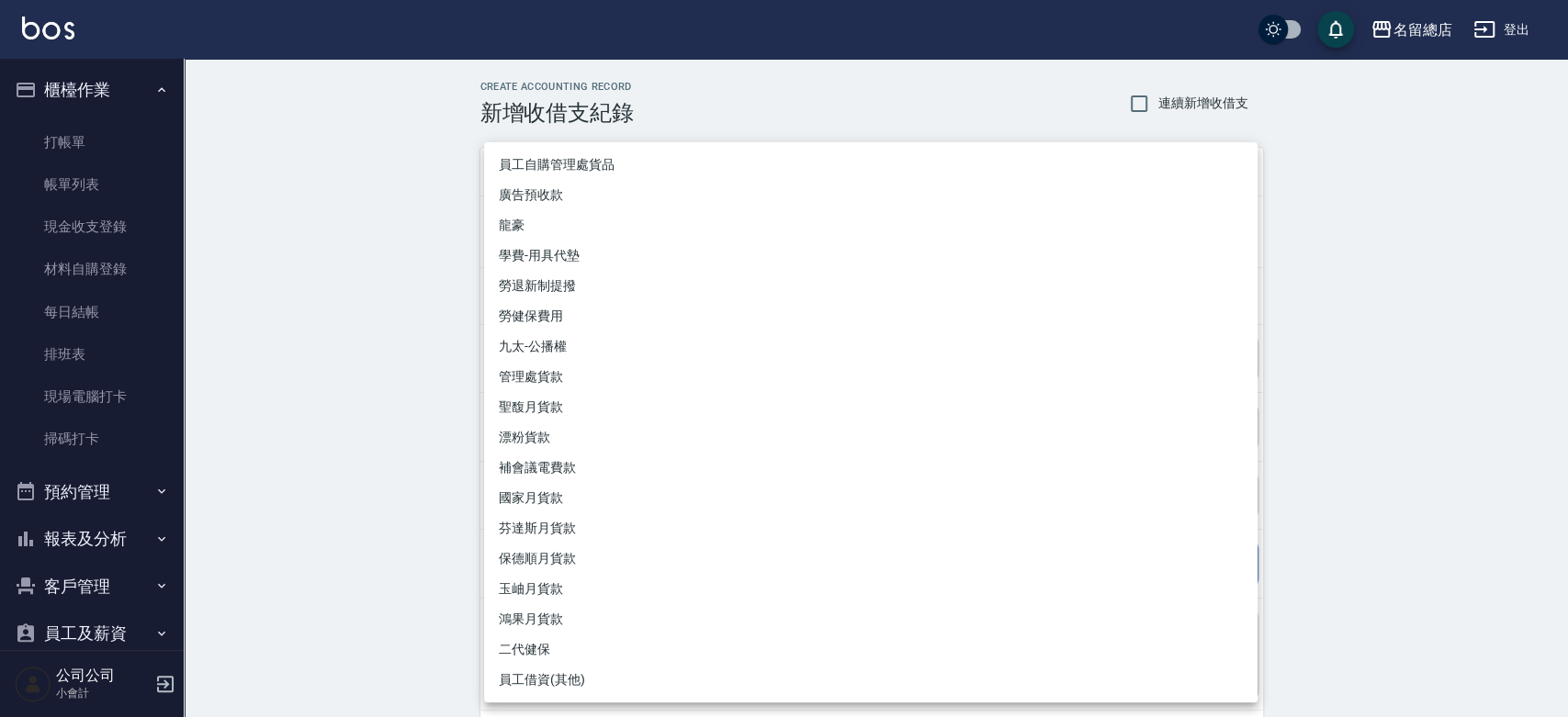
click at [420, 395] on div at bounding box center [784, 358] width 1568 height 717
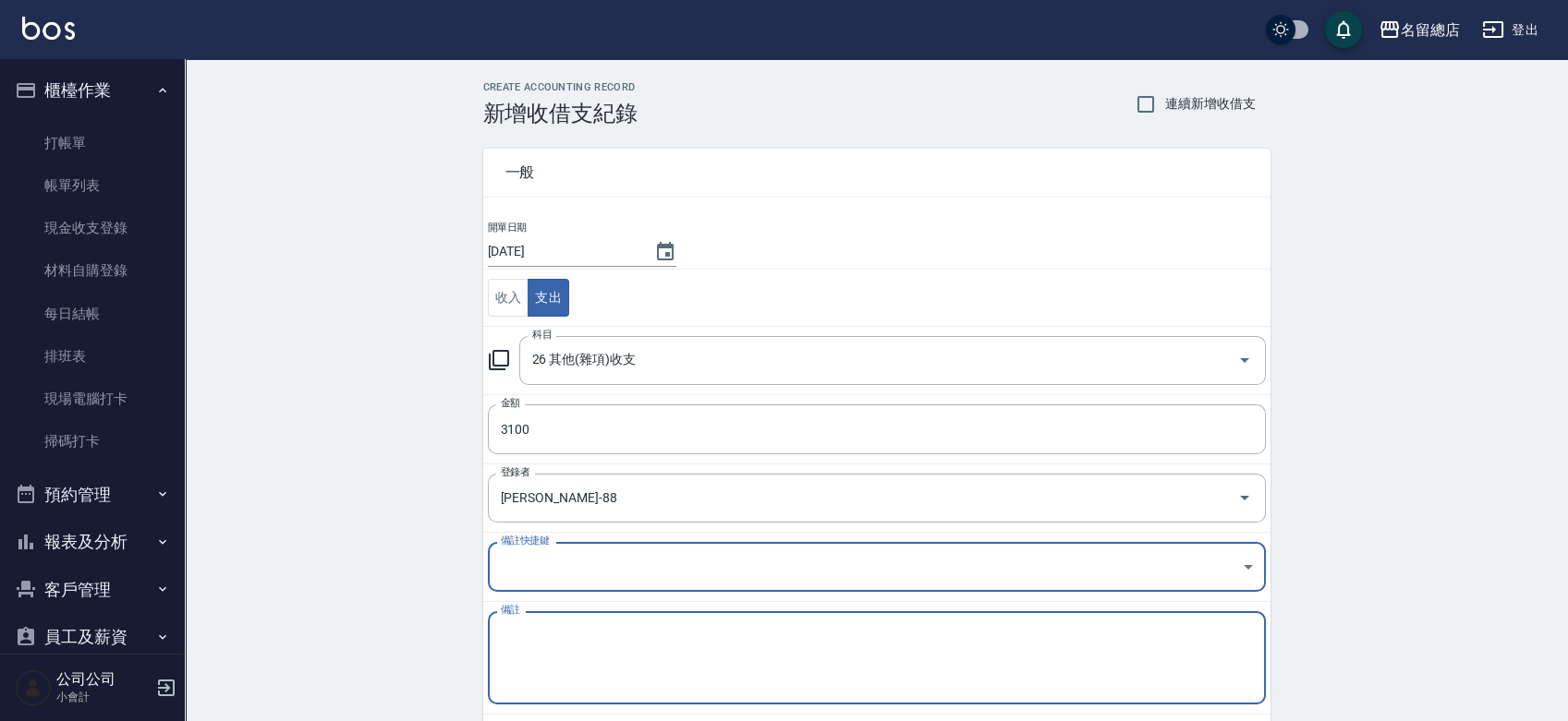
click at [558, 642] on textarea "備註" at bounding box center [877, 658] width 753 height 63
type textarea "1"
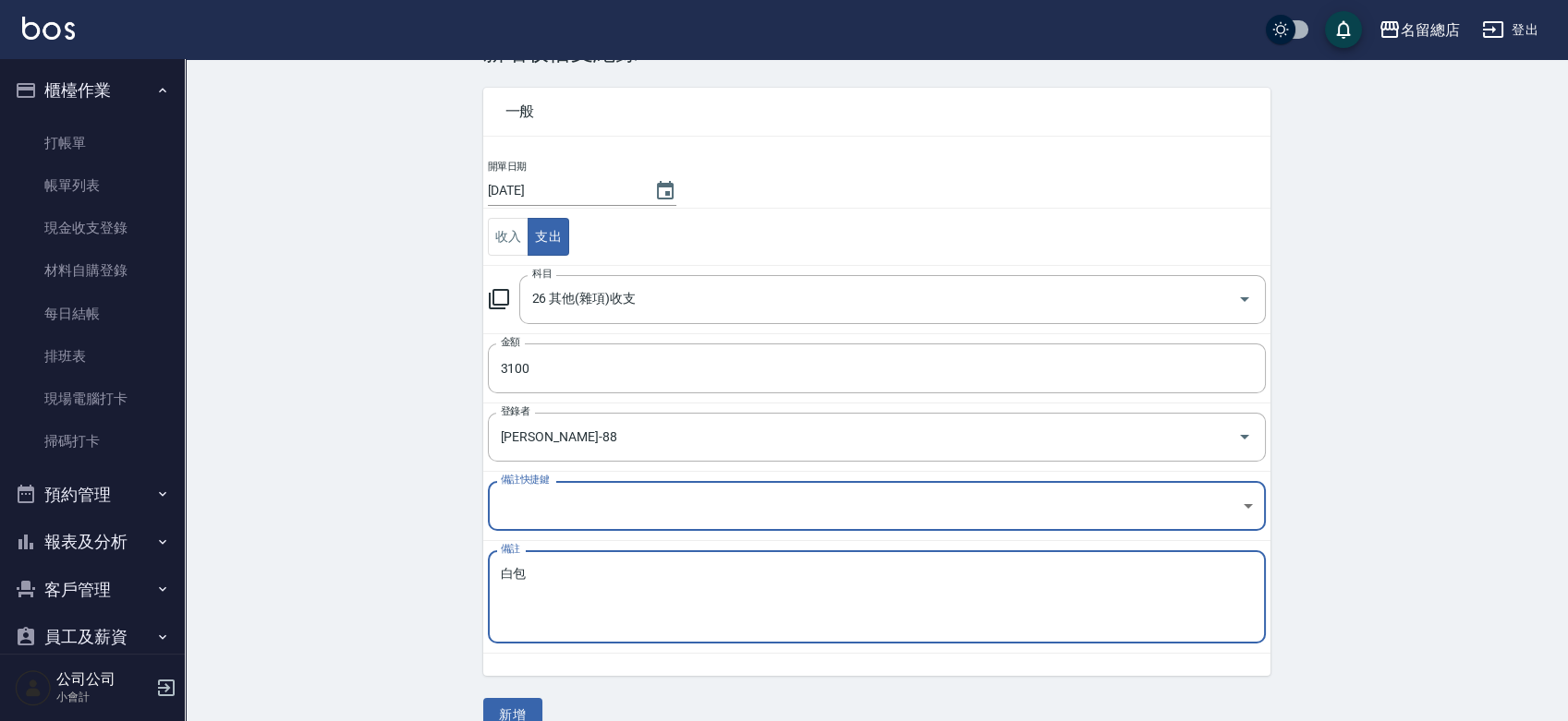
scroll to position [92, 0]
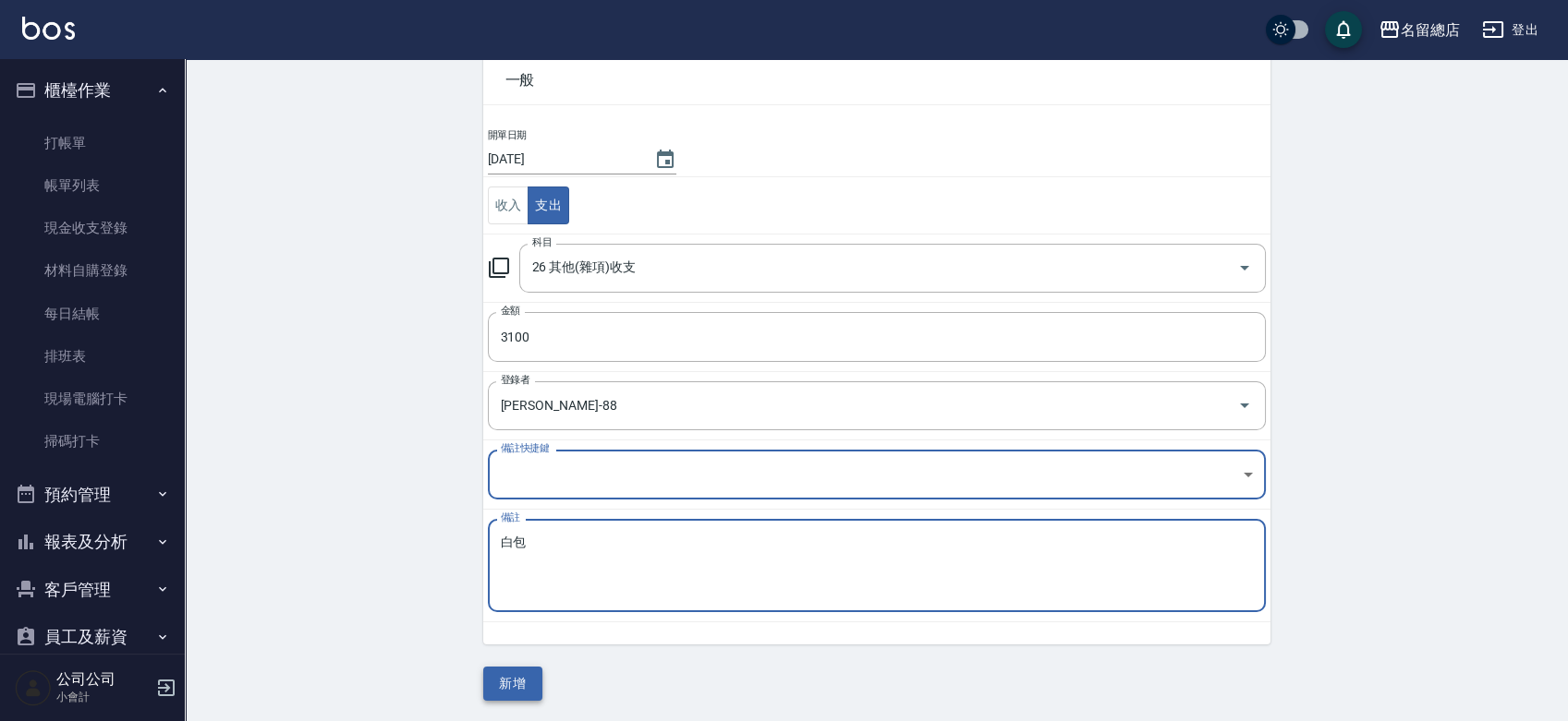
type textarea "白包"
click at [522, 685] on button "新增" at bounding box center [513, 684] width 59 height 34
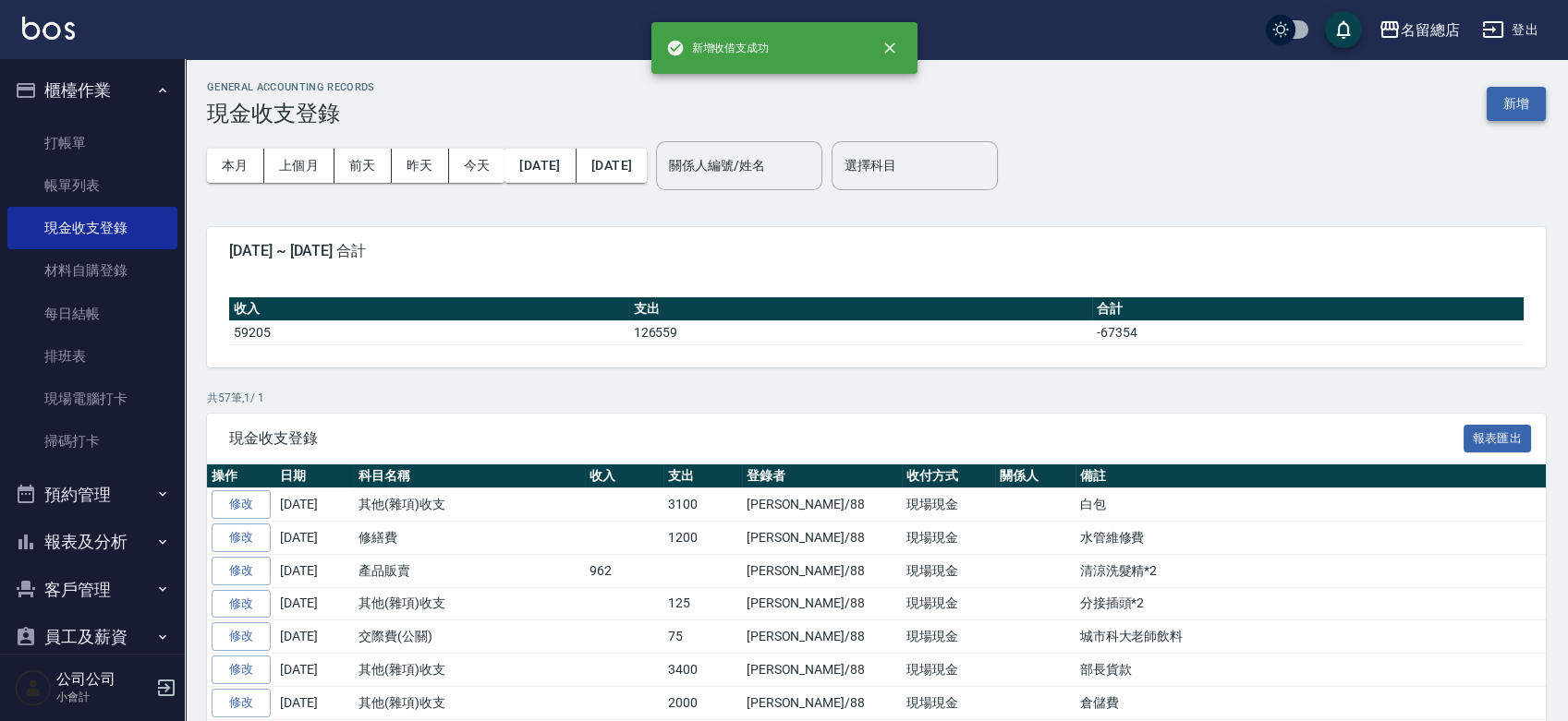
click at [1505, 106] on button "新增" at bounding box center [1517, 104] width 59 height 34
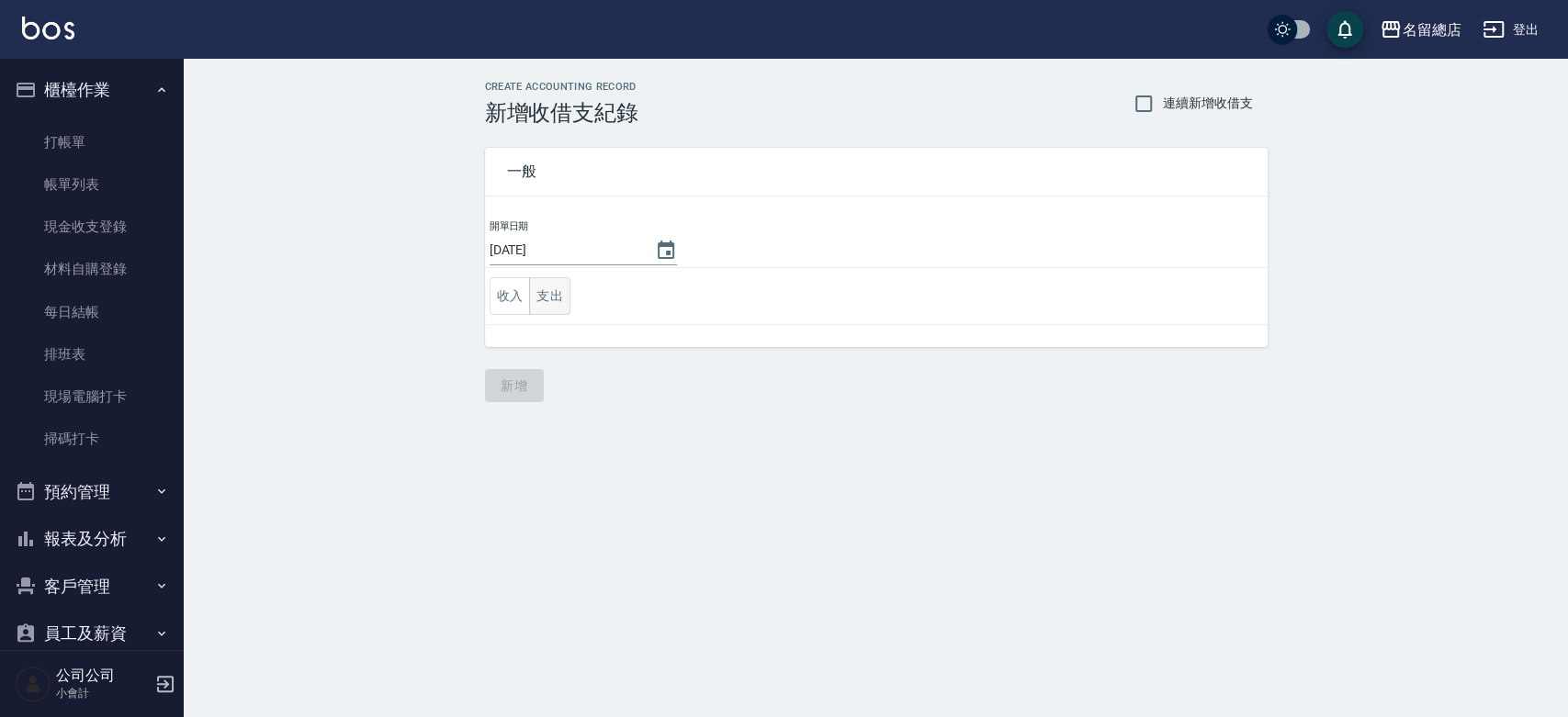
click at [553, 293] on button "支出" at bounding box center [550, 297] width 42 height 38
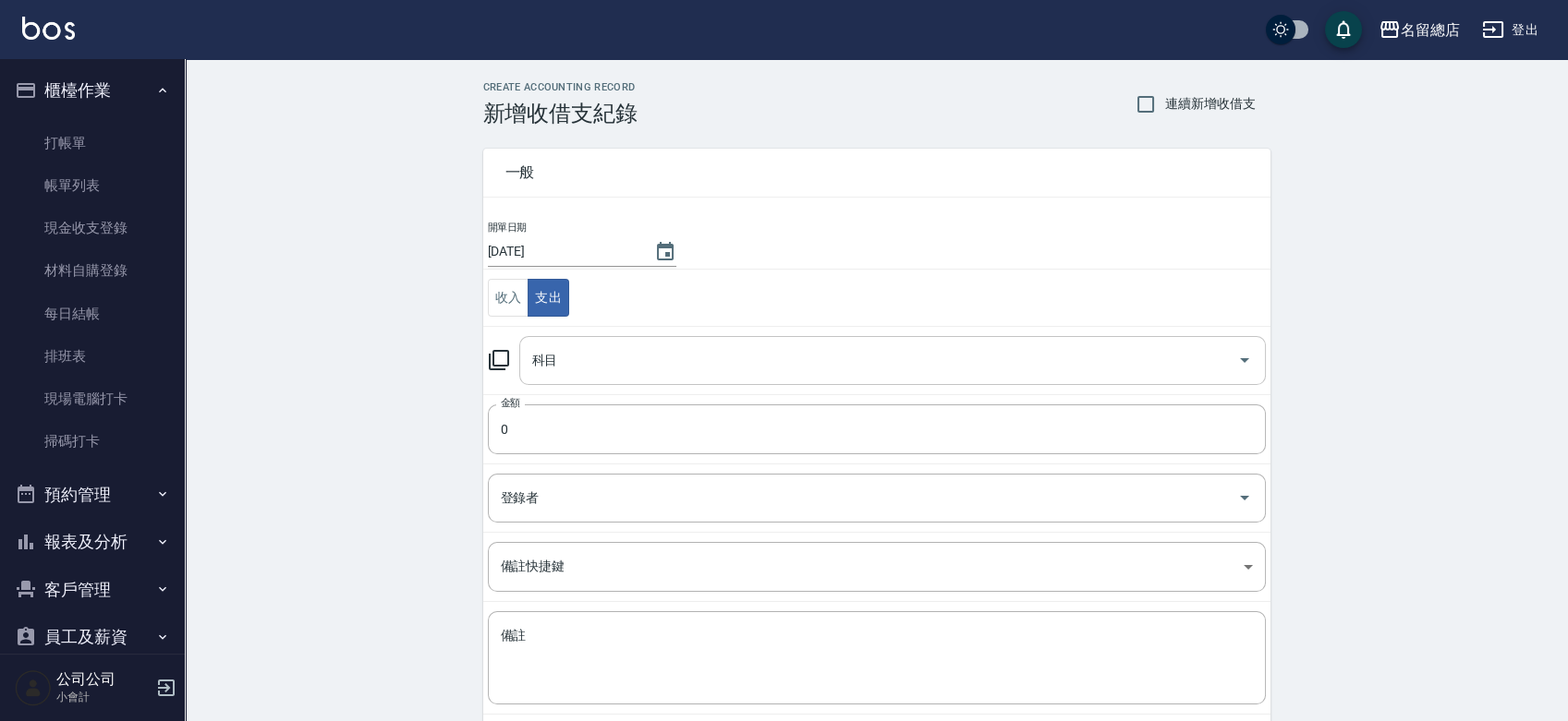
click at [562, 355] on input "科目" at bounding box center [878, 361] width 702 height 32
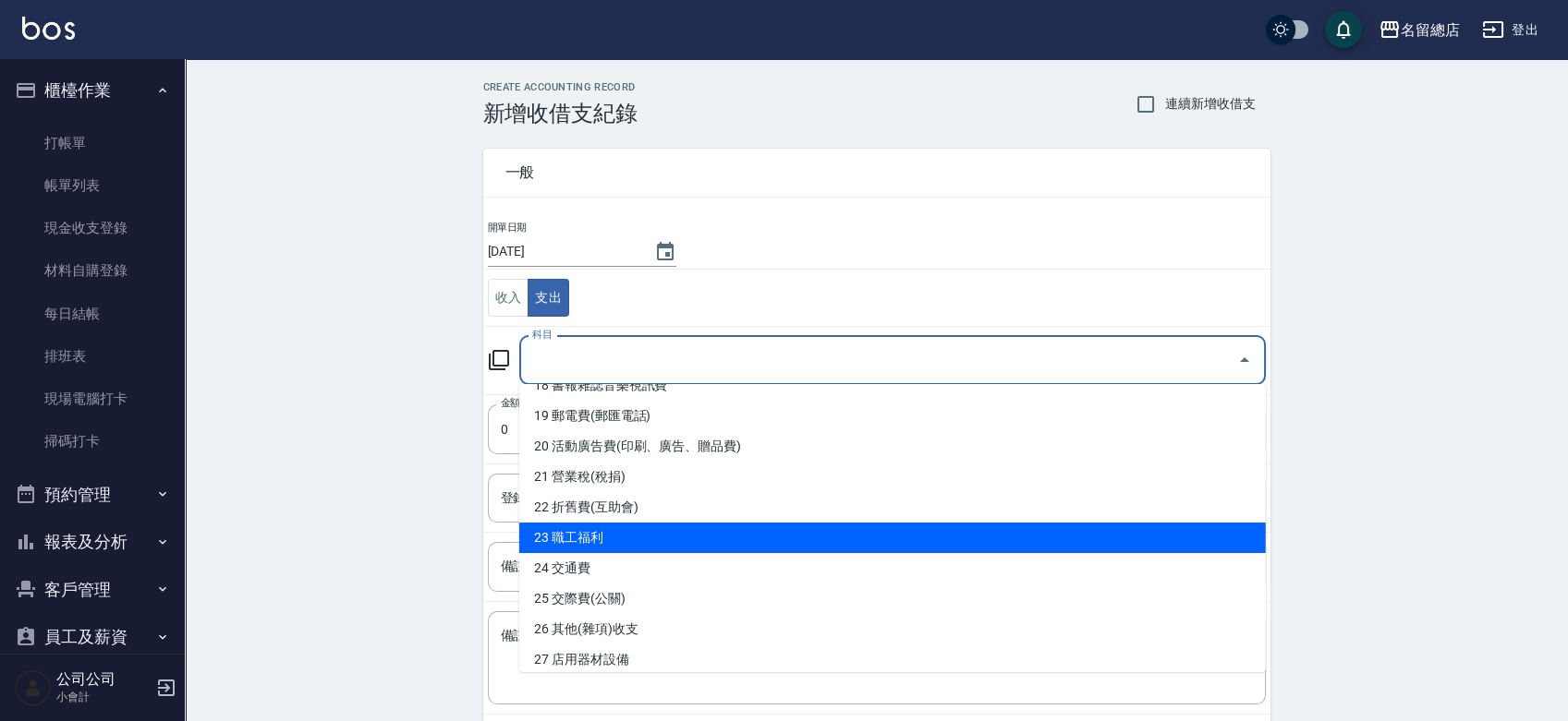
scroll to position [616, 0]
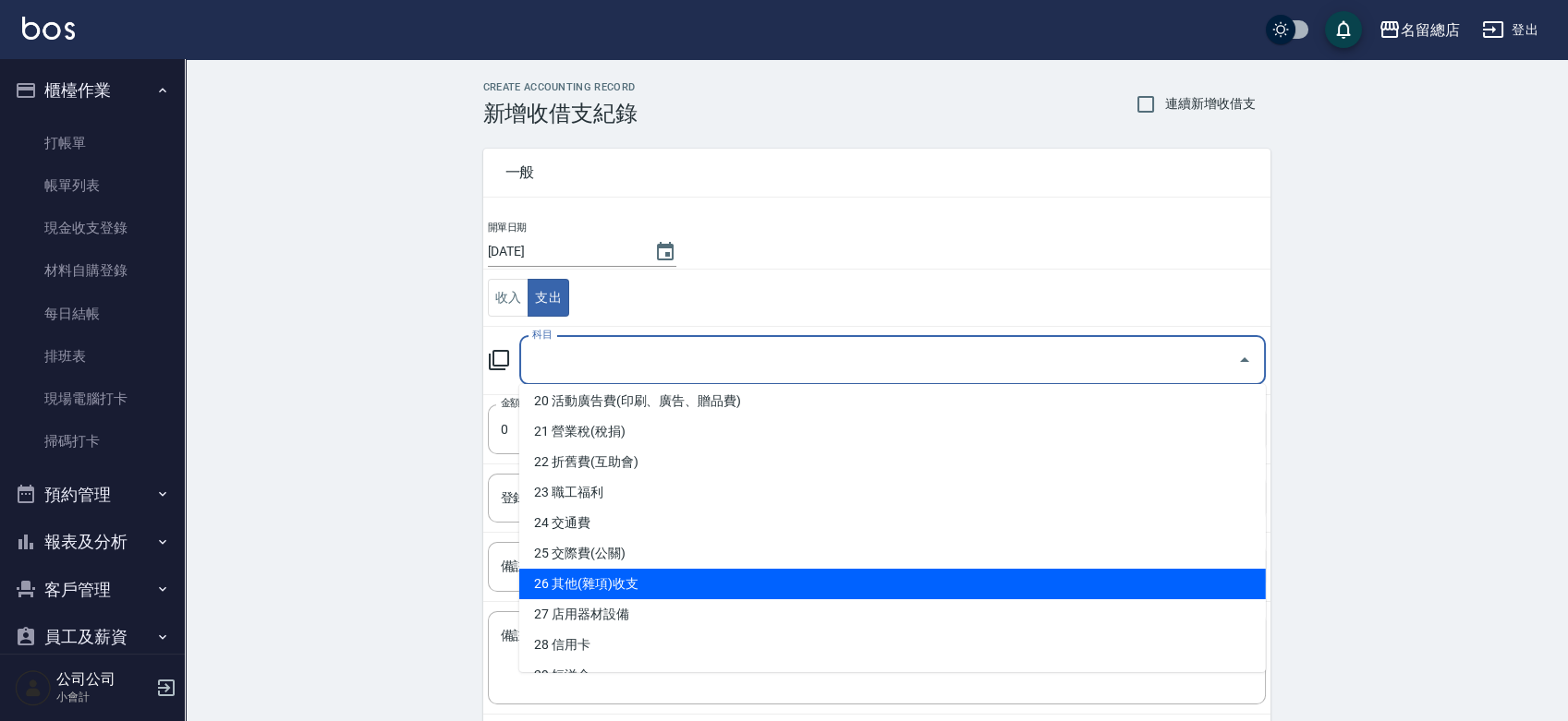
click at [639, 583] on li "26 其他(雜項)收支" at bounding box center [892, 584] width 747 height 30
type input "26 其他(雜項)收支"
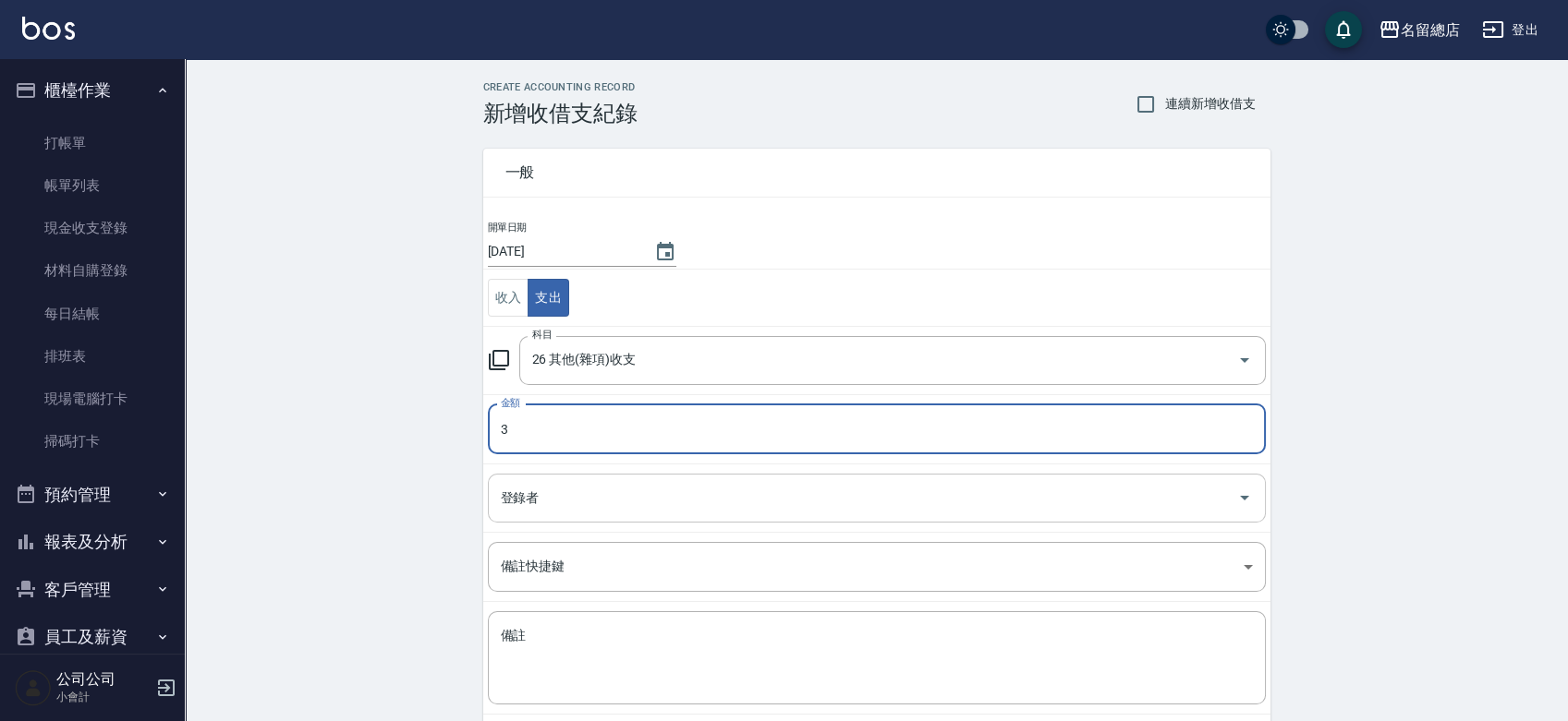
type input "3"
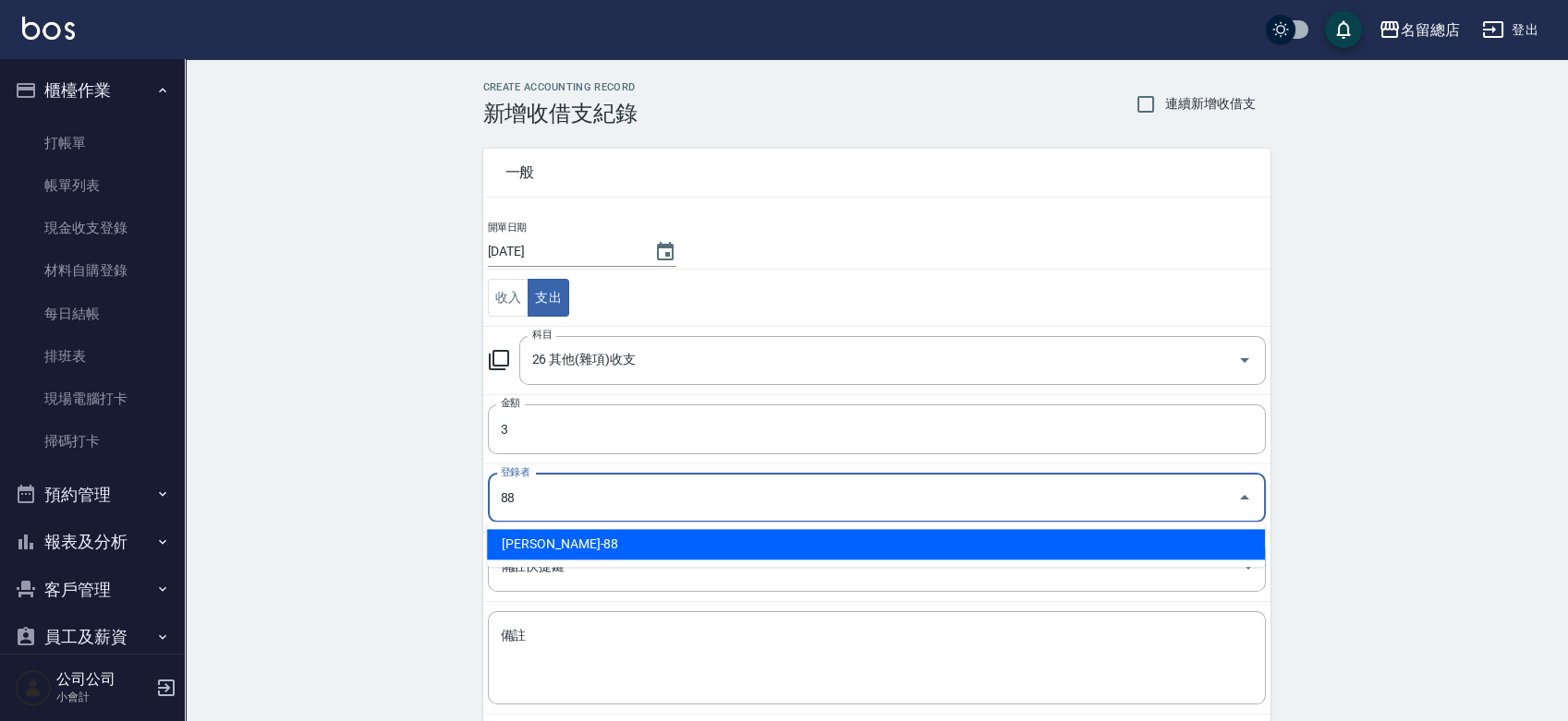
type input "簡湘芸-88"
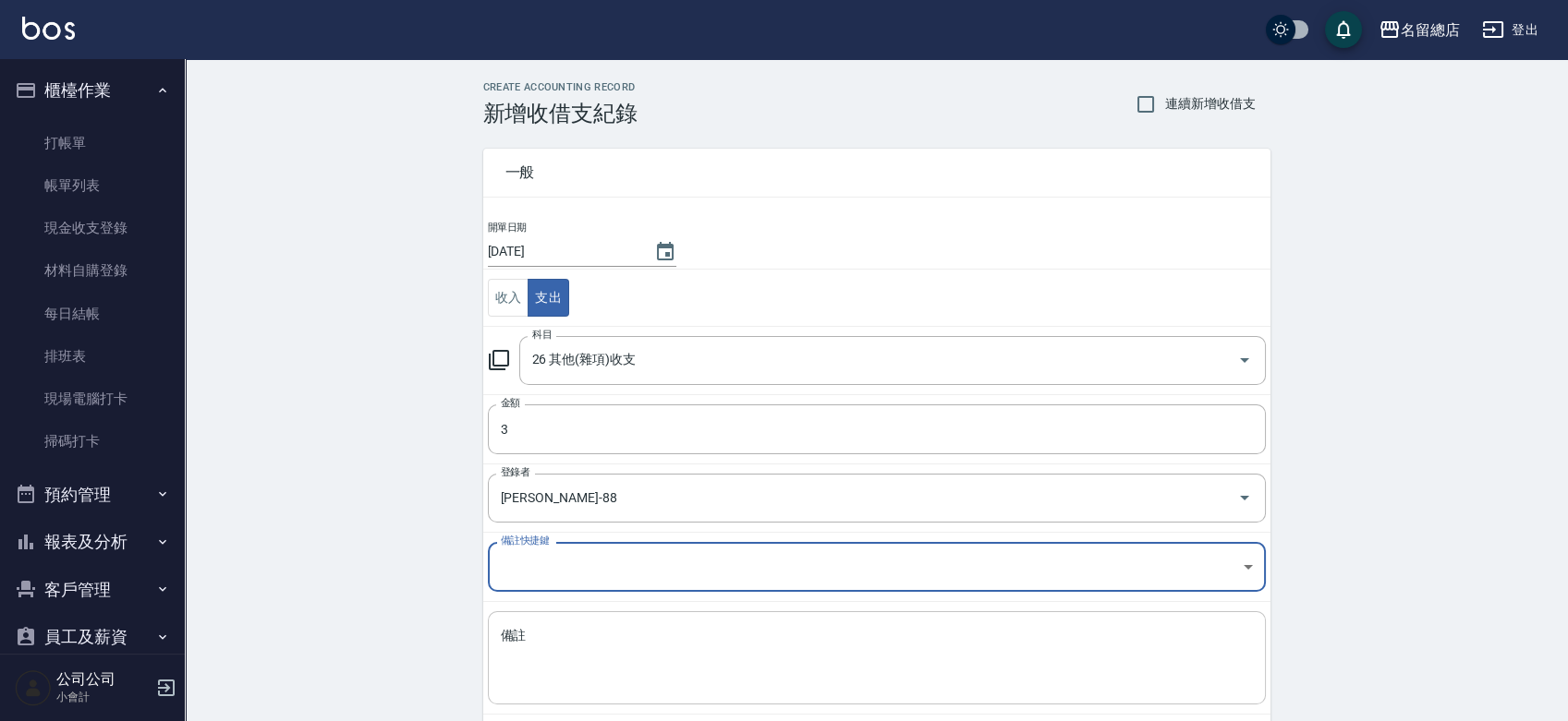
click at [607, 617] on div "x 備註" at bounding box center [876, 658] width 778 height 93
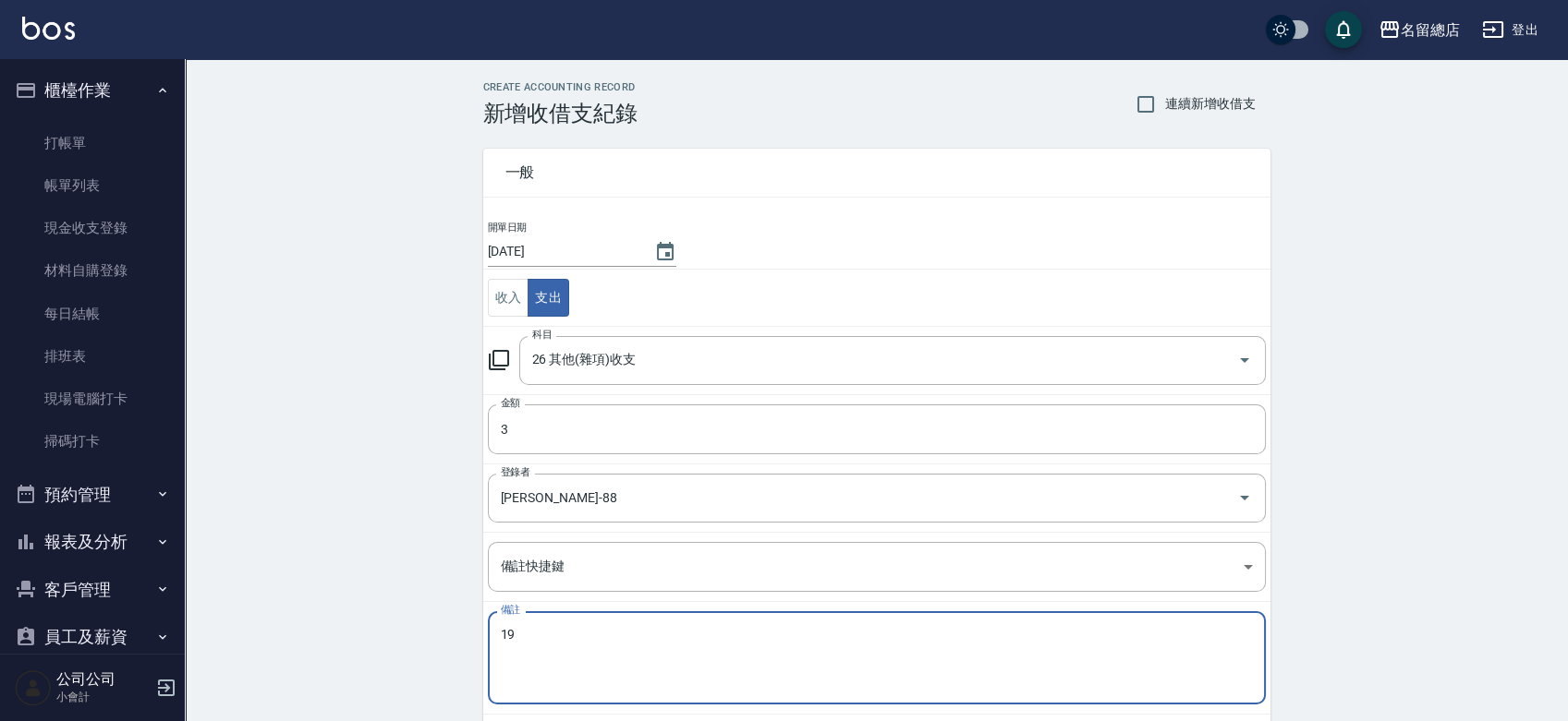
type textarea "1"
type textarea "一"
type textarea "鎮"
type textarea "正"
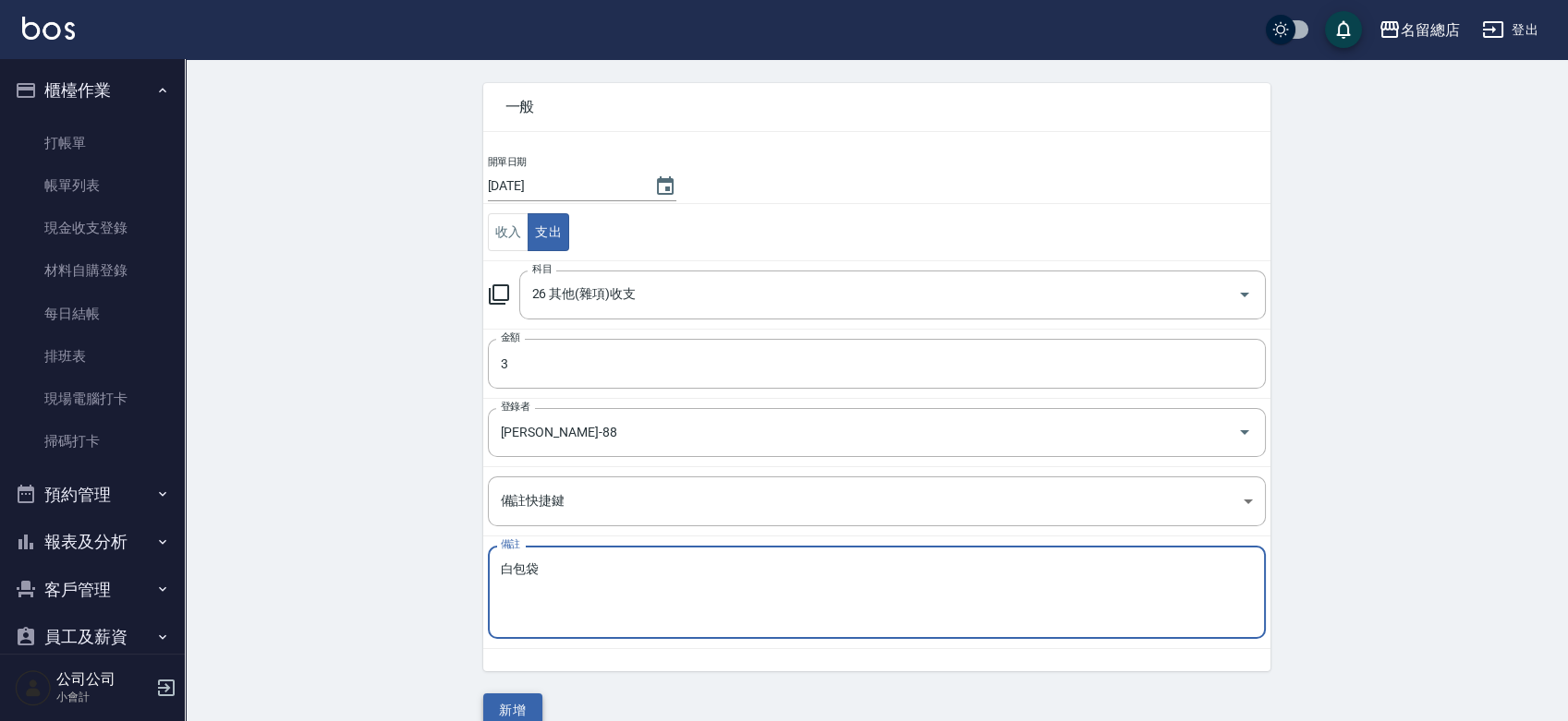
scroll to position [92, 0]
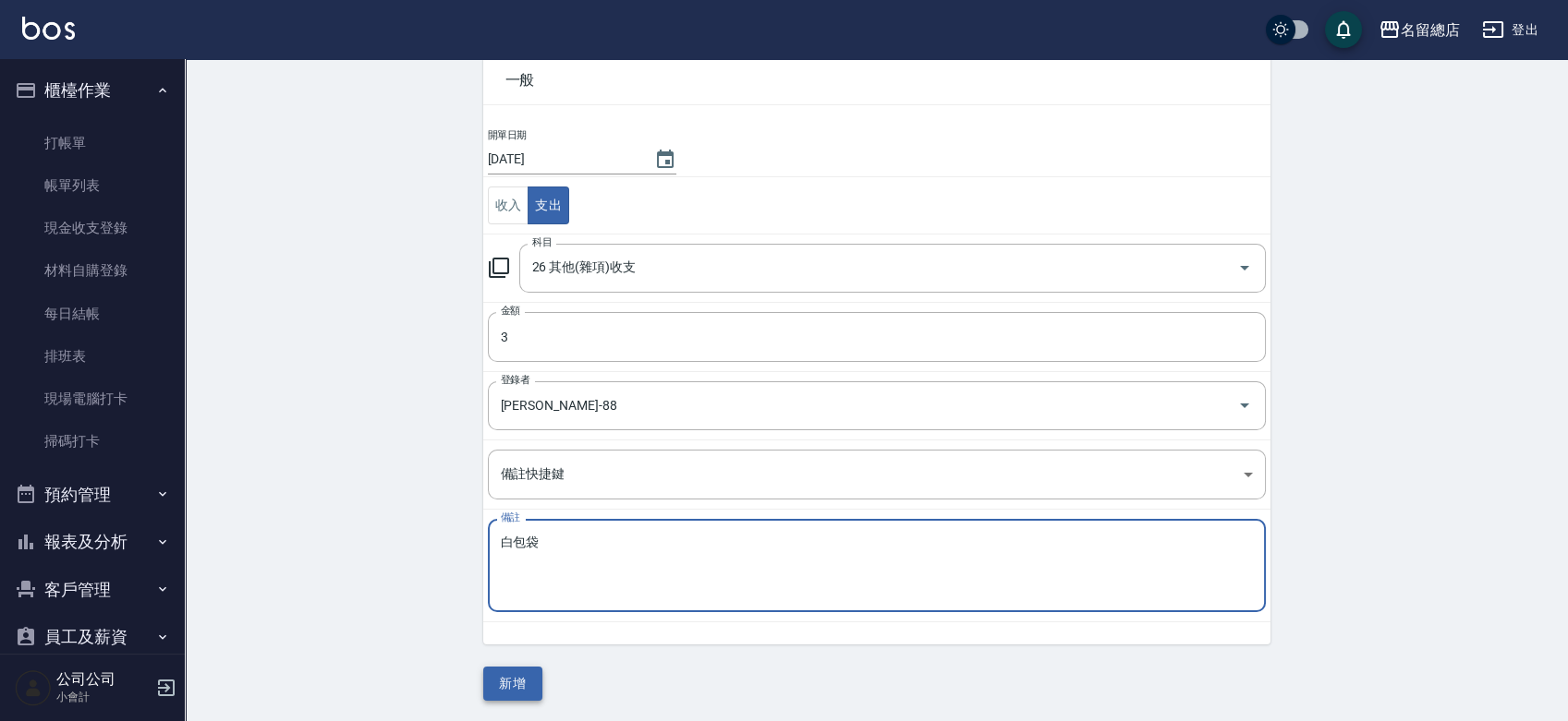
type textarea "白包袋"
click at [520, 677] on button "新增" at bounding box center [513, 684] width 59 height 34
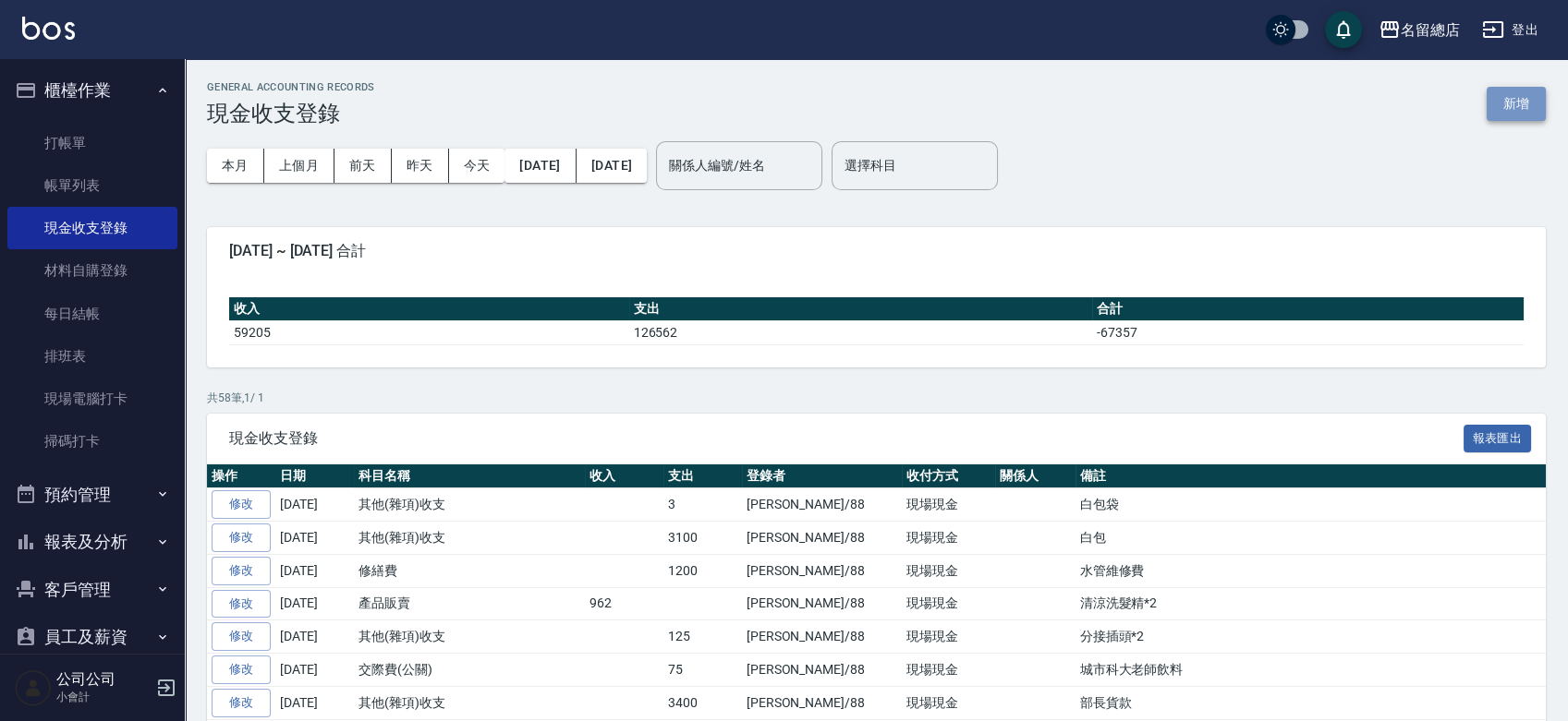
click at [1525, 108] on button "新增" at bounding box center [1517, 104] width 59 height 34
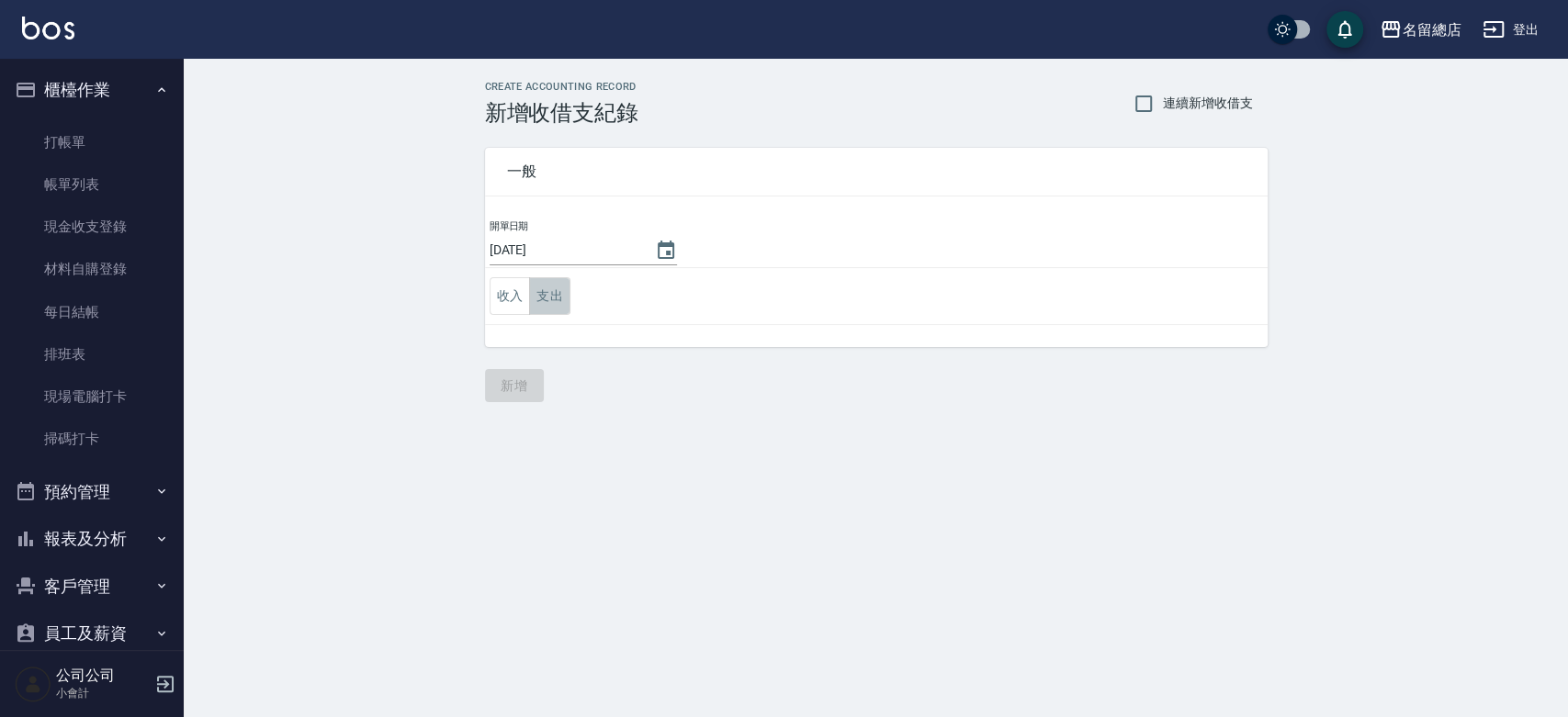
click at [565, 294] on button "支出" at bounding box center [550, 297] width 42 height 38
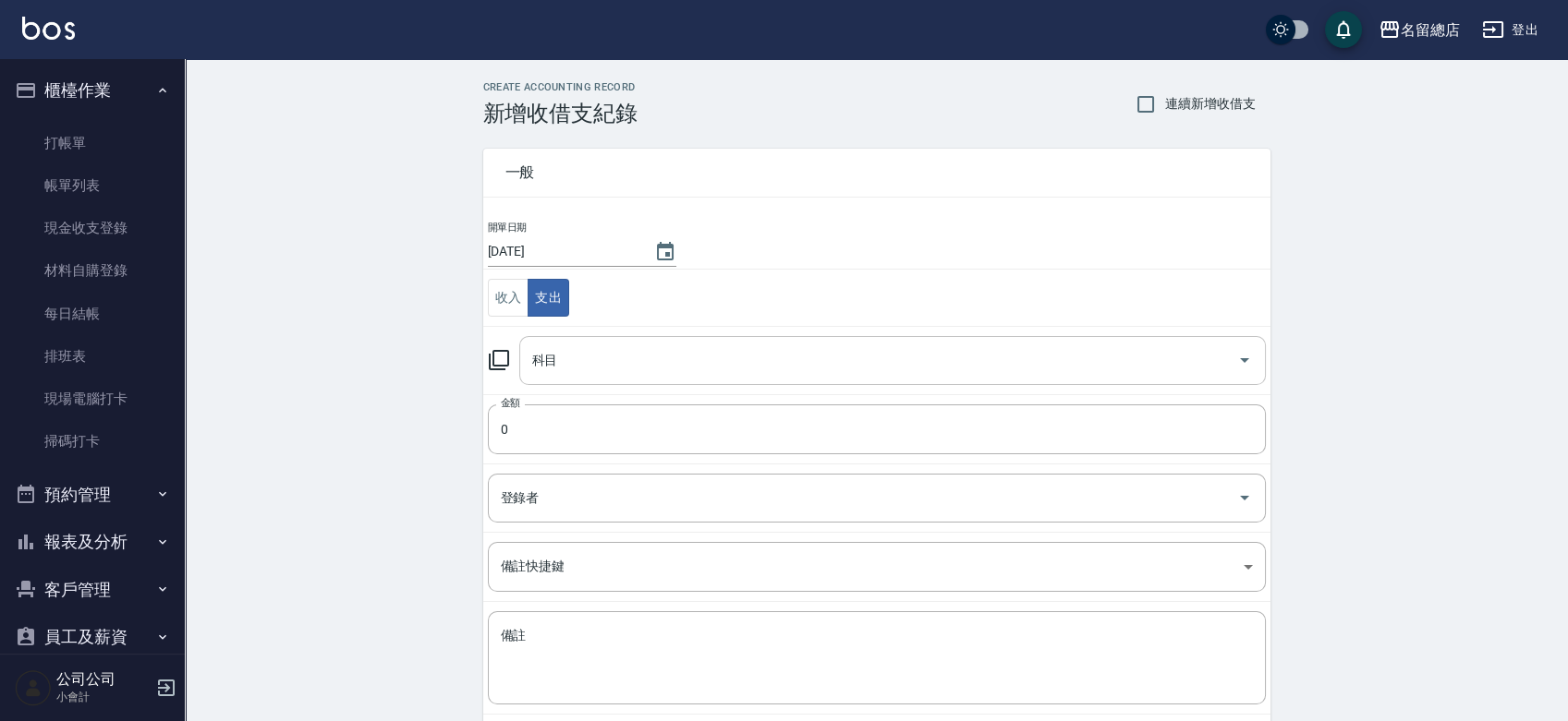
click at [597, 352] on input "科目" at bounding box center [878, 361] width 702 height 32
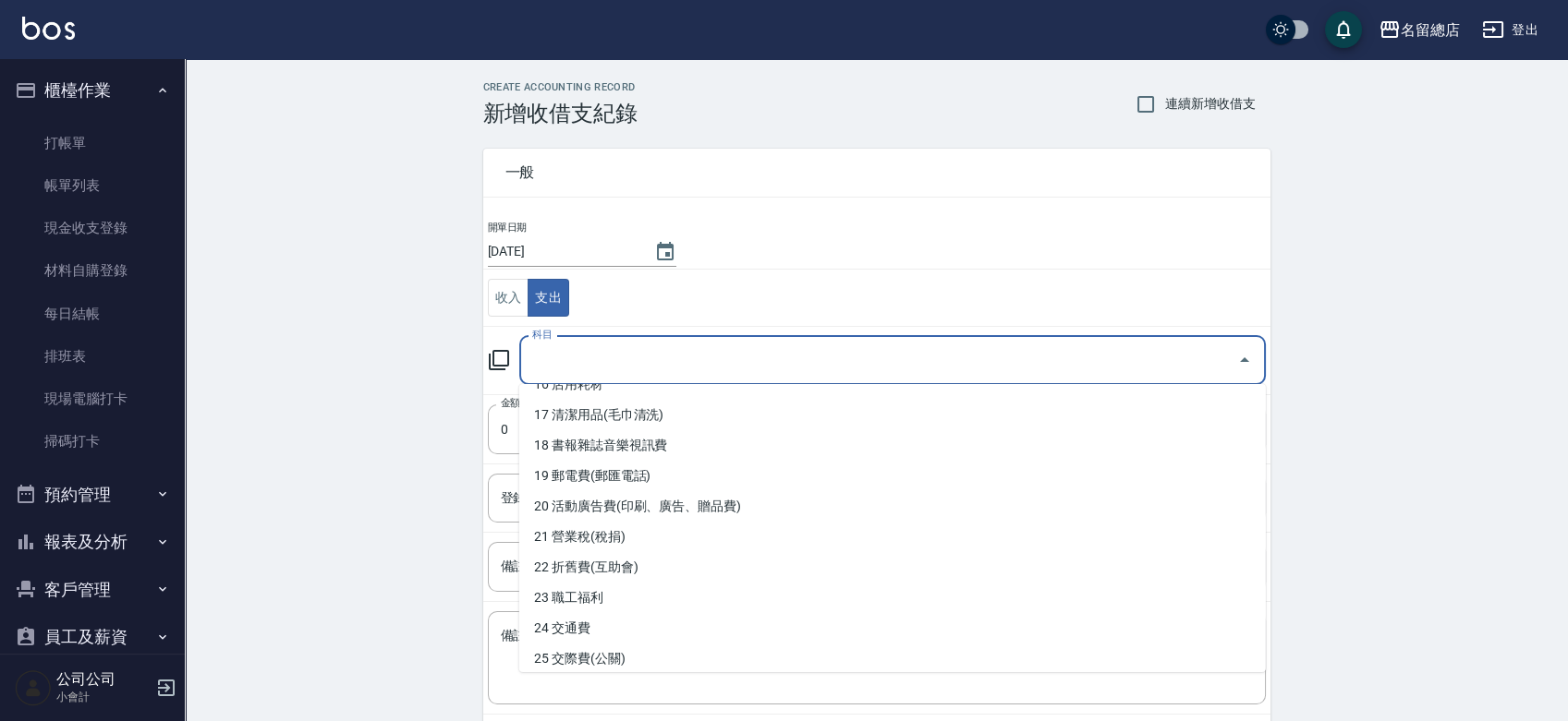
scroll to position [513, 0]
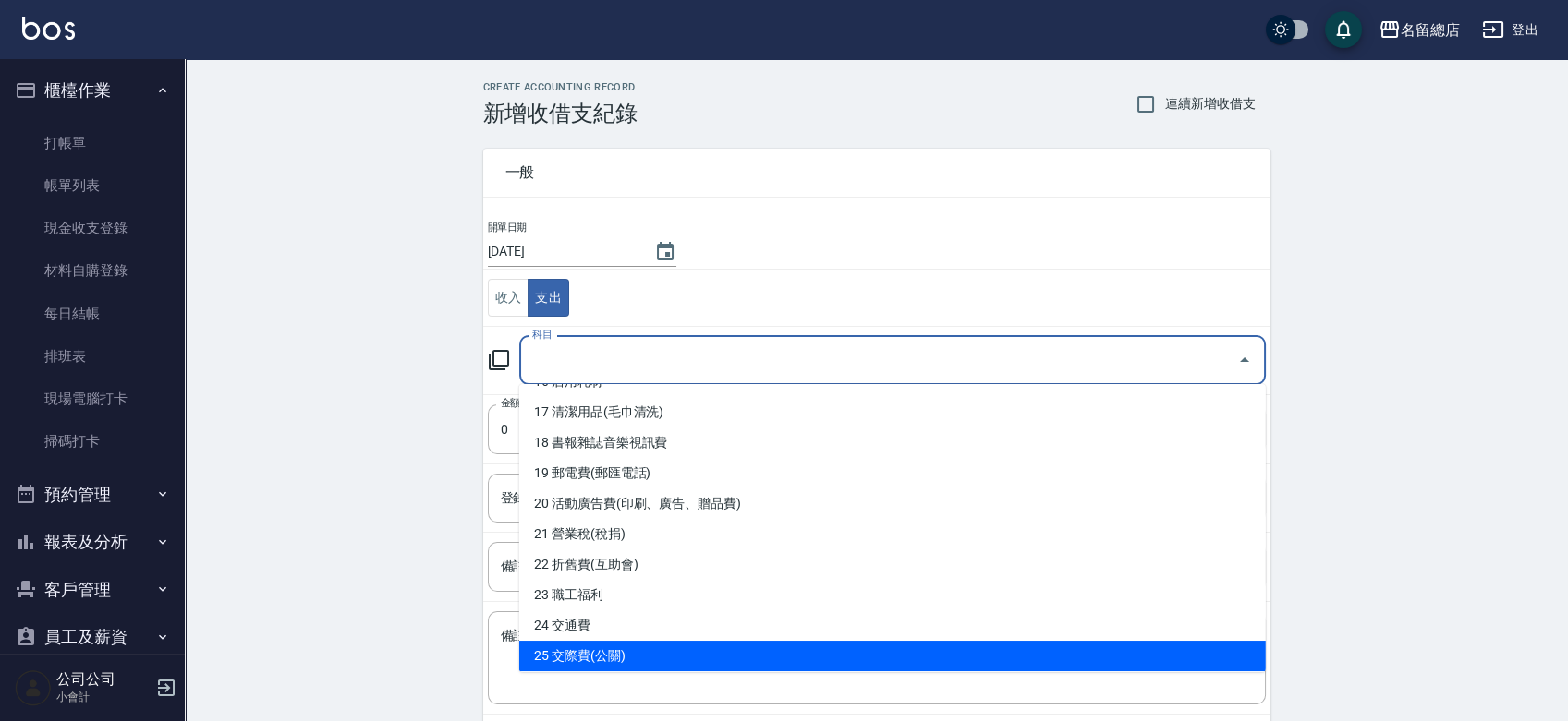
click at [619, 650] on li "25 交際費(公關)" at bounding box center [892, 656] width 747 height 30
type input "25 交際費(公關)"
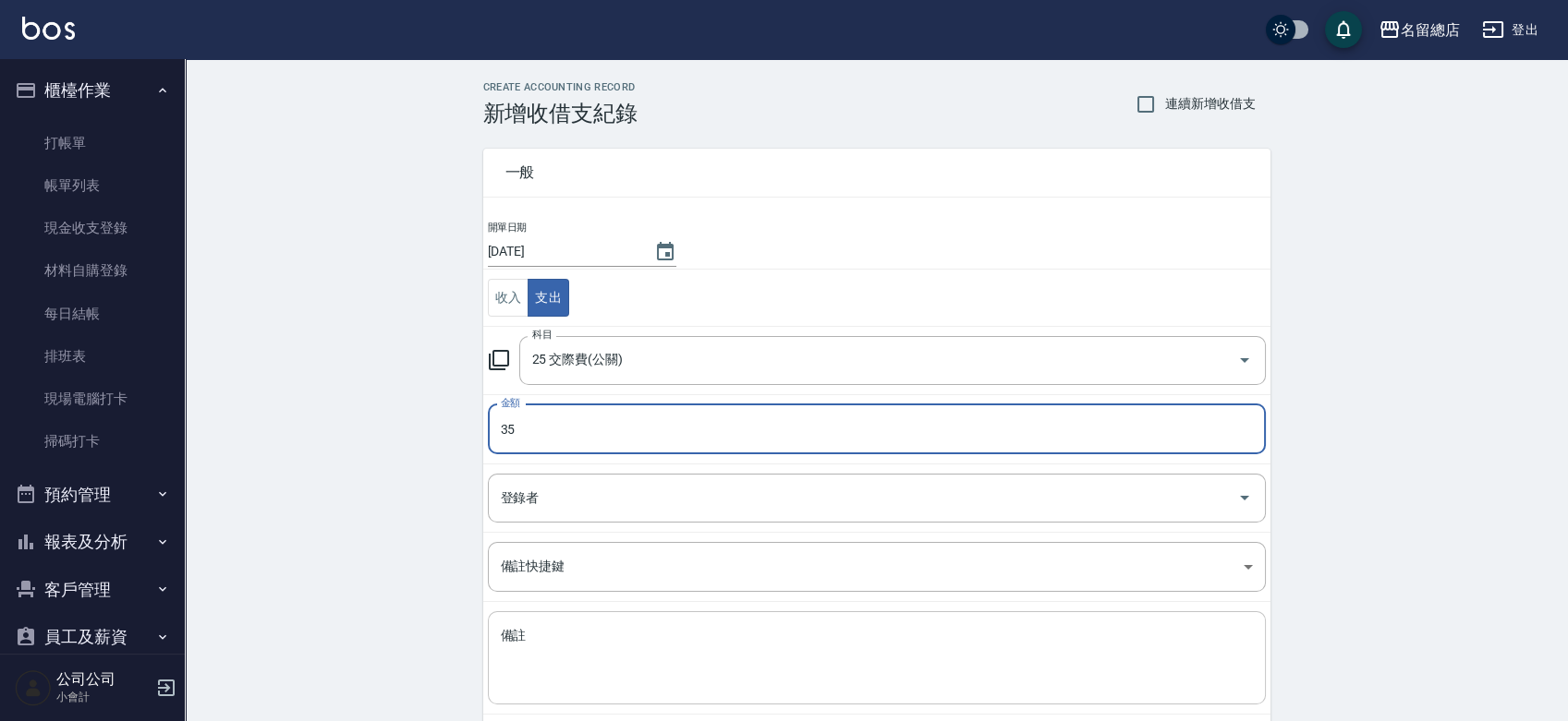
type input "35"
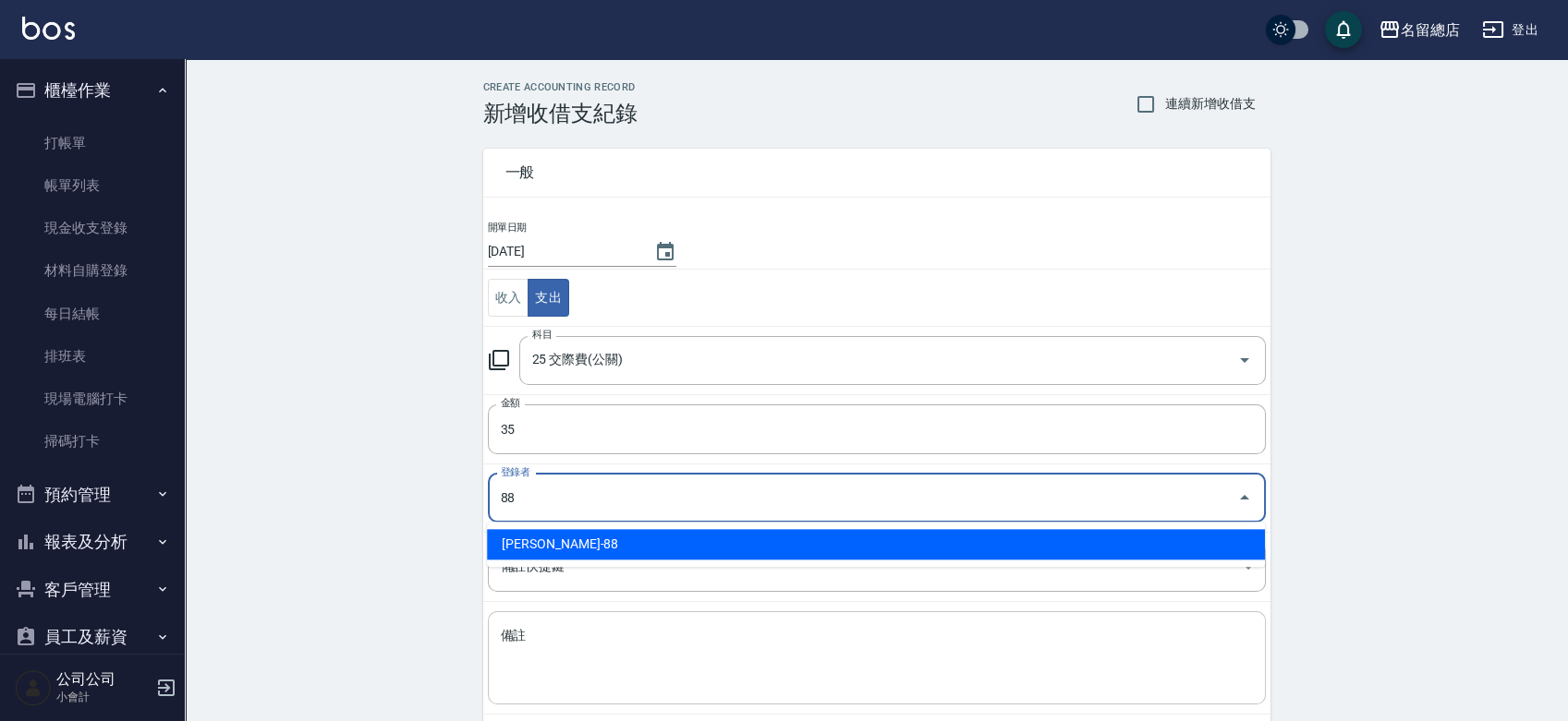
type input "簡湘芸-88"
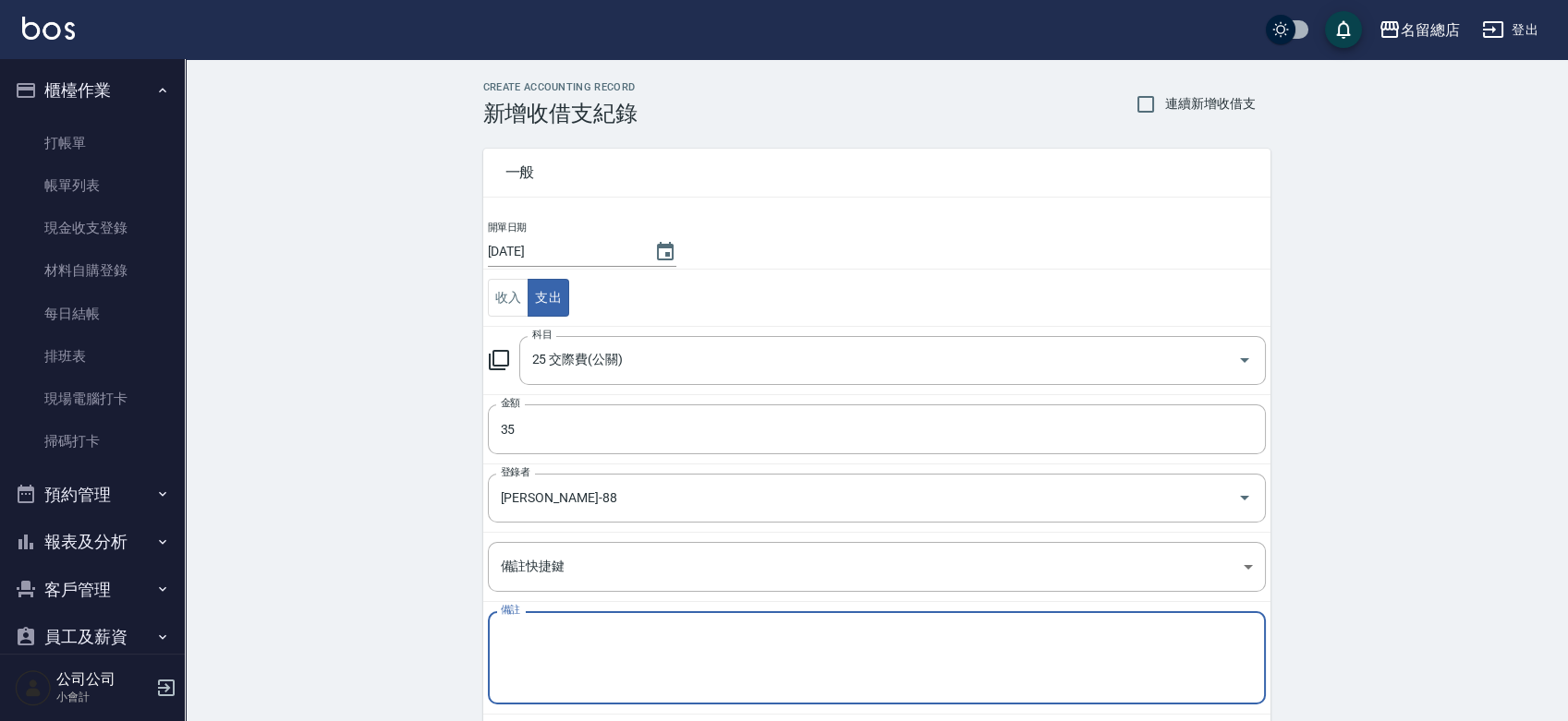
click at [606, 647] on textarea "備註" at bounding box center [877, 658] width 753 height 63
type textarea "X"
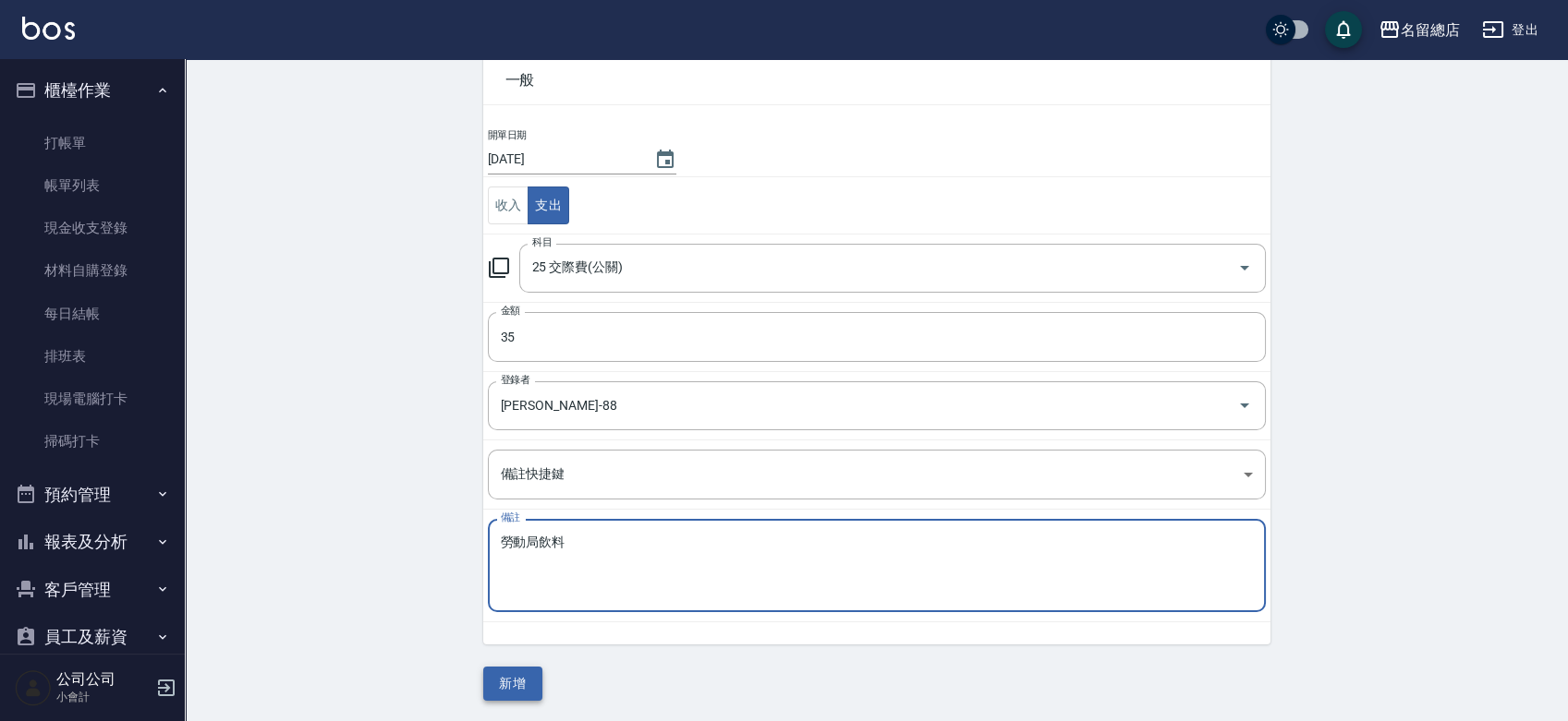
type textarea "勞動局飲料"
click at [516, 677] on button "新增" at bounding box center [513, 684] width 59 height 34
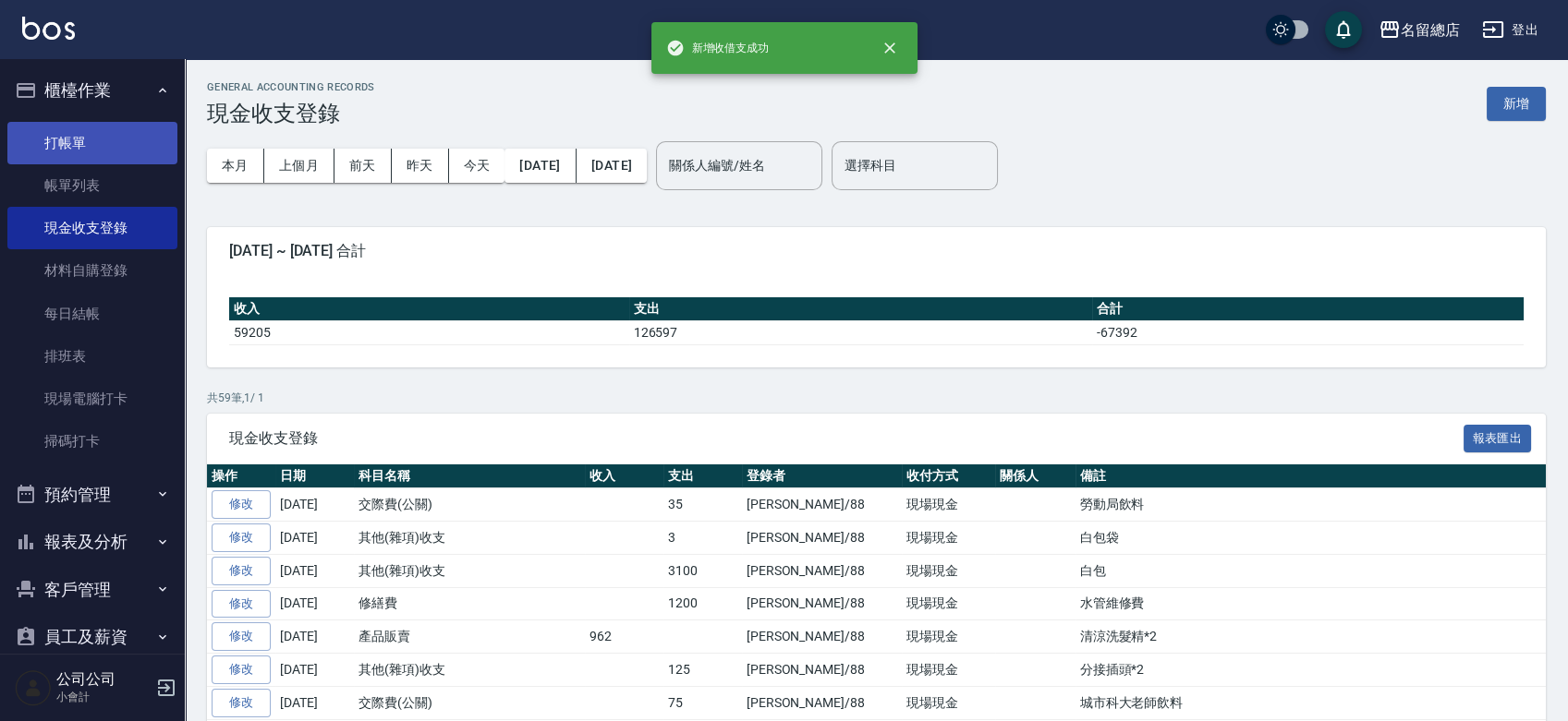
click at [56, 134] on link "打帳單" at bounding box center [92, 142] width 170 height 43
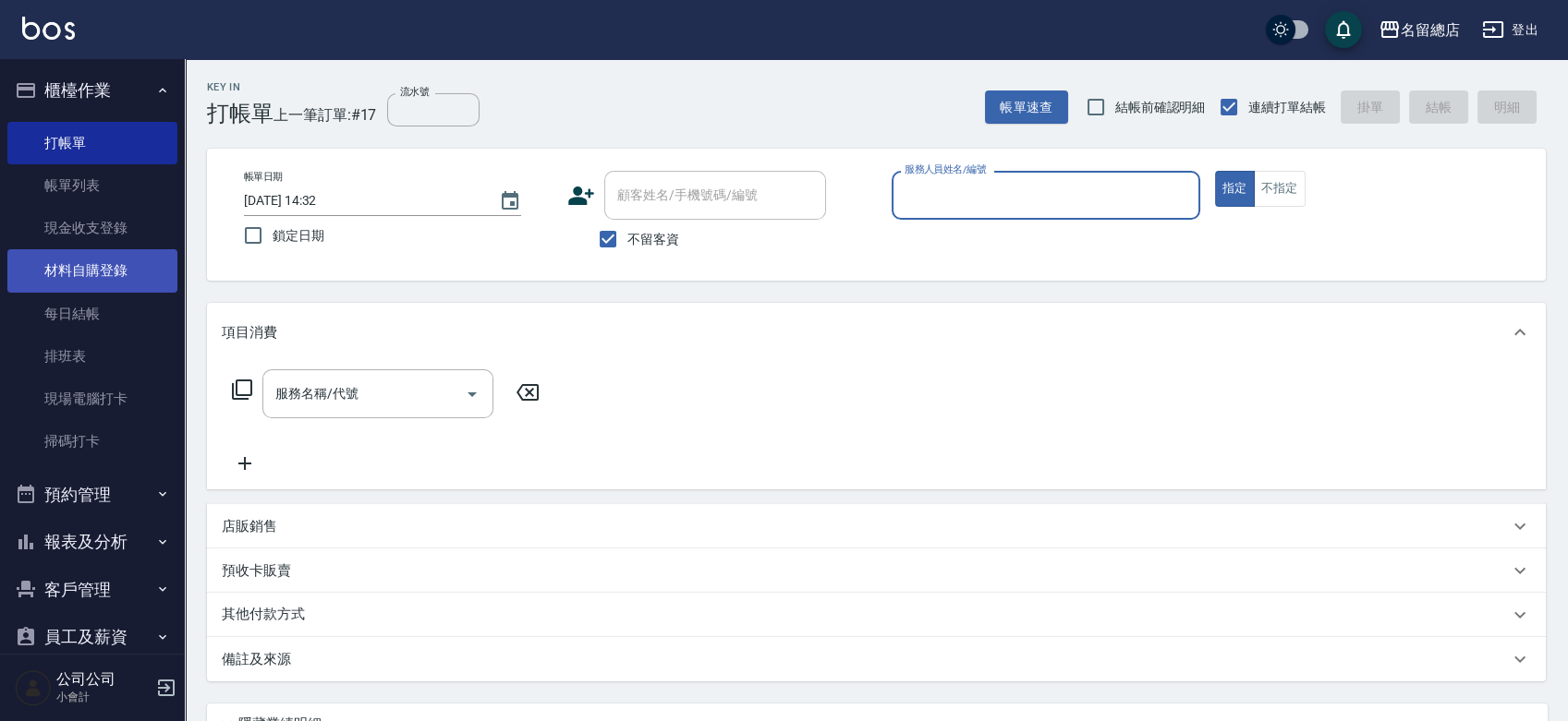
click at [110, 253] on link "材料自購登錄" at bounding box center [92, 271] width 170 height 43
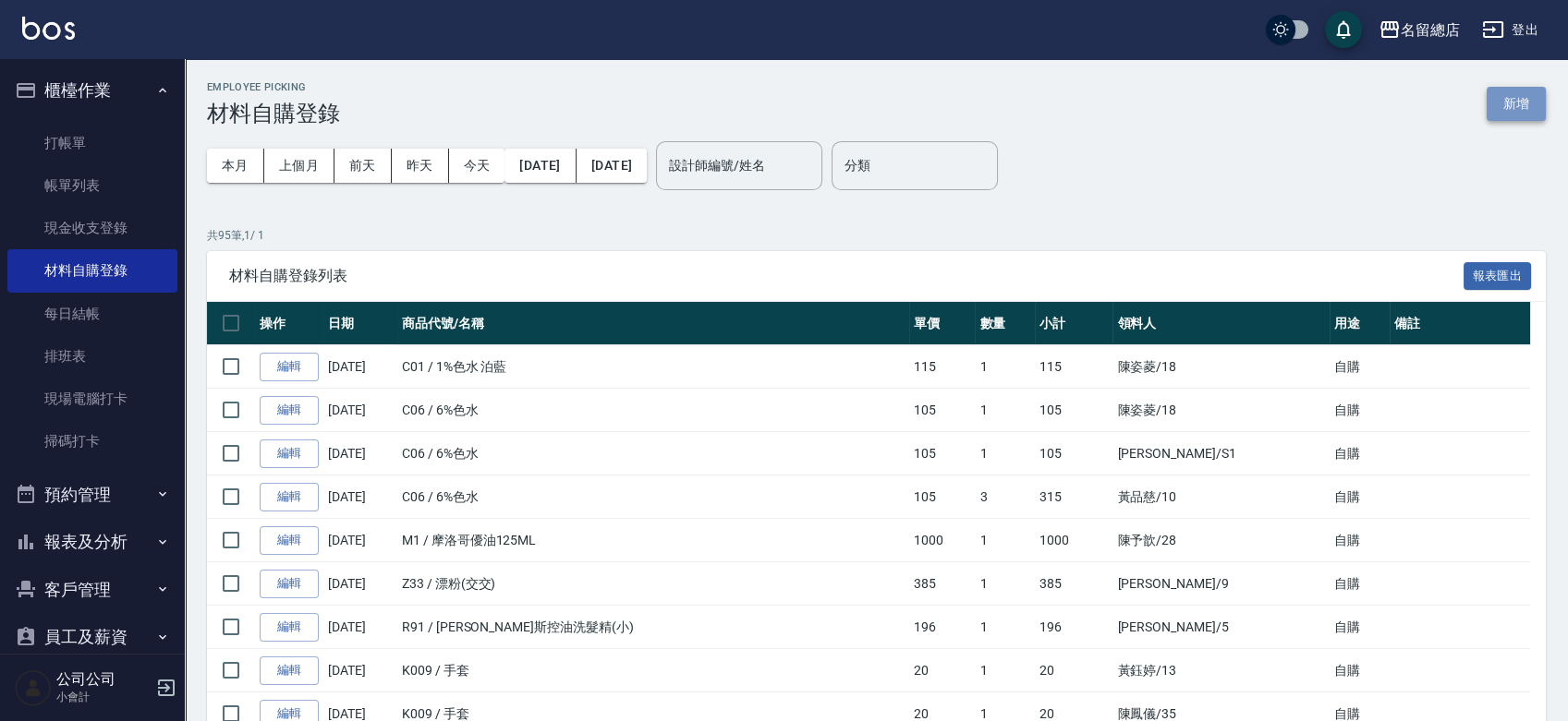
click at [1524, 102] on button "新增" at bounding box center [1517, 104] width 59 height 34
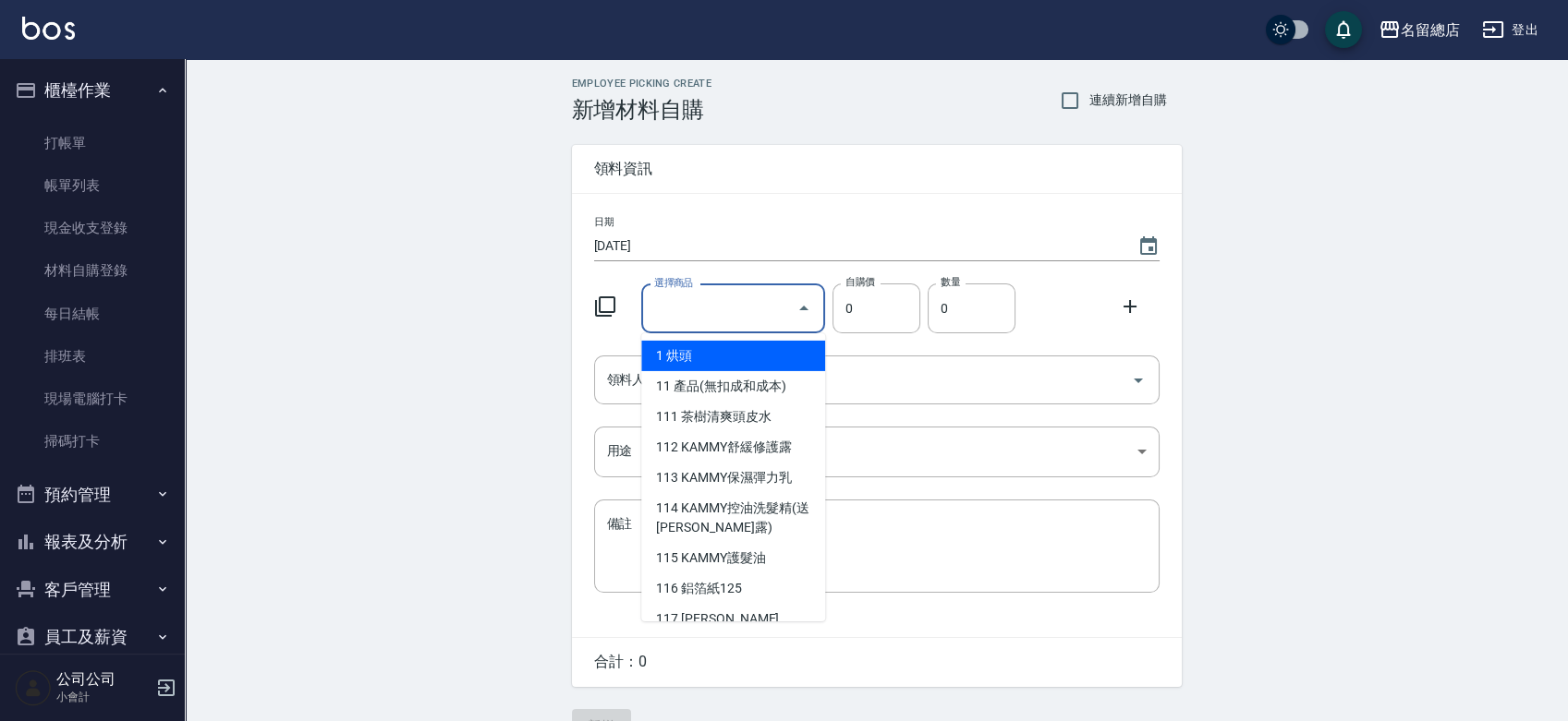
click at [735, 312] on input "選擇商品" at bounding box center [719, 309] width 140 height 32
type input "ㄣ"
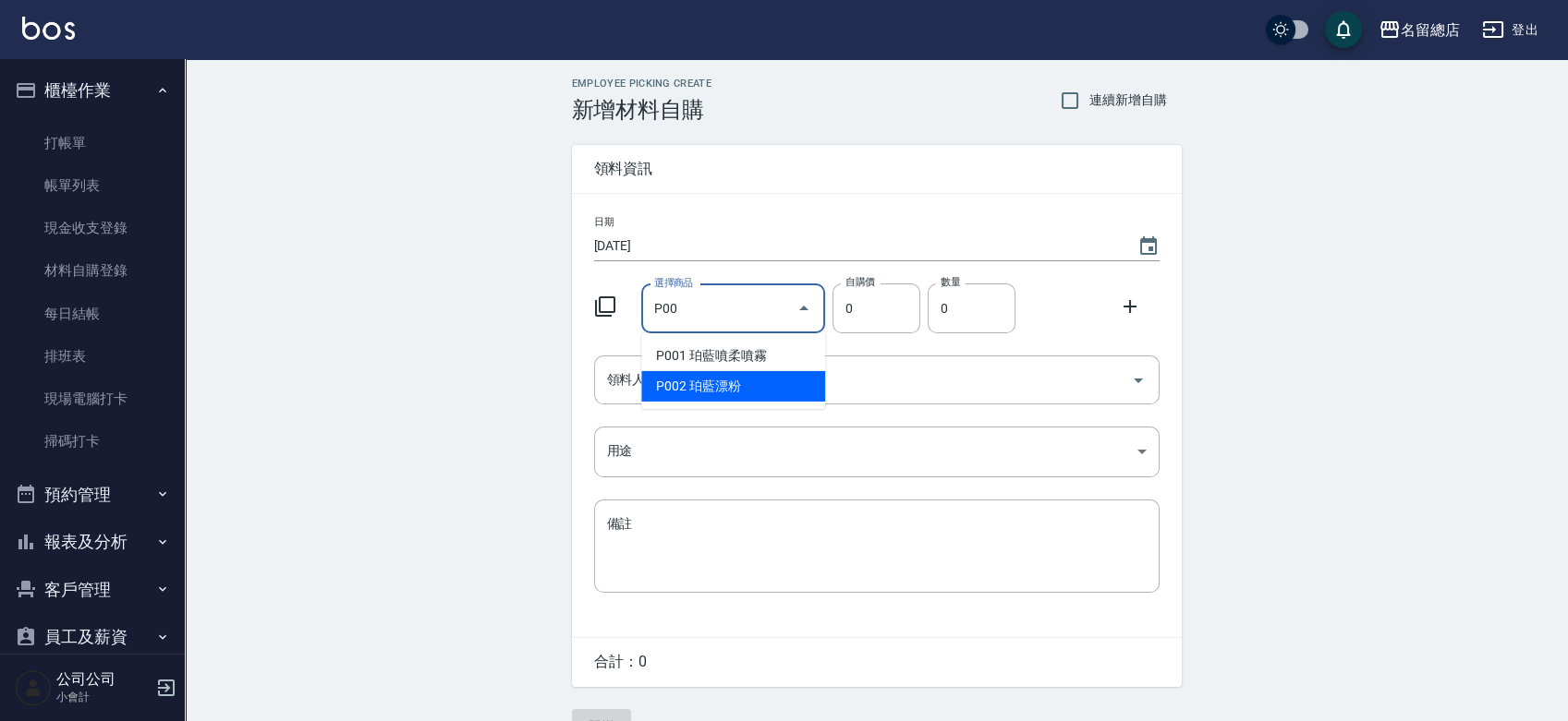
click at [753, 379] on li "P002 珀藍漂粉" at bounding box center [734, 387] width 184 height 30
type input "珀藍漂粉"
type input "600"
type input "1"
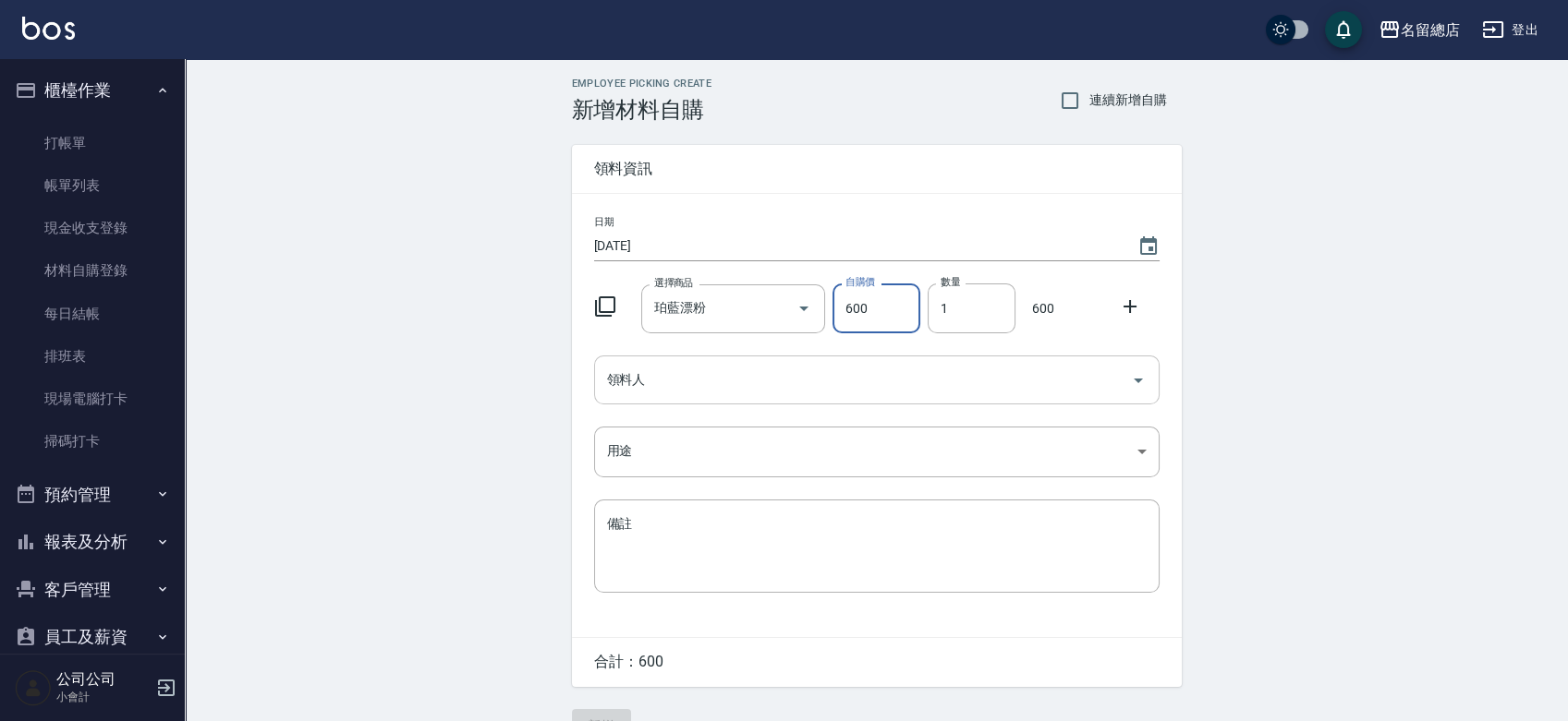
click at [753, 380] on input "領料人" at bounding box center [863, 380] width 521 height 32
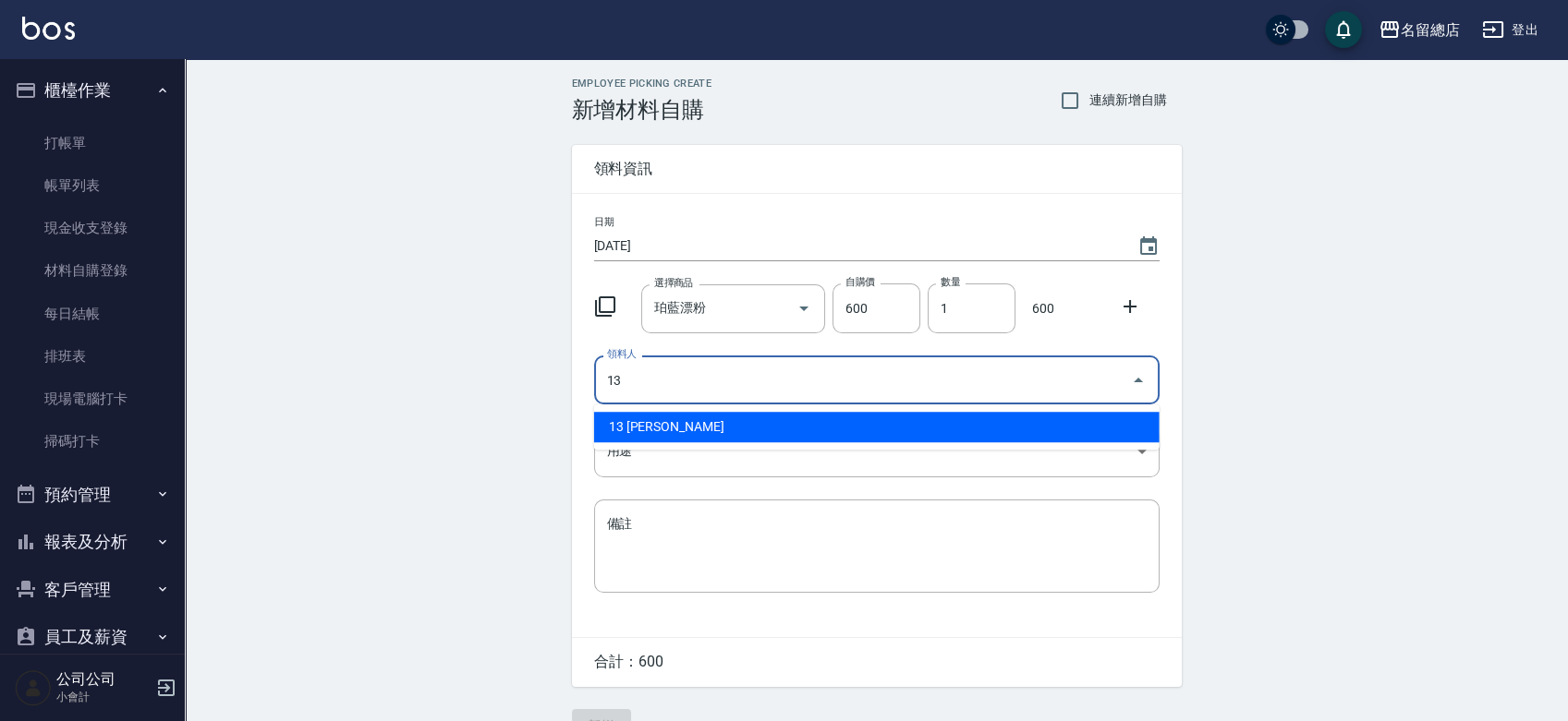
type input "13 黃鈺婷"
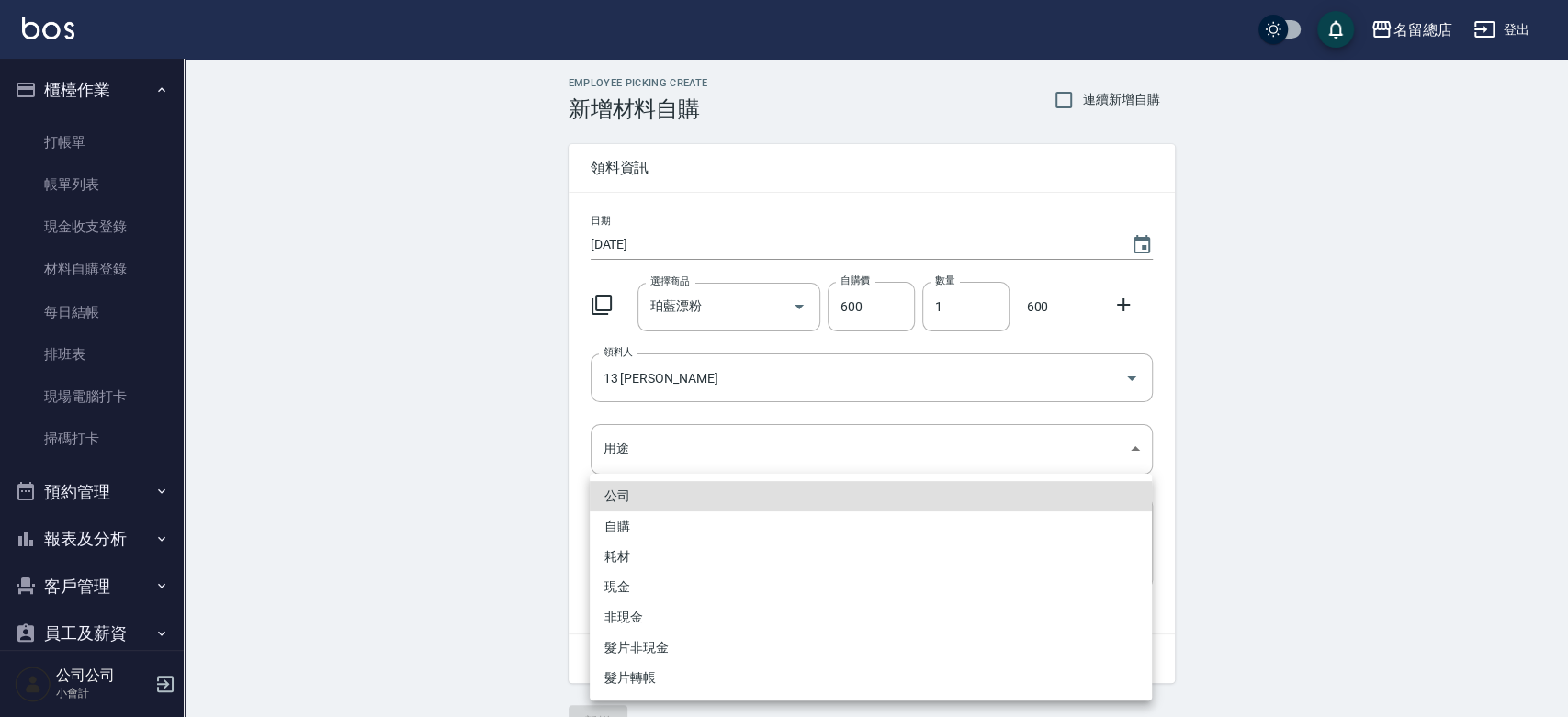
click at [650, 527] on li "自購" at bounding box center [870, 527] width 562 height 30
type input "自購"
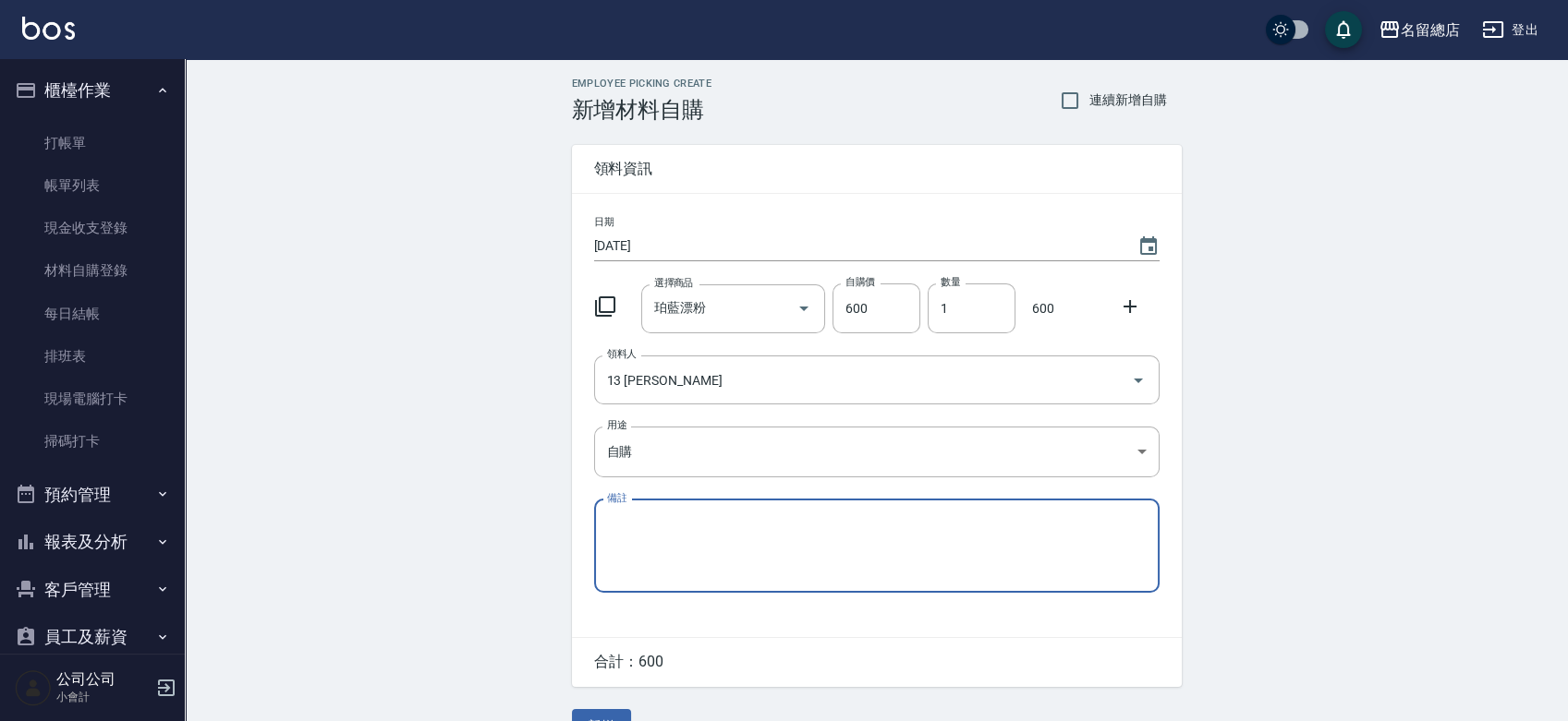
scroll to position [41, 0]
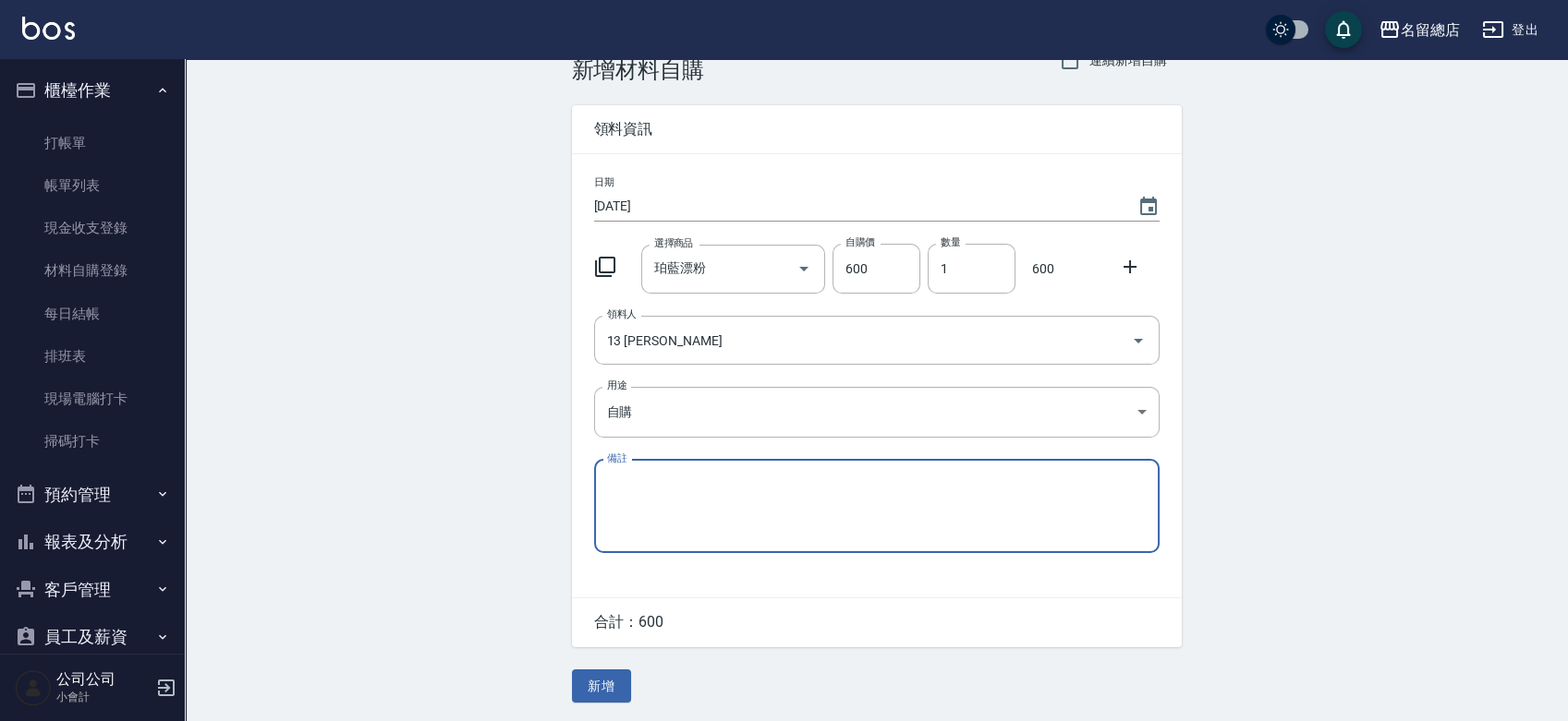
click at [616, 666] on div "Employee Picking Create 新增材料自購 連續新增自購 領料資訊 日期 2025/09/19 選擇商品 珀藍漂粉 選擇商品 自購價 600…" at bounding box center [876, 370] width 647 height 702
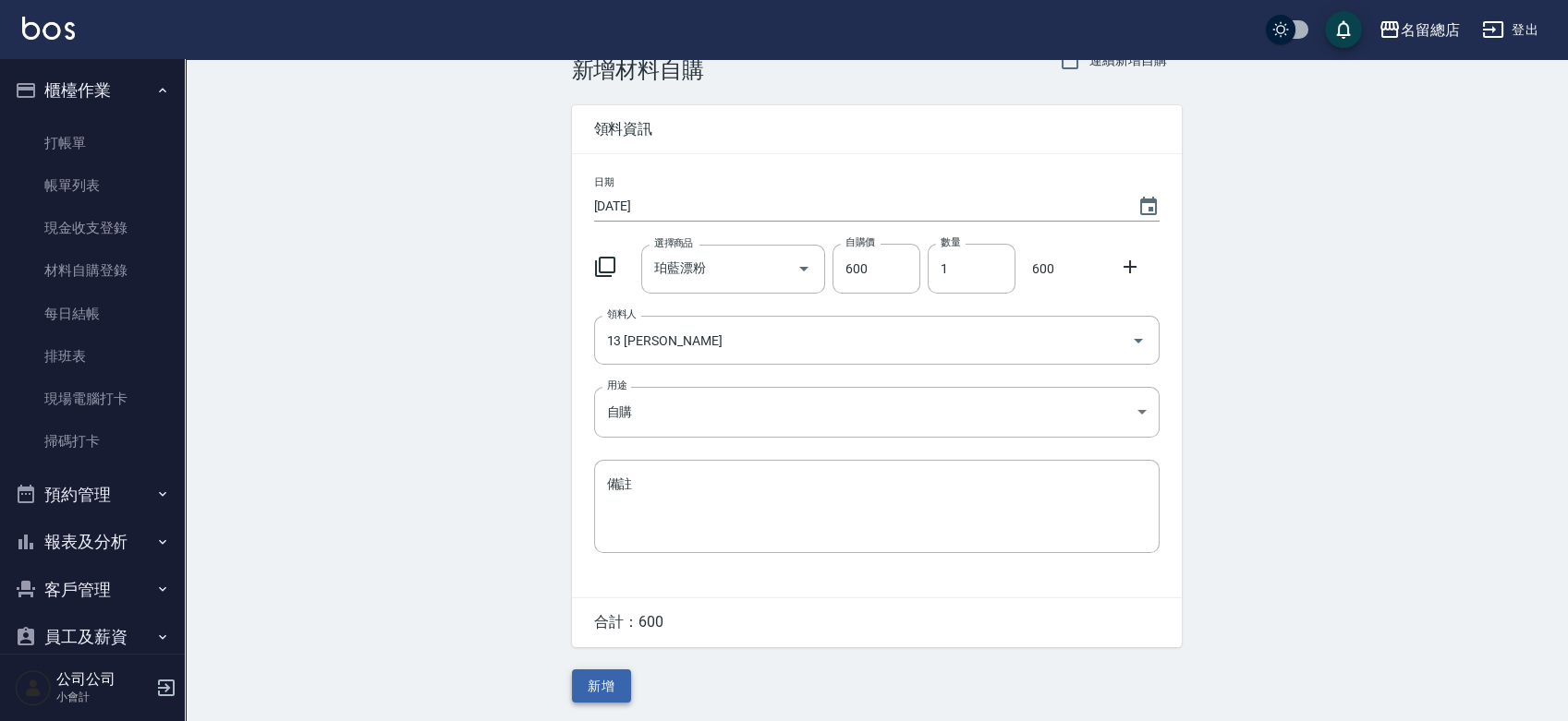
click at [609, 674] on button "新增" at bounding box center [602, 687] width 59 height 34
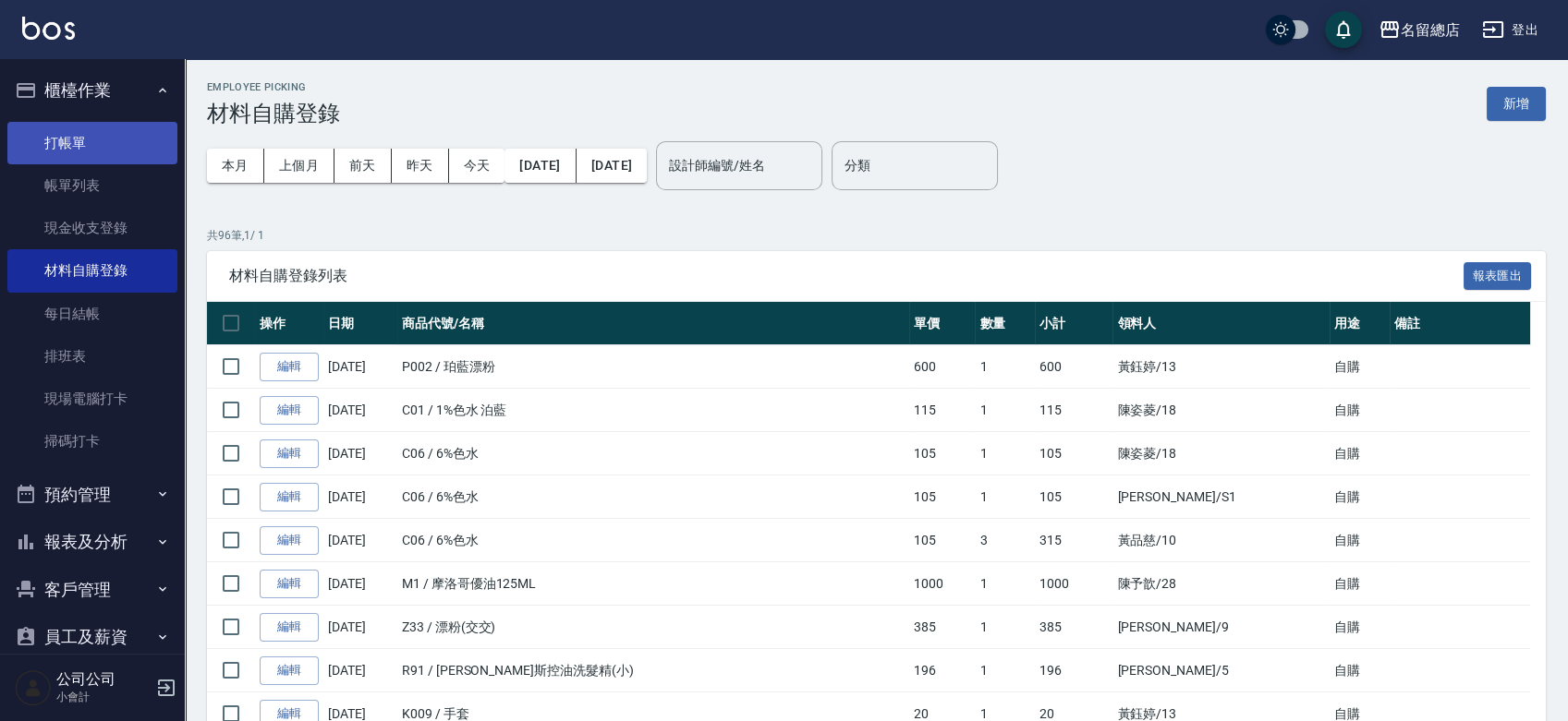
click at [84, 144] on link "打帳單" at bounding box center [92, 142] width 170 height 43
